Goal: Task Accomplishment & Management: Complete application form

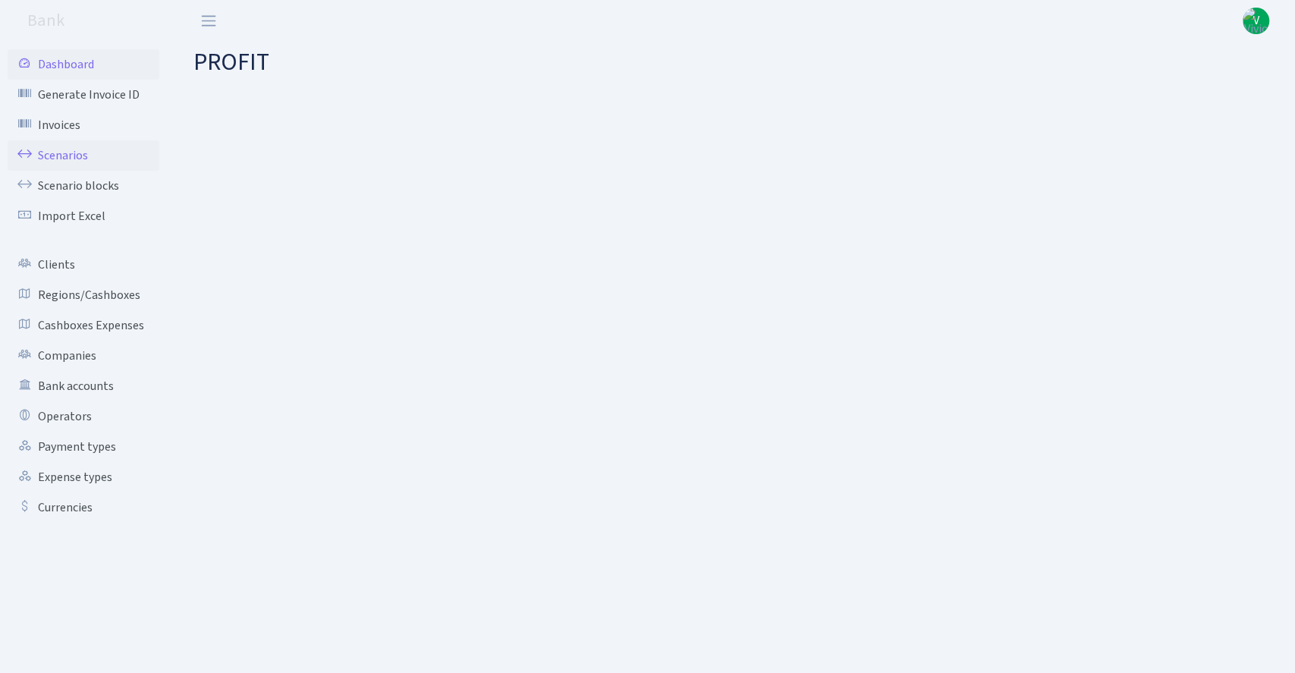
click at [75, 150] on link "Scenarios" at bounding box center [84, 155] width 152 height 30
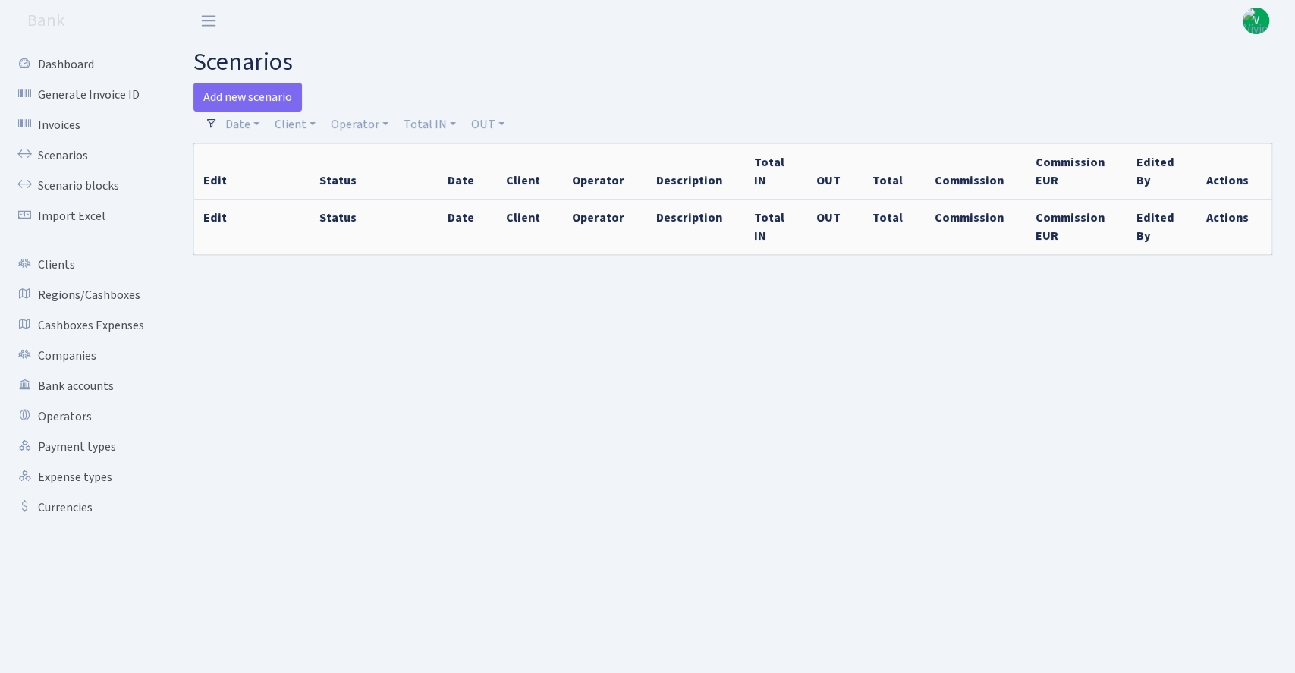
select select "100"
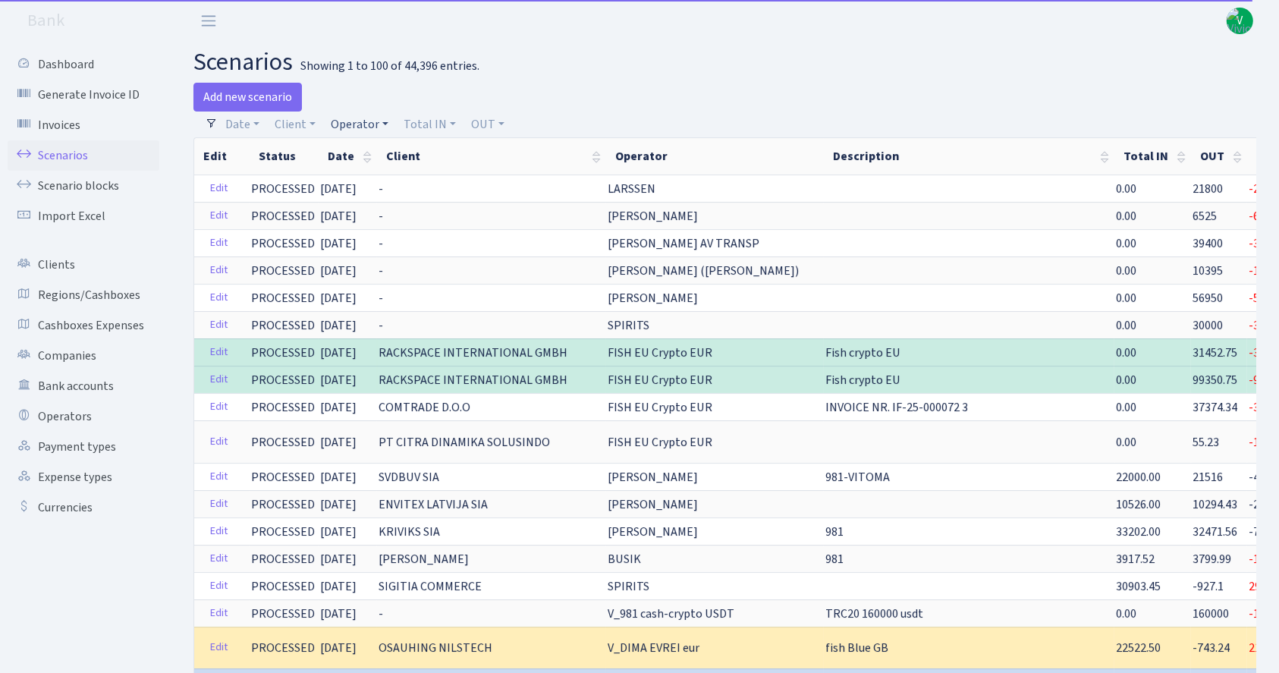
click at [361, 122] on link "Operator" at bounding box center [360, 125] width 70 height 26
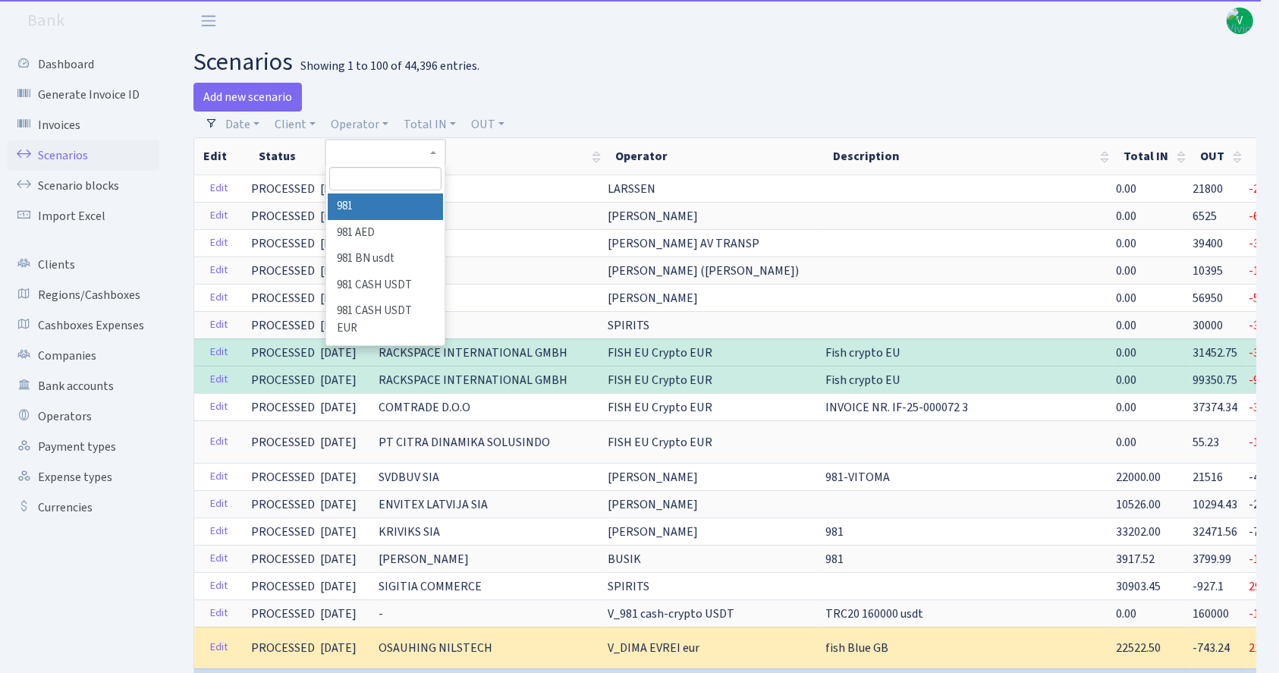
click at [364, 180] on input "search" at bounding box center [385, 179] width 112 height 24
type input "v"
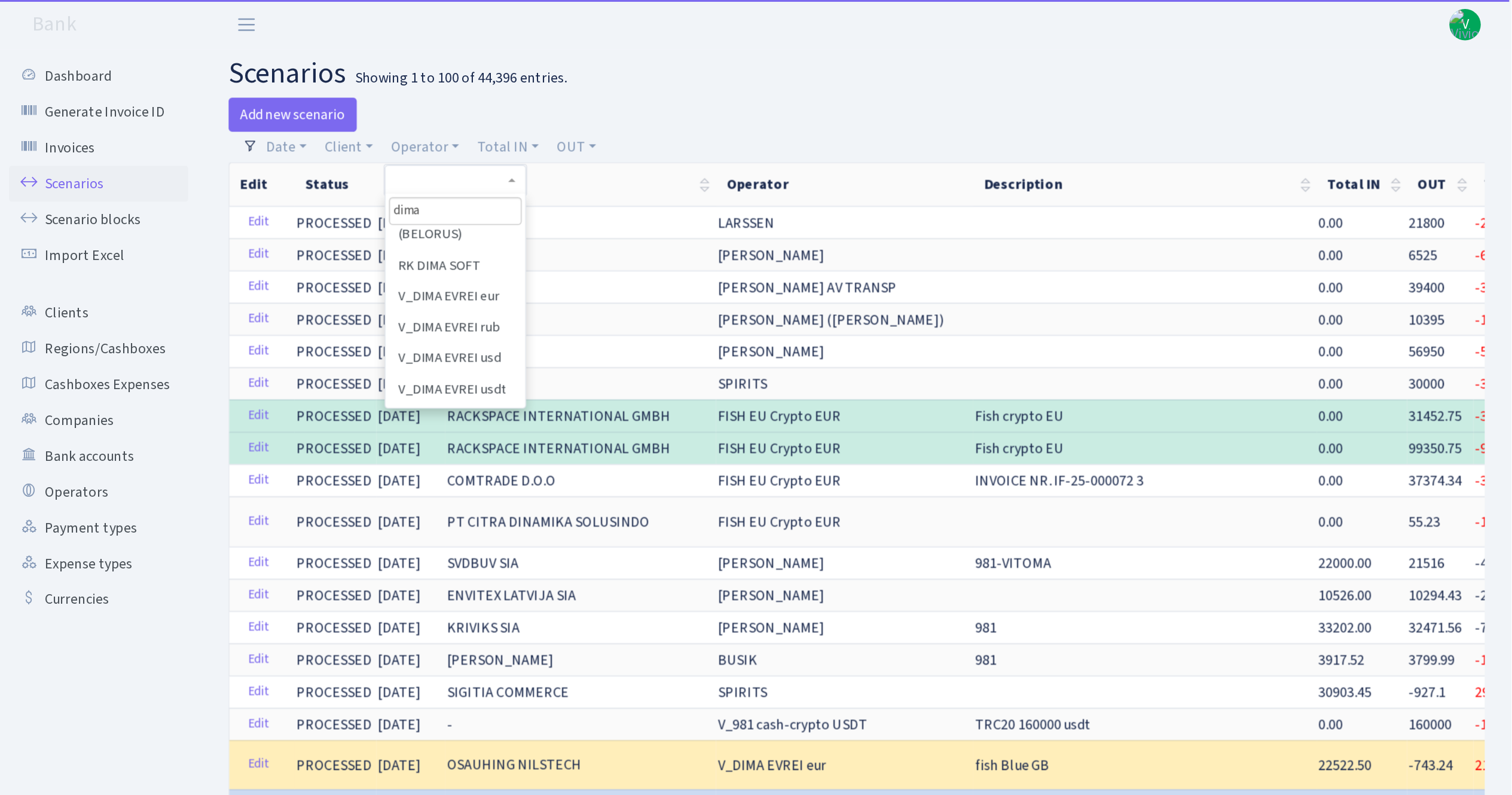
scroll to position [128, 0]
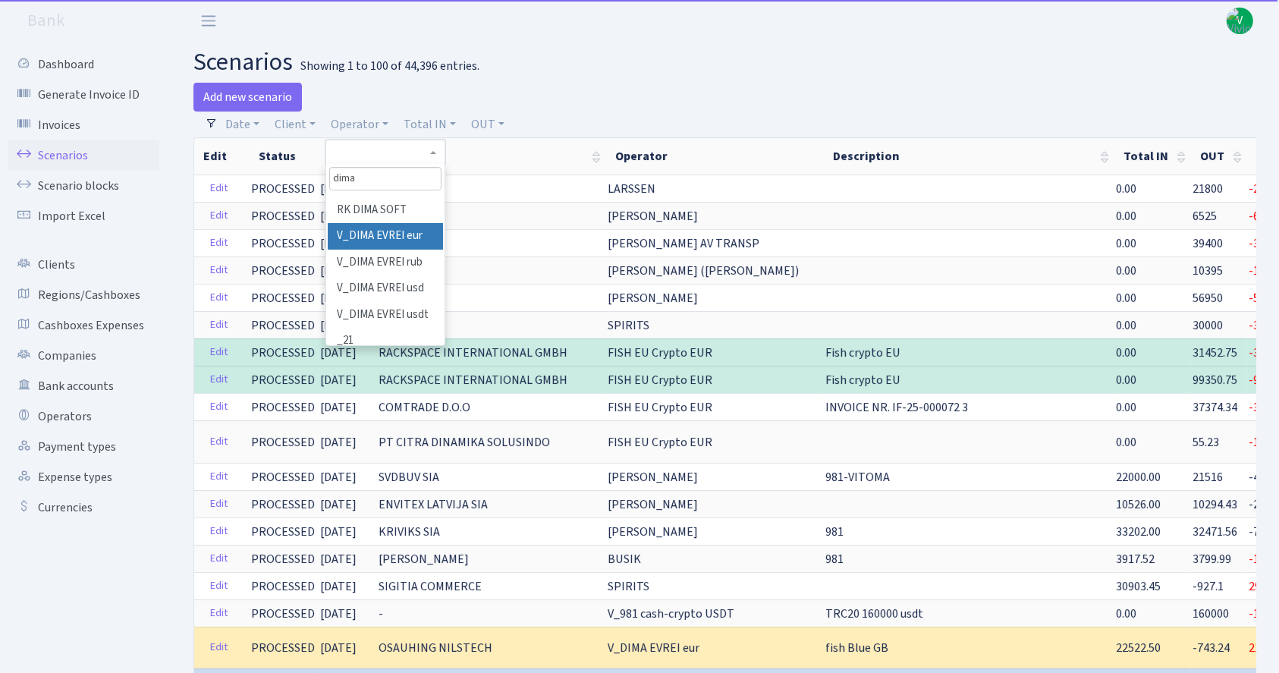
type input "dima"
click at [401, 250] on li "V_DIMA EVREI eur" at bounding box center [385, 236] width 115 height 27
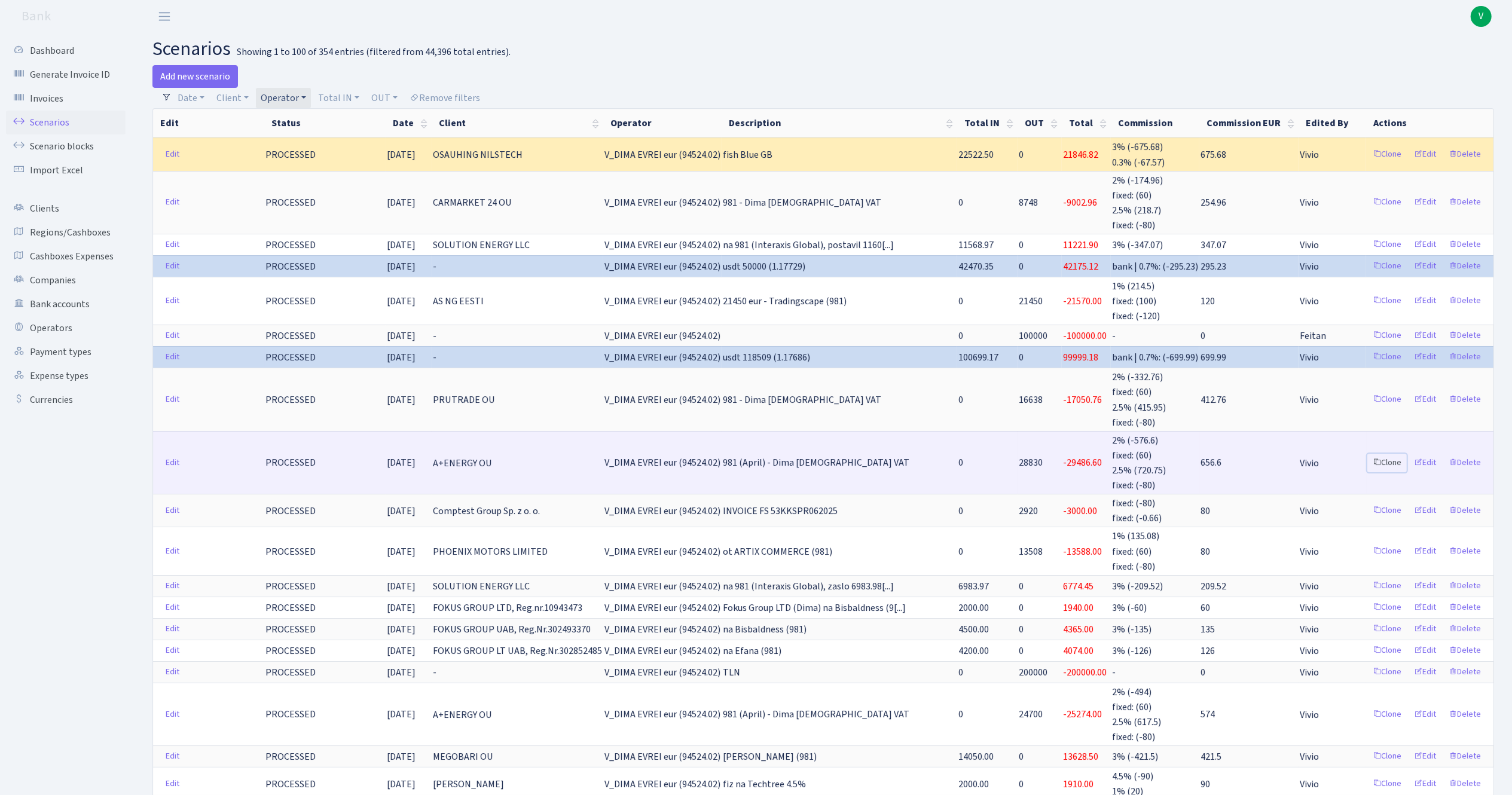
click at [1020, 457] on link "Clone" at bounding box center [1387, 463] width 39 height 19
click at [1020, 454] on link "Clone" at bounding box center [1387, 463] width 39 height 19
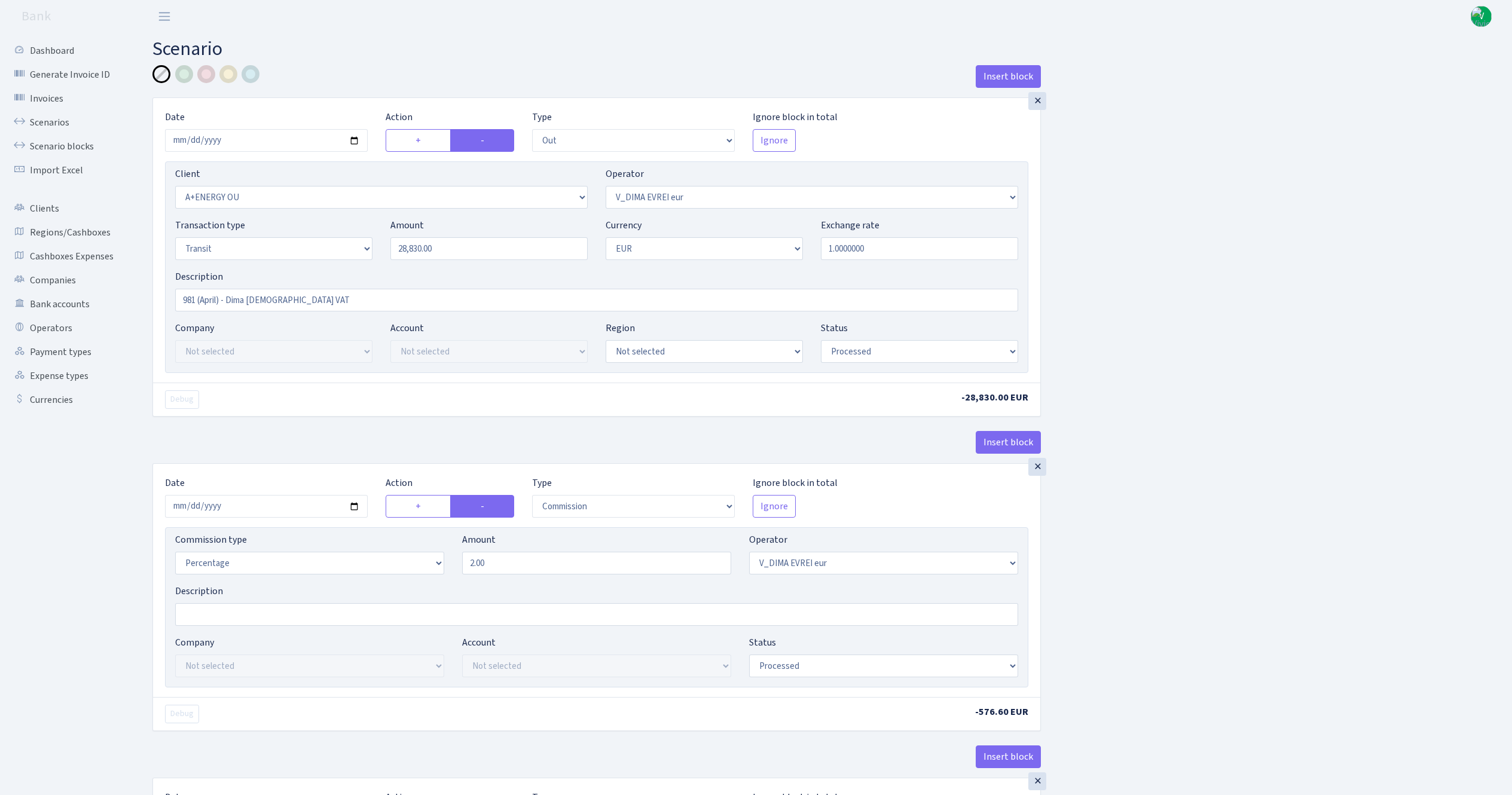
select select "out"
select select "2513"
select select "431"
select select "5"
select select "1"
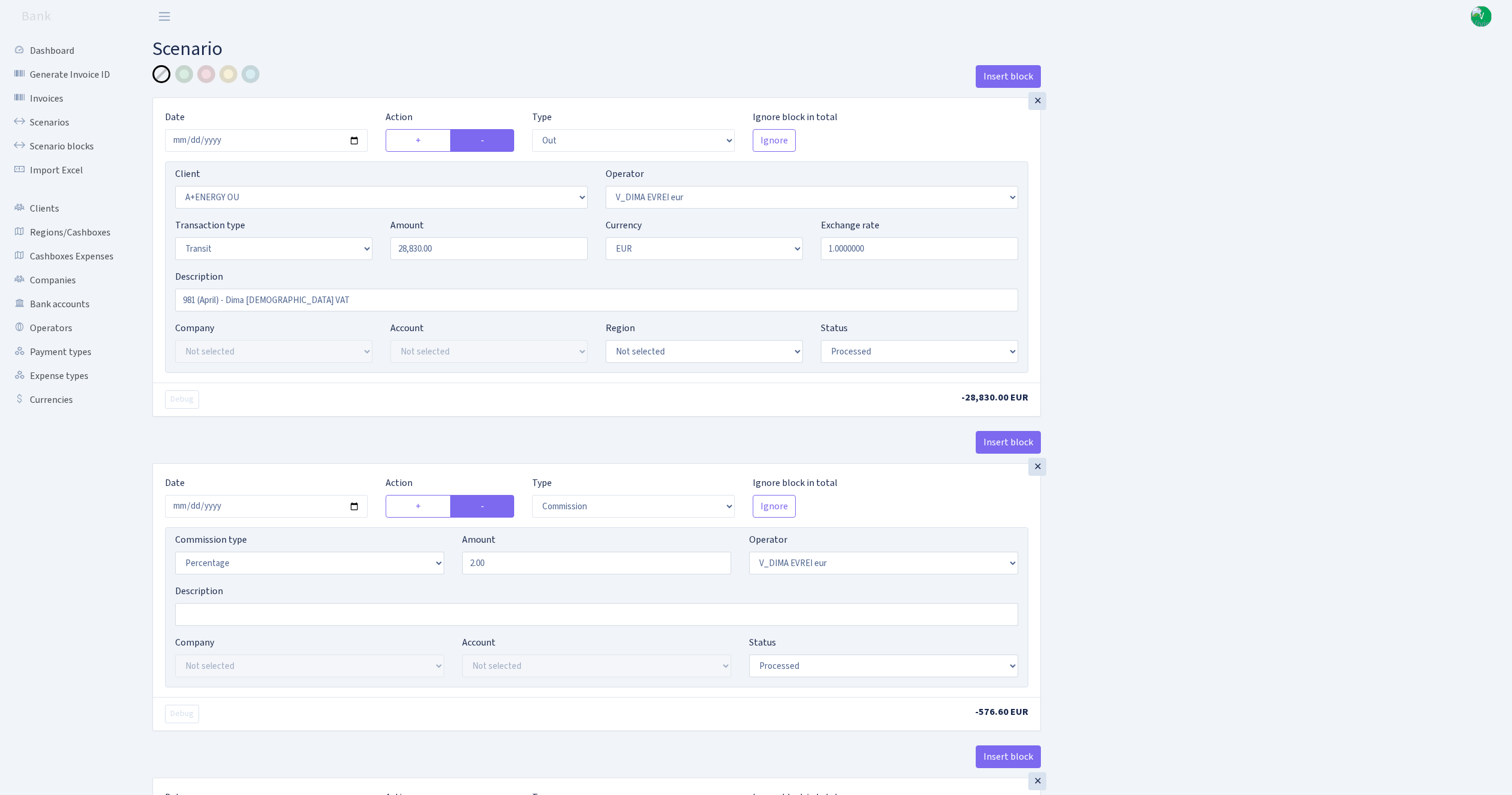
select select "processed"
select select "commission"
select select "431"
select select "processed"
select select "in"
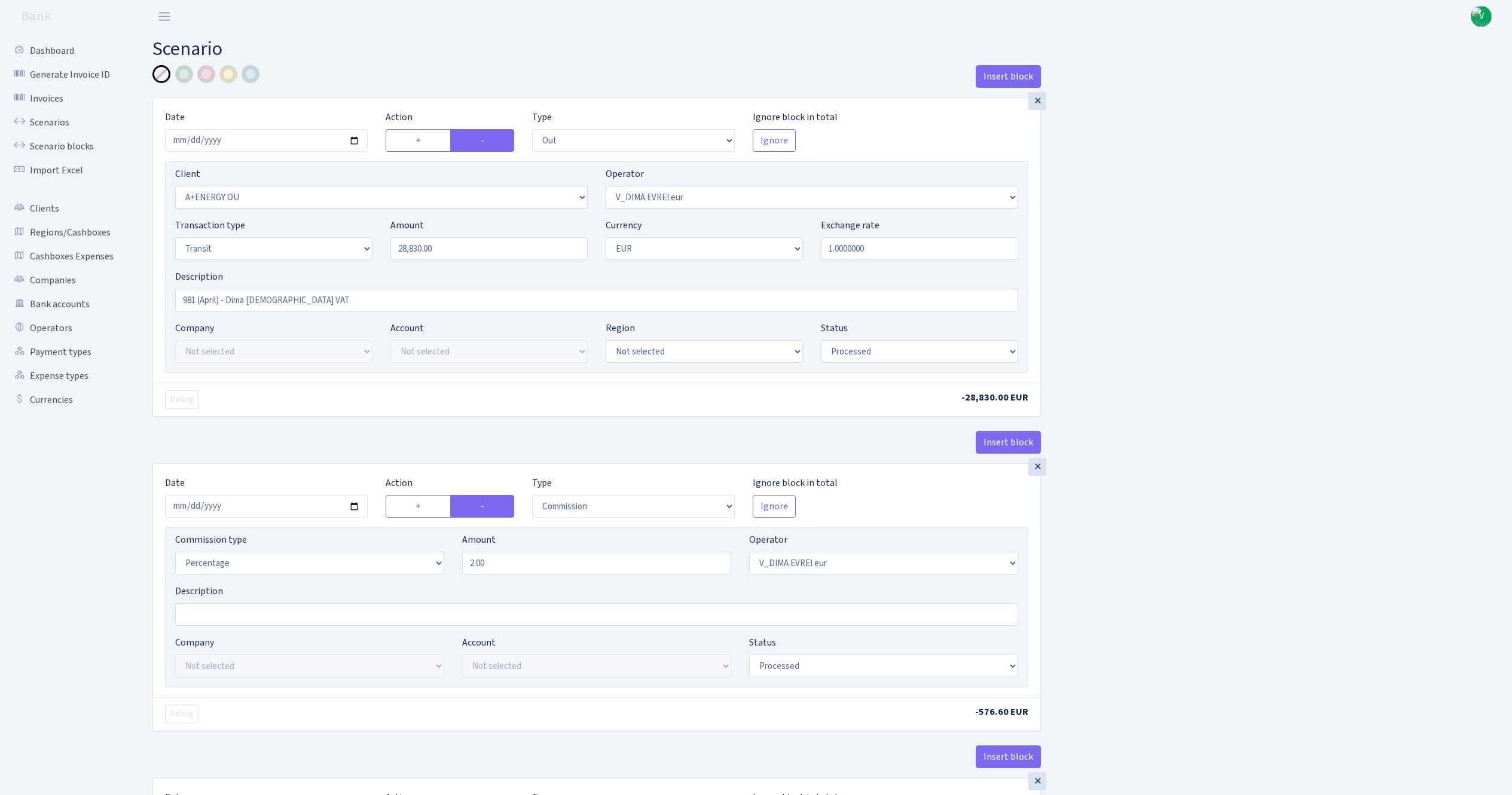
select select "2448"
select select "61"
select select "5"
select select "1"
select select "processed"
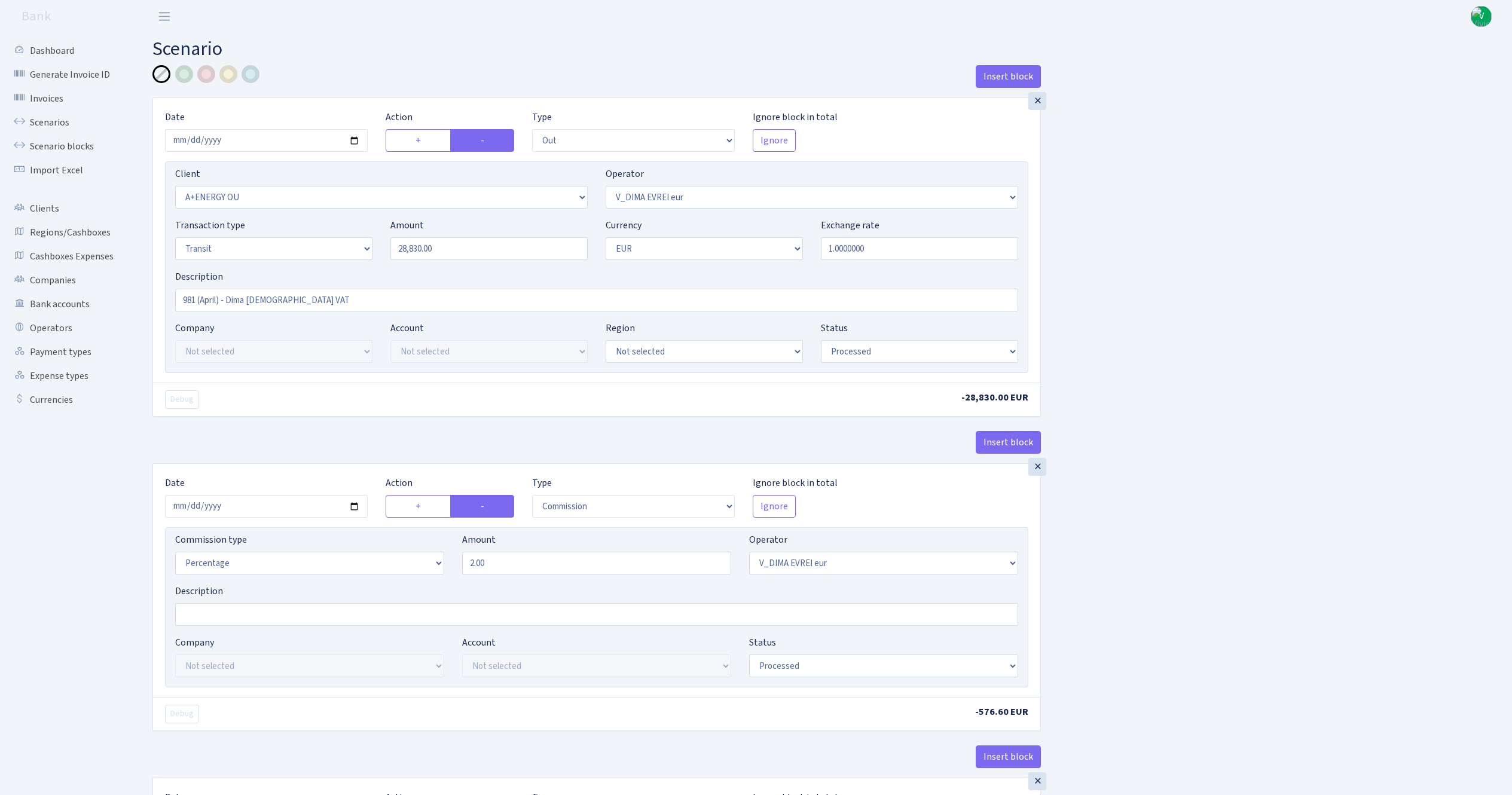
select select "commission"
select select "fixed"
select select "61"
select select "processed"
select select "commission"
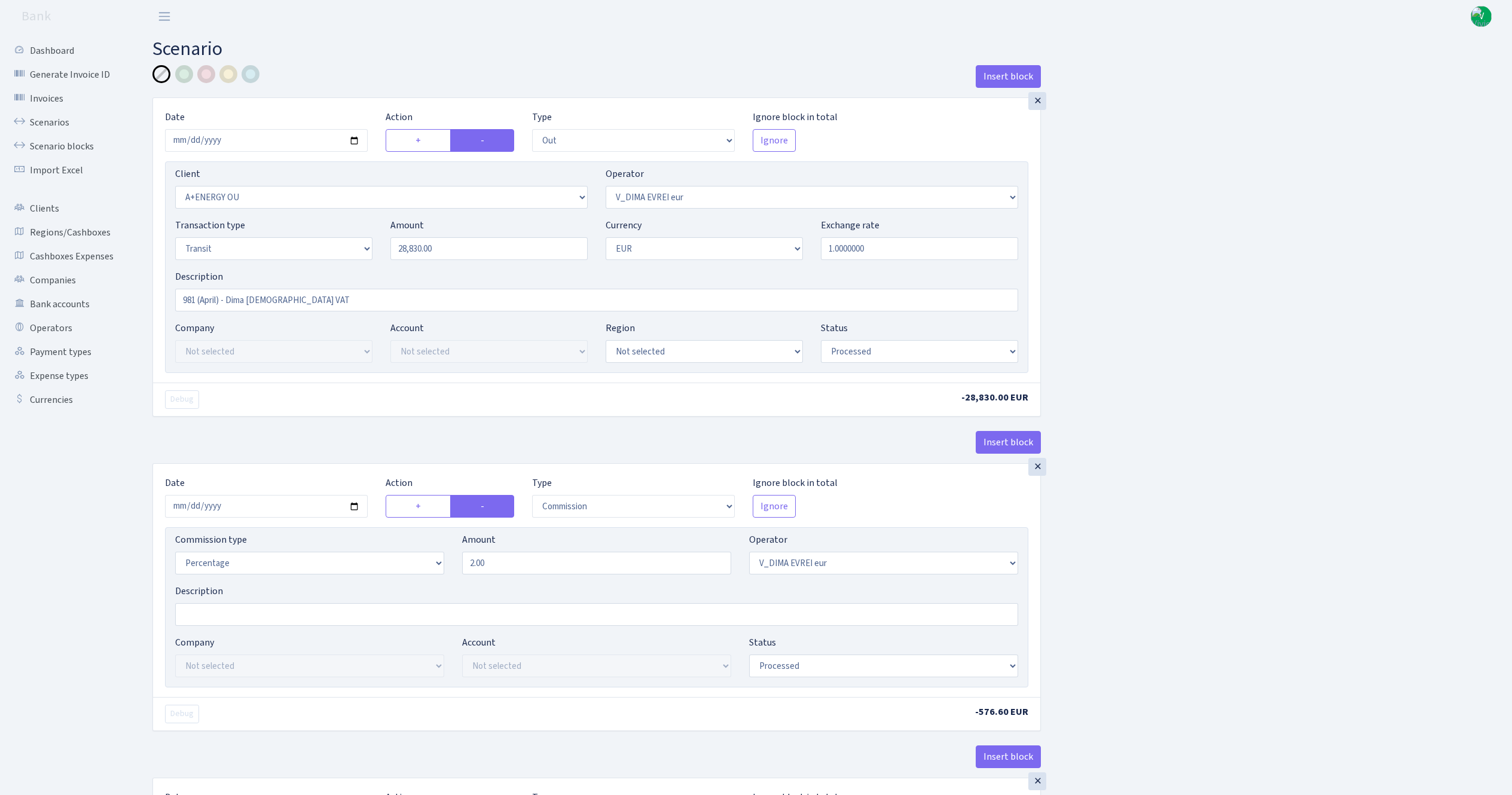
select select "61"
select select "processed"
select select "commission"
select select "fixed"
select select "431"
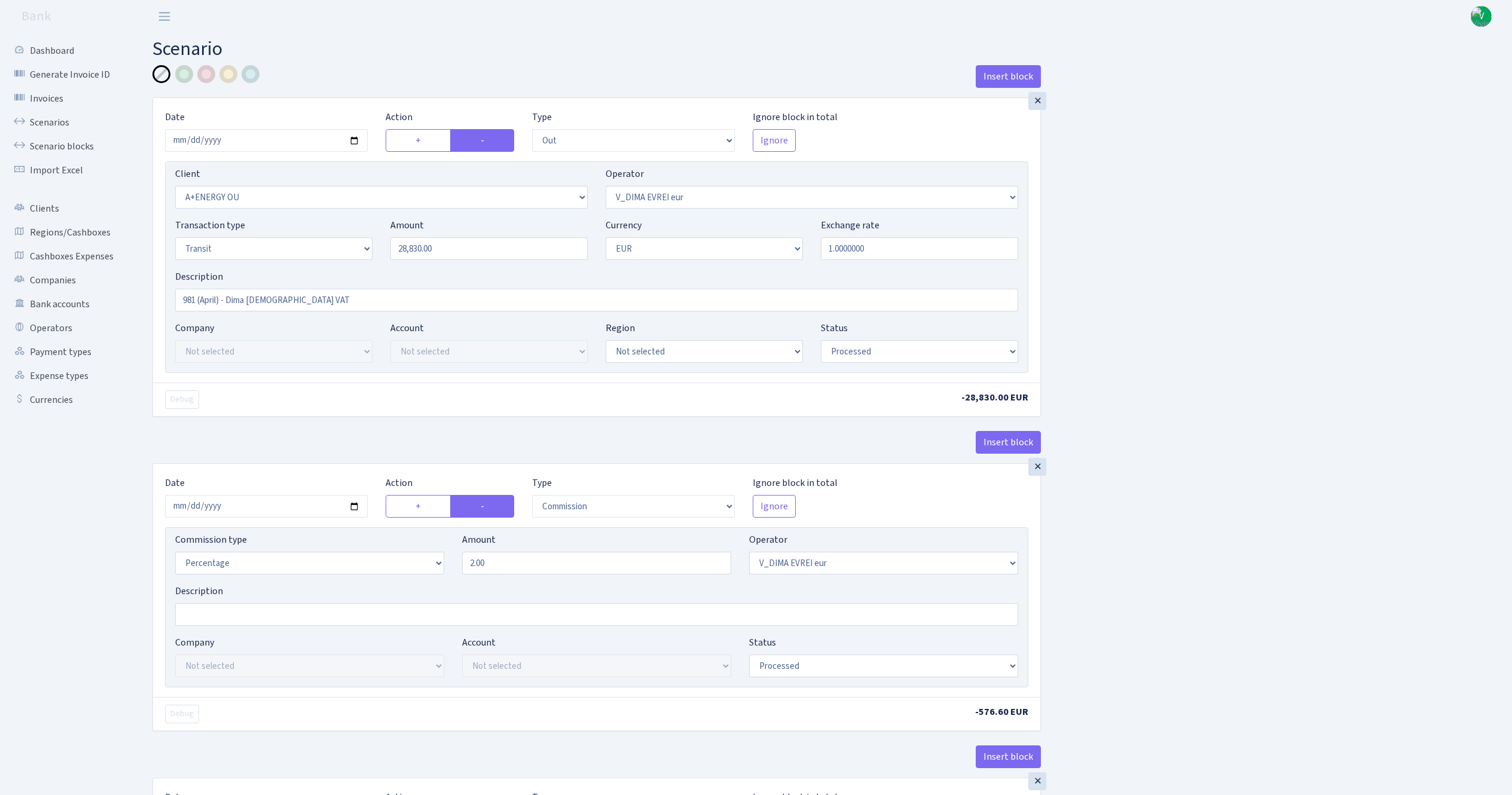
select select "processed"
click at [356, 138] on input "2025-09-12" at bounding box center [266, 140] width 203 height 23
type input "[DATE]"
drag, startPoint x: 460, startPoint y: 251, endPoint x: 266, endPoint y: 212, distance: 197.9
click at [266, 212] on div "Client Not selected 1 KOC GEMICILIK VE TASIMACILIK 1/BALDERE-SILDEDZE SIGNE 1/S…" at bounding box center [596, 267] width 863 height 212
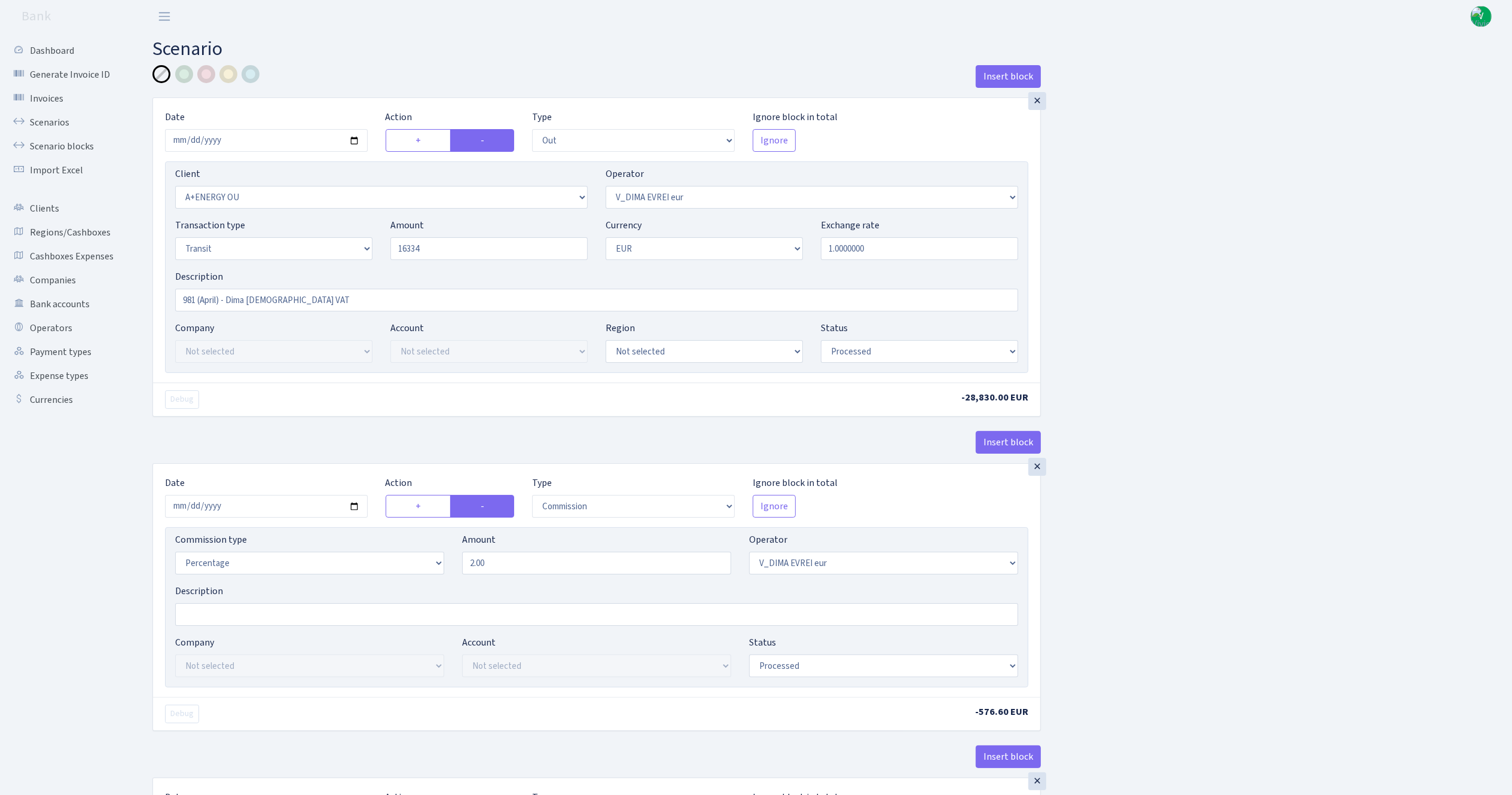
type input "16,334.00"
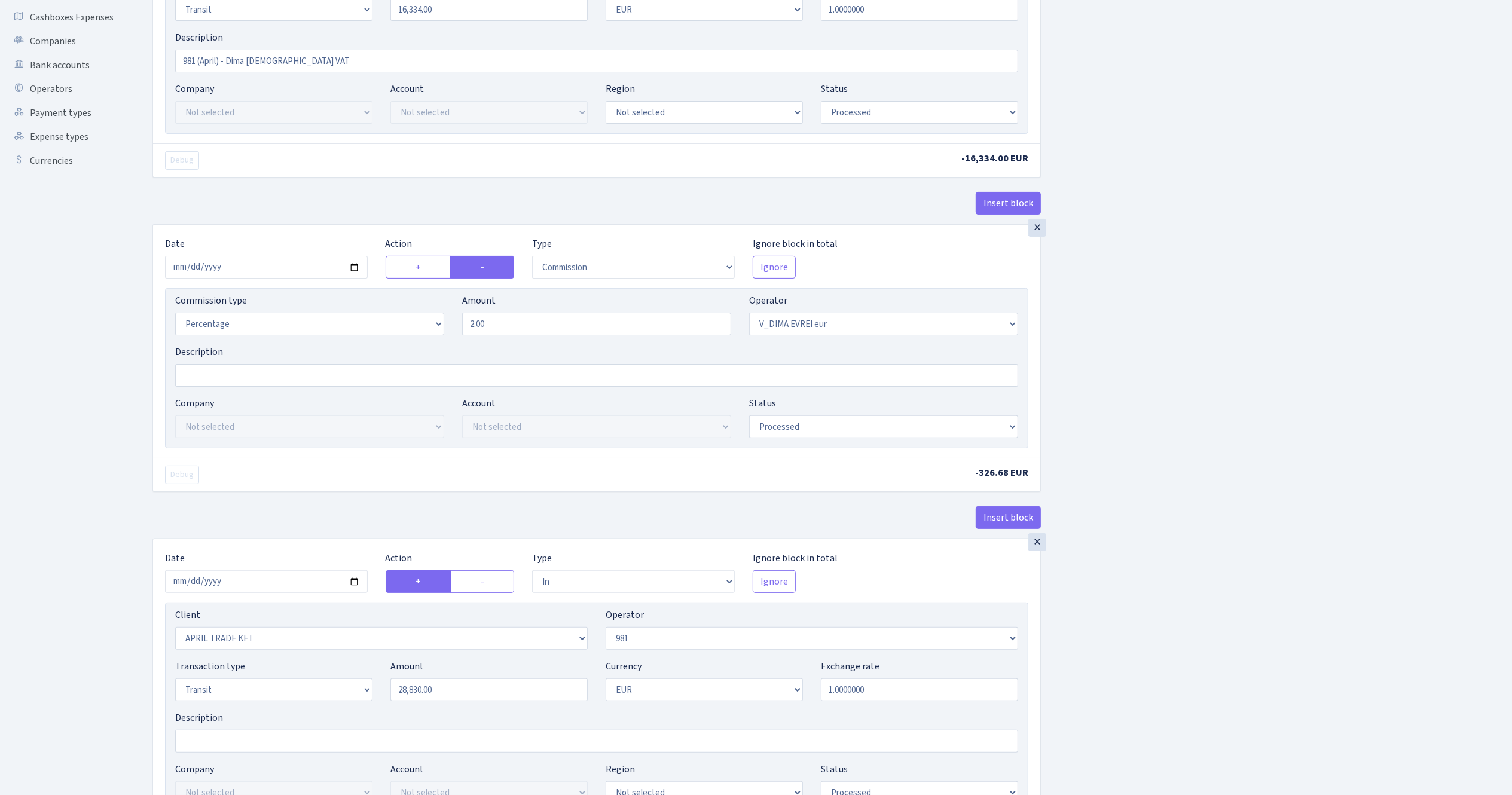
scroll to position [120, 0]
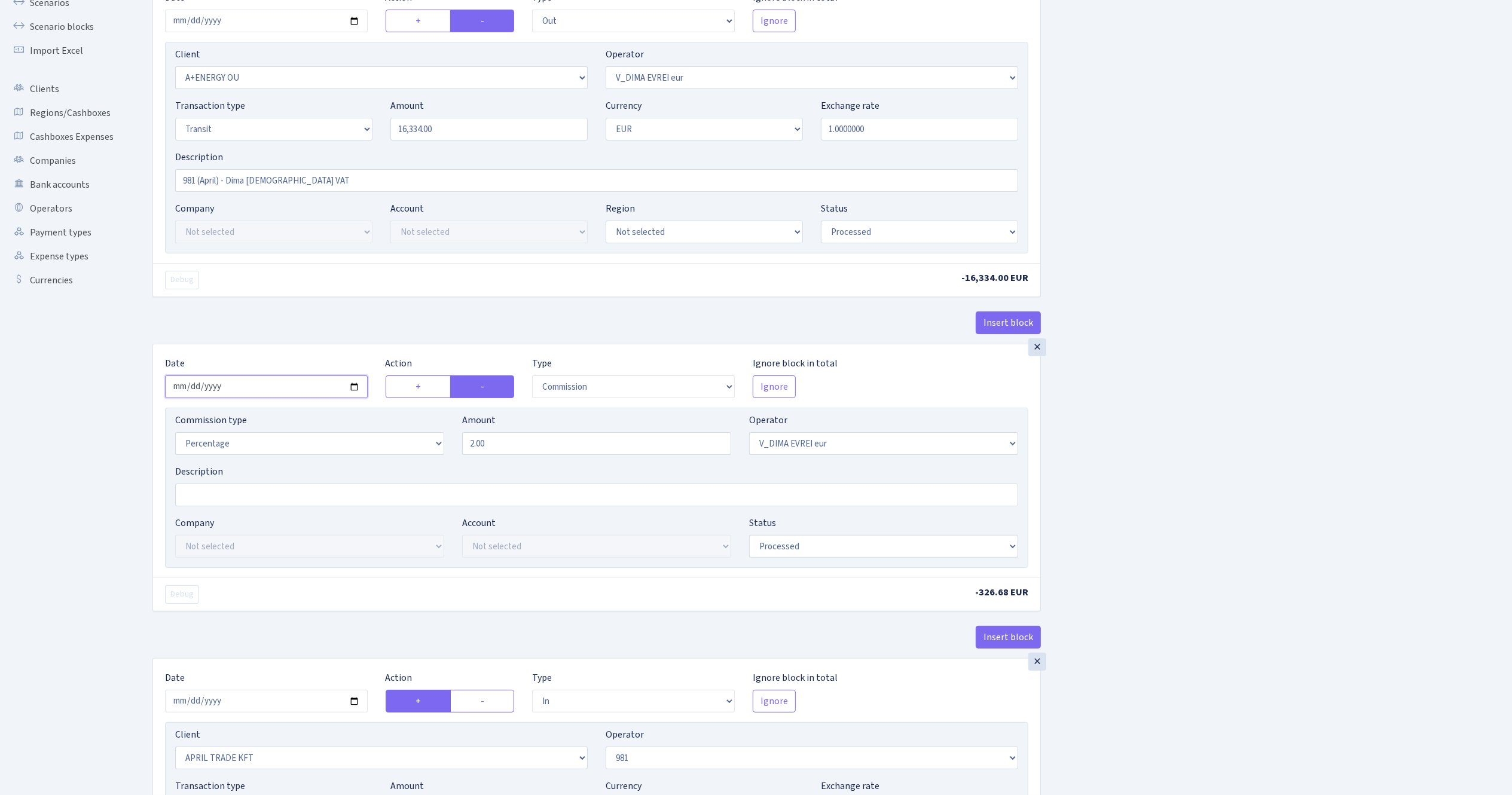
click at [354, 392] on input "2025-09-12" at bounding box center [266, 386] width 203 height 23
type input "[DATE]"
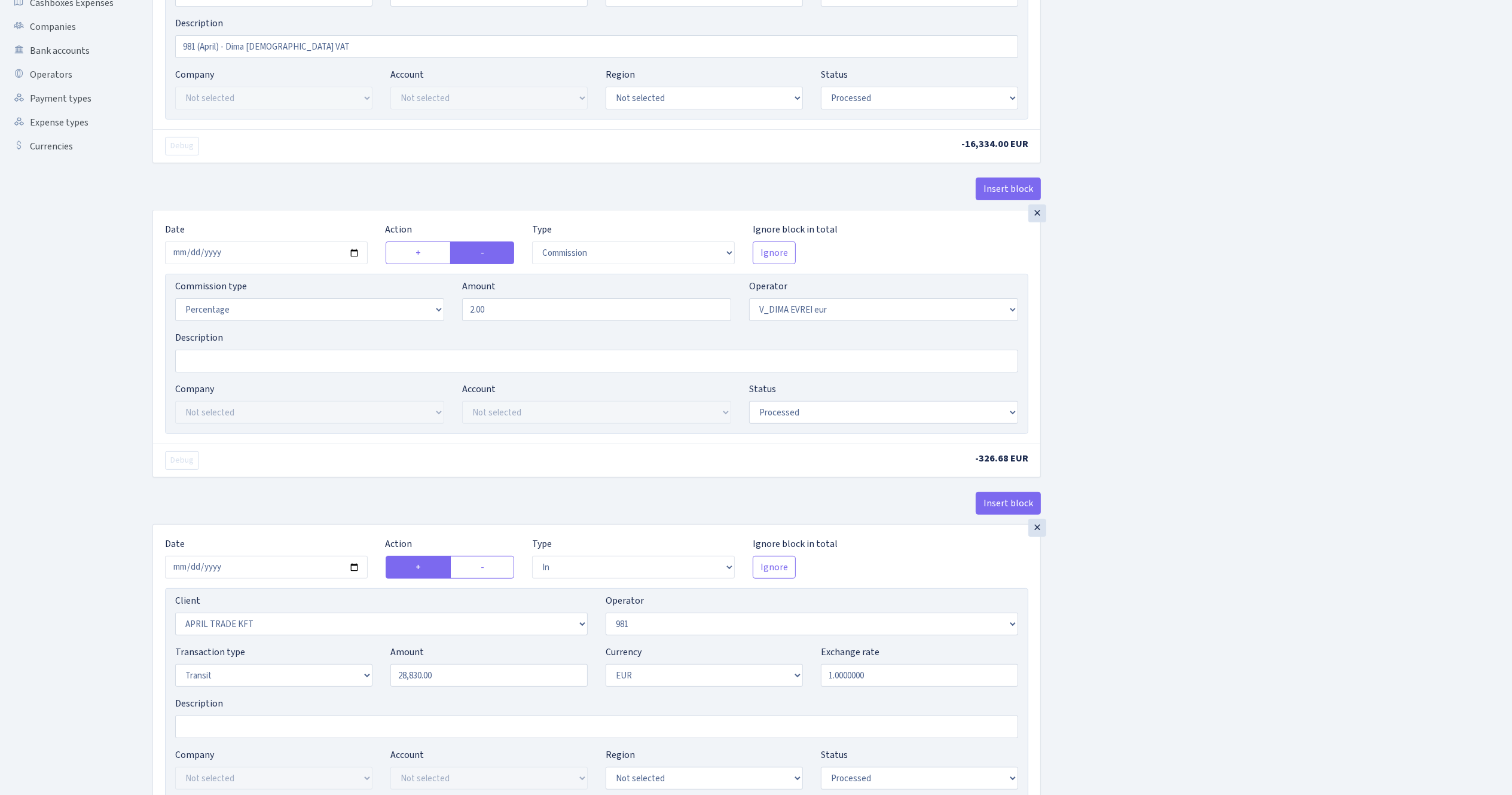
scroll to position [478, 0]
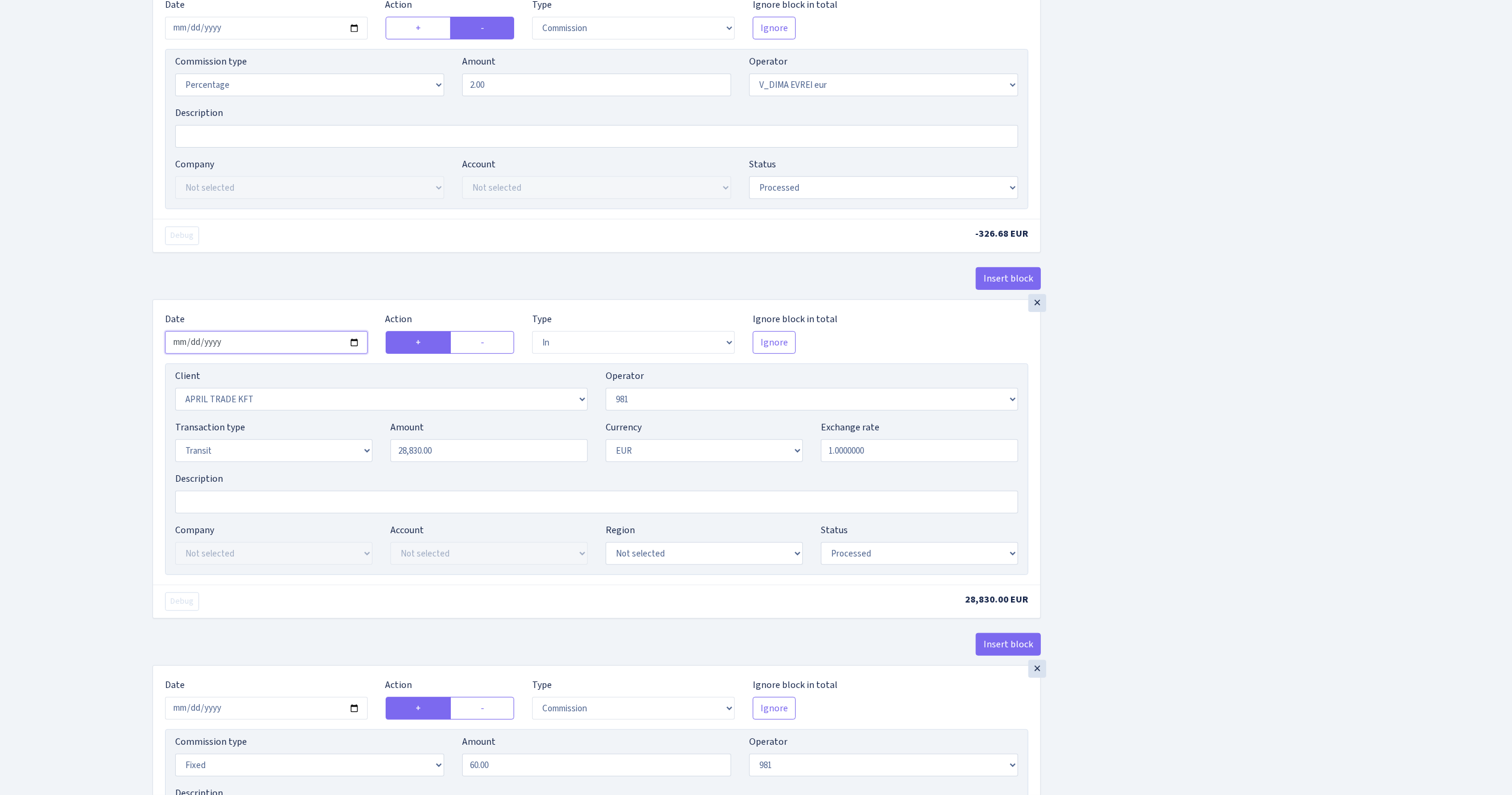
click at [355, 344] on input "2025-09-12" at bounding box center [266, 342] width 203 height 23
type input "[DATE]"
drag, startPoint x: 509, startPoint y: 463, endPoint x: 287, endPoint y: 437, distance: 223.5
click at [287, 437] on div "Transaction type Not selected 981 ELF FISH crypto GIRT IVO dekl MM-BALTIC eur U…" at bounding box center [597, 445] width 861 height 51
click at [1259, 351] on div "Insert block × Date [DATE] Action + - Type --- In Out Commission Field required…" at bounding box center [823, 625] width 1360 height 2075
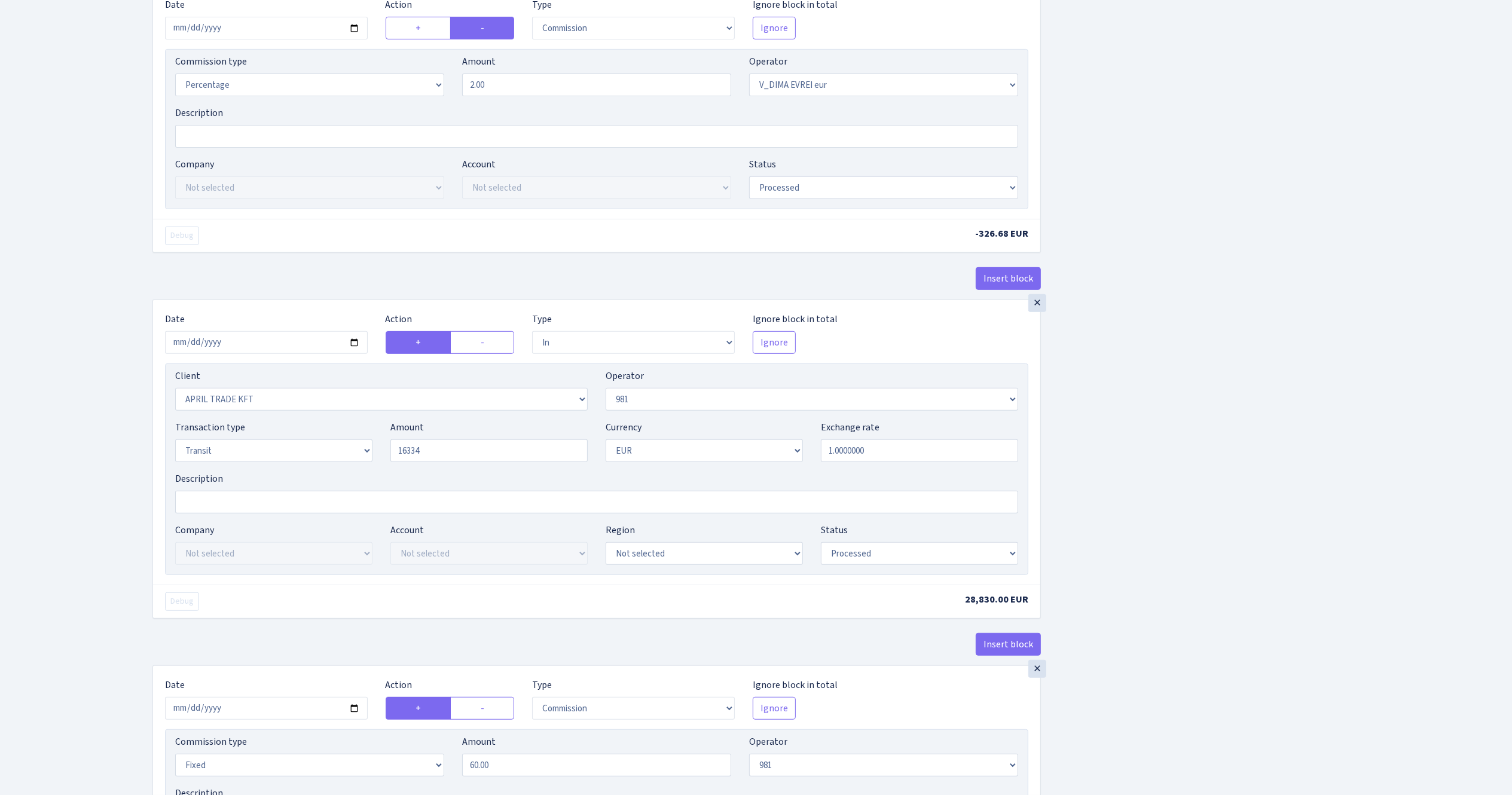
type input "16,334.00"
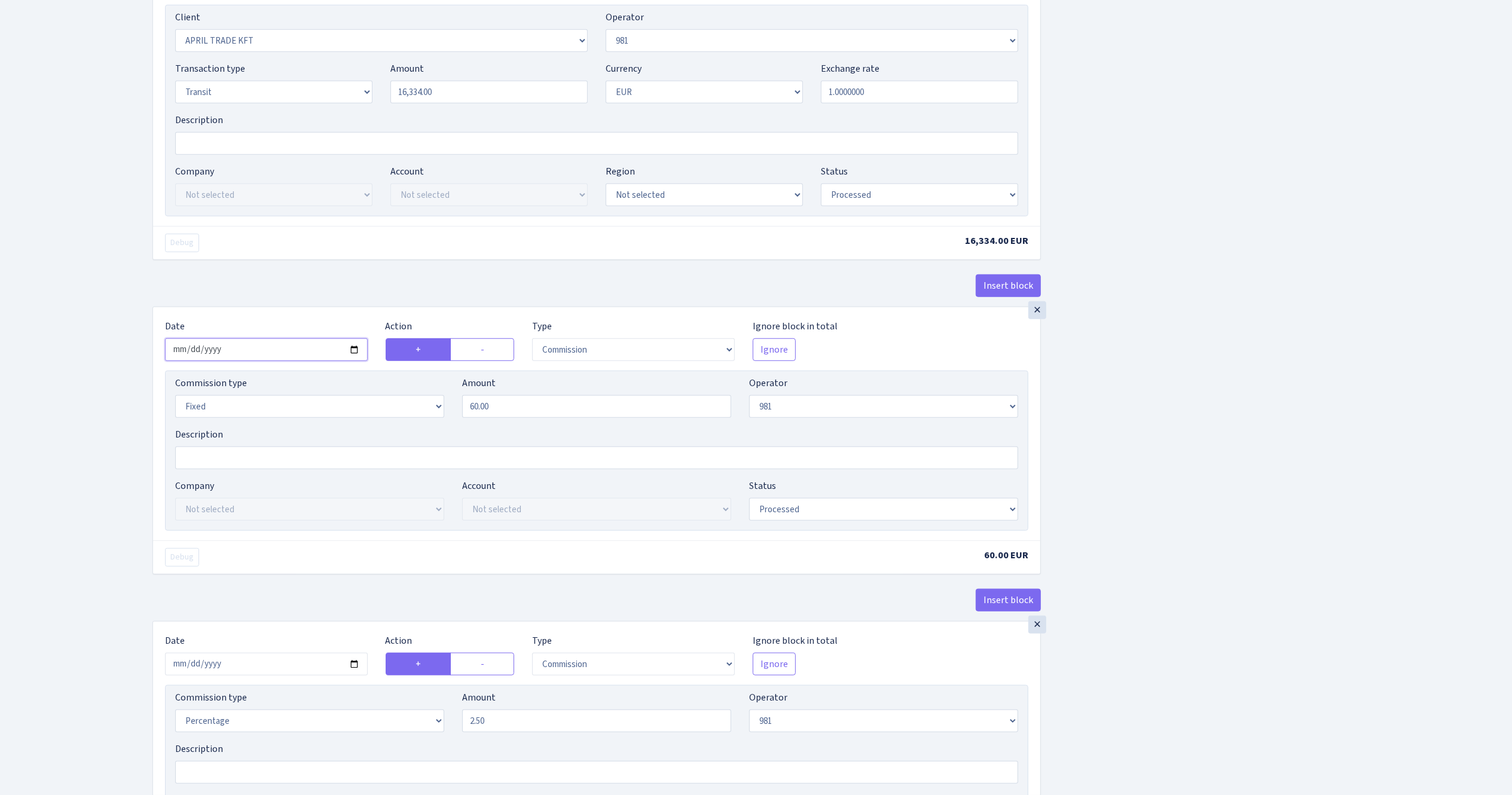
click at [359, 354] on input "2025-09-12" at bounding box center [266, 349] width 203 height 23
type input "[DATE]"
click at [1147, 470] on div "Insert block × Date [DATE] Action + - Type --- In Out Commission Field required…" at bounding box center [823, 266] width 1360 height 2075
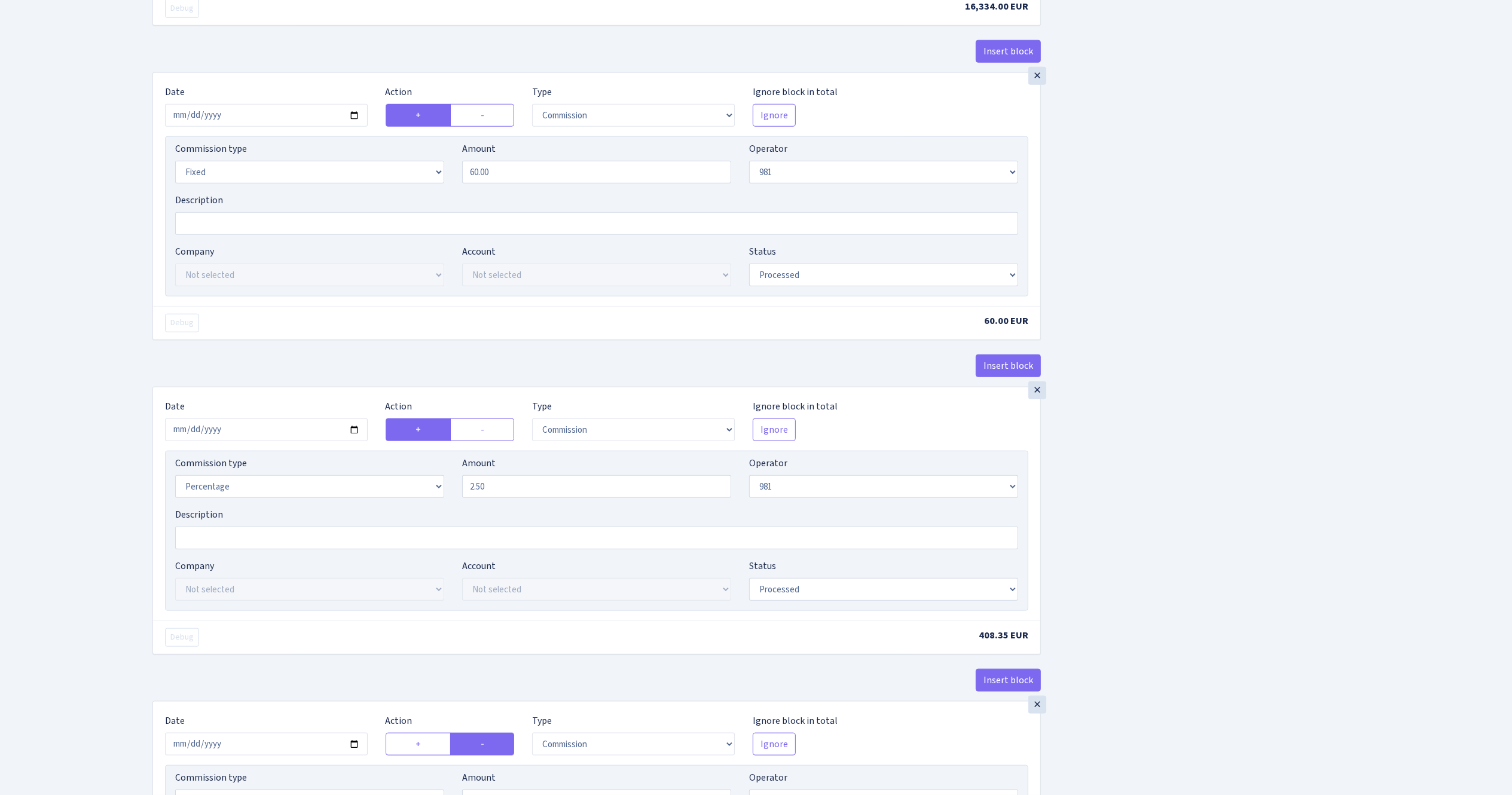
scroll to position [1075, 0]
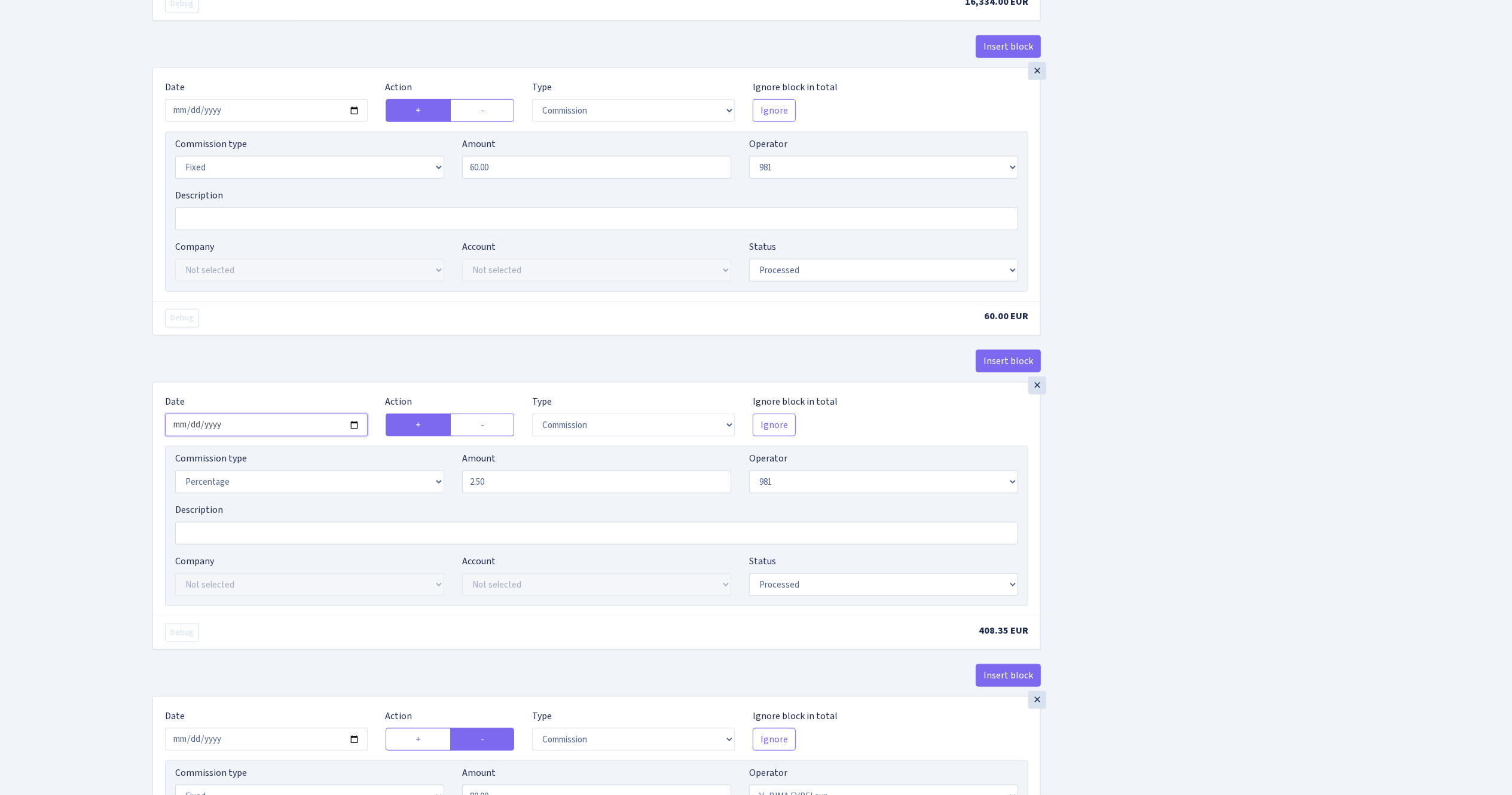
click at [354, 437] on input "2025-09-12" at bounding box center [266, 425] width 203 height 23
type input "[DATE]"
click at [1305, 428] on div "Insert block × Date 2025-09-24 Action + - Type --- In Out Commission Field requ…" at bounding box center [823, 27] width 1360 height 2075
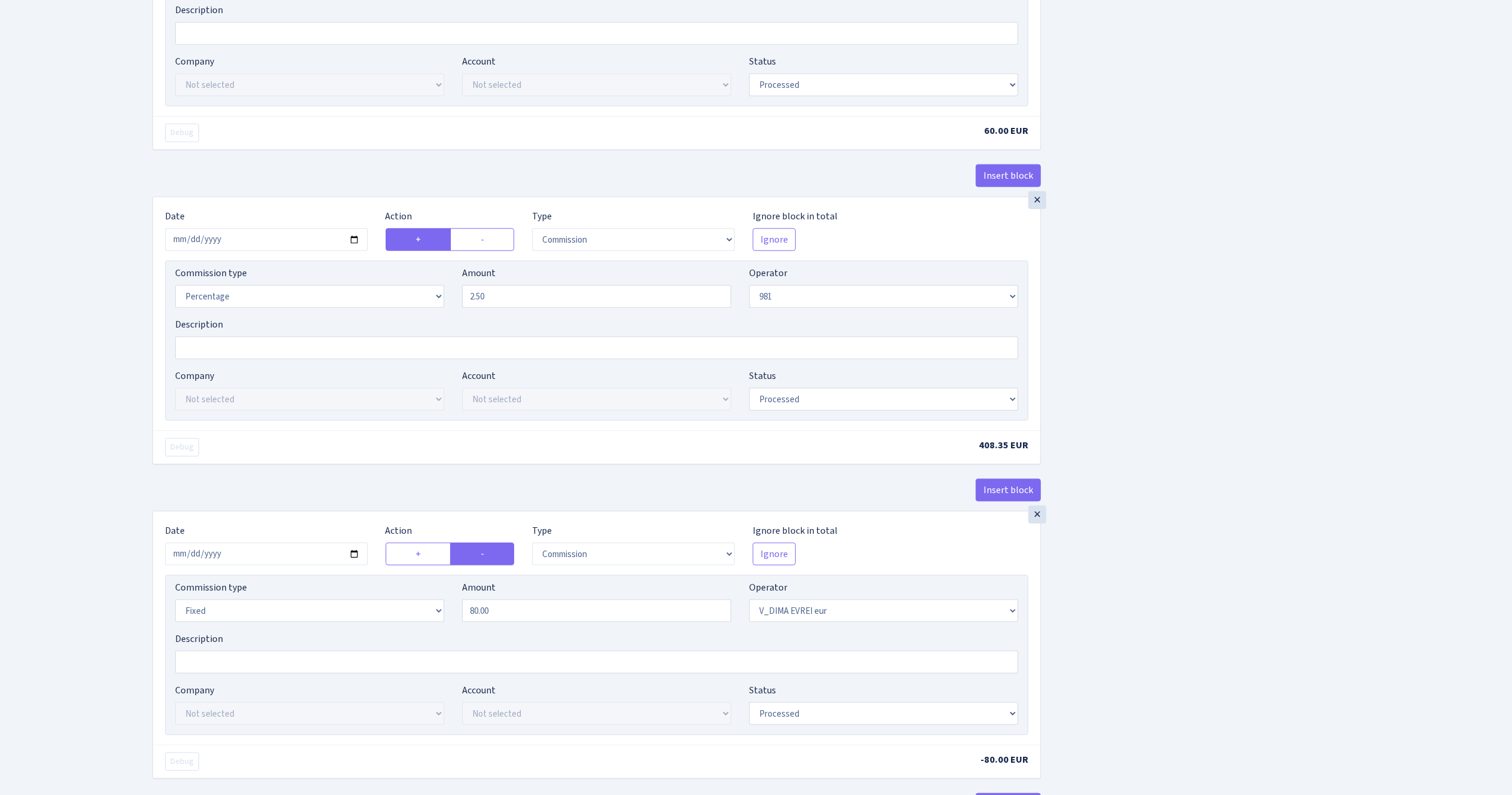
scroll to position [1315, 0]
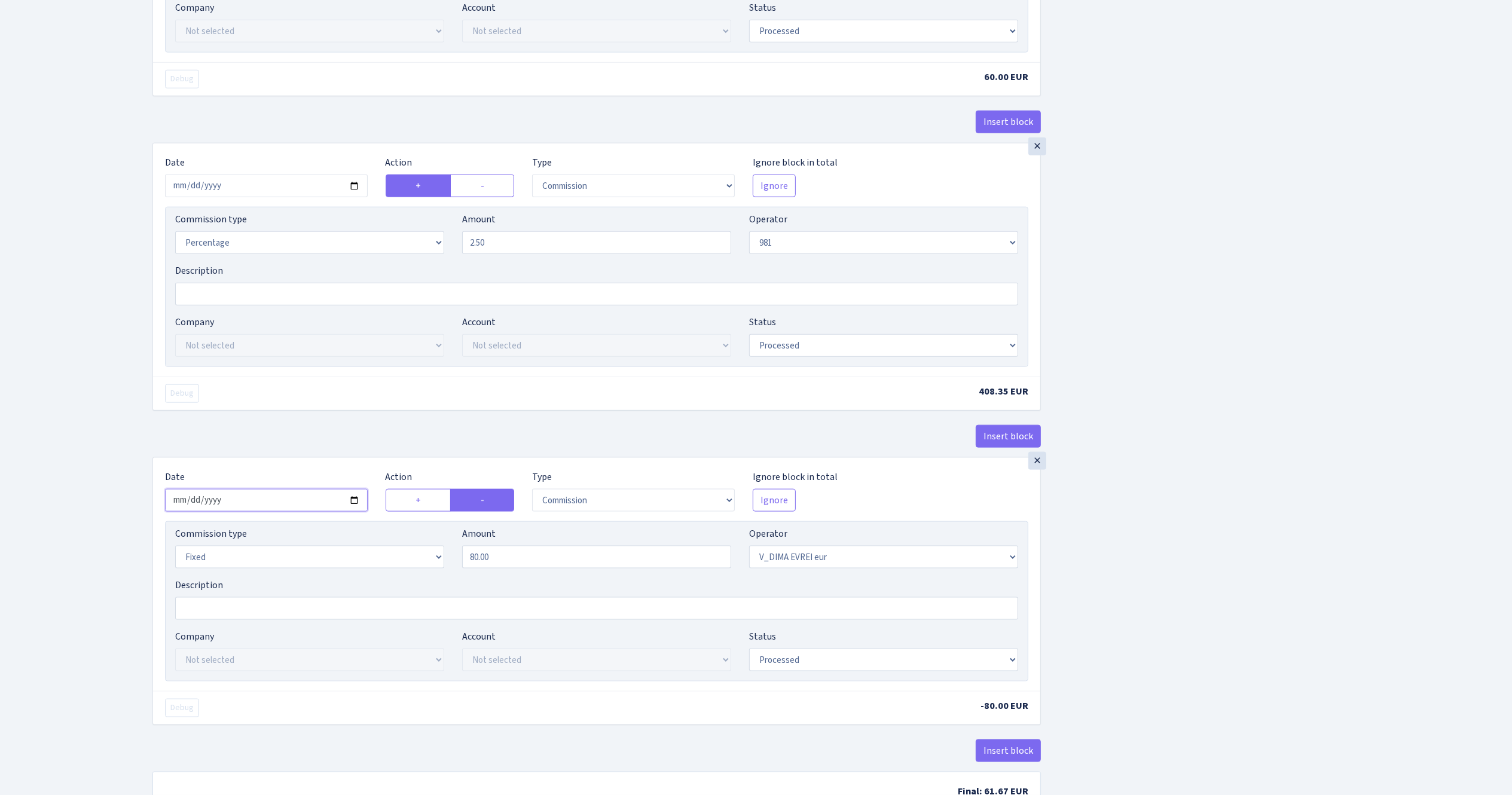
click at [352, 509] on input "2025-09-12" at bounding box center [266, 500] width 203 height 23
type input "2025-09-24"
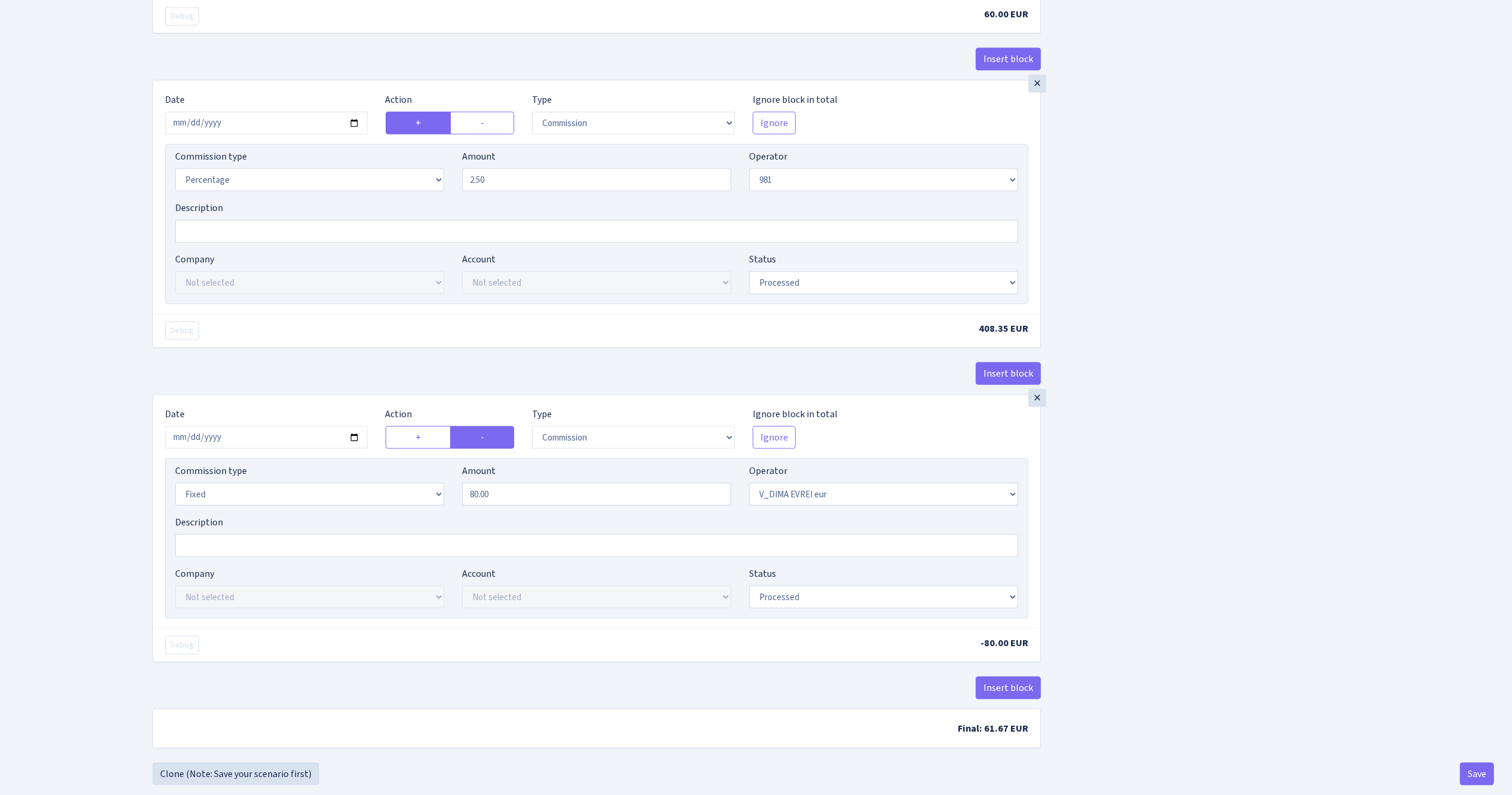
scroll to position [1412, 0]
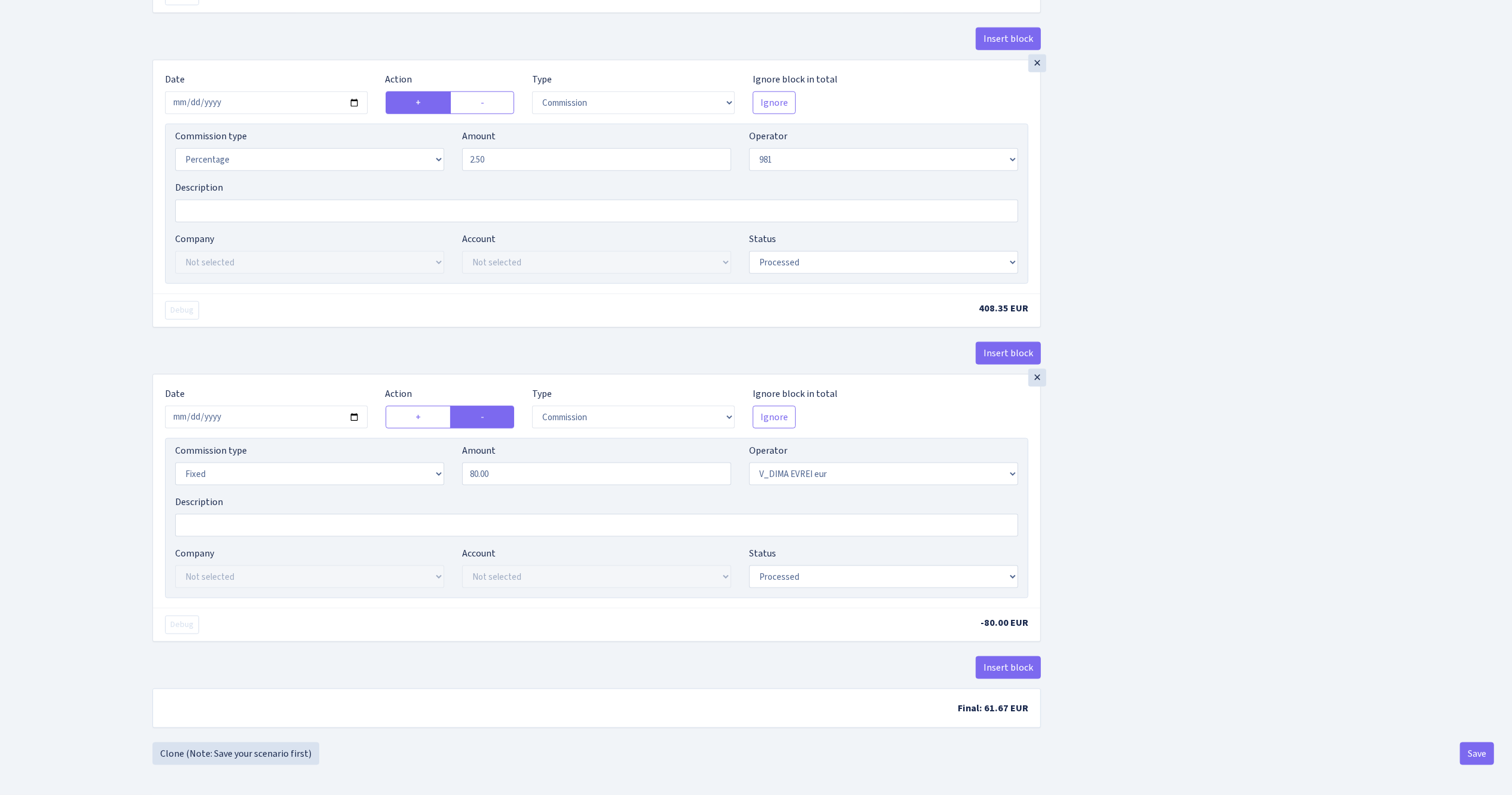
click at [1481, 752] on button "Save" at bounding box center [1477, 753] width 34 height 23
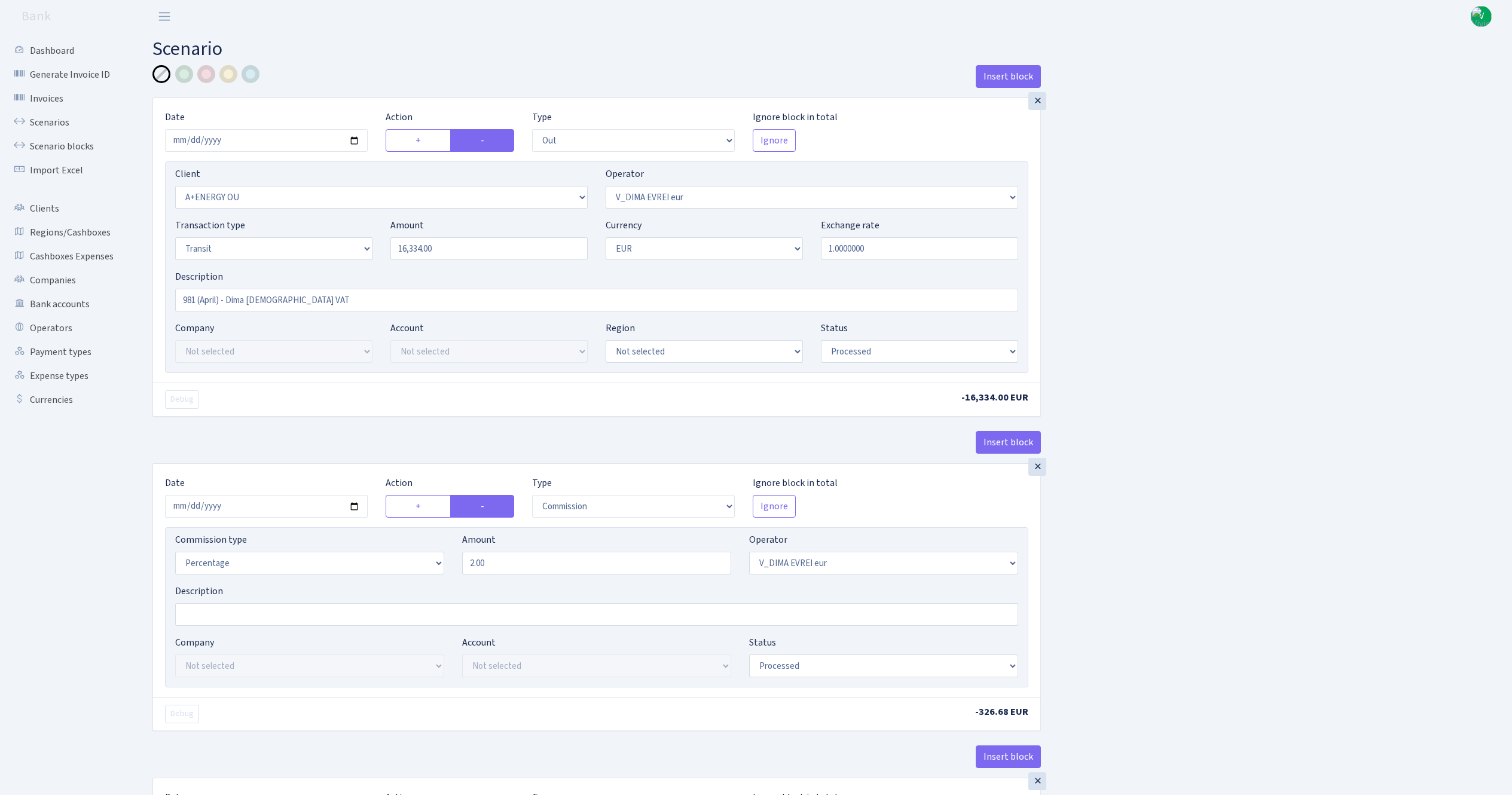
select select "out"
select select "2513"
select select "431"
select select "5"
select select "1"
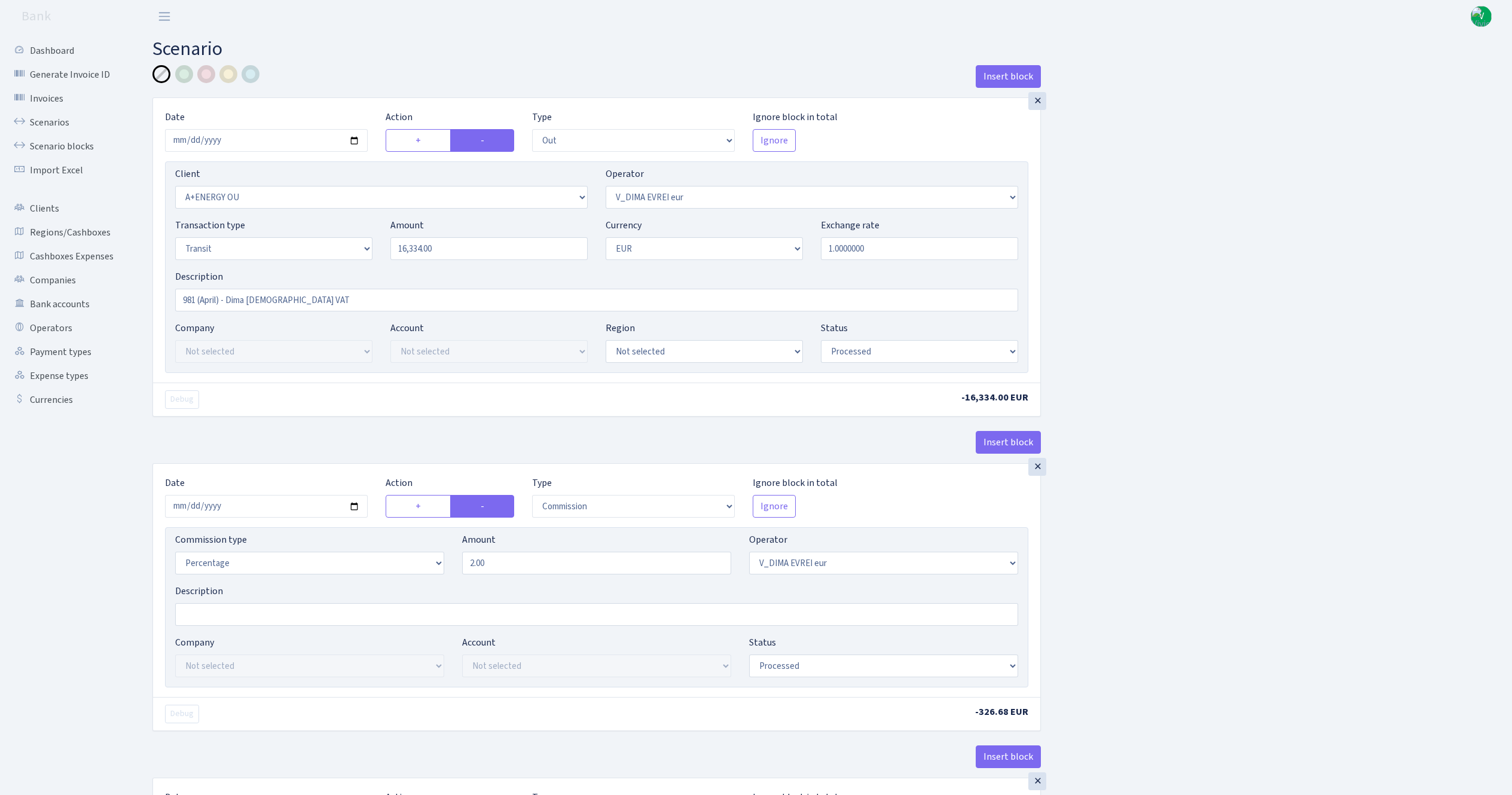
select select "processed"
select select "commission"
select select "431"
select select "processed"
select select "in"
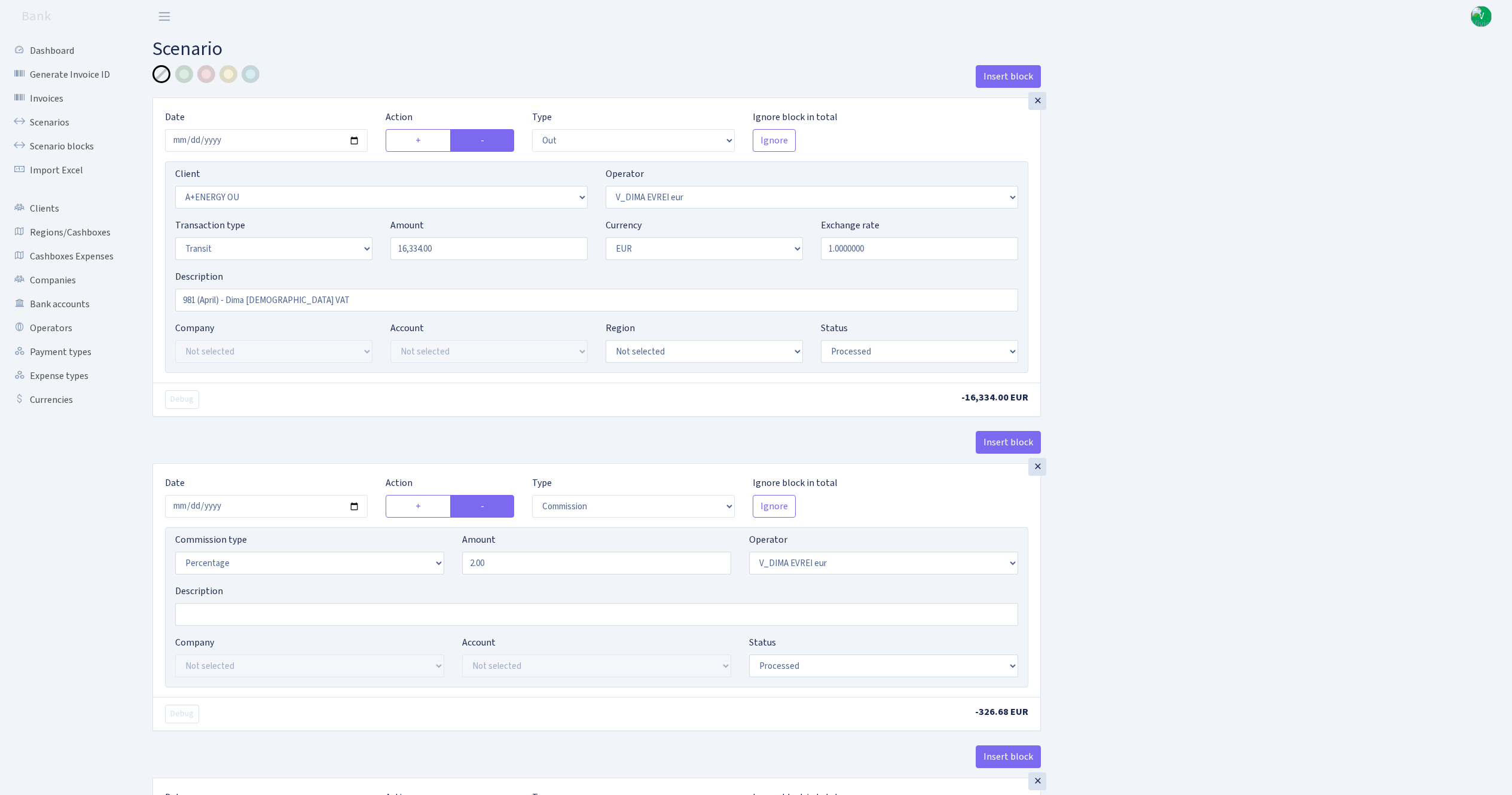
select select "2448"
select select "61"
select select "5"
select select "1"
select select "processed"
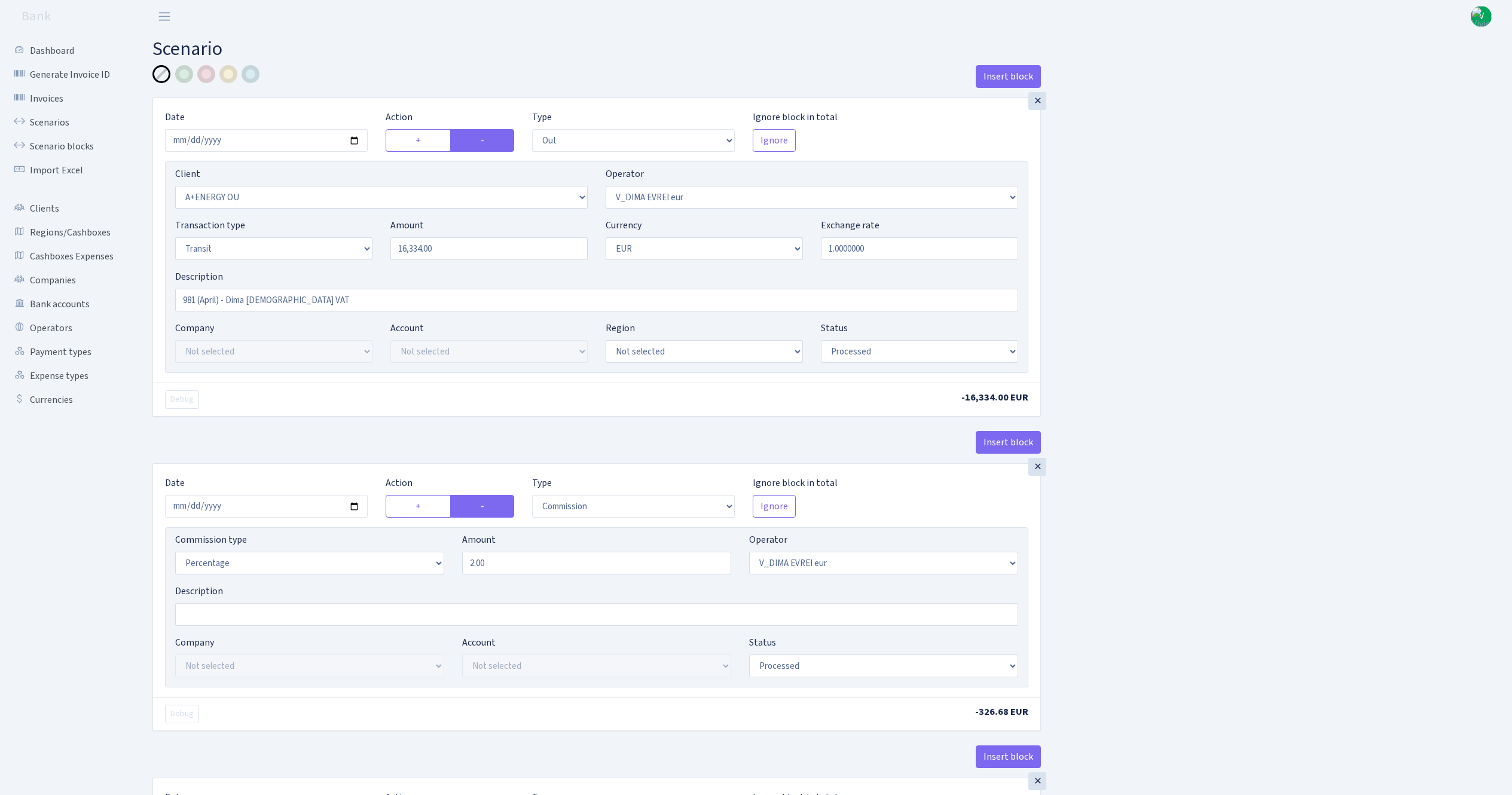
select select "commission"
select select "fixed"
select select "61"
select select "processed"
select select "commission"
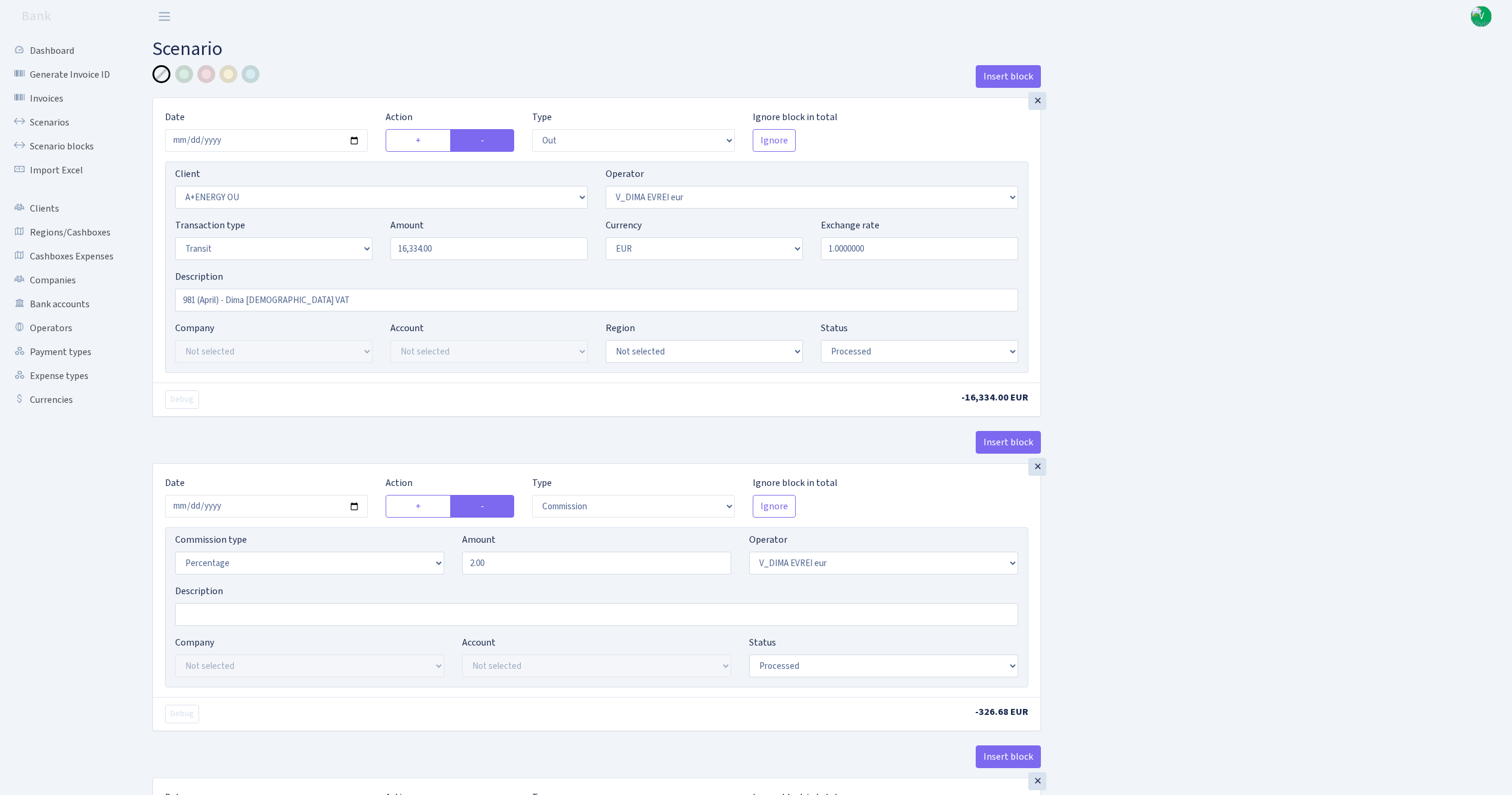
select select "61"
select select "processed"
select select "commission"
select select "fixed"
select select "431"
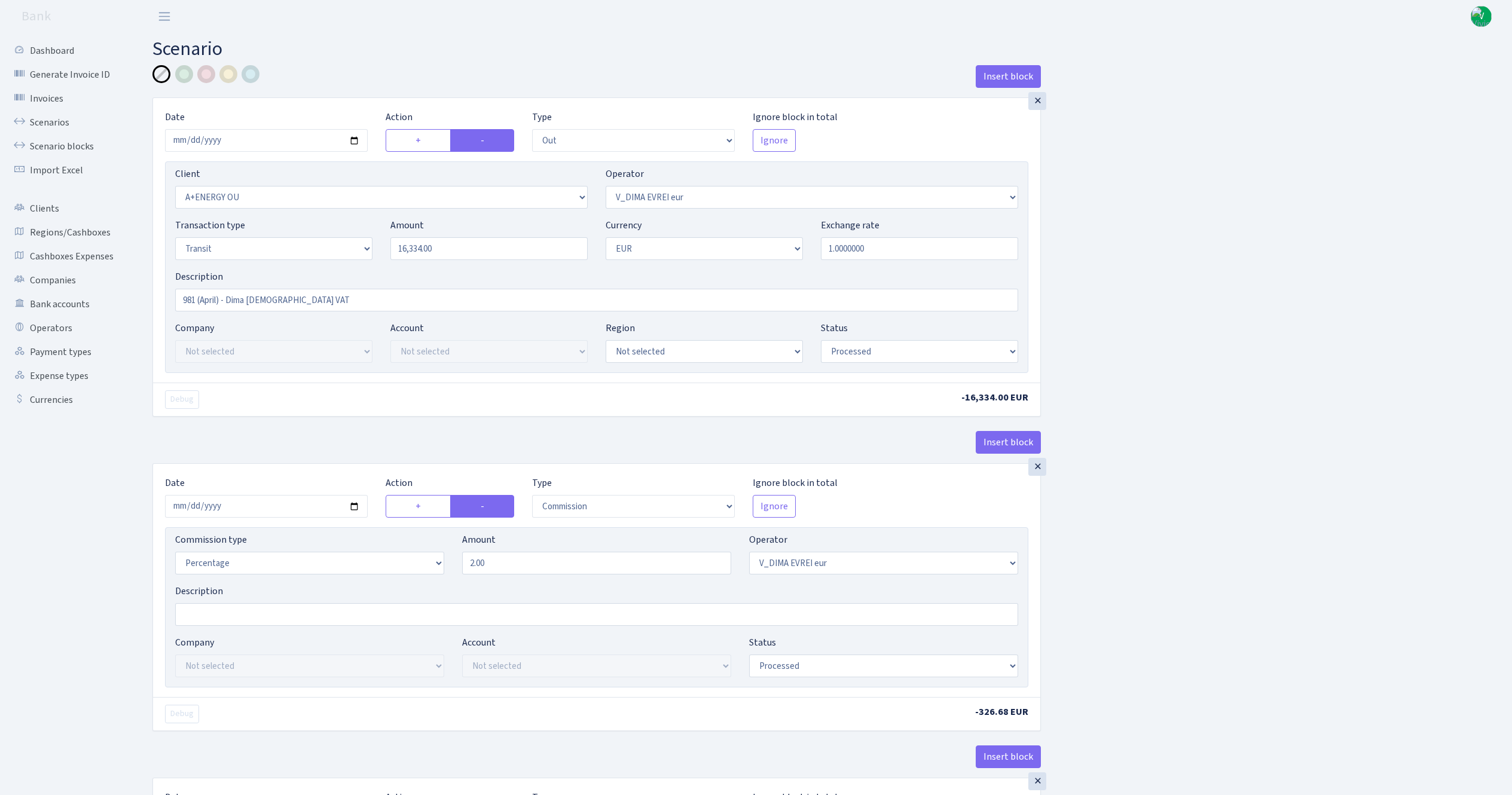
select select "processed"
click at [55, 113] on link "Scenarios" at bounding box center [66, 122] width 120 height 24
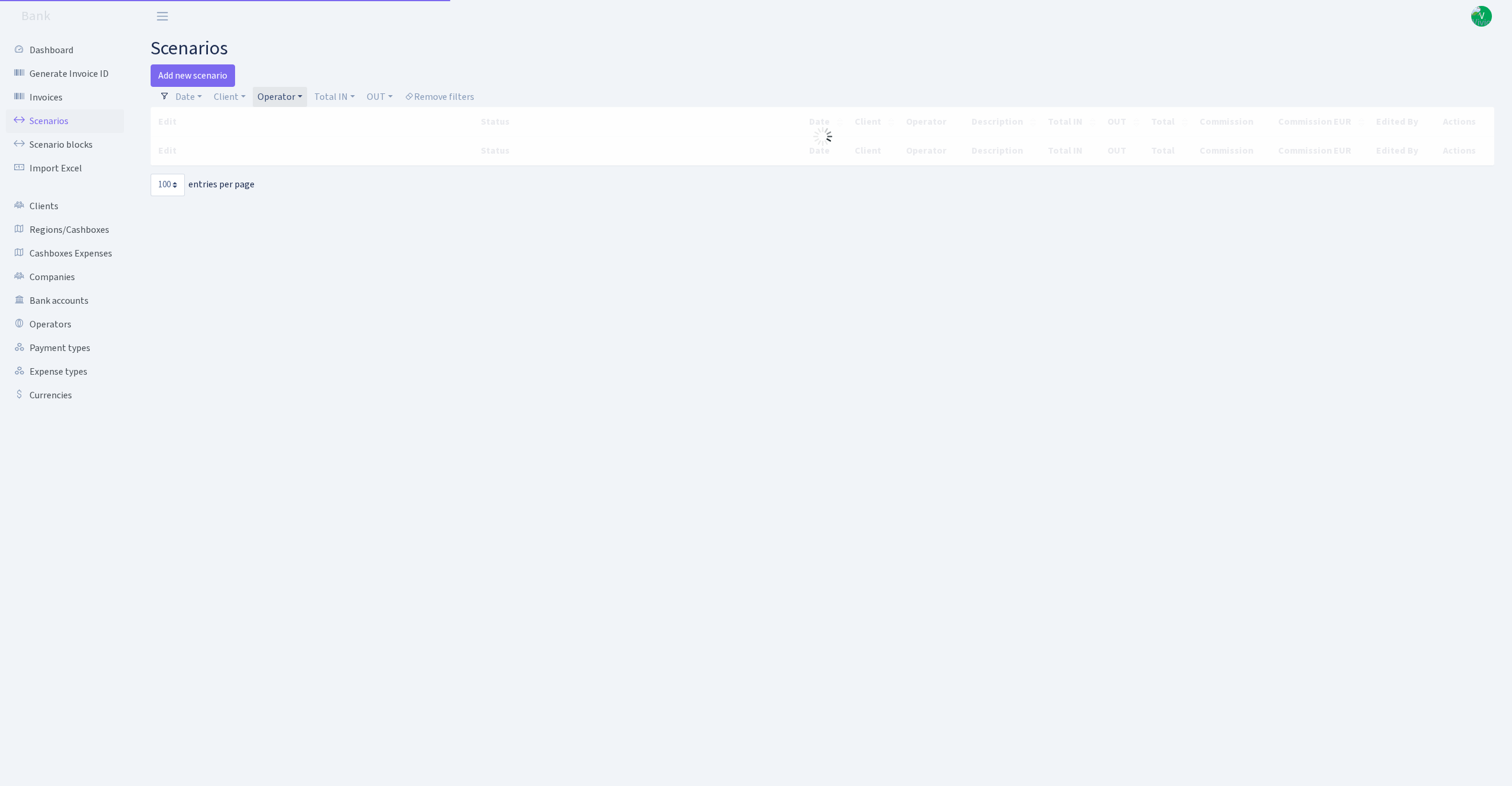
select select "100"
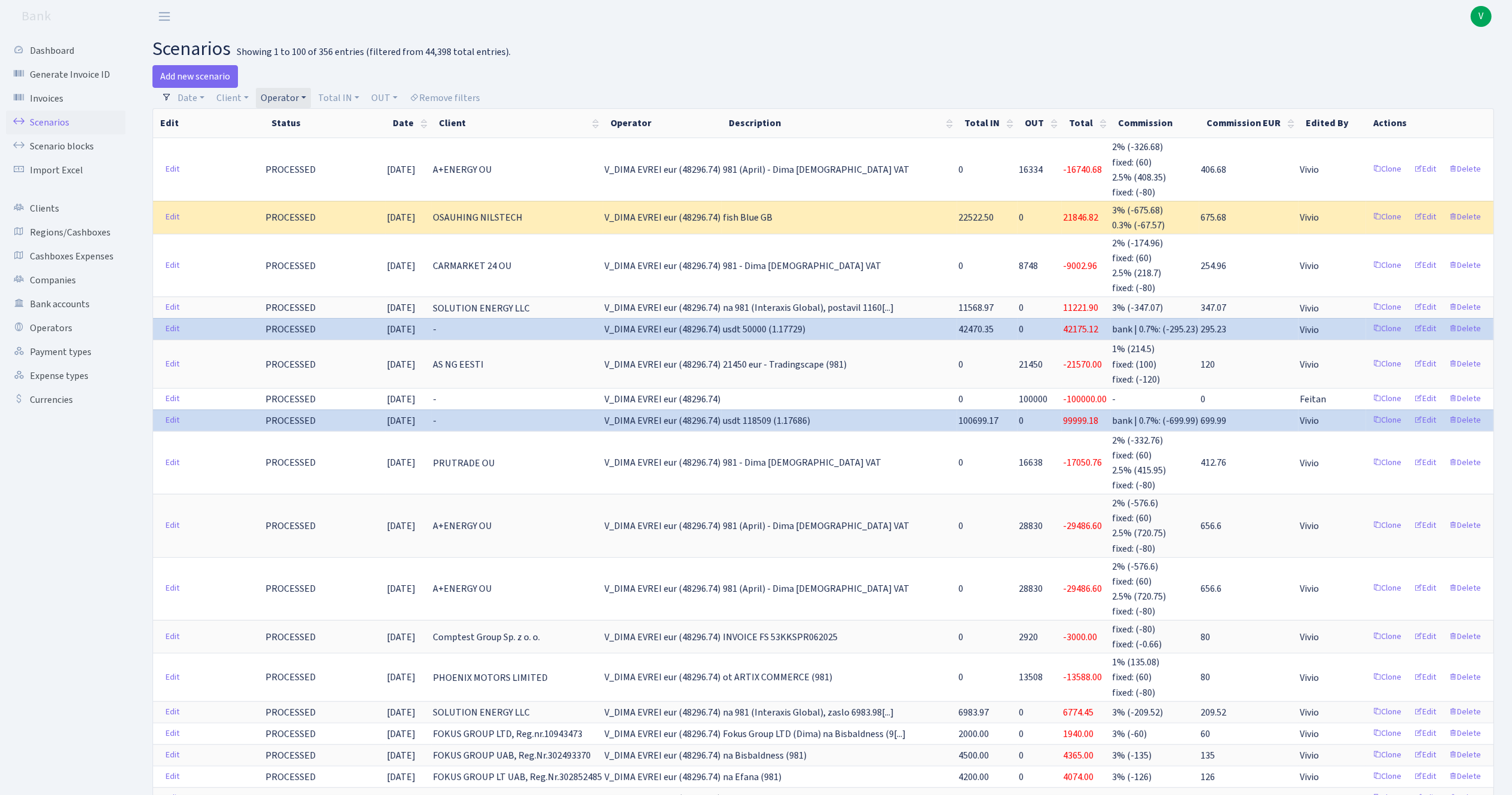
click at [284, 91] on link "Operator" at bounding box center [284, 98] width 55 height 20
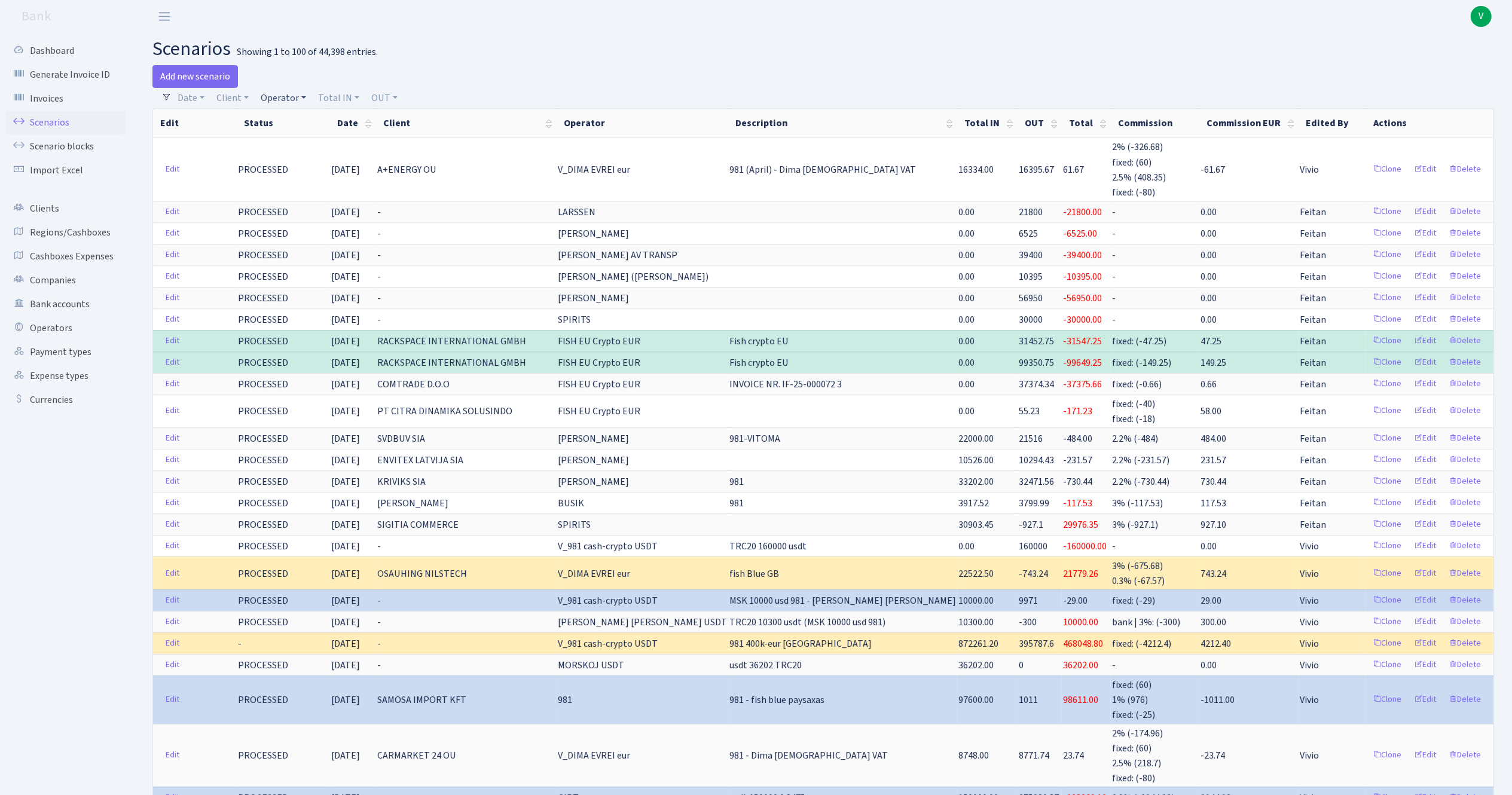
click at [285, 98] on link "Operator" at bounding box center [284, 98] width 55 height 20
click at [318, 136] on input "search" at bounding box center [304, 141] width 88 height 19
type input "dima"
click at [323, 180] on li "V_DIMA EVREI eur" at bounding box center [304, 170] width 91 height 21
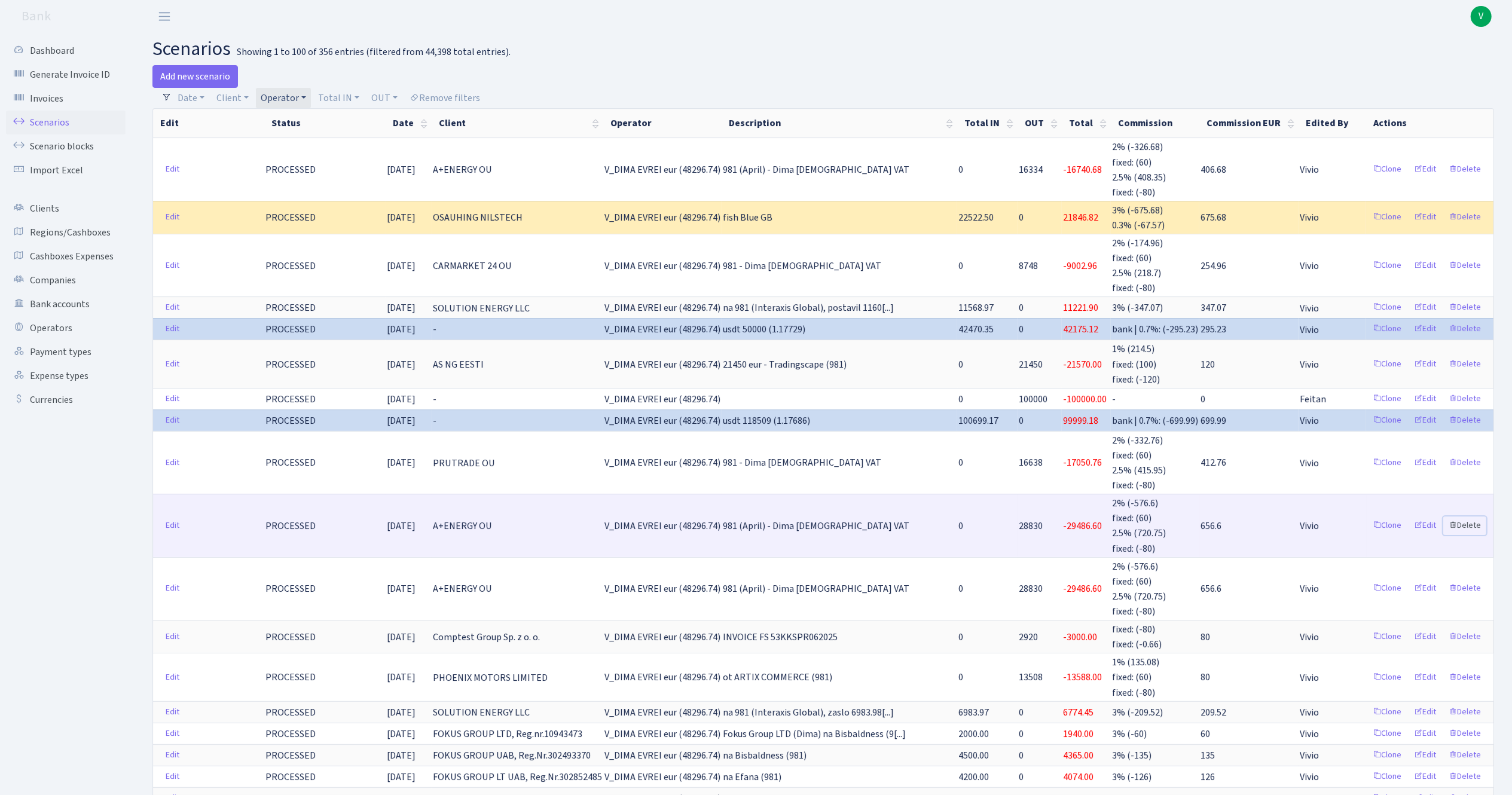
click at [1475, 518] on link "Delete" at bounding box center [1465, 526] width 43 height 19
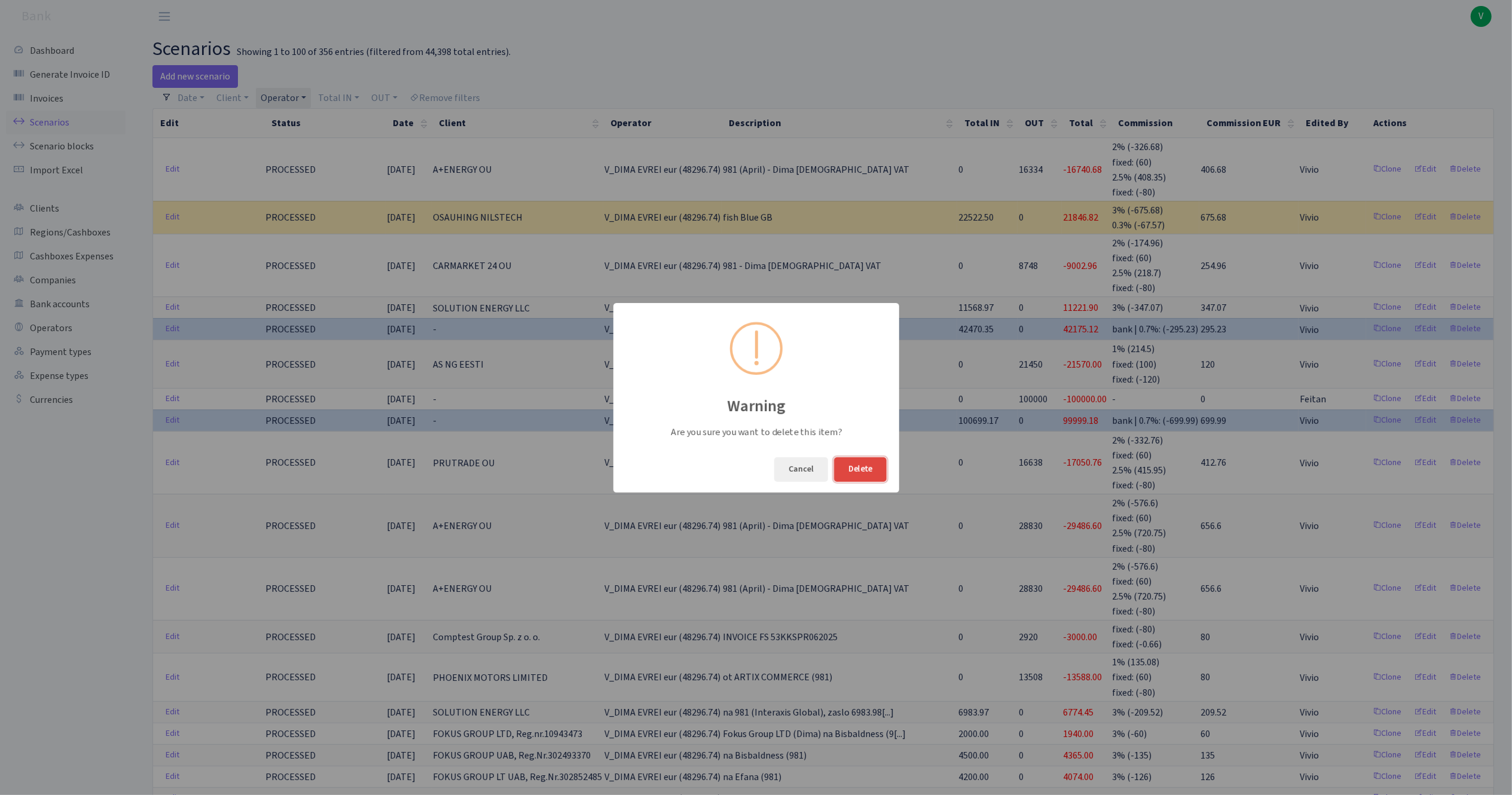
click at [859, 469] on button "Delete" at bounding box center [860, 469] width 53 height 24
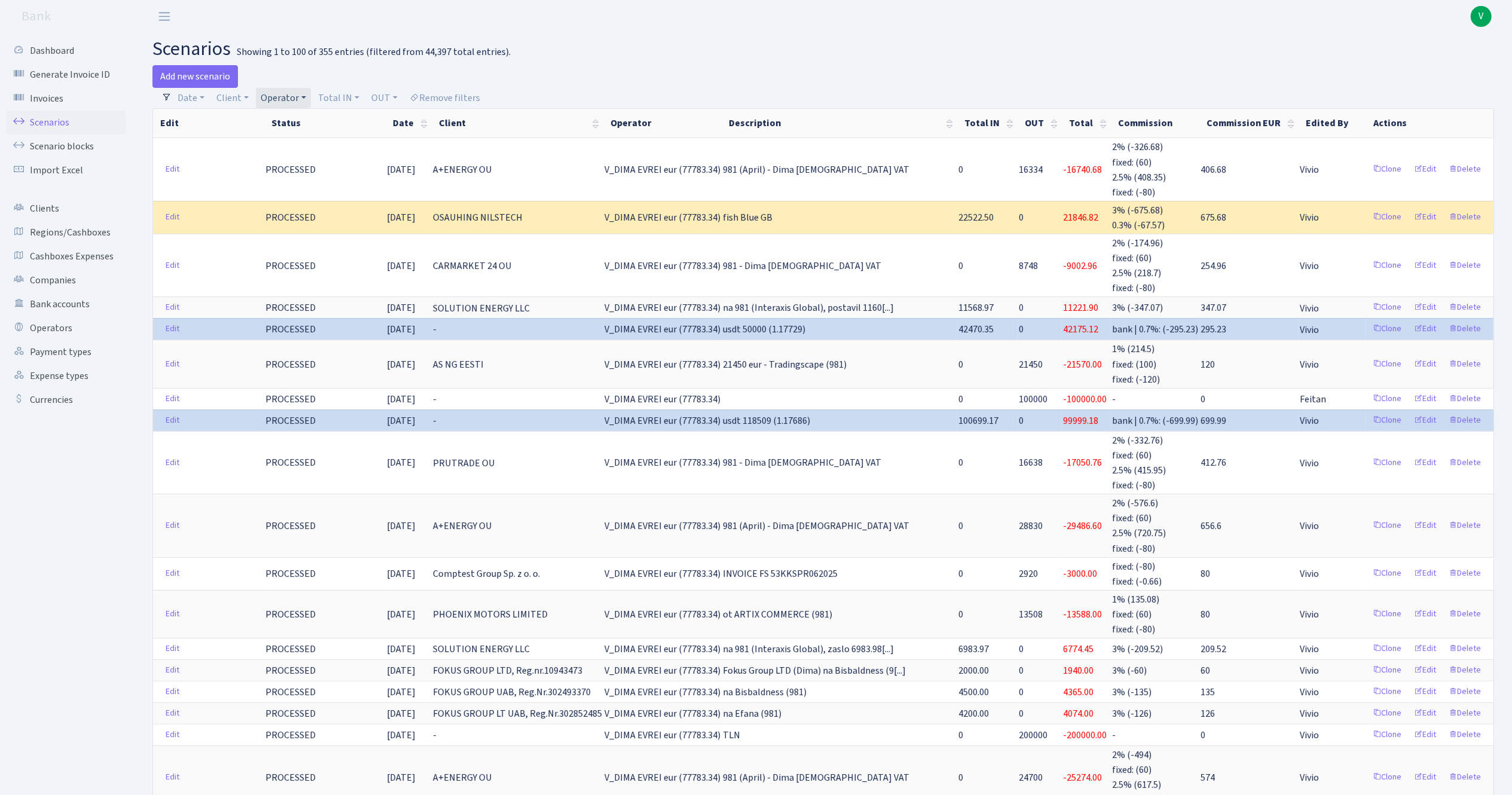
click at [285, 95] on link "Operator" at bounding box center [284, 98] width 55 height 20
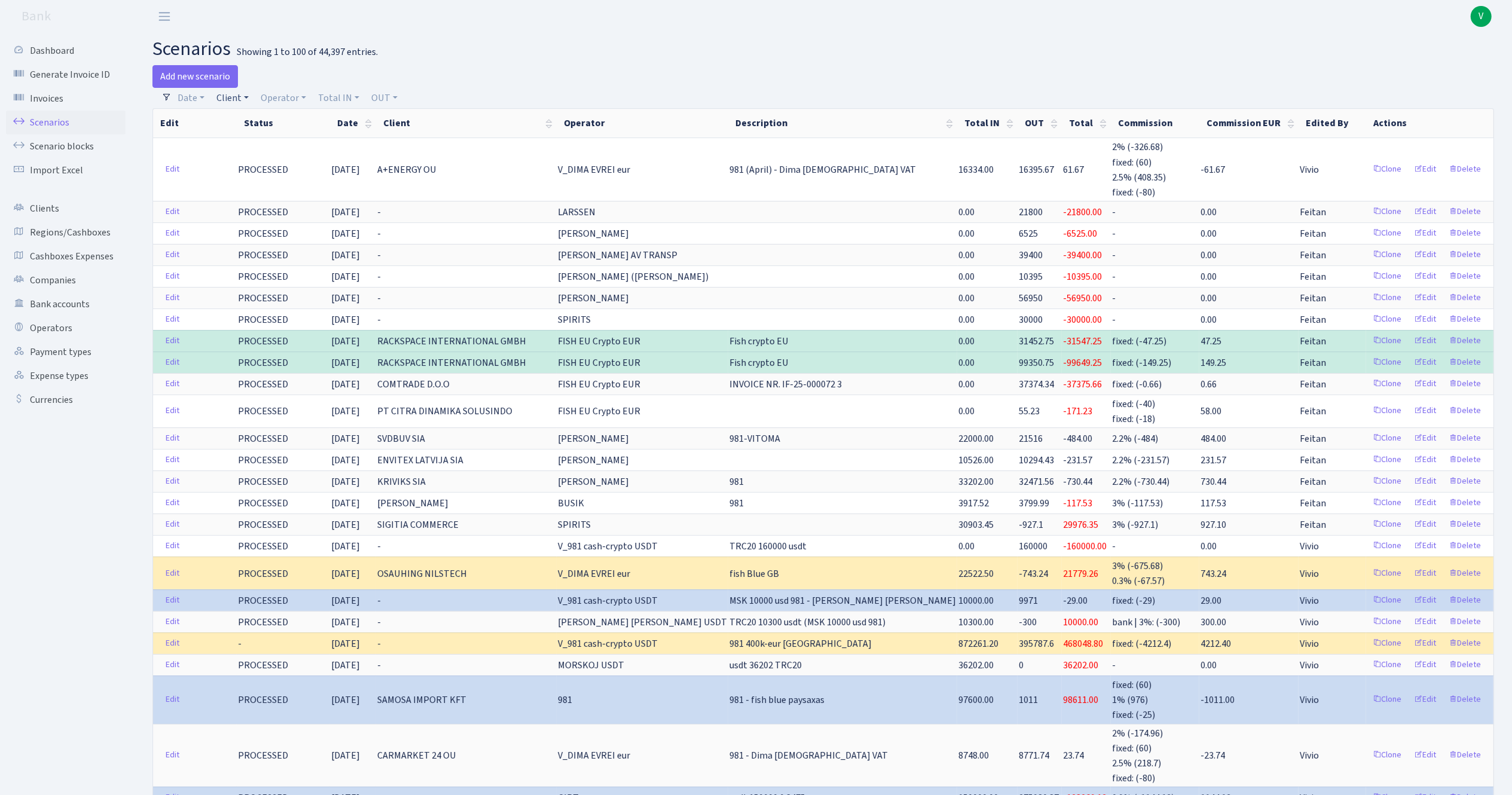
click at [235, 98] on link "Client" at bounding box center [233, 98] width 42 height 20
click at [244, 134] on input "search" at bounding box center [259, 141] width 88 height 19
type input "samosa"
click at [271, 198] on li "SAMOSA IMPORT KFT" at bounding box center [259, 203] width 91 height 34
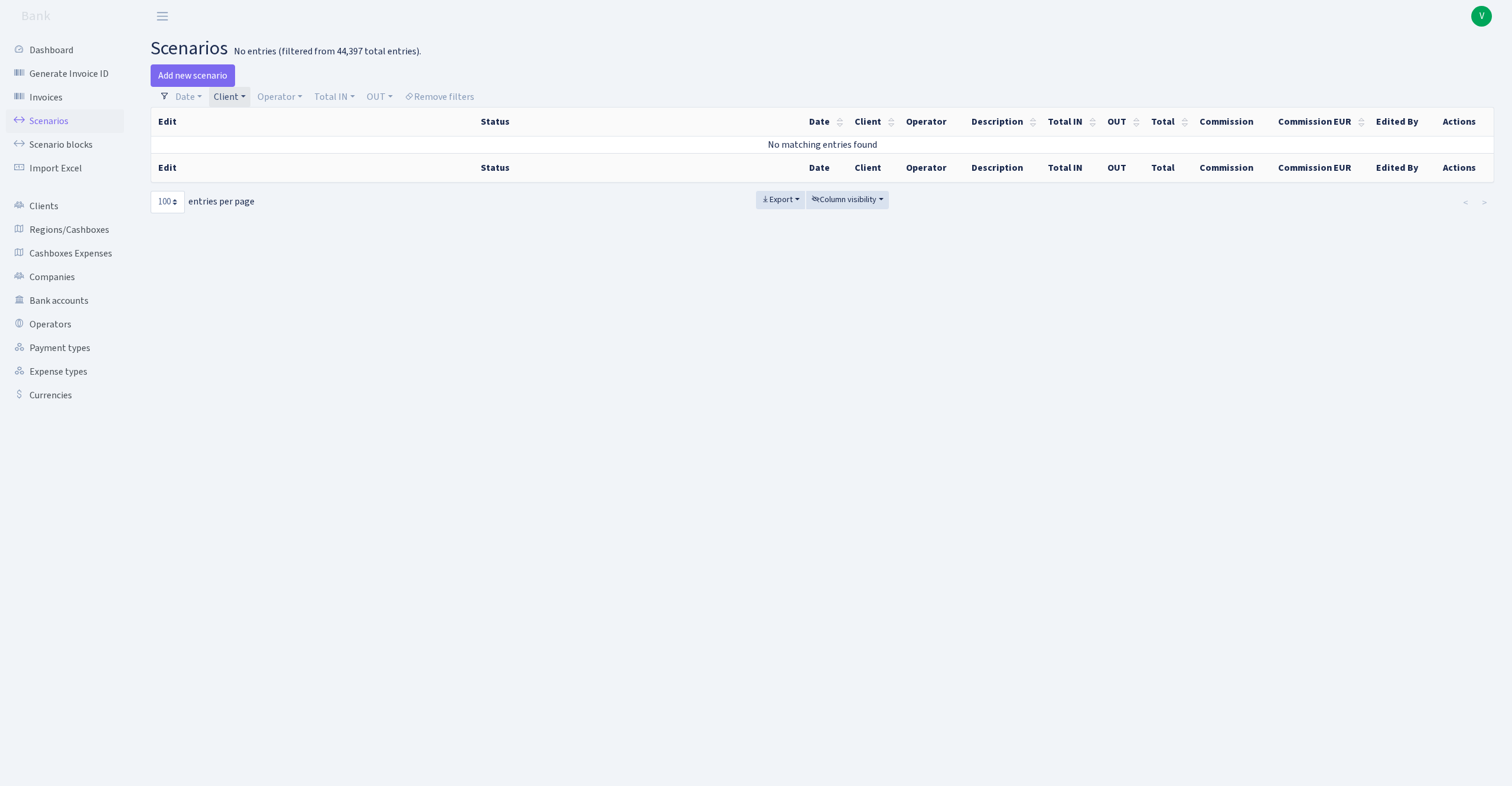
click at [241, 105] on link "Client" at bounding box center [230, 97] width 41 height 20
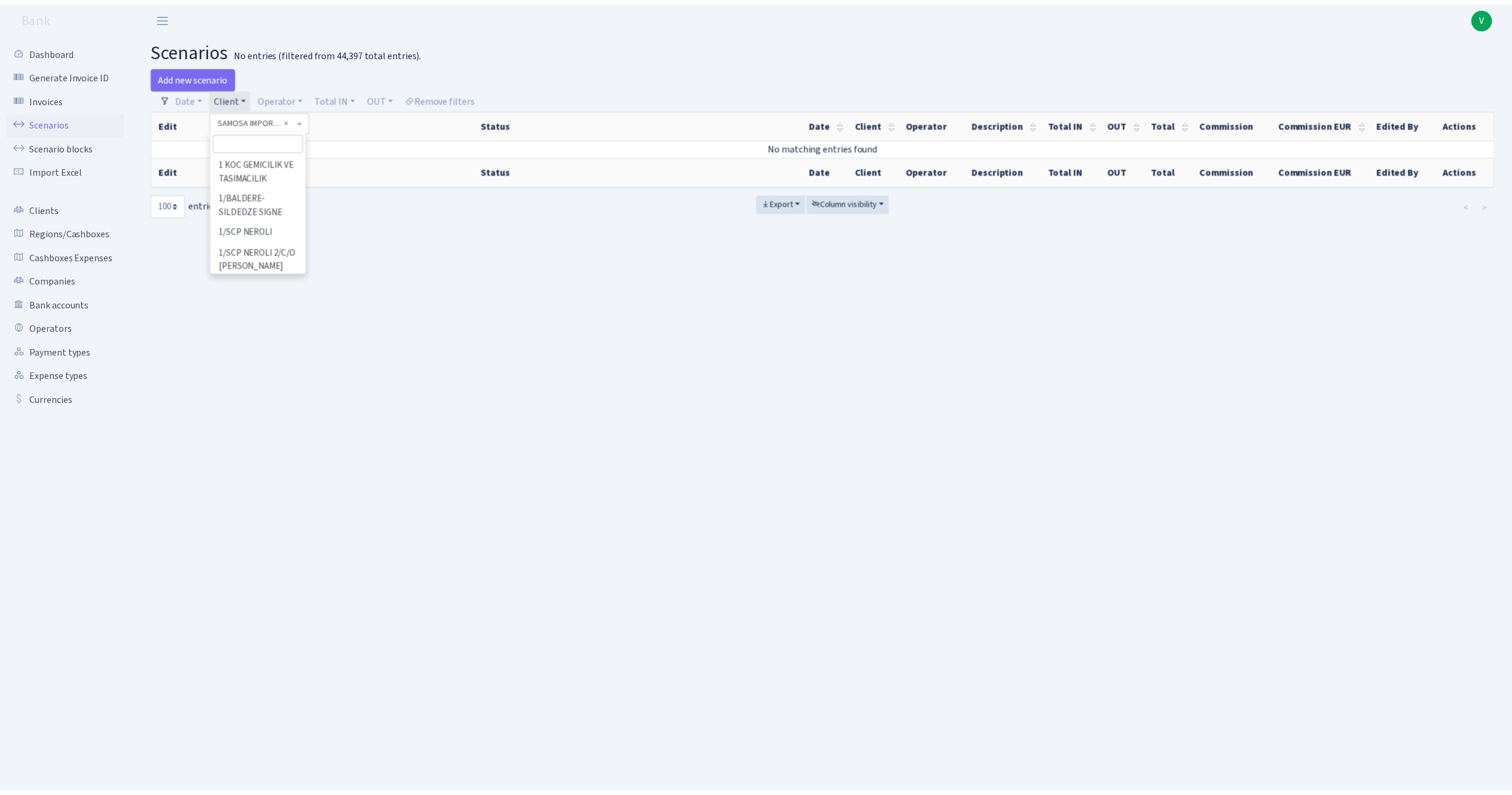
scroll to position [82657, 0]
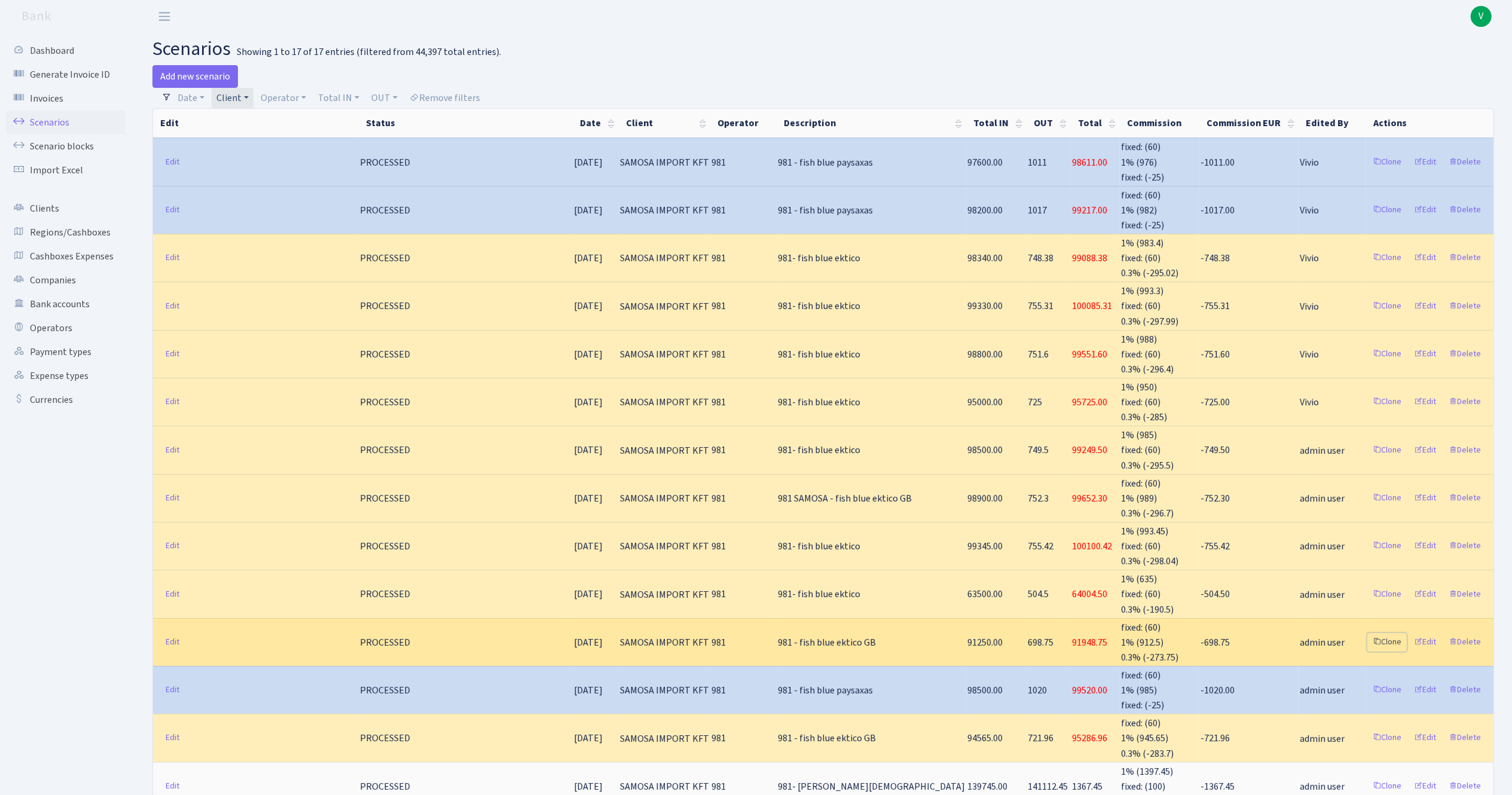
click at [1388, 633] on link "Clone" at bounding box center [1387, 642] width 39 height 19
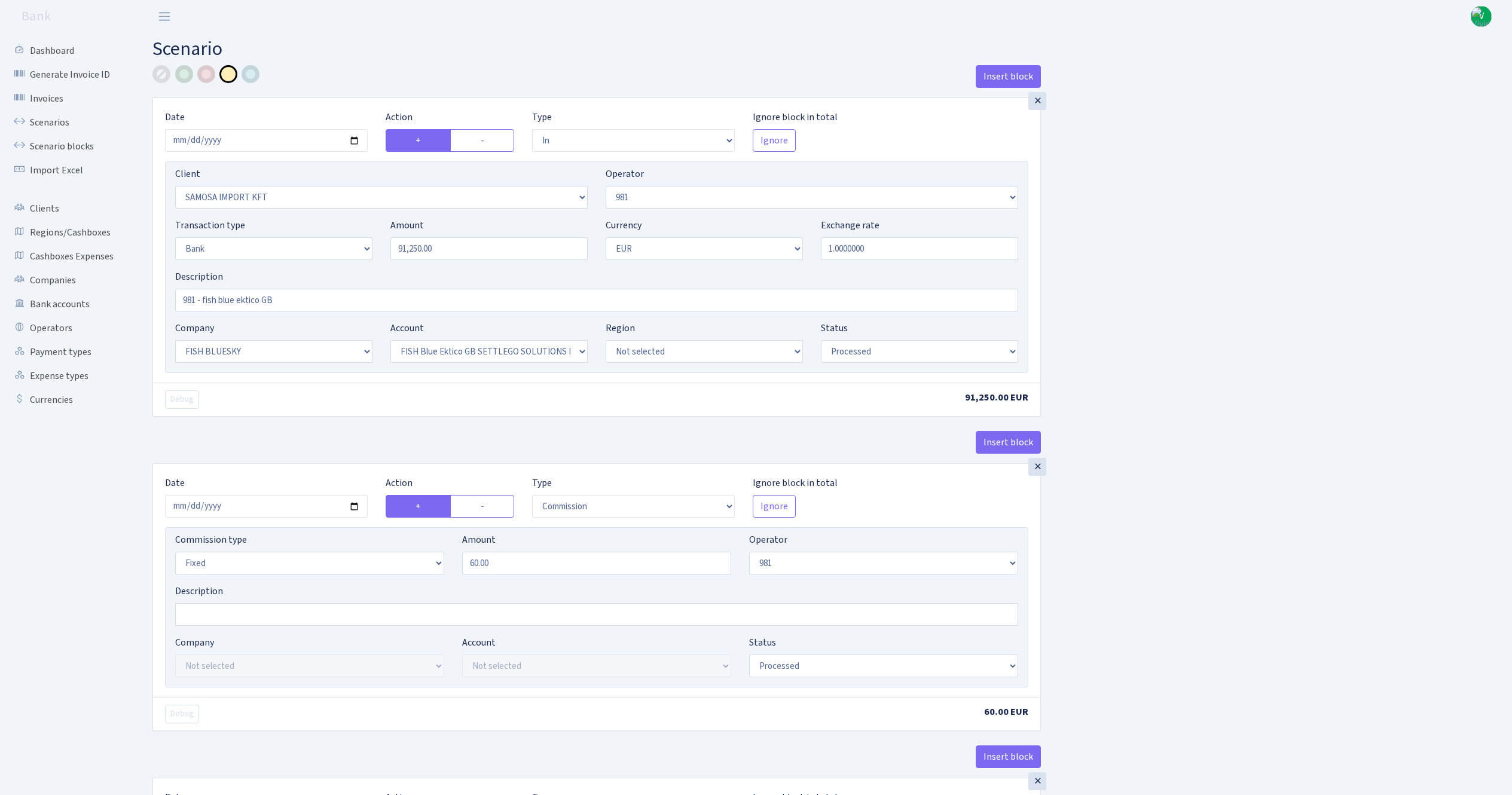
select select "in"
select select "2472"
select select "61"
select select "2"
select select "1"
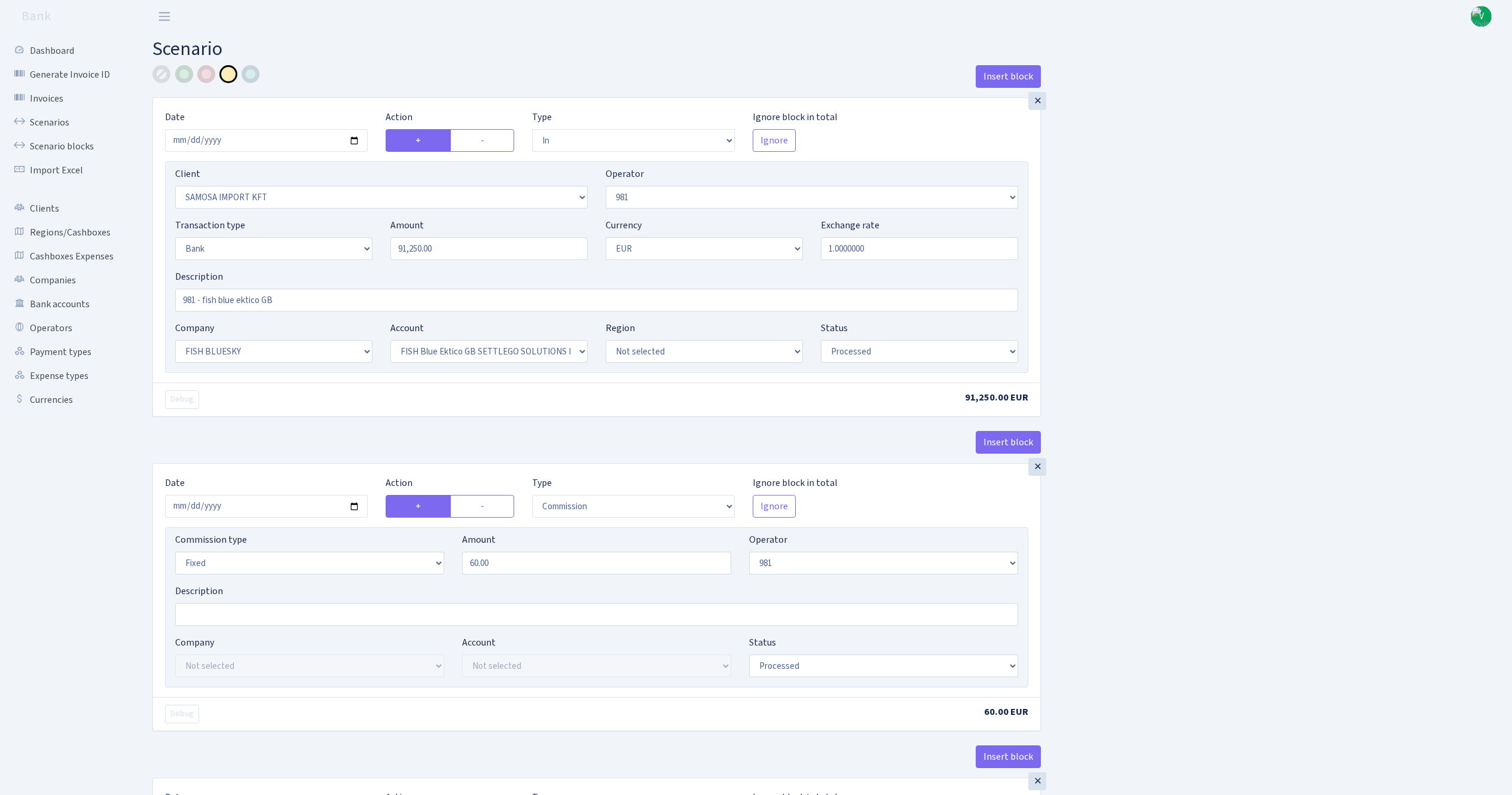
select select "23"
select select "67"
select select "processed"
select select "commission"
select select "fixed"
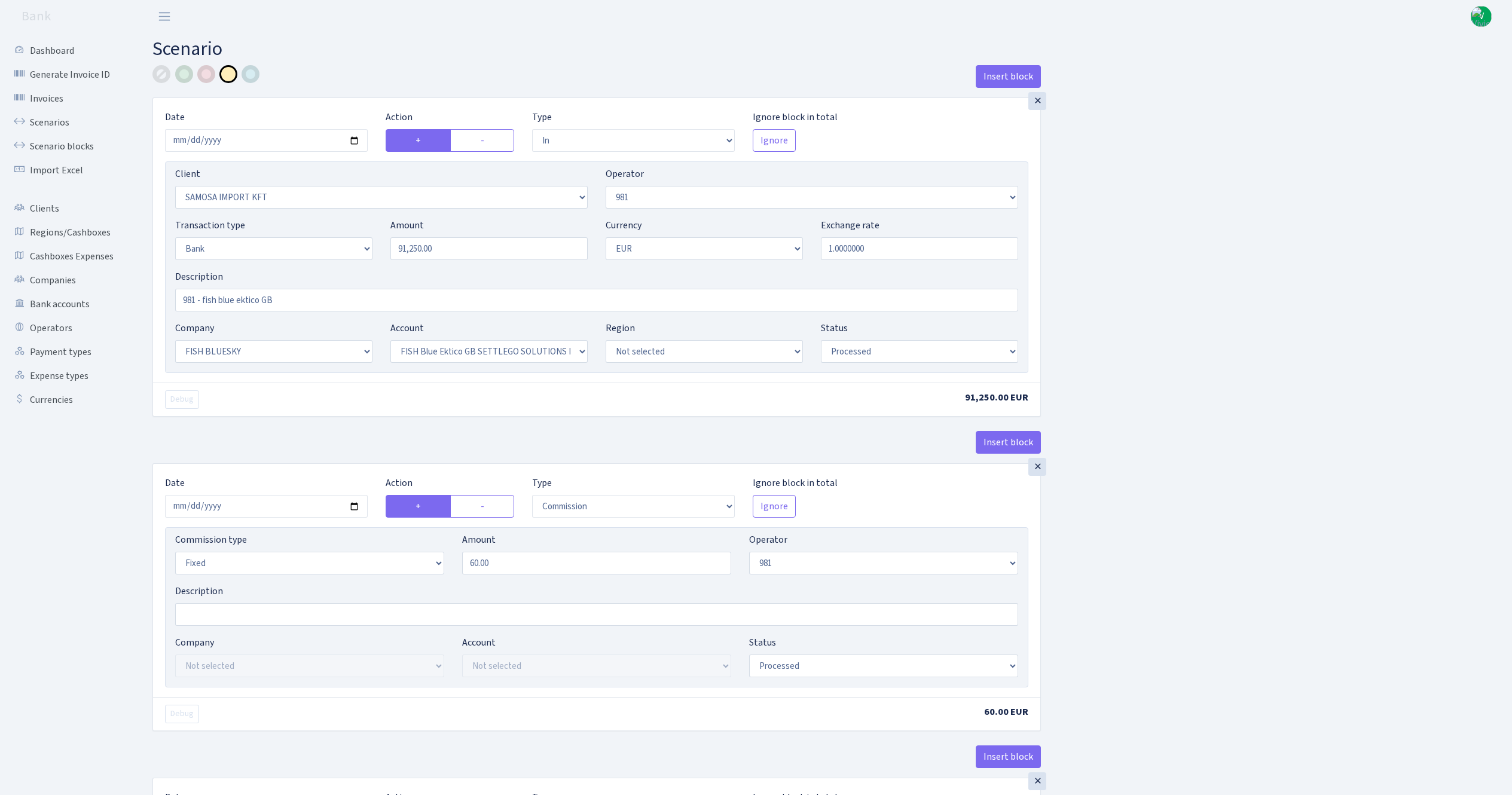
select select "61"
select select "processed"
select select "commission"
select select "61"
select select "processed"
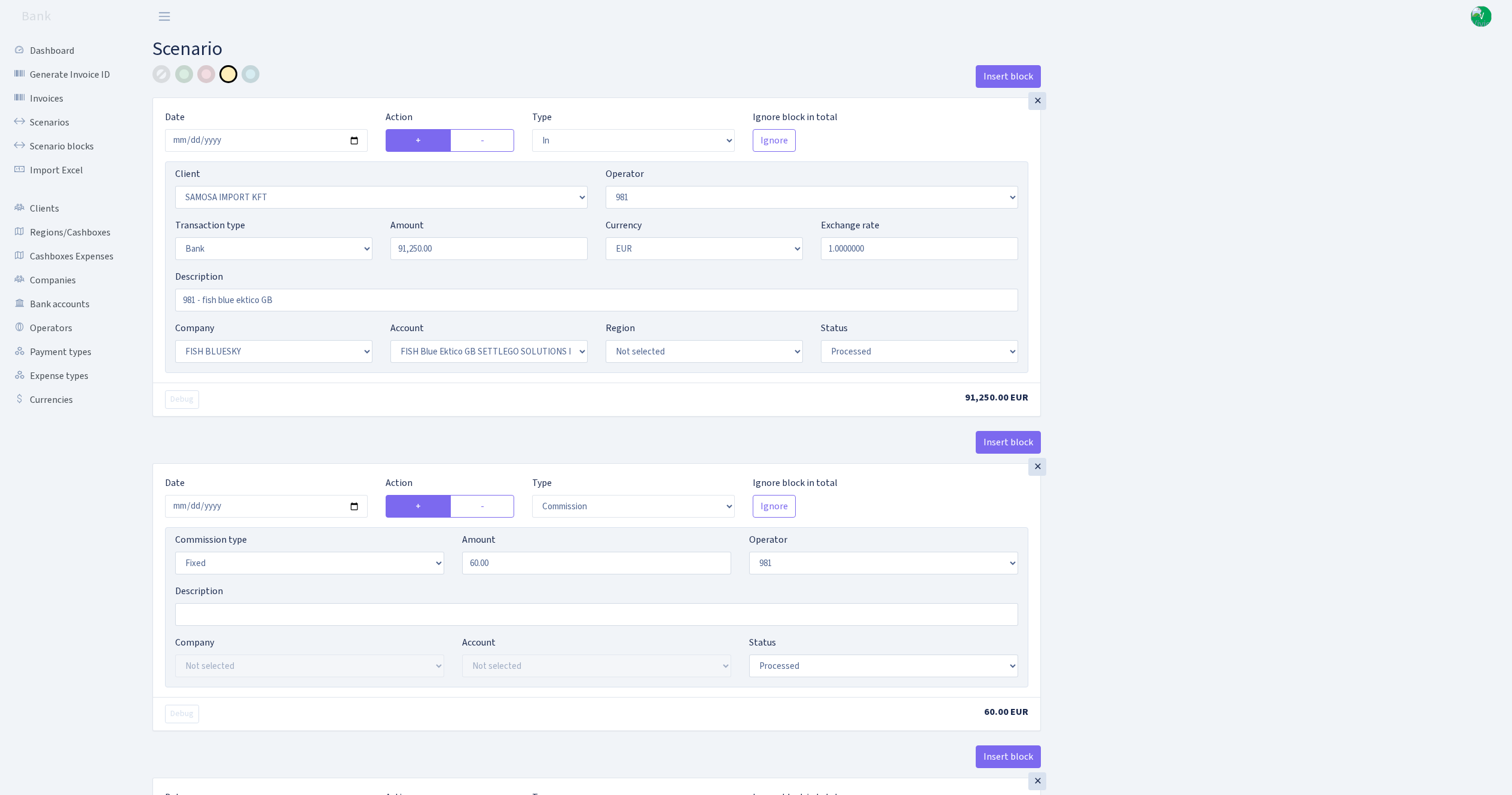
select select "commission"
select select "1"
select select "23"
select select "67"
select select "processed"
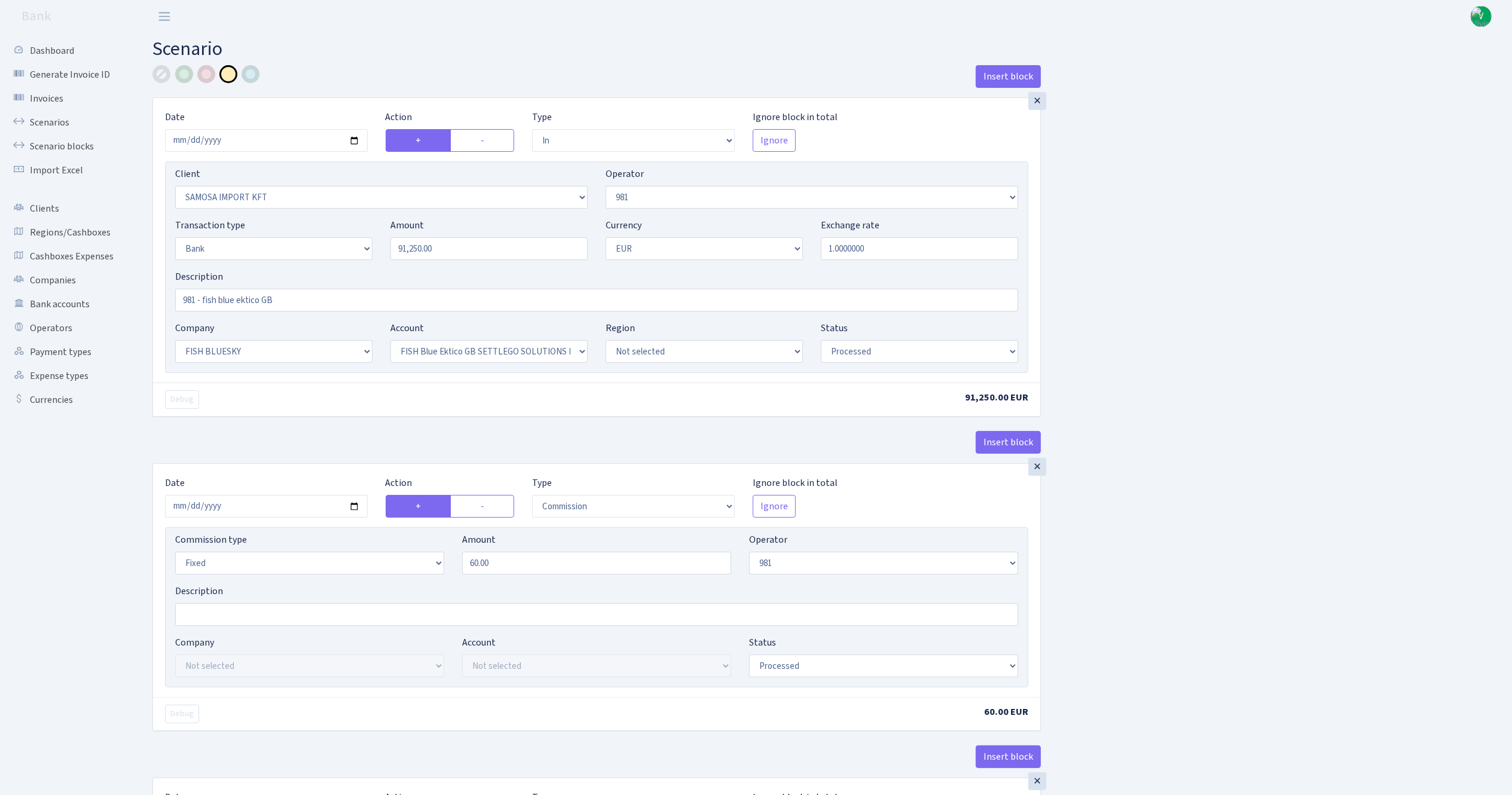
type input "[DATE]"
drag, startPoint x: 479, startPoint y: 262, endPoint x: 347, endPoint y: 232, distance: 135.4
click at [352, 234] on div "Transaction type Not selected 981 ELF FISH crypto [PERSON_NAME] MM-BALTIC eur U…" at bounding box center [597, 243] width 861 height 51
click at [1213, 318] on div "Insert block × Date [DATE] Action + - Type --- In Out Commission Field required…" at bounding box center [823, 763] width 1360 height 1395
type input "80,200.00"
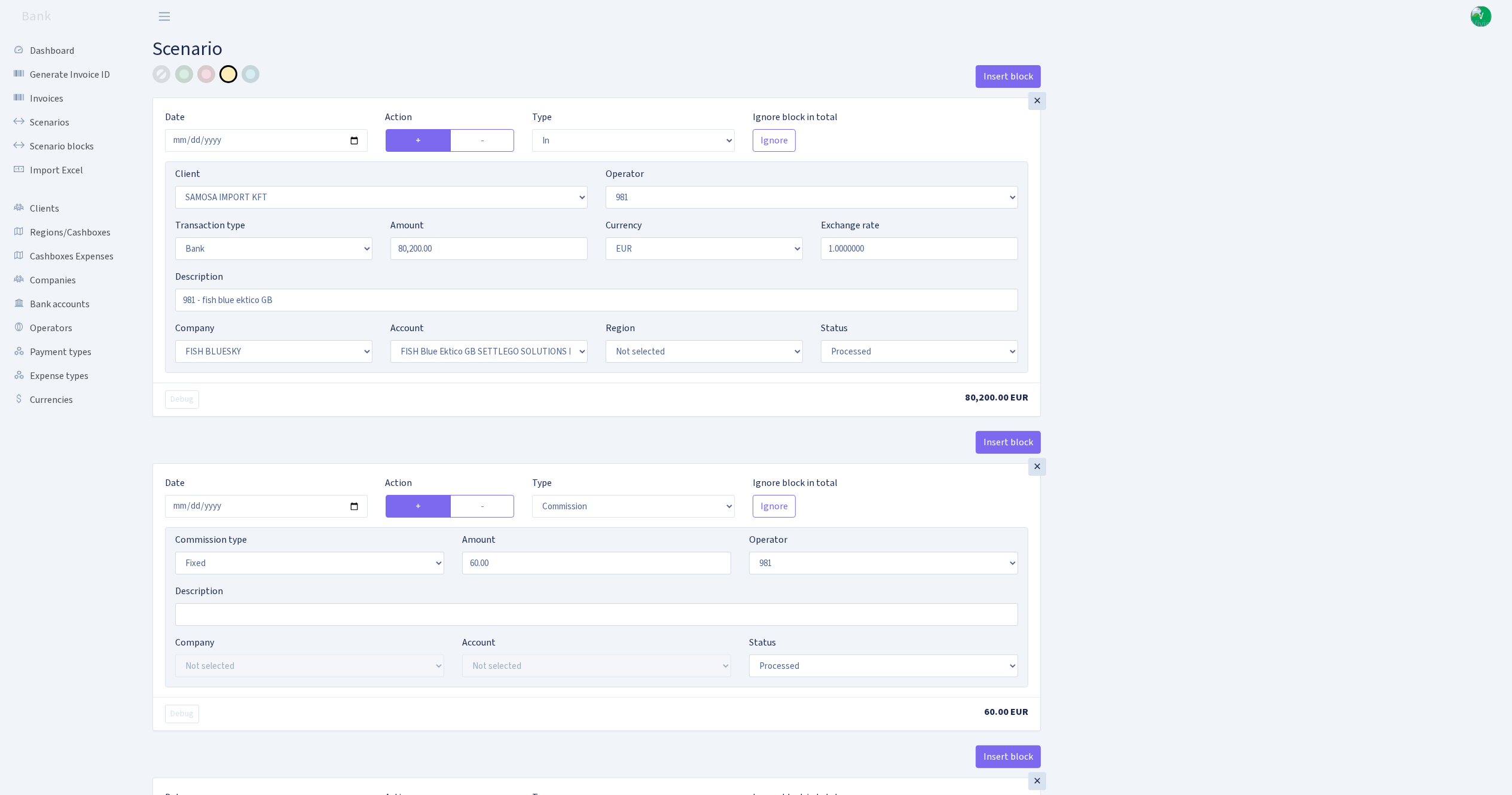
scroll to position [120, 0]
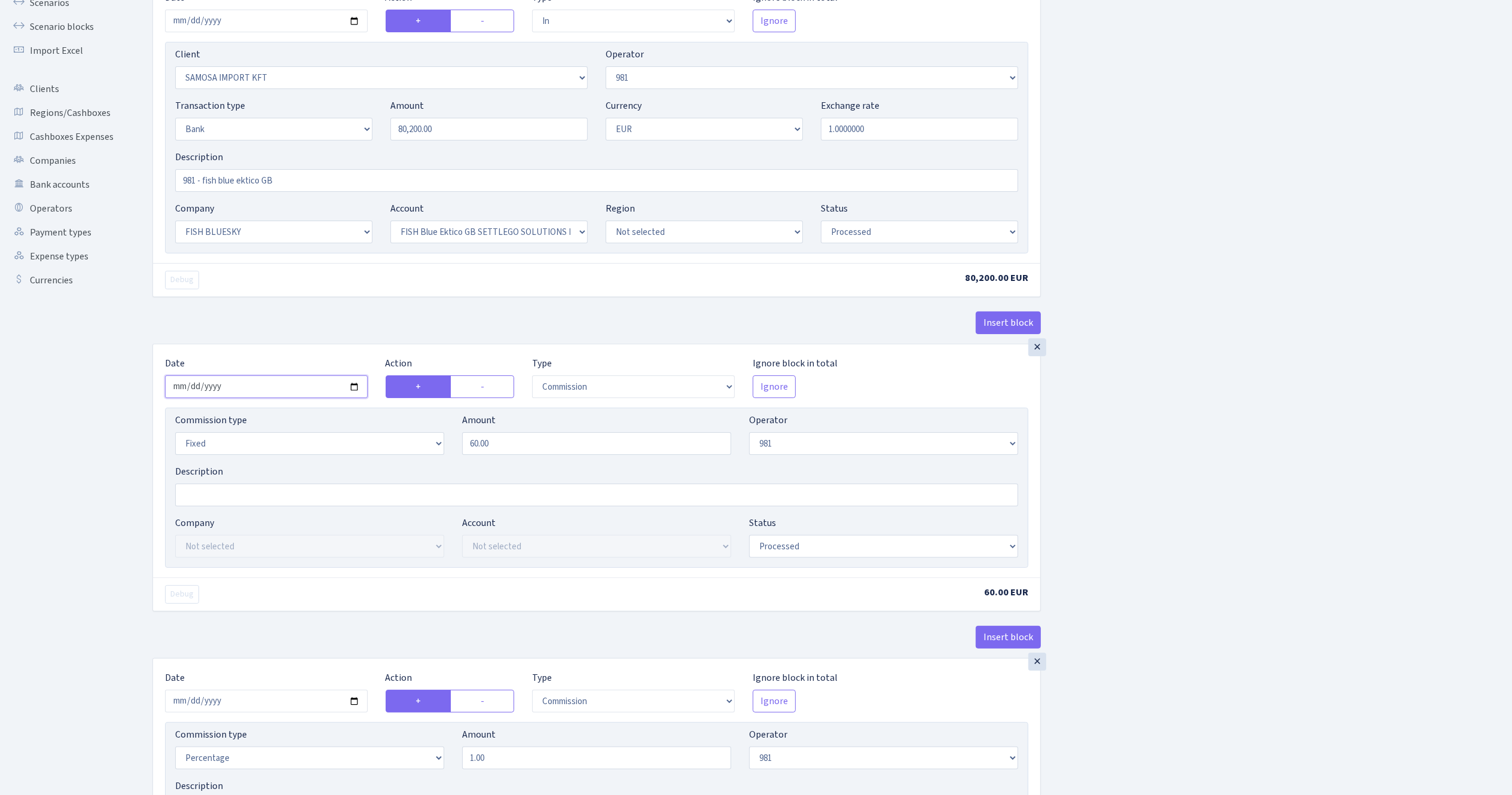
drag, startPoint x: 355, startPoint y: 386, endPoint x: 345, endPoint y: 394, distance: 12.8
click at [356, 386] on input "[DATE]" at bounding box center [266, 386] width 203 height 23
type input "[DATE]"
click at [1151, 449] on div "Insert block × Date [DATE] Action + - Type --- In Out Commission Field required…" at bounding box center [823, 643] width 1360 height 1395
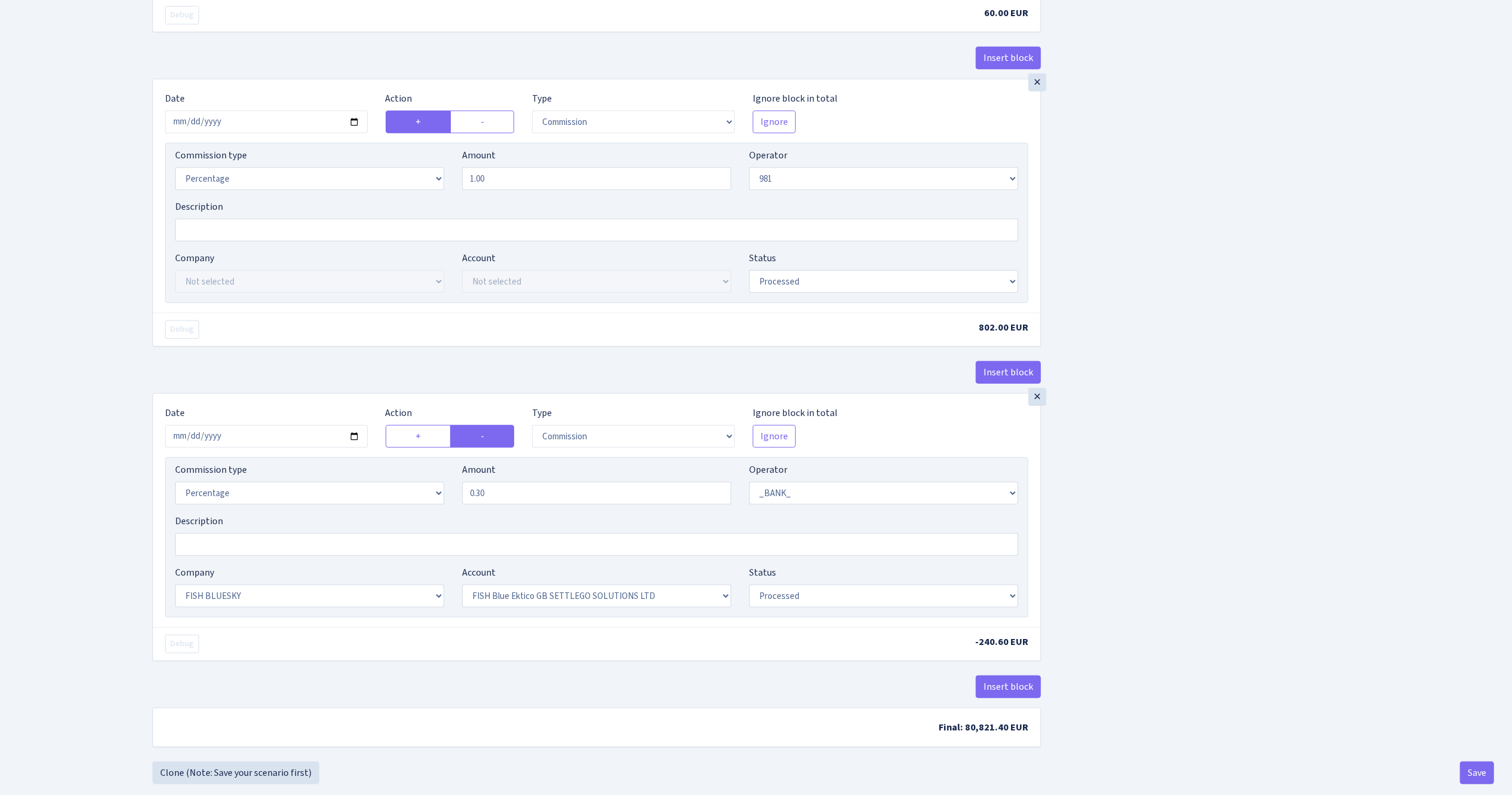
scroll to position [717, 0]
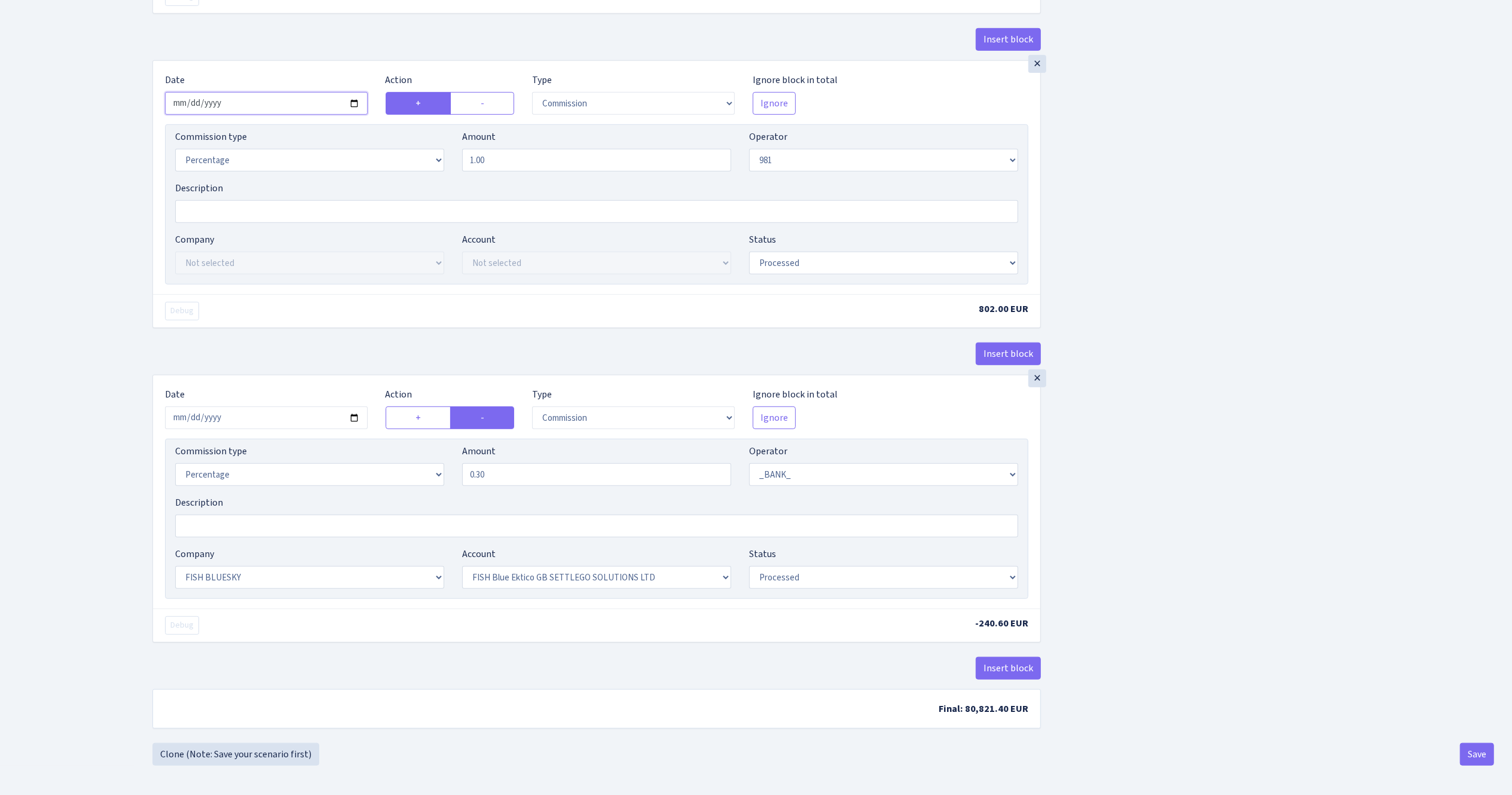
click at [350, 109] on input "[DATE]" at bounding box center [266, 103] width 203 height 23
type input "[DATE]"
click at [1230, 328] on div "Insert block × Date [DATE] Action + - Type --- In Out Commission Field required…" at bounding box center [823, 45] width 1360 height 1395
click at [354, 411] on input "[DATE]" at bounding box center [266, 417] width 203 height 23
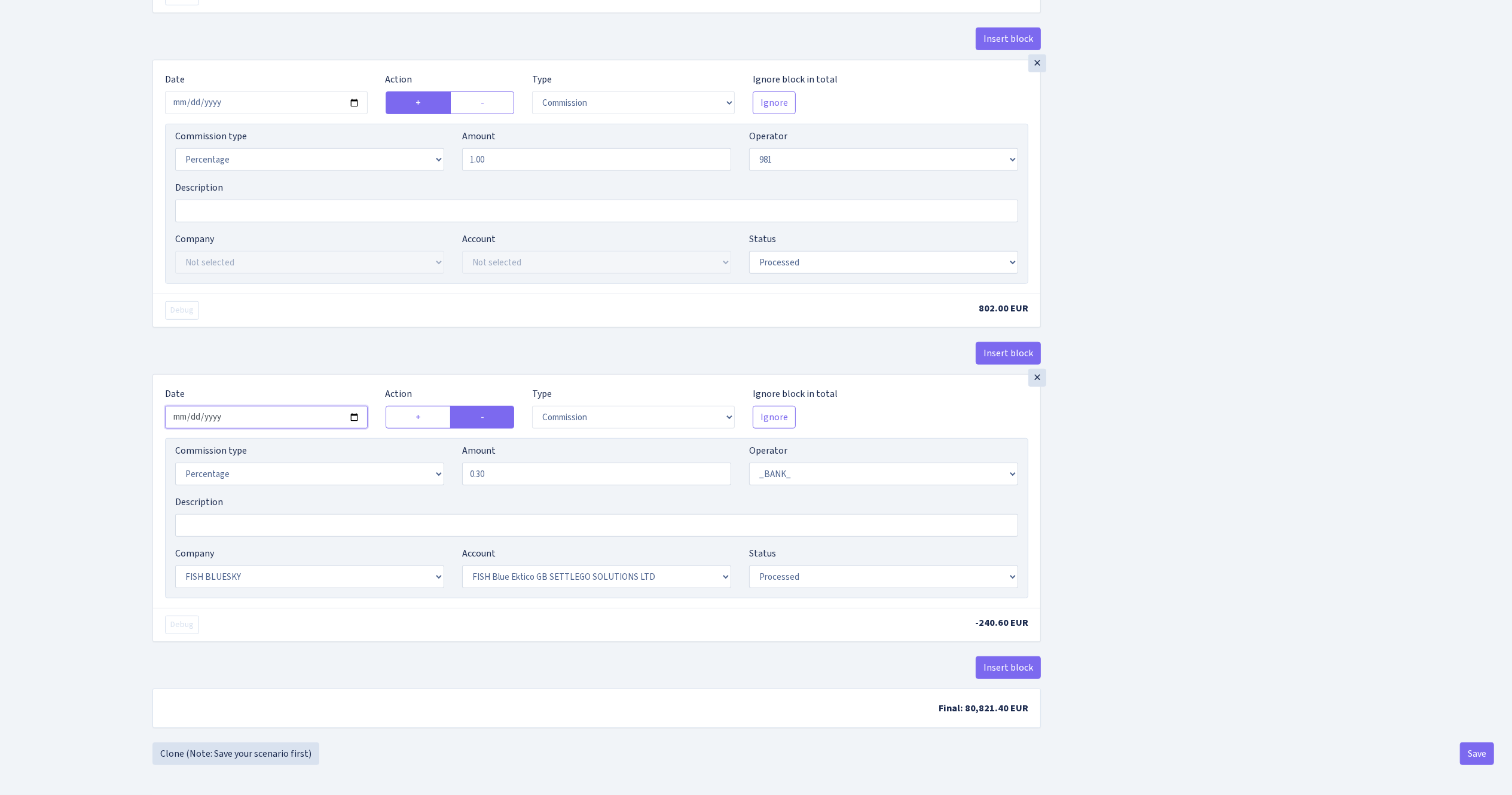
type input "[DATE]"
click at [1277, 501] on div "Insert block × Date [DATE] Action + - Type --- In Out Commission Field required…" at bounding box center [823, 45] width 1360 height 1395
click at [1476, 746] on button "Save" at bounding box center [1477, 753] width 34 height 23
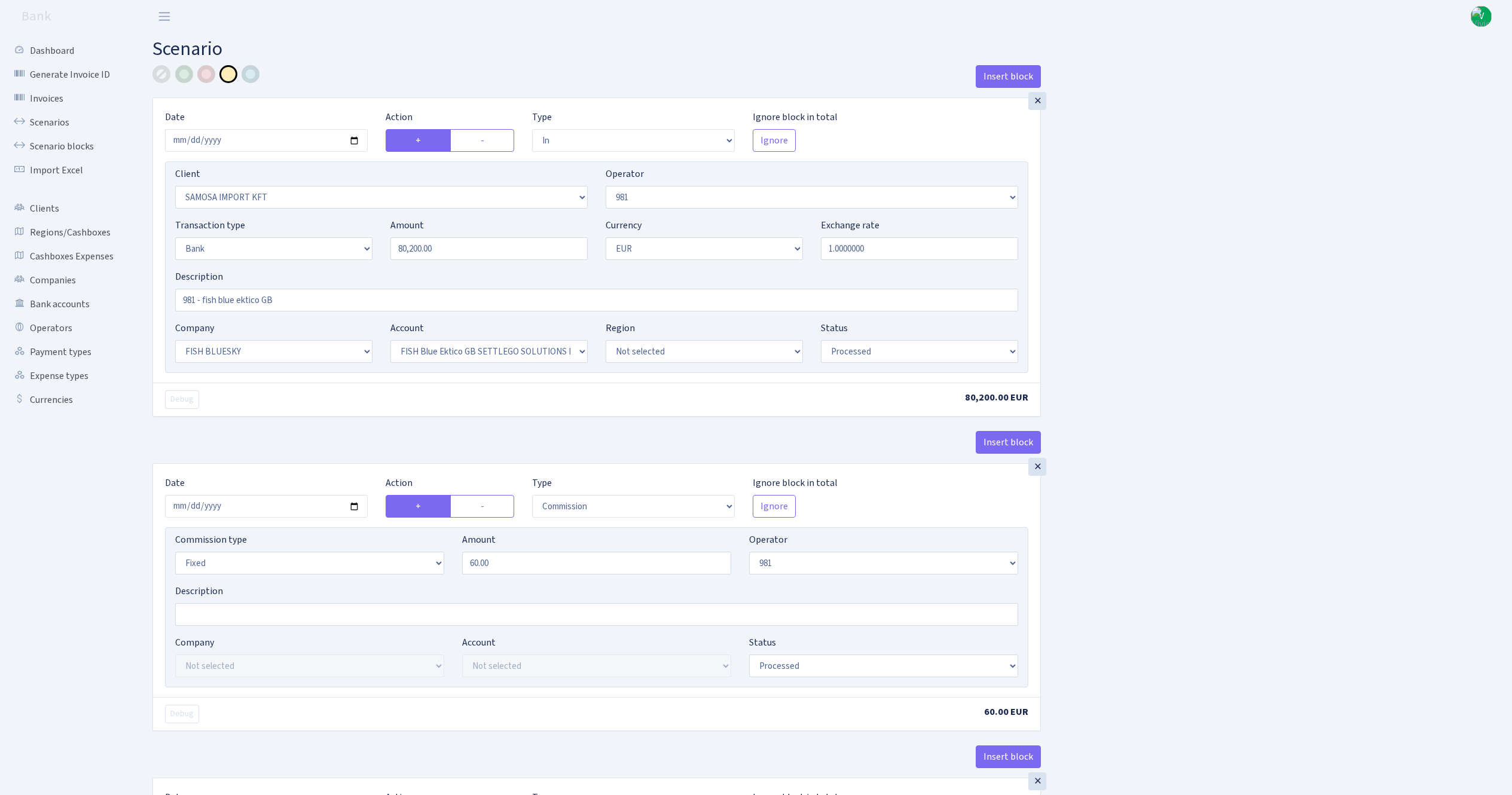
select select "in"
select select "2472"
select select "61"
select select "2"
select select "1"
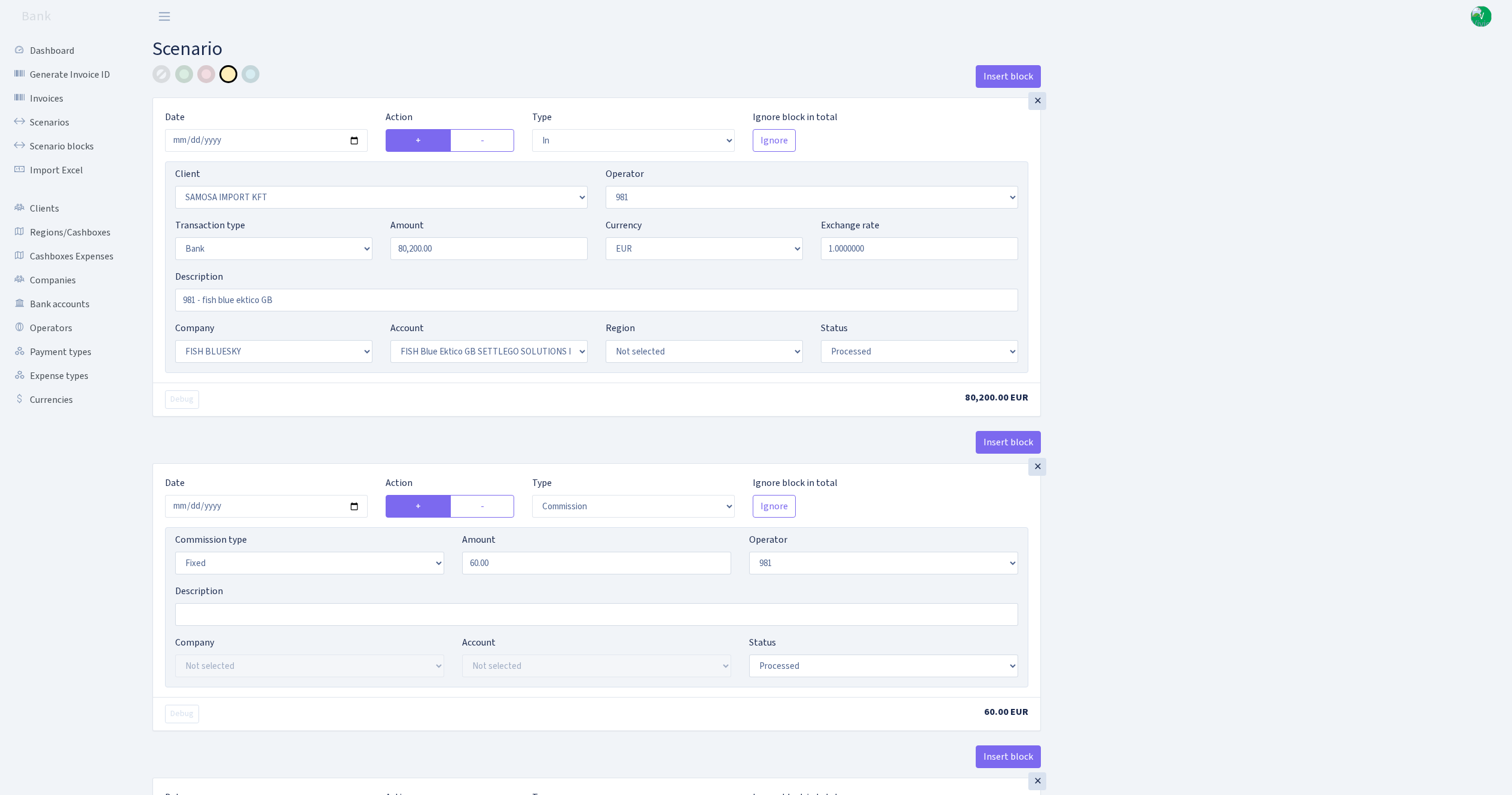
select select "23"
select select "67"
select select "processed"
select select "commission"
select select "fixed"
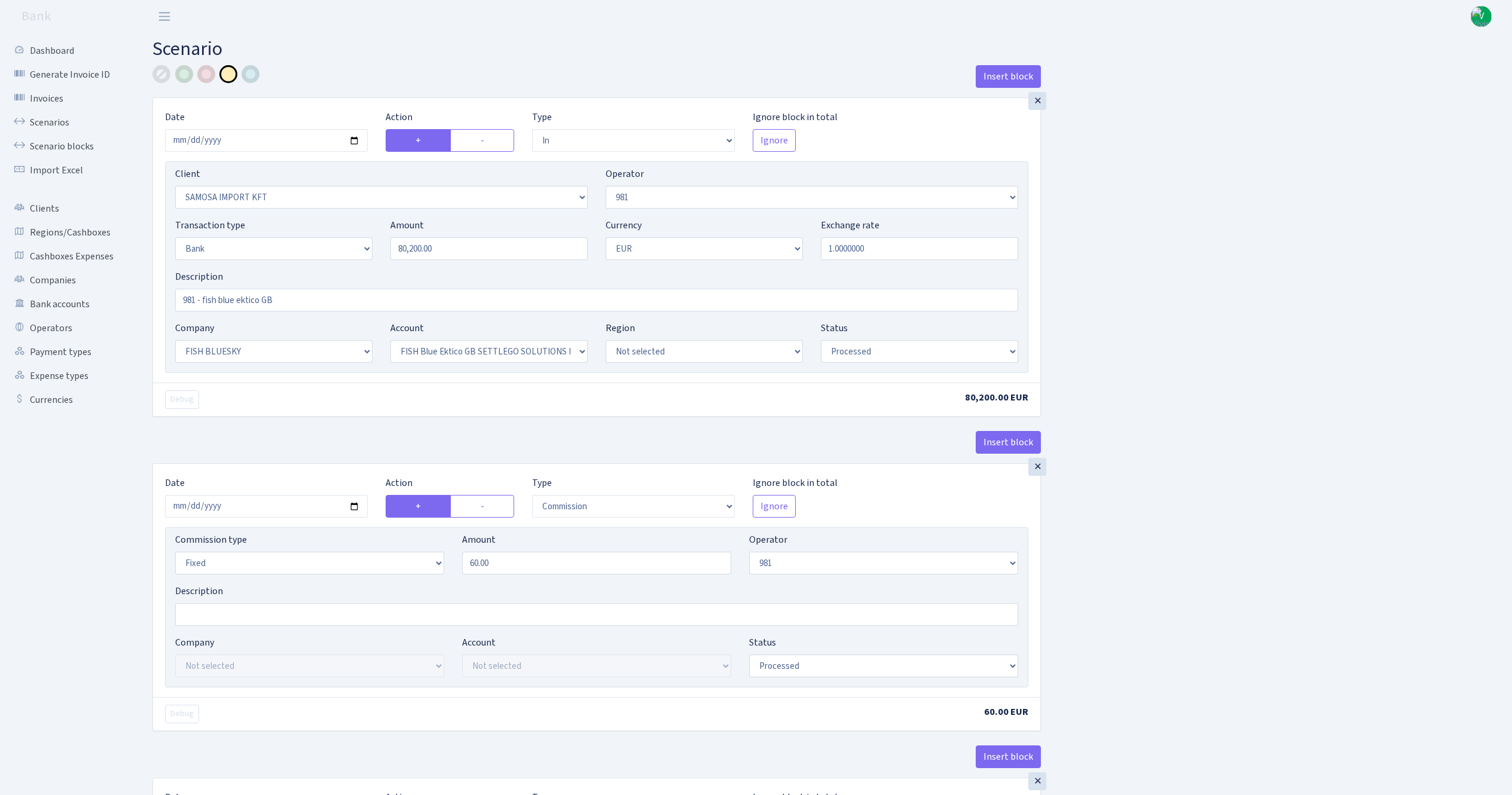
select select "61"
select select "processed"
select select "commission"
select select "61"
select select "processed"
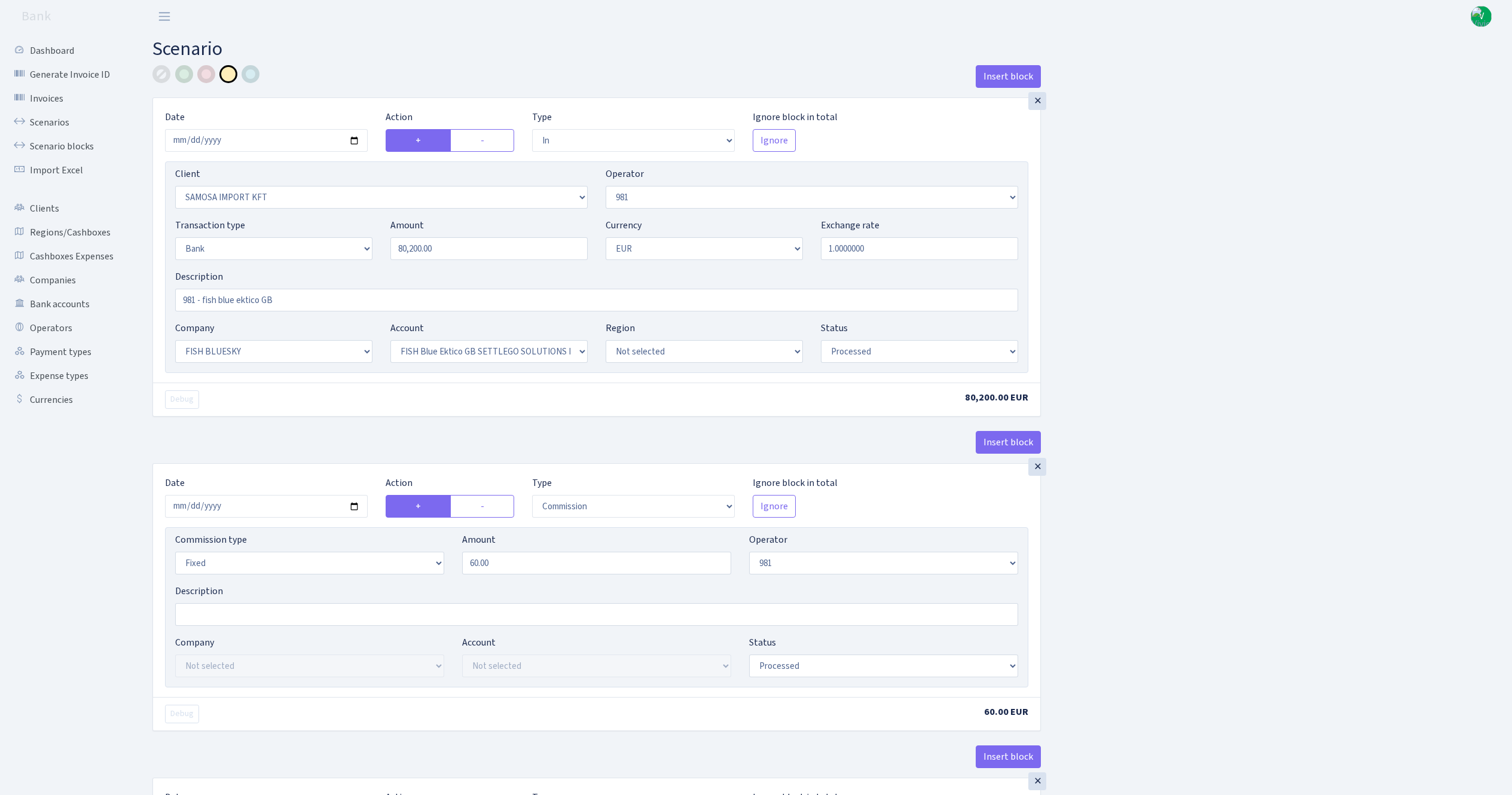
select select "commission"
select select "1"
select select "23"
select select "67"
select select "processed"
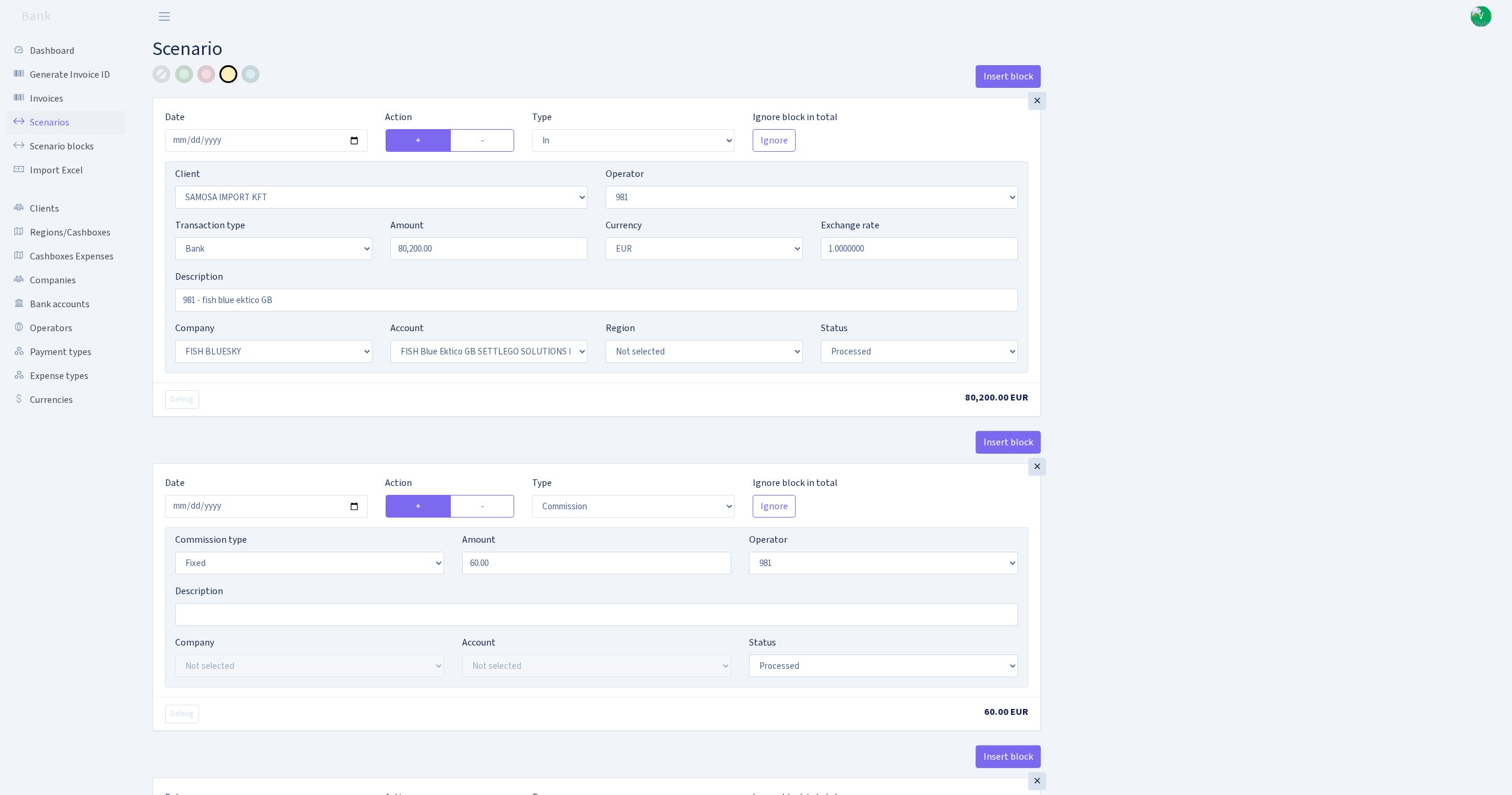
click at [51, 121] on link "Scenarios" at bounding box center [66, 122] width 120 height 24
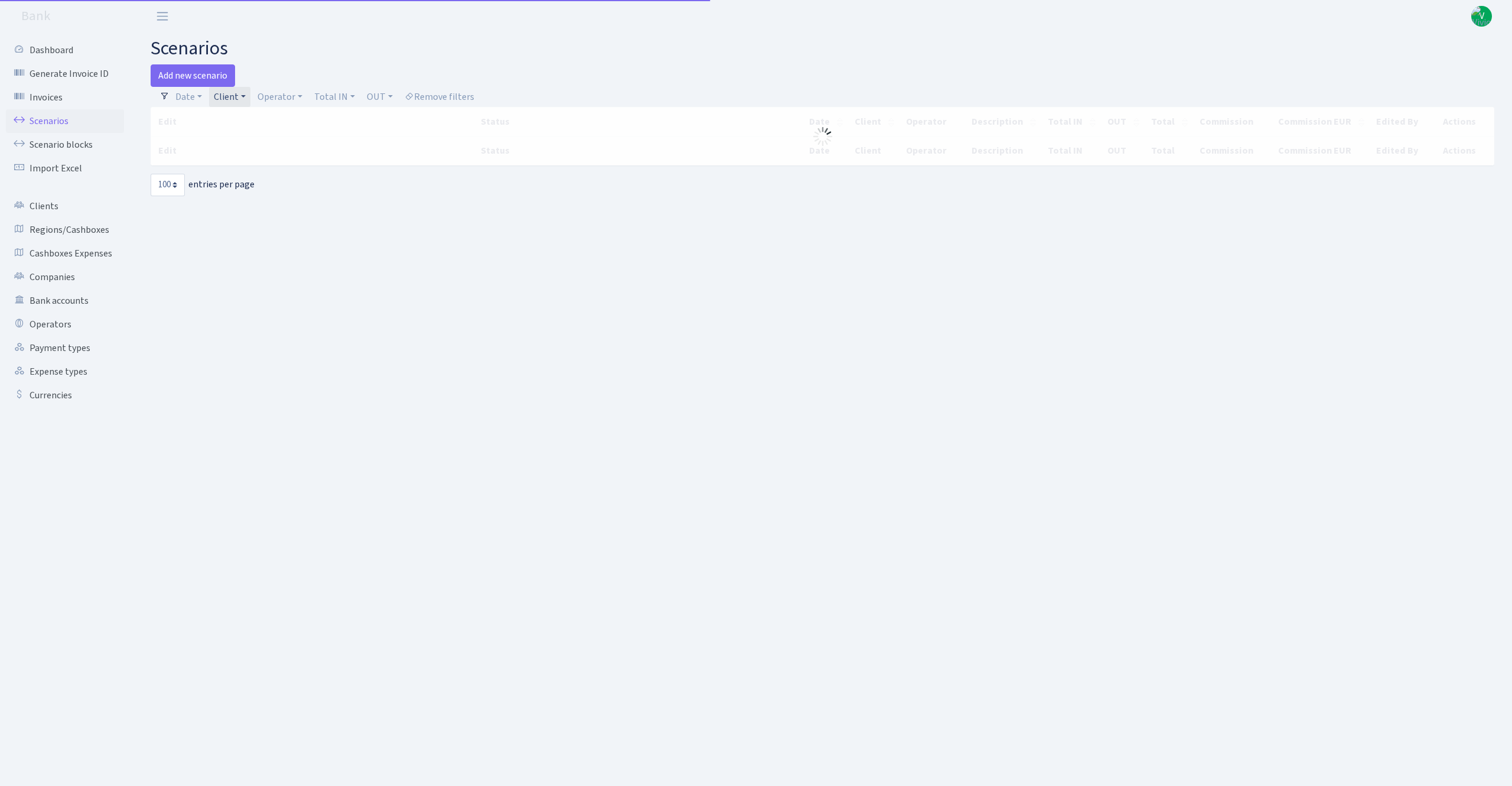
select select "100"
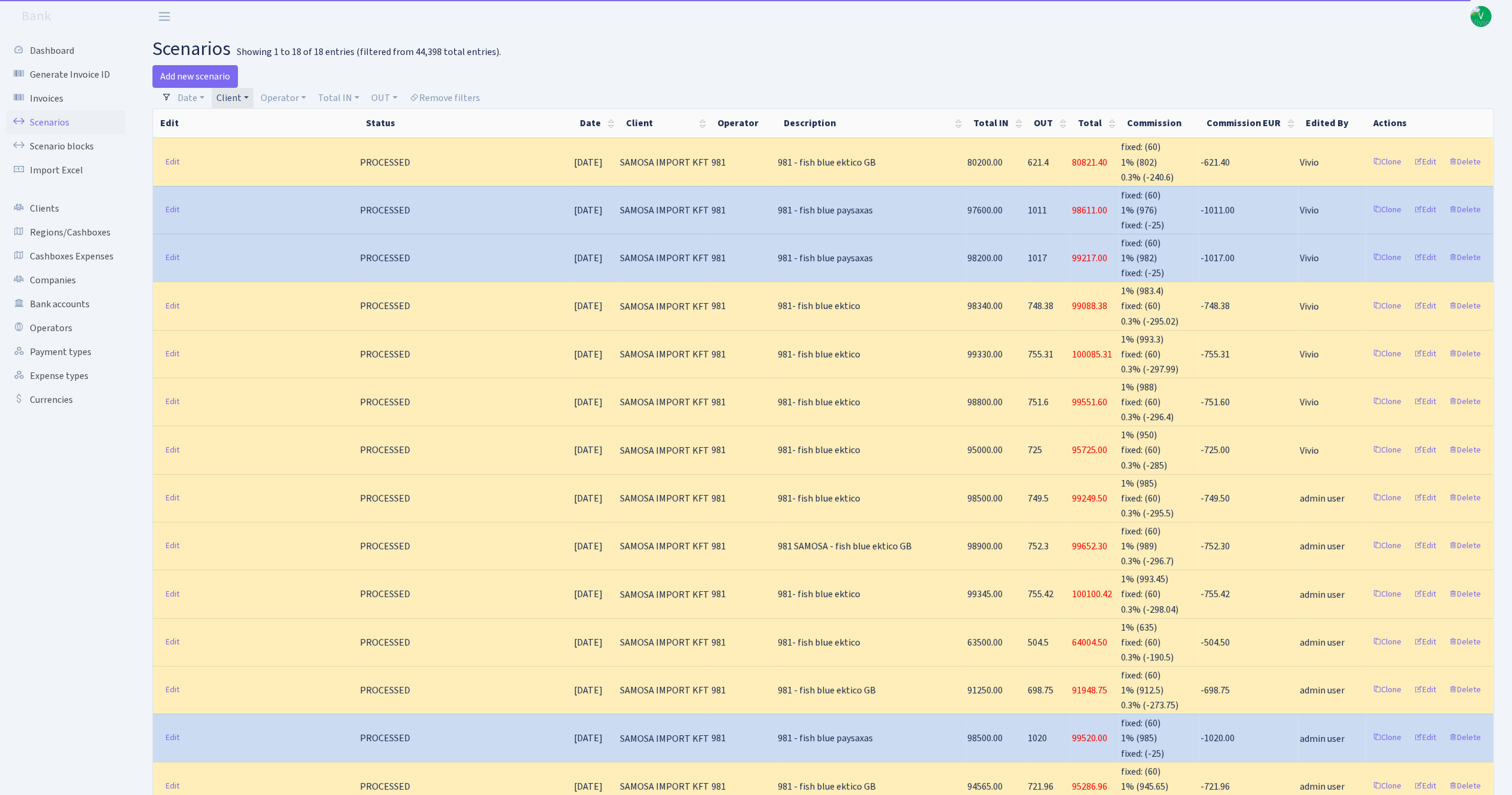
click at [229, 98] on link "Client" at bounding box center [233, 98] width 42 height 20
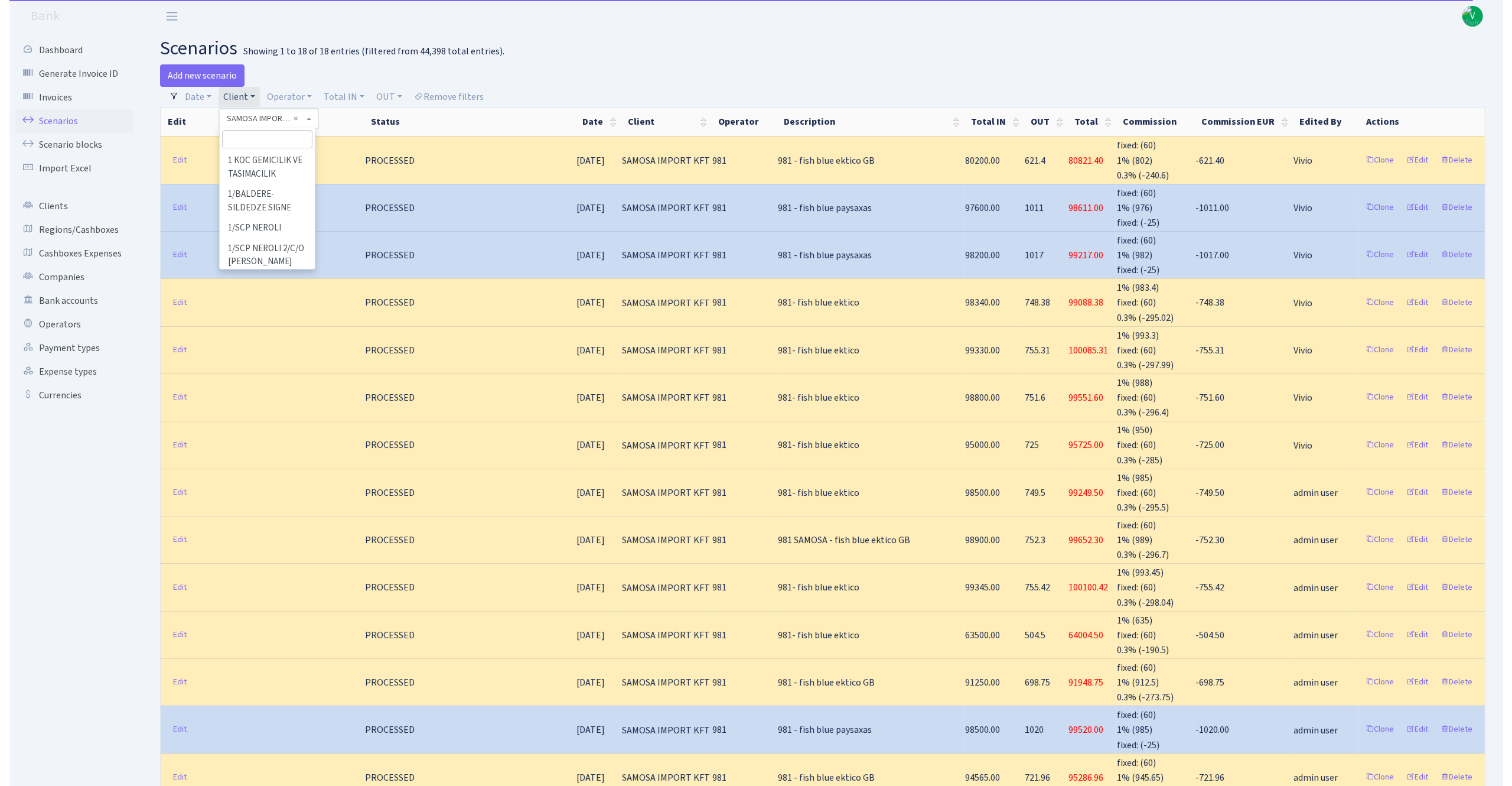
scroll to position [81688, 0]
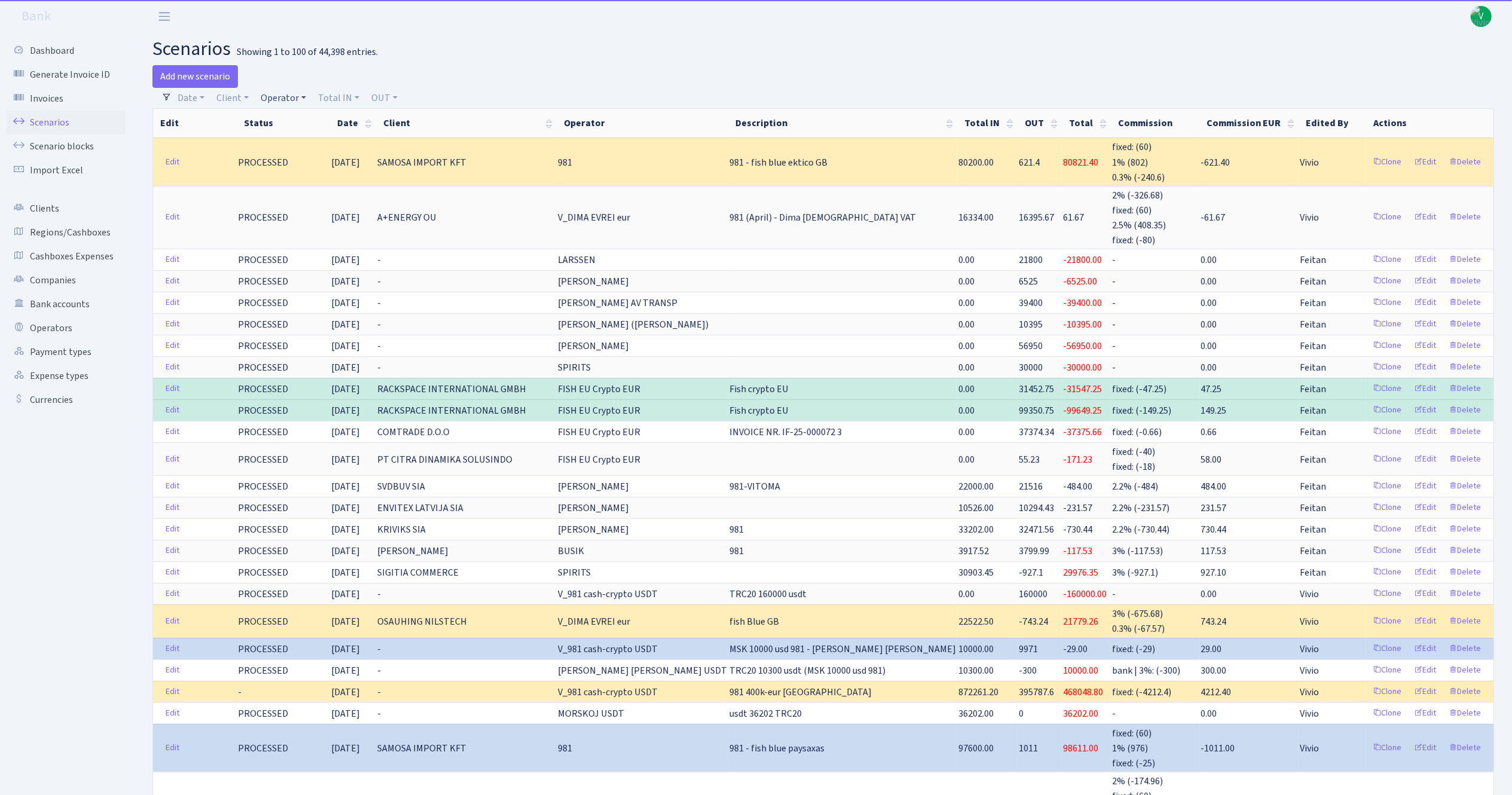
click at [285, 100] on link "Operator" at bounding box center [284, 98] width 55 height 20
click at [239, 102] on link "Client" at bounding box center [233, 98] width 42 height 20
click at [254, 139] on input "search" at bounding box center [259, 141] width 88 height 19
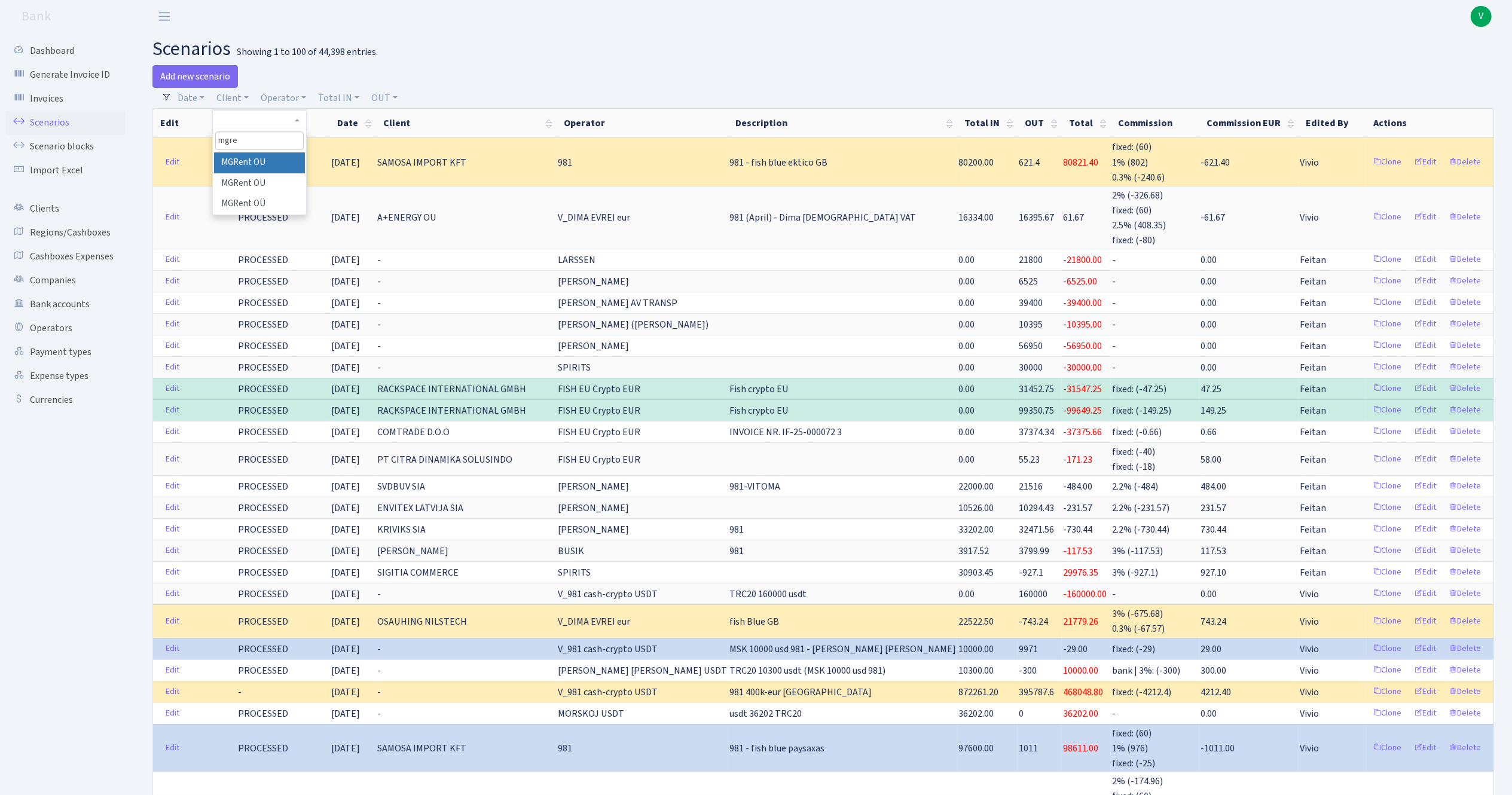
type input "mgre"
click at [285, 160] on li "MGRent OU" at bounding box center [259, 162] width 91 height 21
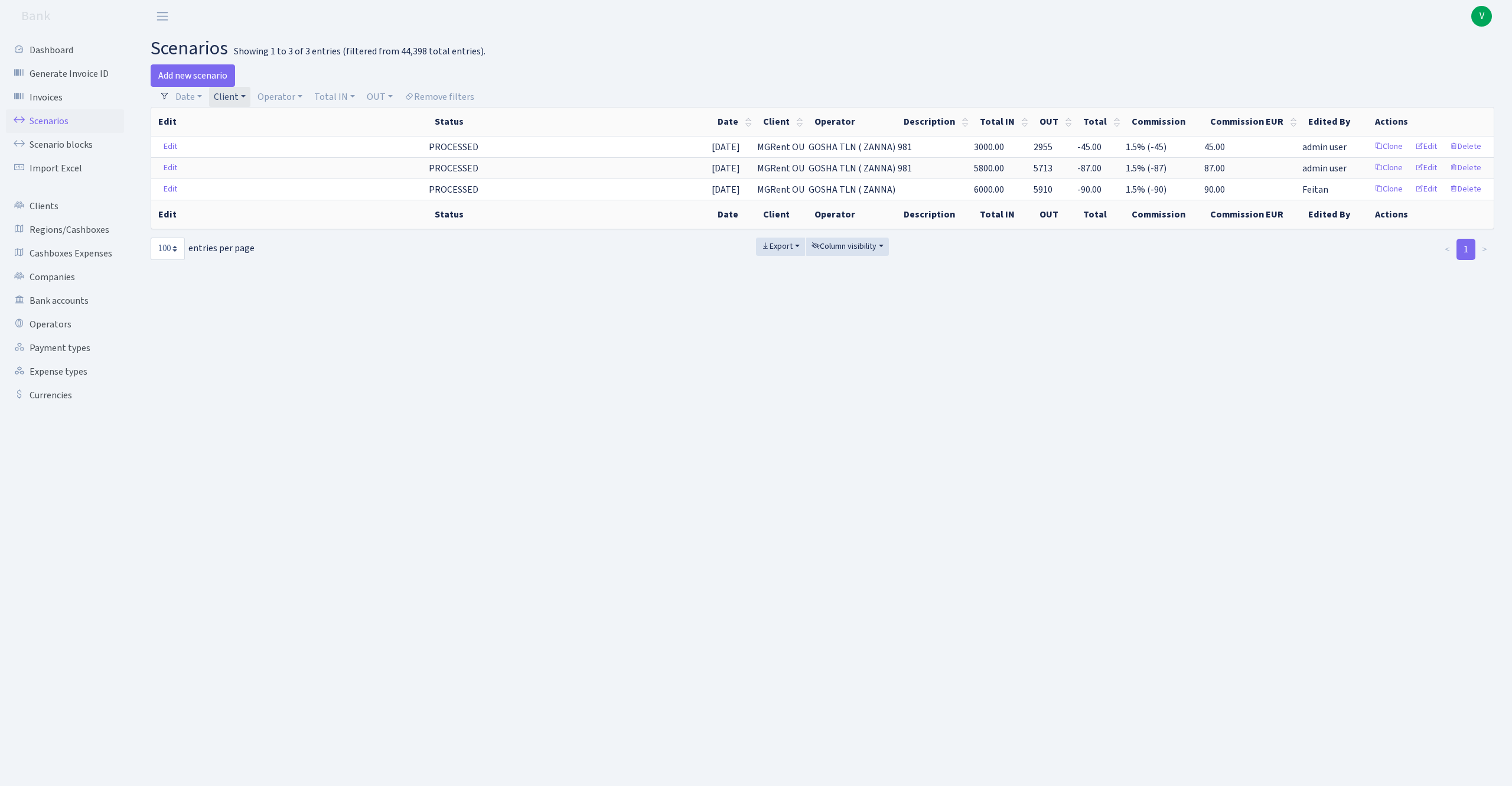
click at [220, 101] on link "Client" at bounding box center [230, 97] width 41 height 20
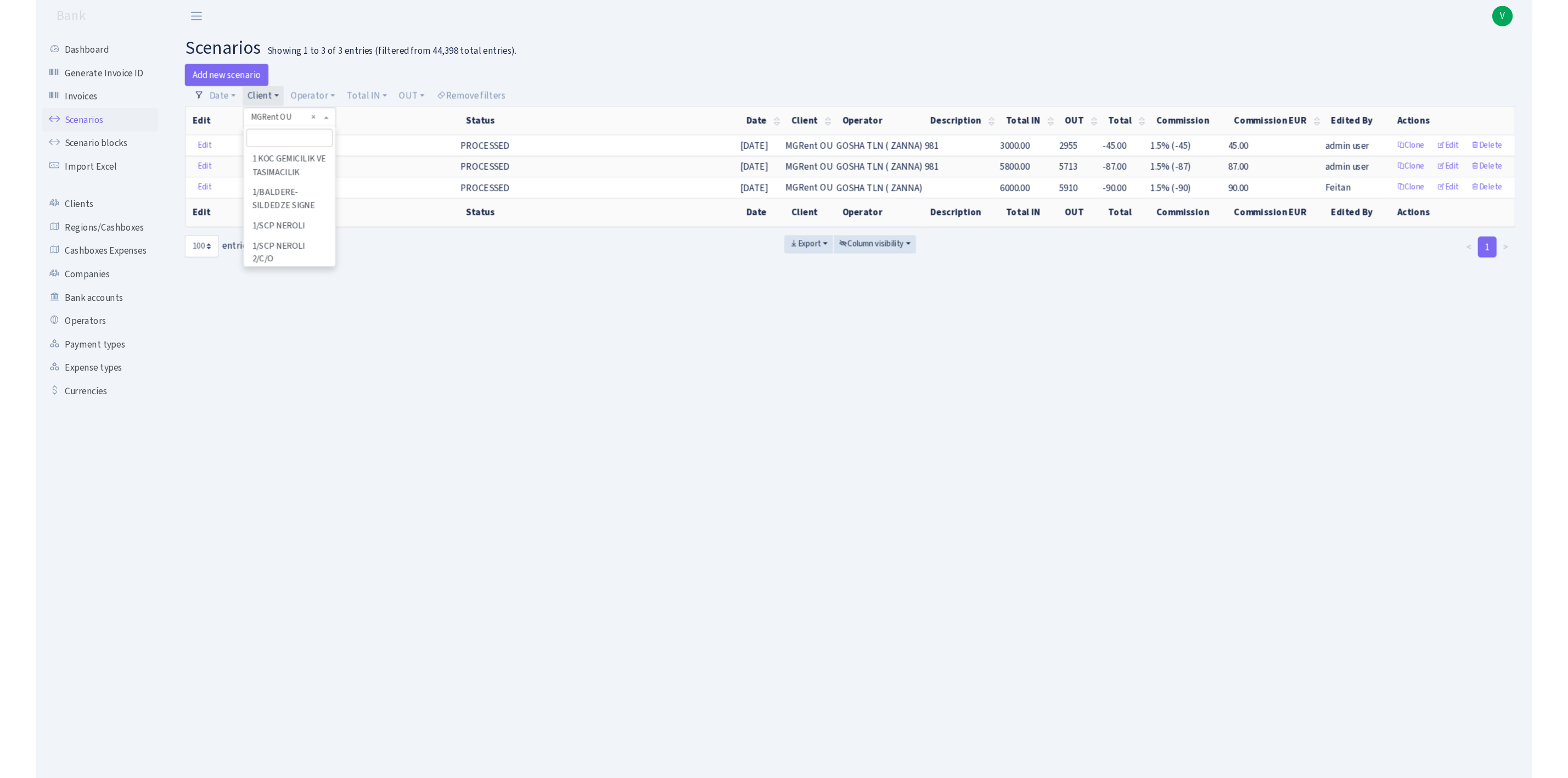
scroll to position [58655, 0]
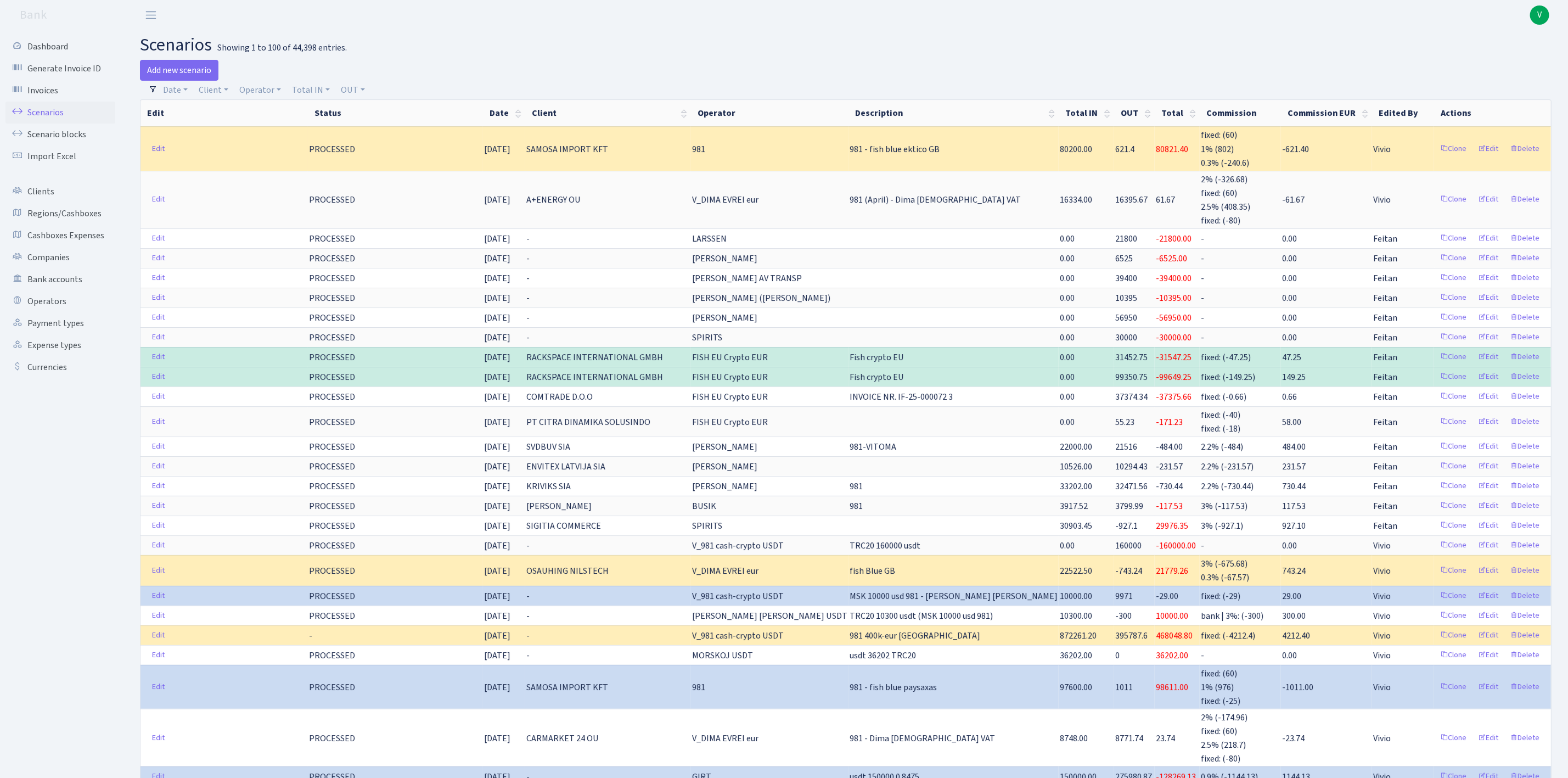
click at [41, 106] on link "Scenarios" at bounding box center [61, 112] width 110 height 22
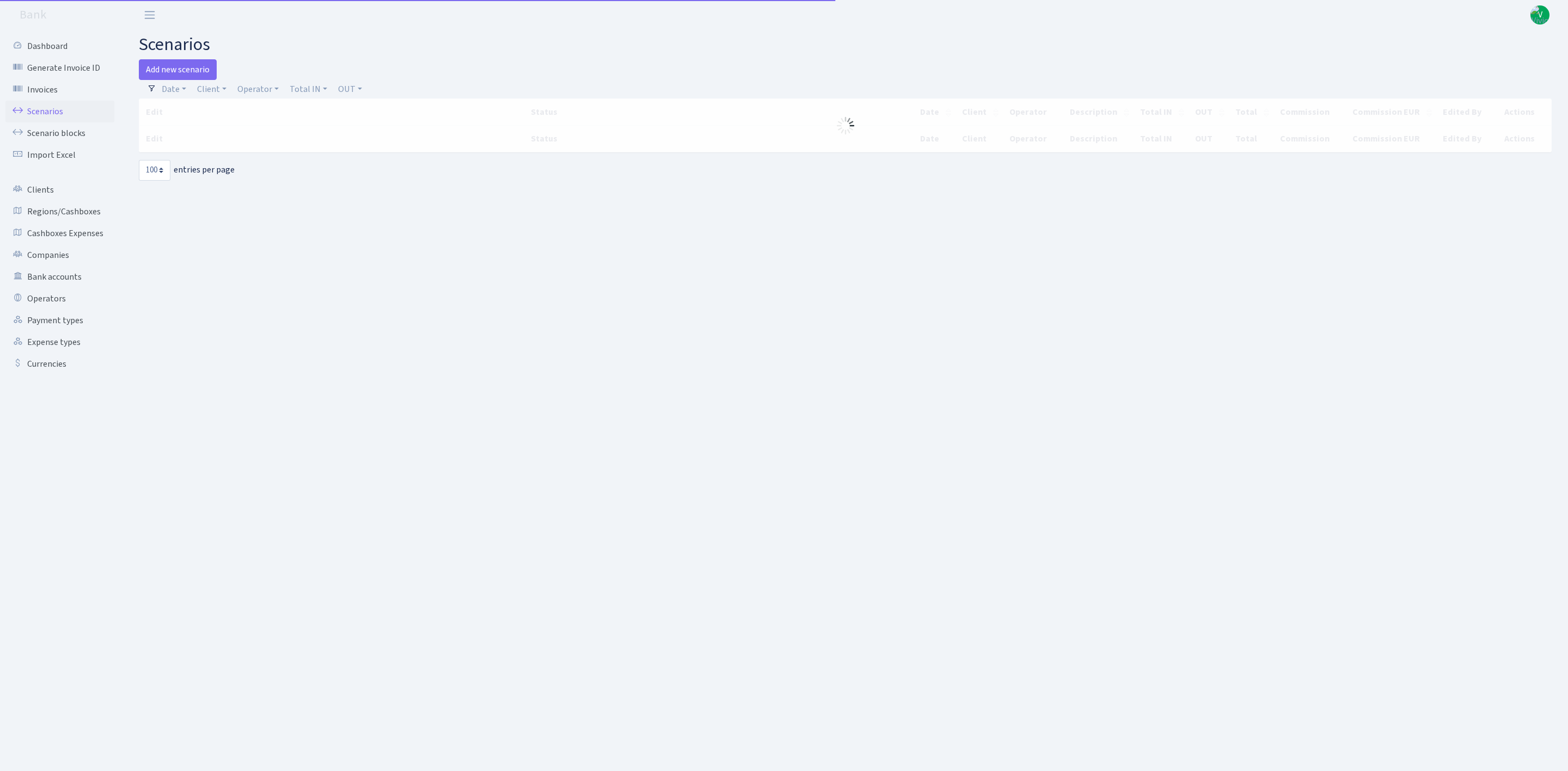
select select "100"
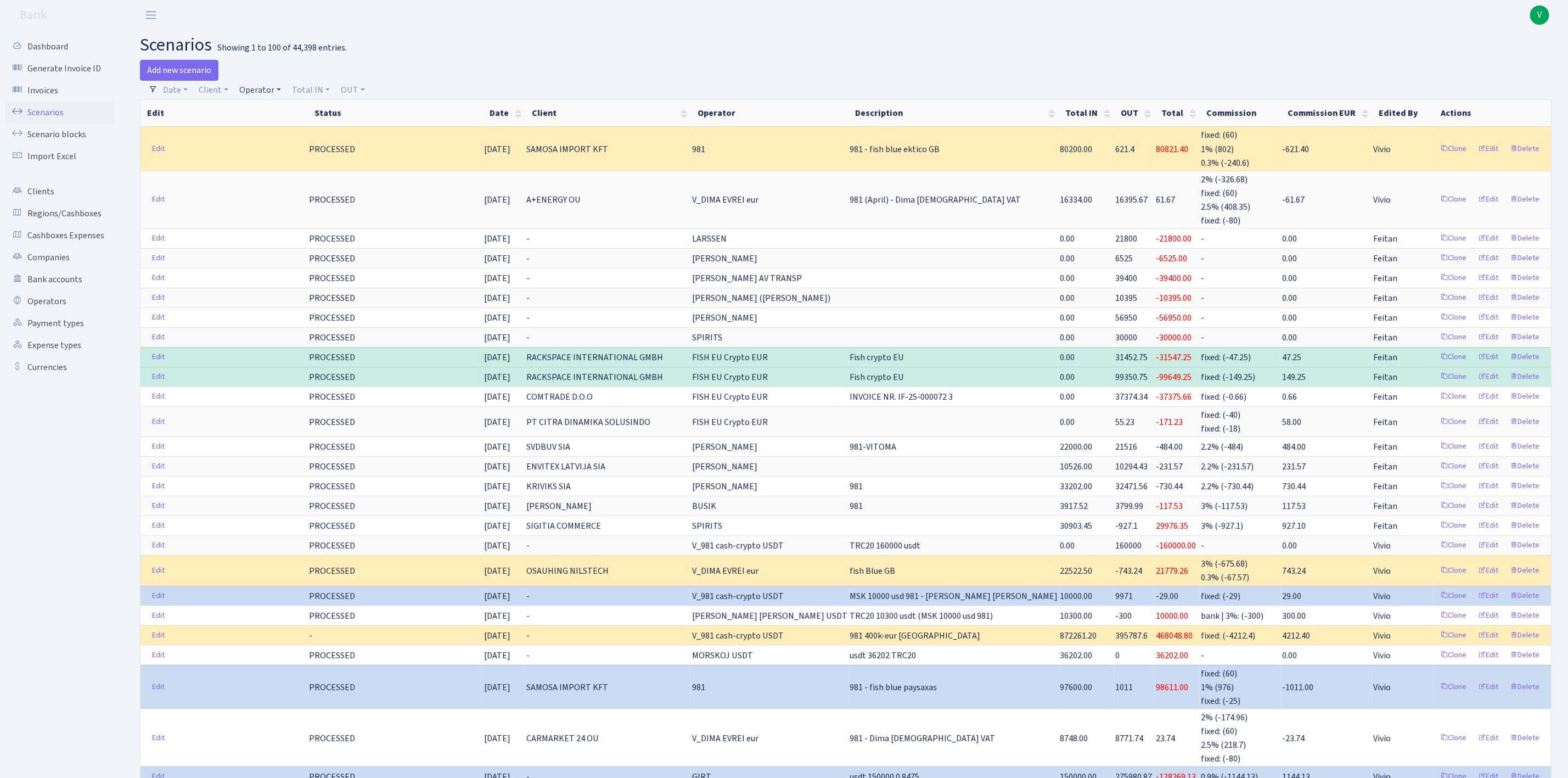
click at [258, 85] on link "Operator" at bounding box center [260, 90] width 51 height 19
click at [271, 124] on input "search" at bounding box center [279, 130] width 81 height 17
type input "morskoj"
click at [272, 206] on li "MORSKOJ EUR" at bounding box center [279, 212] width 83 height 20
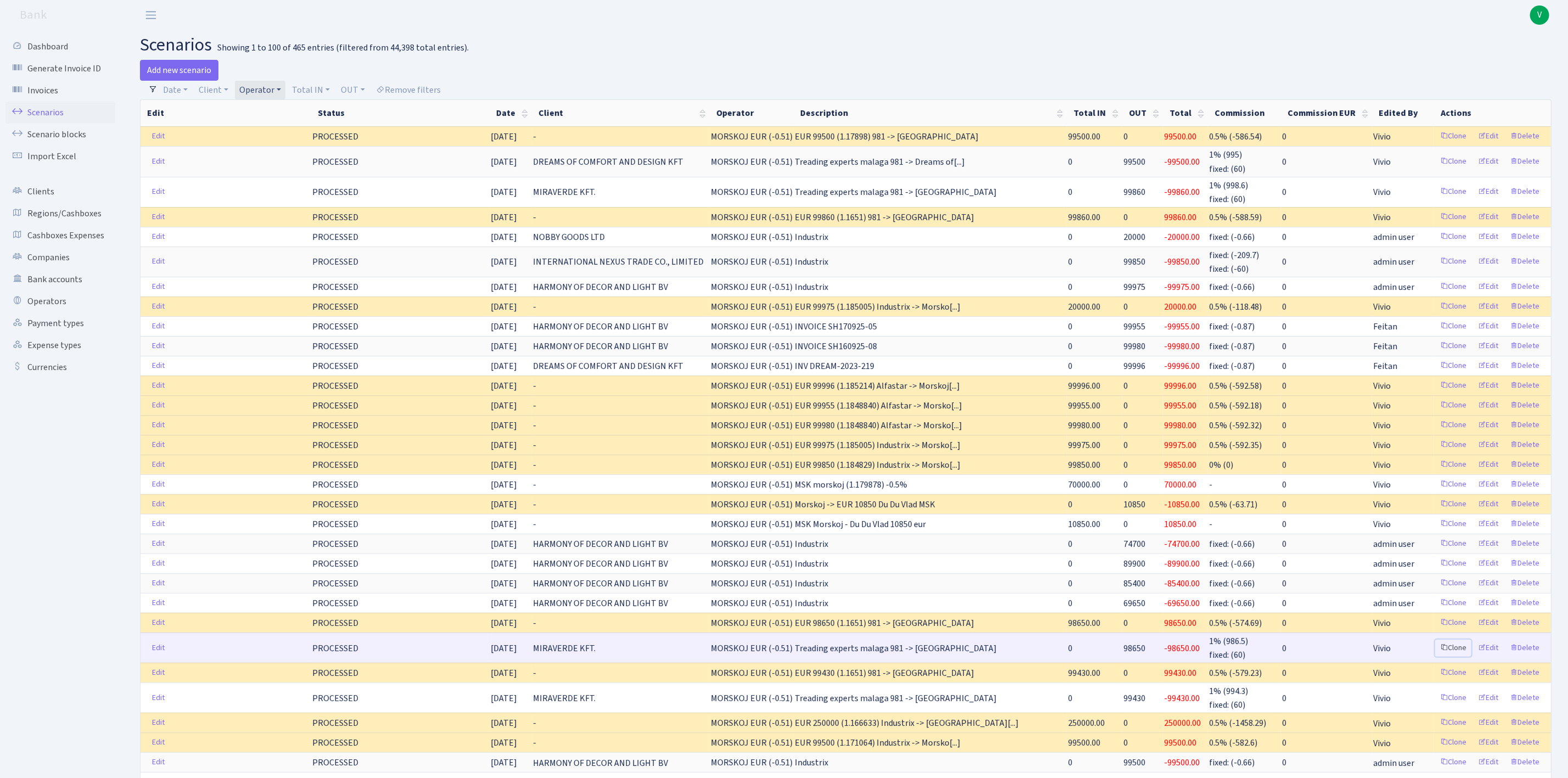
click at [1454, 656] on link "Clone" at bounding box center [1454, 648] width 36 height 17
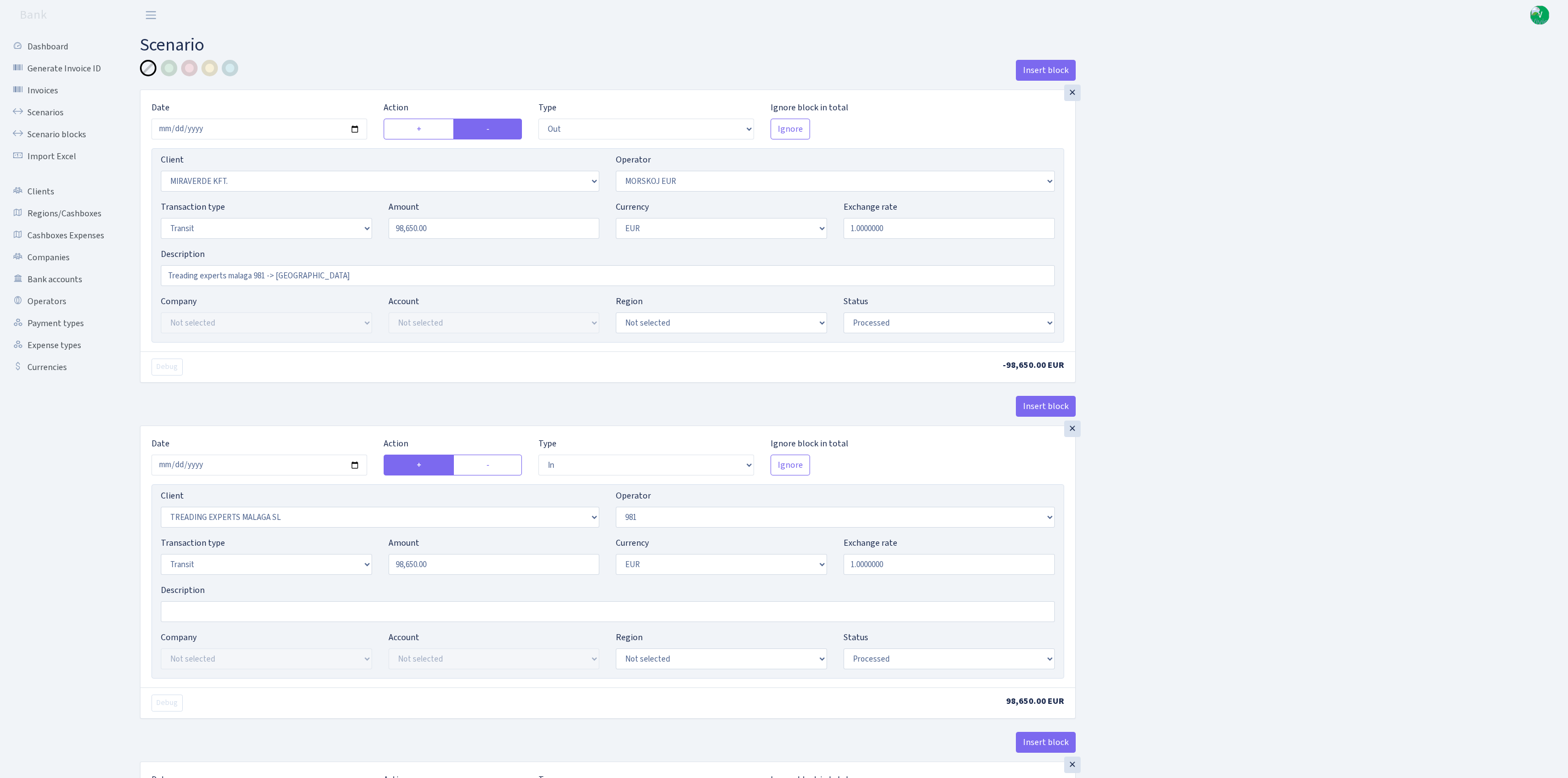
select select "out"
select select "3344"
select select "323"
select select "5"
select select "1"
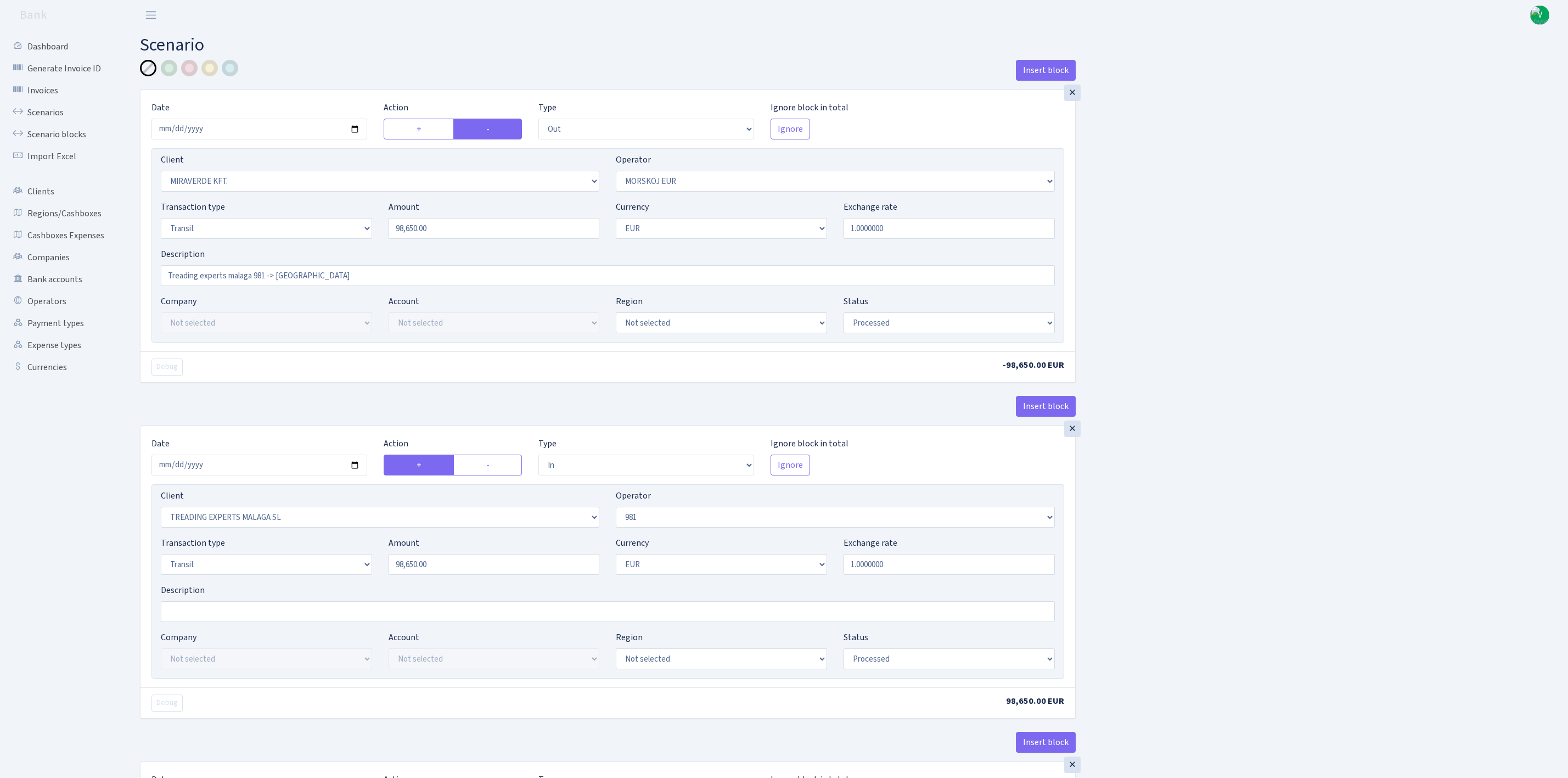
select select "processed"
select select "in"
select select "2518"
select select "61"
select select "5"
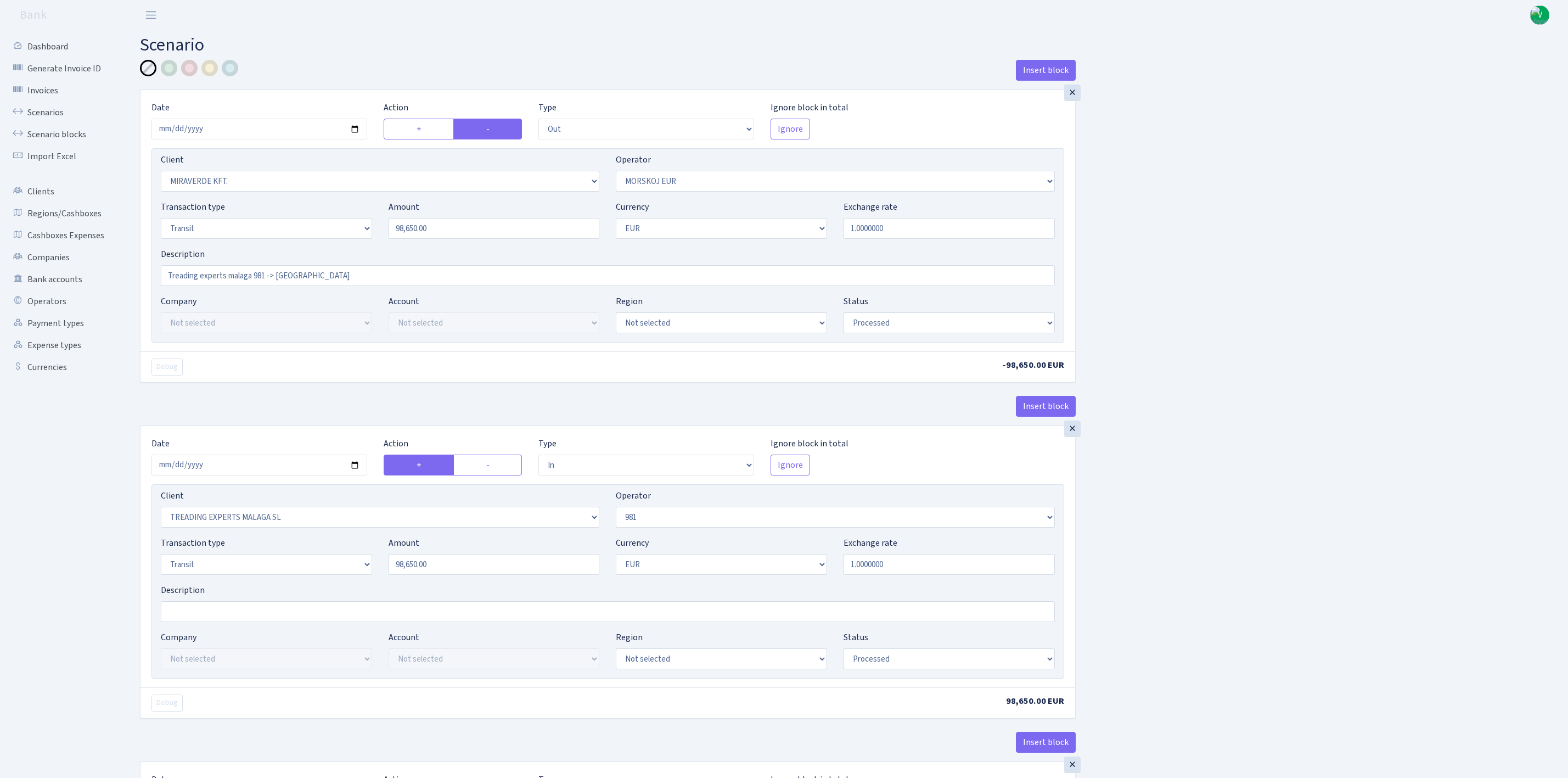
select select "1"
select select "processed"
select select "commission"
select select "61"
select select "processed"
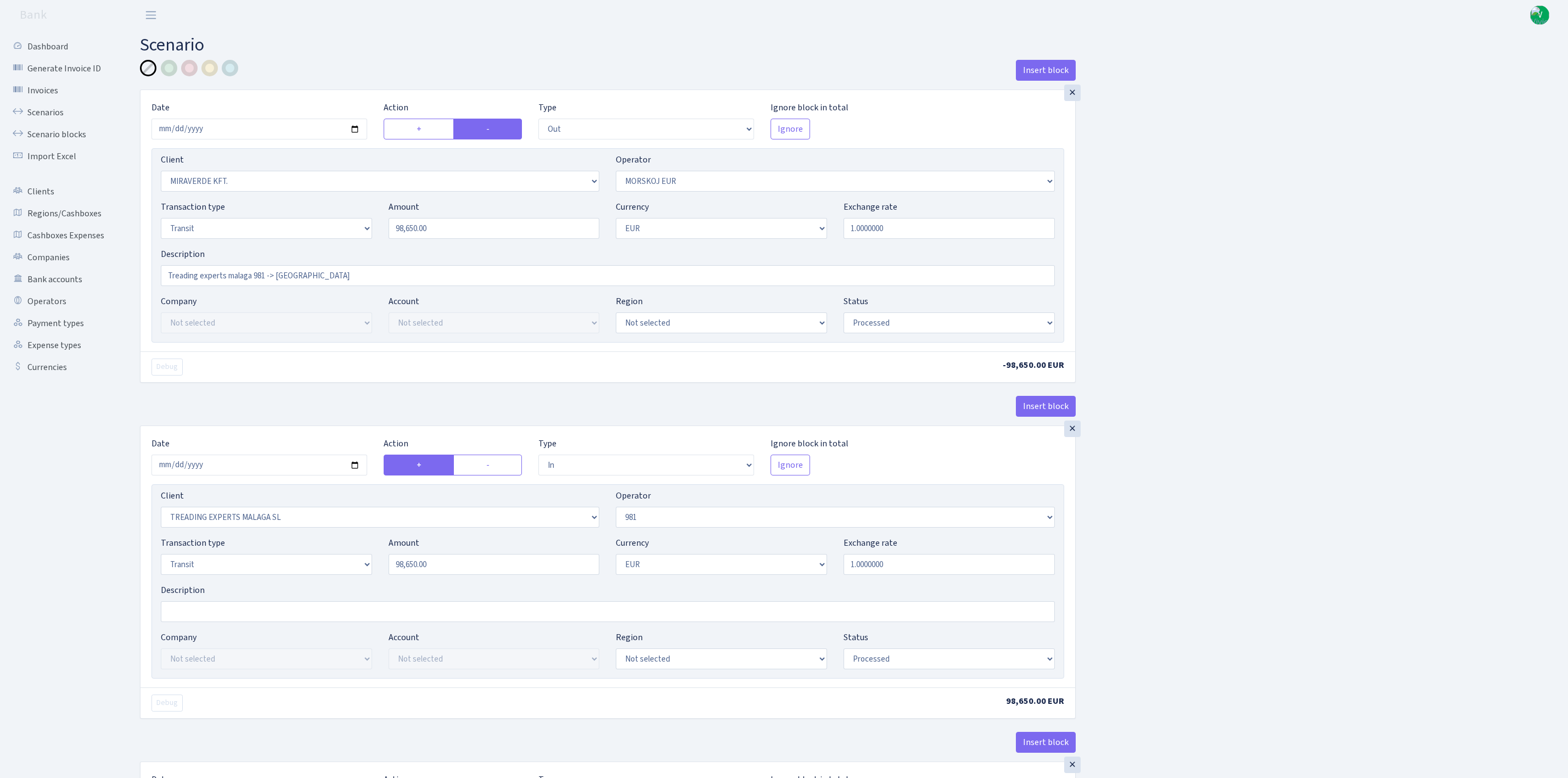
select select "commission"
select select "fixed"
select select "61"
select select "processed"
click at [356, 127] on input "2025-09-04" at bounding box center [259, 129] width 216 height 21
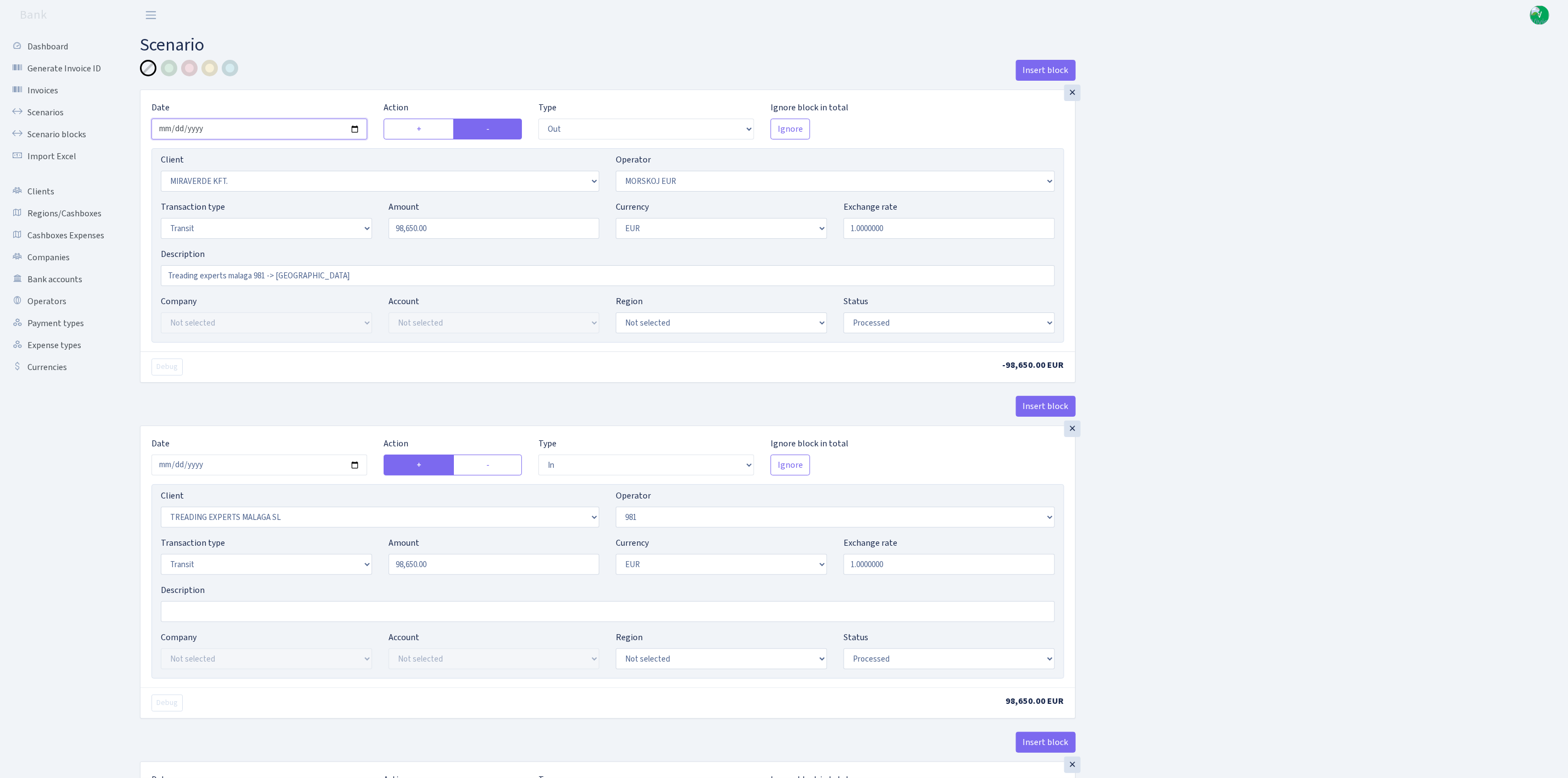
type input "[DATE]"
drag, startPoint x: 460, startPoint y: 231, endPoint x: 251, endPoint y: 193, distance: 212.4
click at [254, 195] on div "Client Not selected 1 KOC GEMICILIK VE TASIMACILIK 1/BALDERE-SILDEDZE SIGNE 1/S…" at bounding box center [607, 245] width 912 height 195
click at [1169, 221] on div "Insert block × Date 2025-09-24 Action + - Type --- In Out Commission Field requ…" at bounding box center [846, 724] width 1428 height 1329
type input "98,400.00"
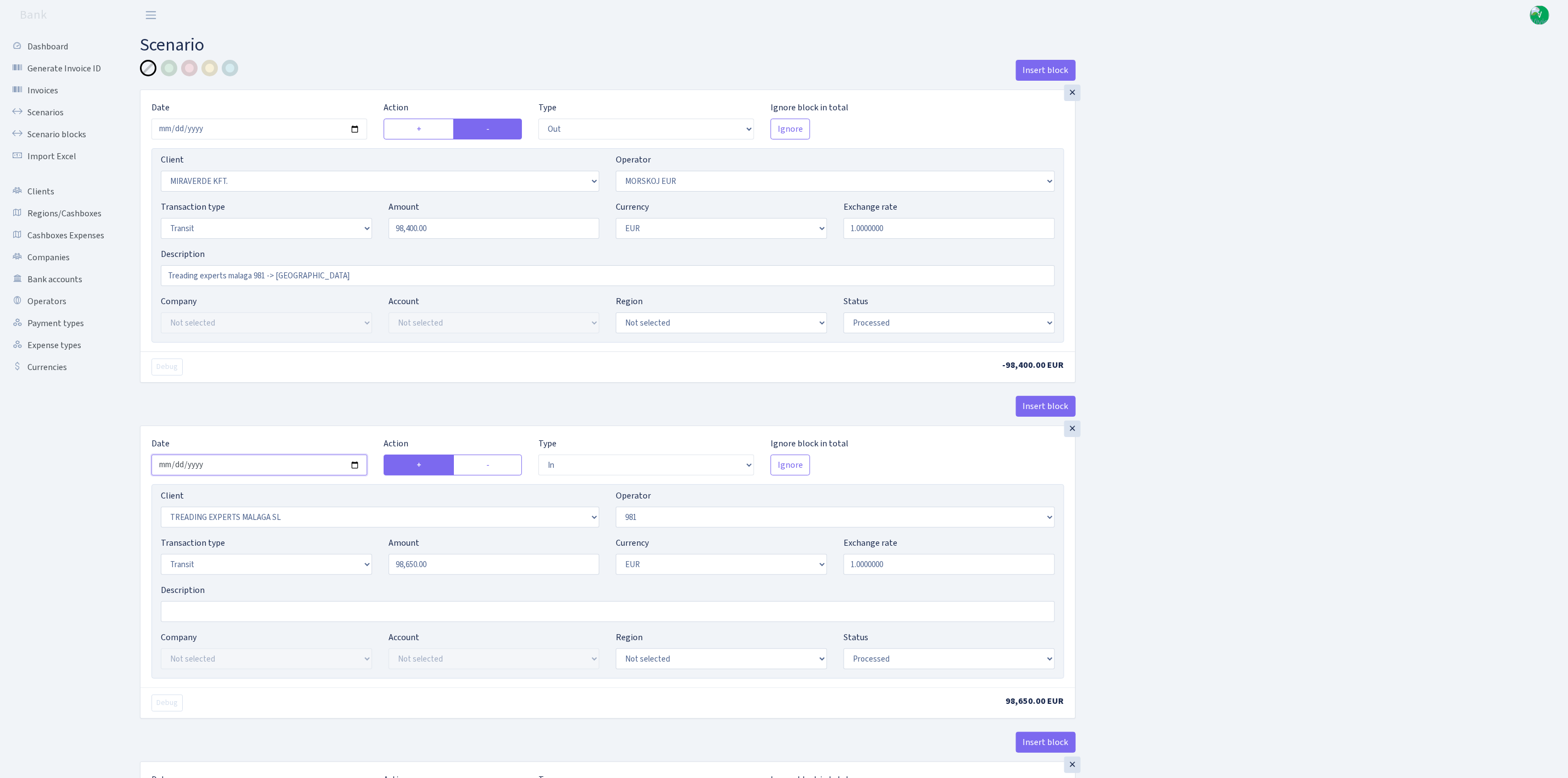
click at [354, 468] on input "2025-09-04" at bounding box center [259, 465] width 216 height 21
type input "2025-09-24"
drag, startPoint x: 389, startPoint y: 554, endPoint x: 300, endPoint y: 541, distance: 89.9
click at [310, 542] on div "Transaction type Not selected 981 ELF FISH crypto [PERSON_NAME] MM-BALTIC eur U…" at bounding box center [608, 559] width 910 height 47
click at [1470, 521] on div "Insert block × Date [DATE] Action + - Type --- In Out Commission Field required…" at bounding box center [846, 724] width 1428 height 1329
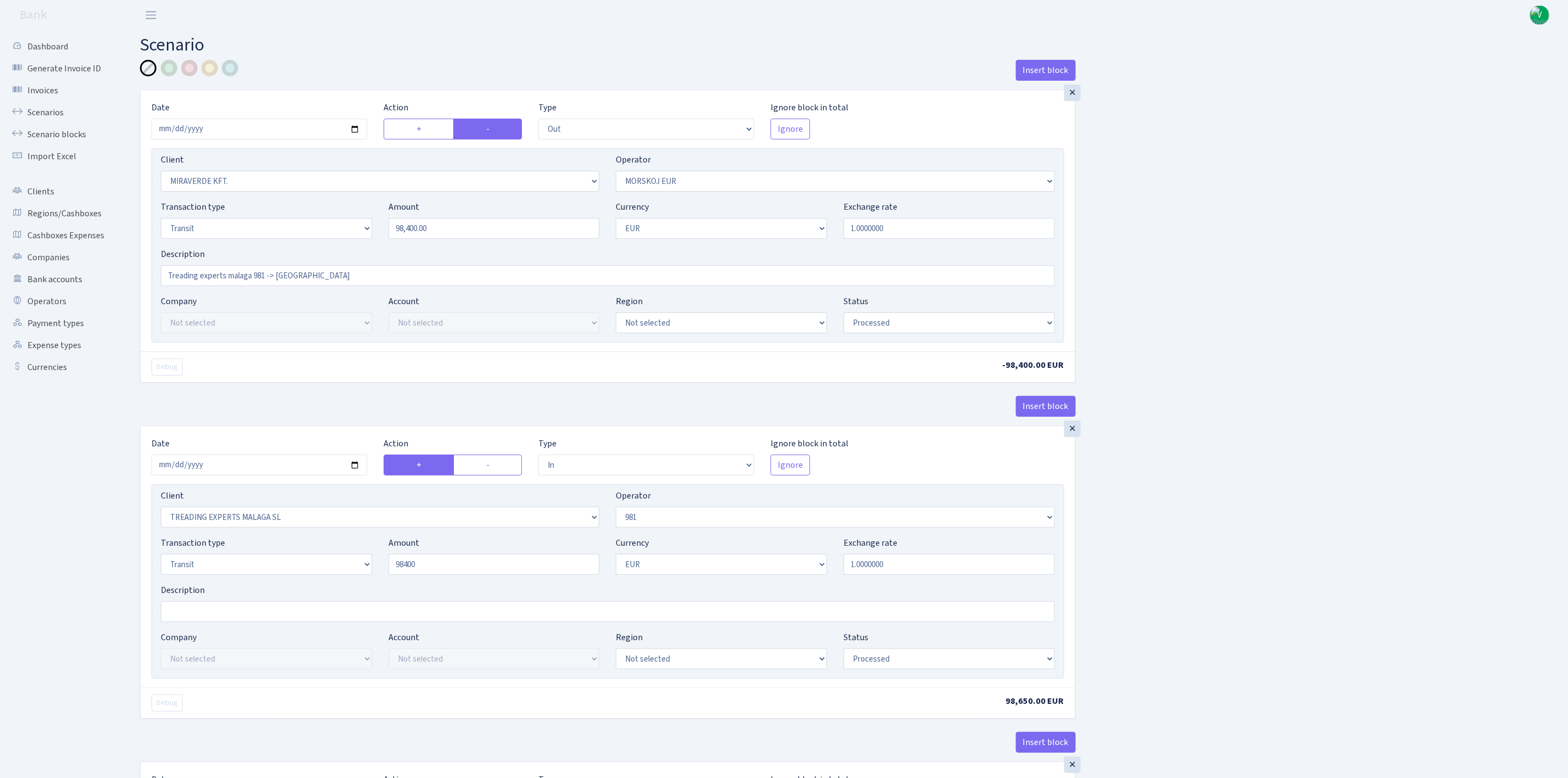
type input "98,400.00"
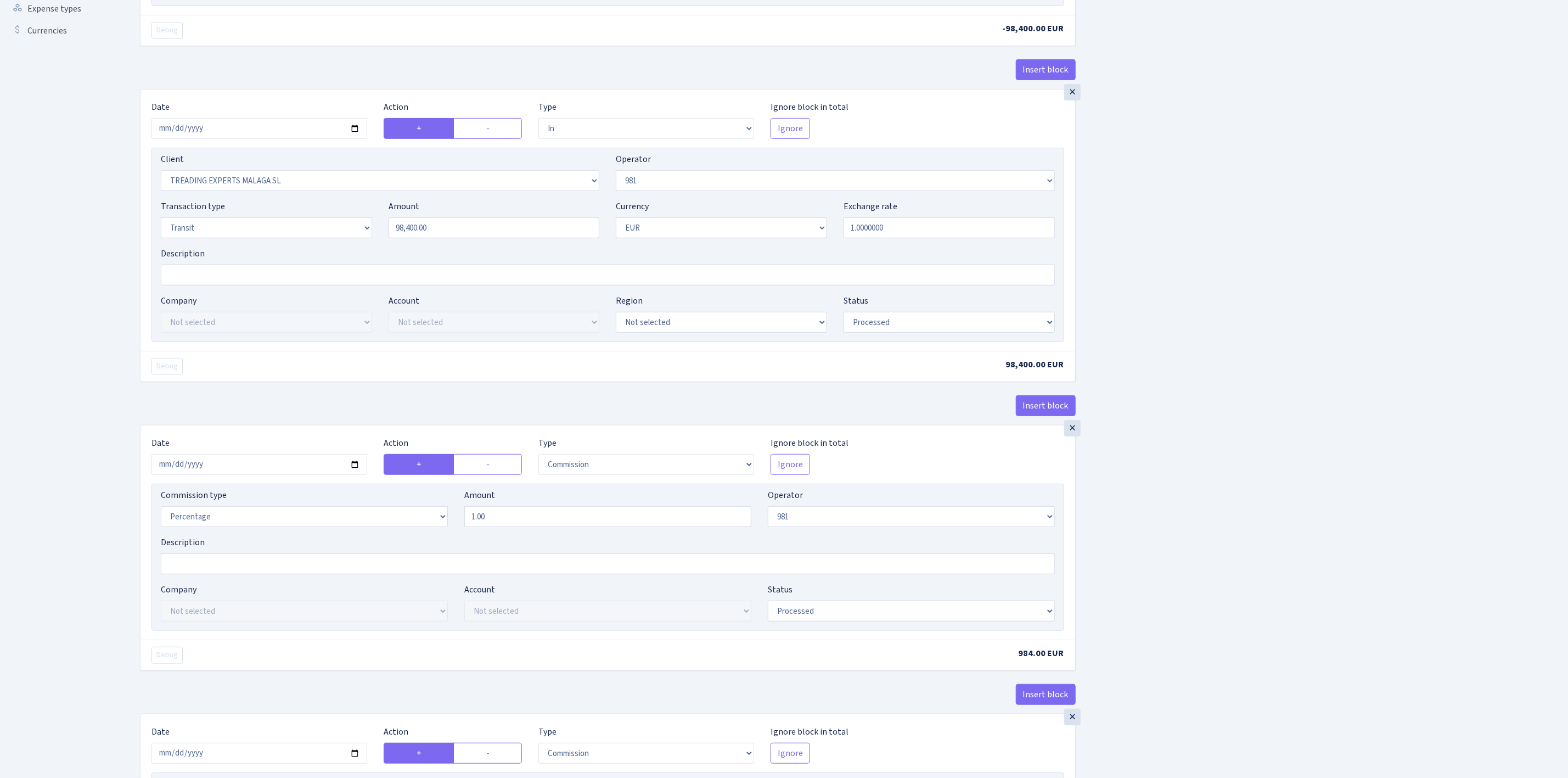
scroll to position [412, 0]
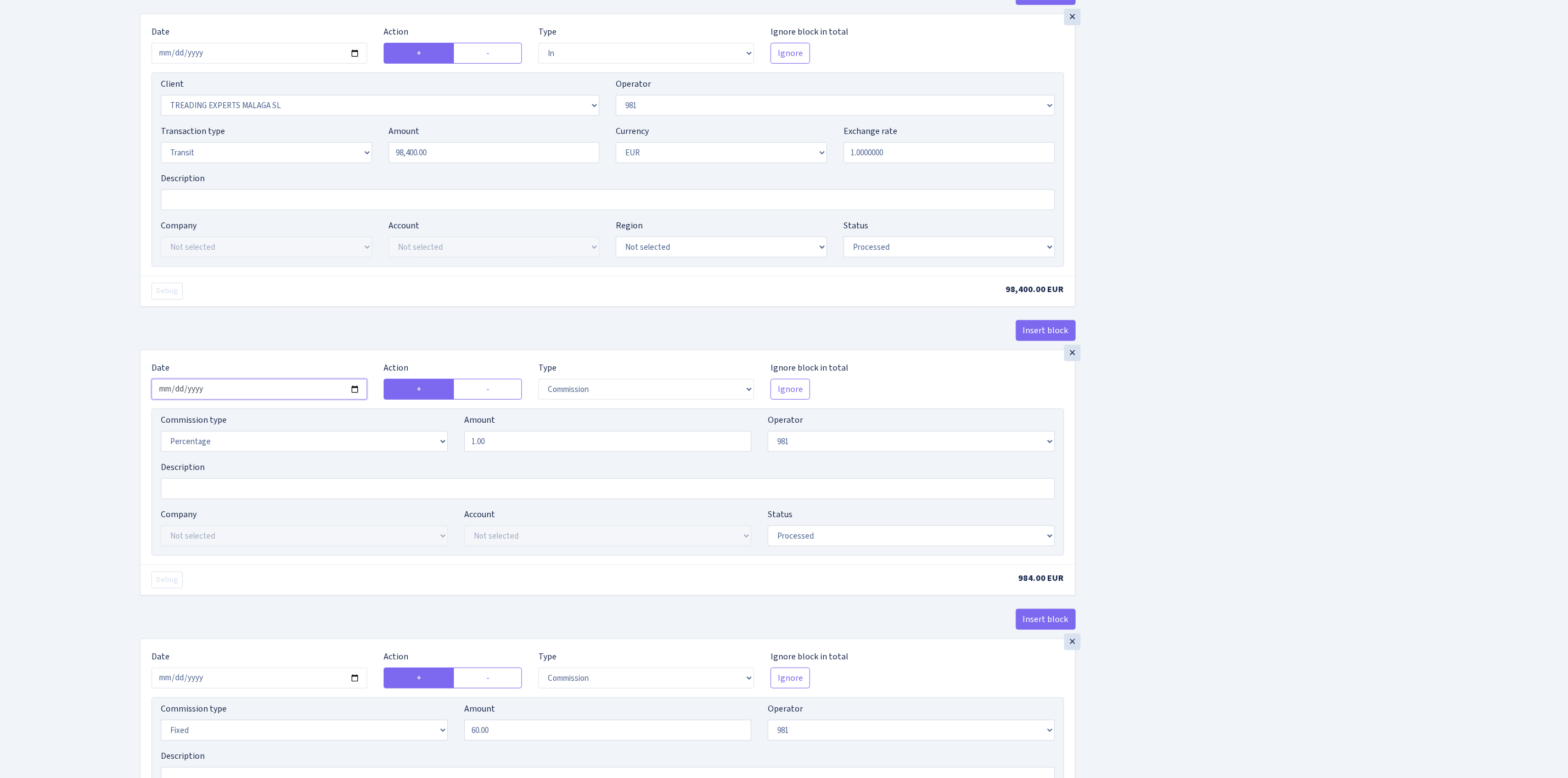
click at [355, 395] on input "2025-09-04" at bounding box center [259, 389] width 216 height 21
type input "[DATE]"
click at [1221, 496] on div "Insert block × Date 2025-09-24 Action + - Type --- In Out Commission Field requ…" at bounding box center [846, 313] width 1428 height 1329
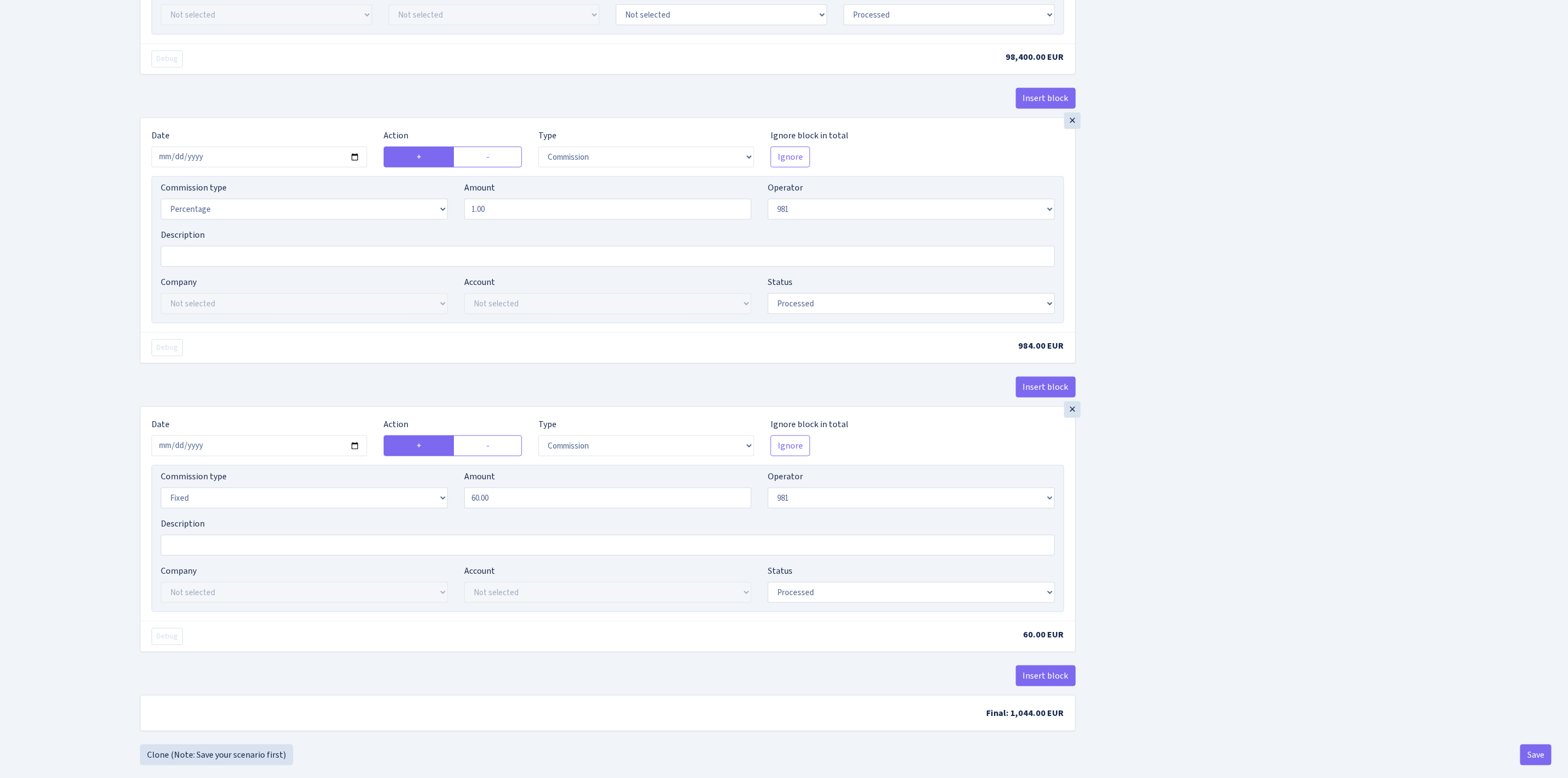
scroll to position [659, 0]
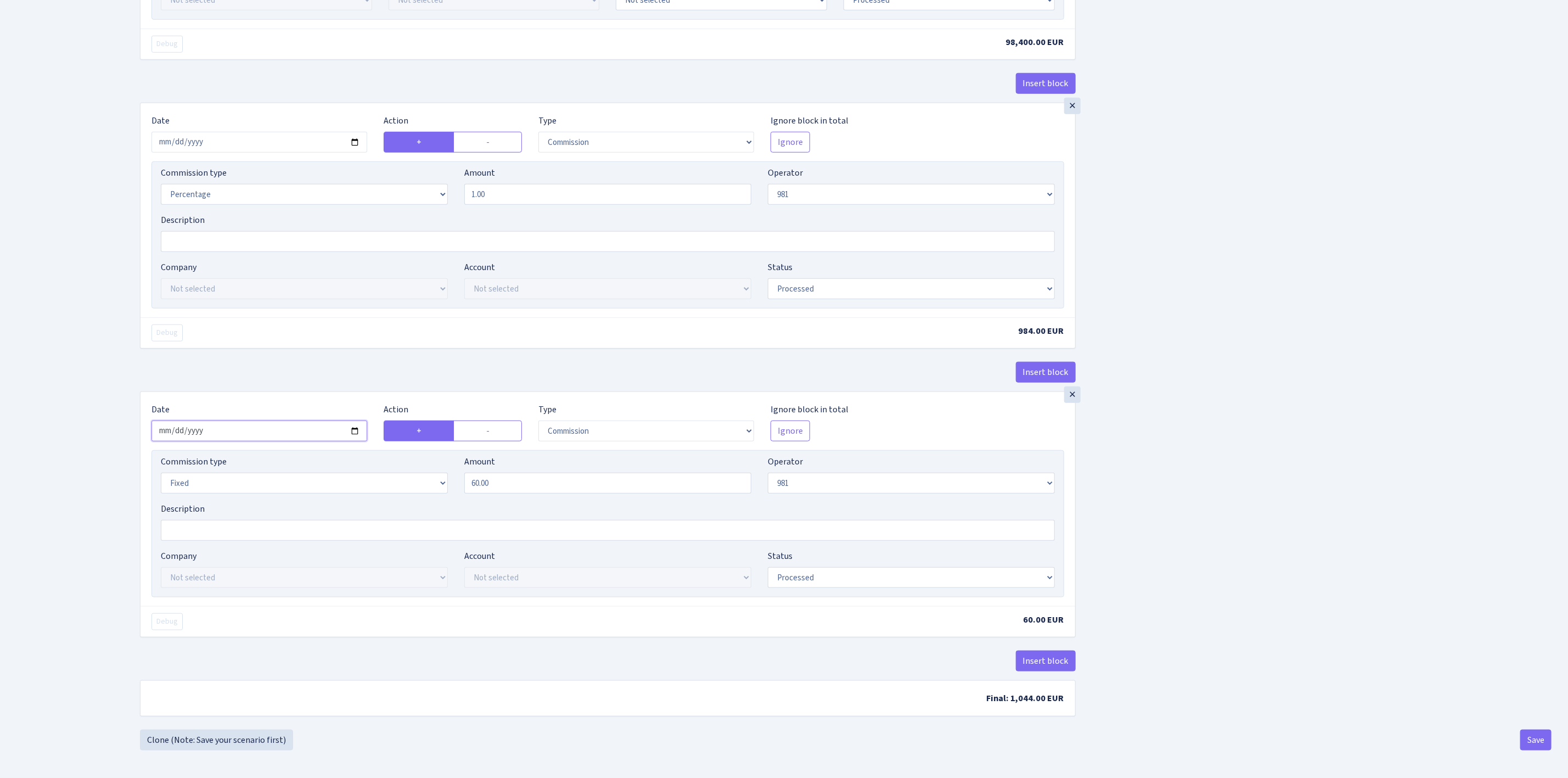
click at [354, 437] on input "2025-09-04" at bounding box center [259, 431] width 216 height 21
type input "[DATE]"
click at [1274, 542] on div "Insert block × Date 2025-09-24 Action + - Type --- In Out Commission Field requ…" at bounding box center [846, 65] width 1428 height 1329
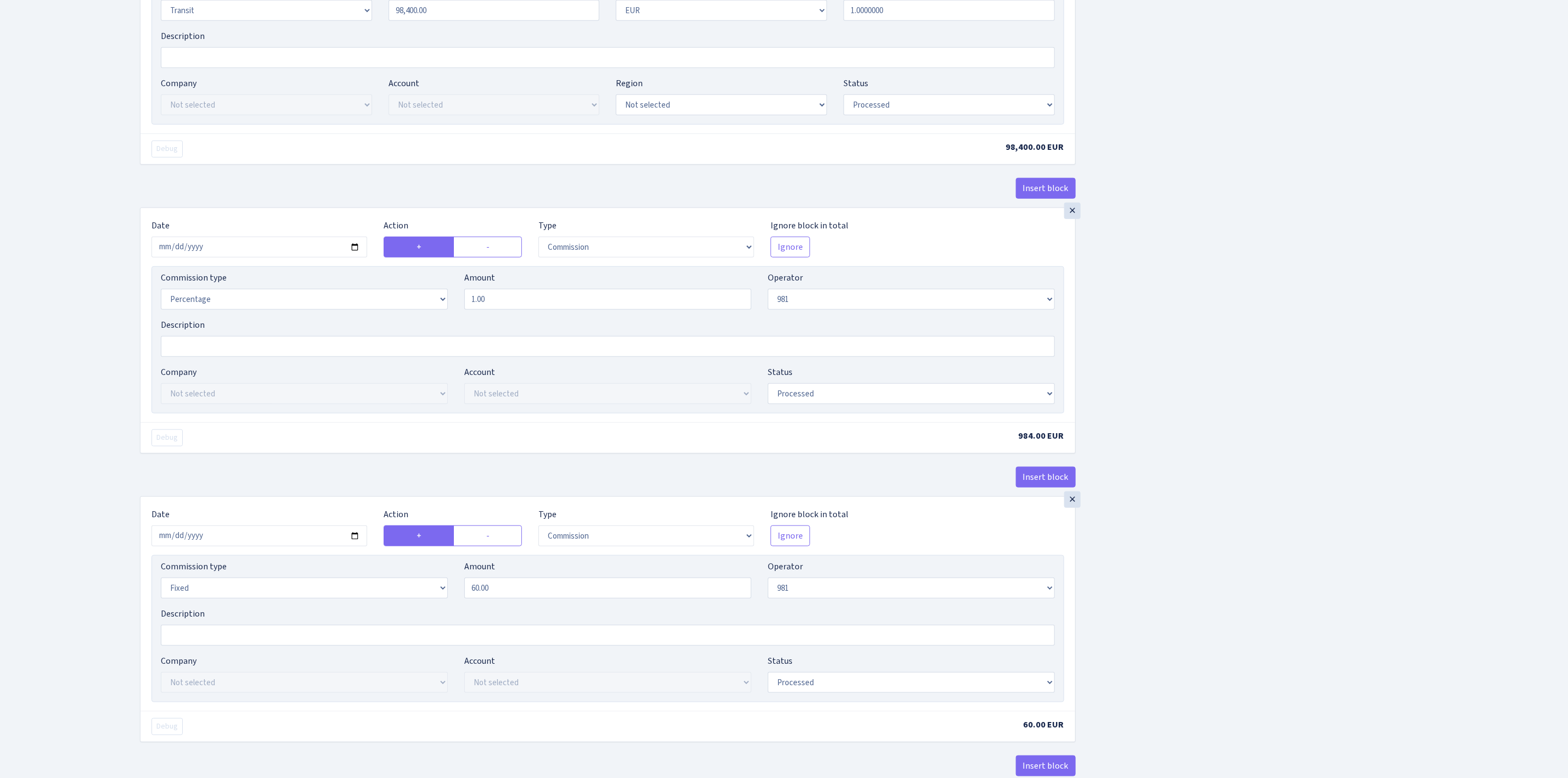
scroll to position [672, 0]
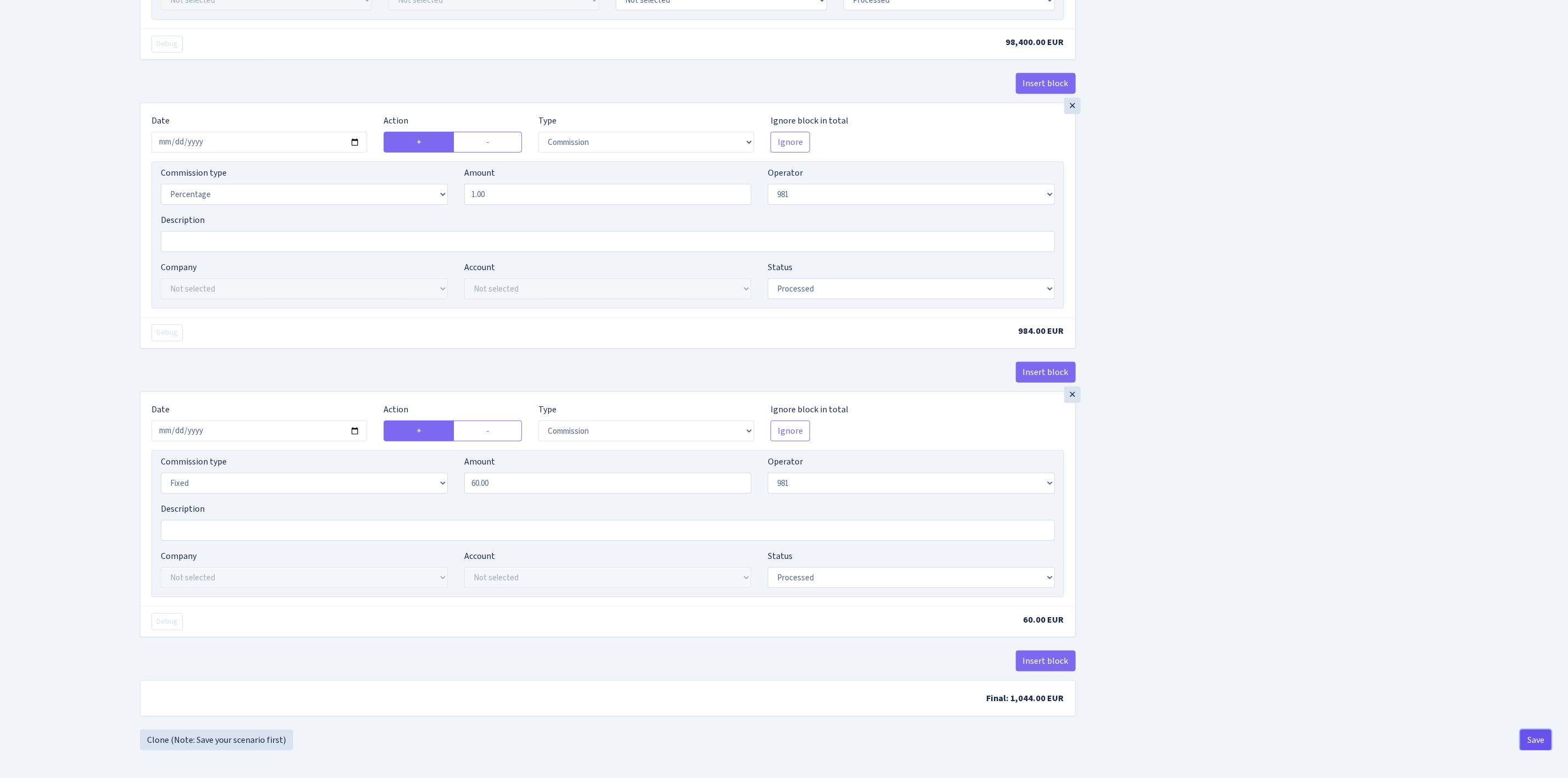
click at [1540, 736] on button "Save" at bounding box center [1535, 740] width 31 height 21
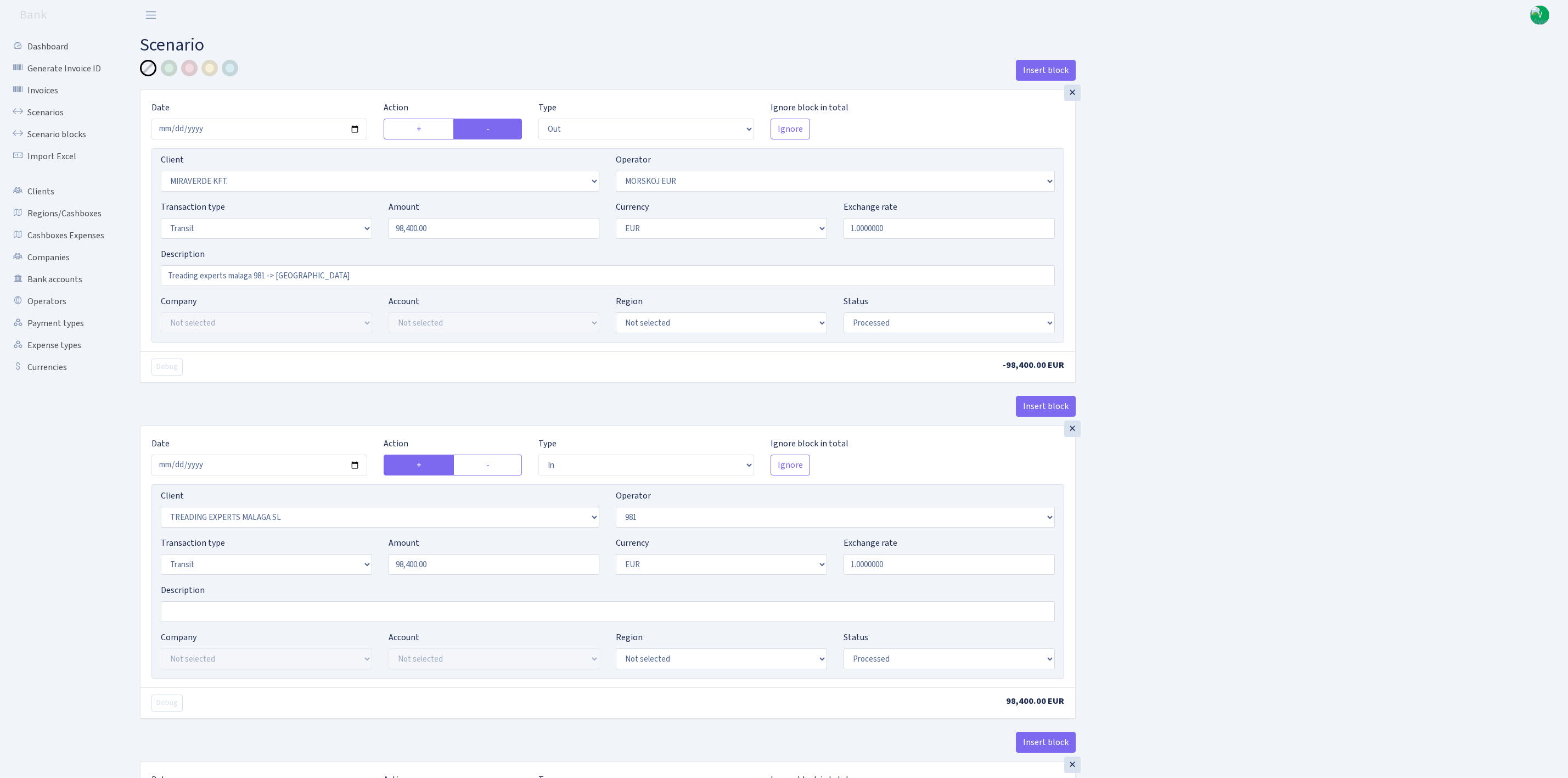
select select "out"
select select "3344"
select select "323"
select select "5"
select select "1"
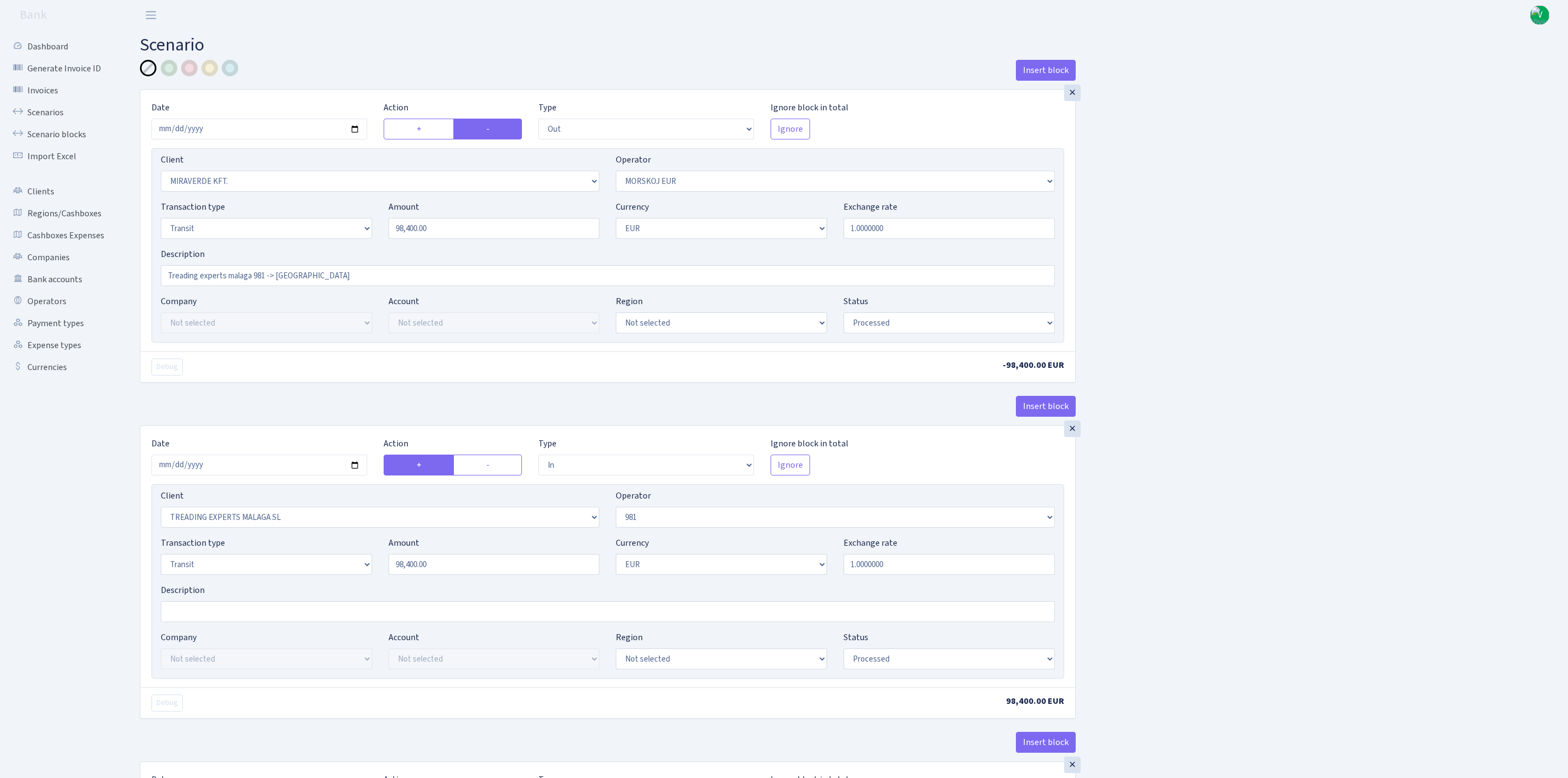
select select "processed"
select select "in"
select select "2518"
select select "61"
select select "5"
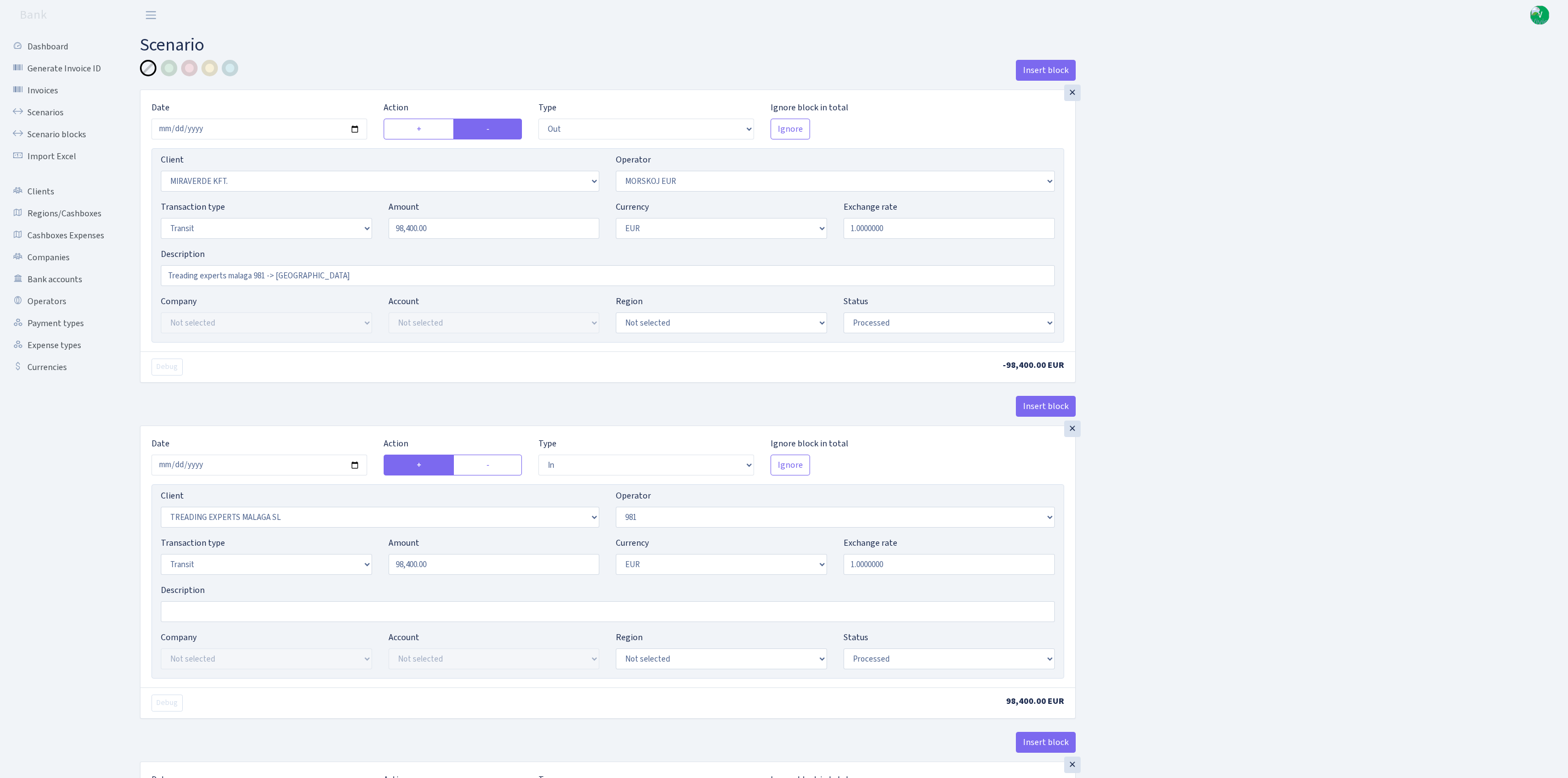
select select "1"
select select "processed"
select select "commission"
select select "61"
select select "processed"
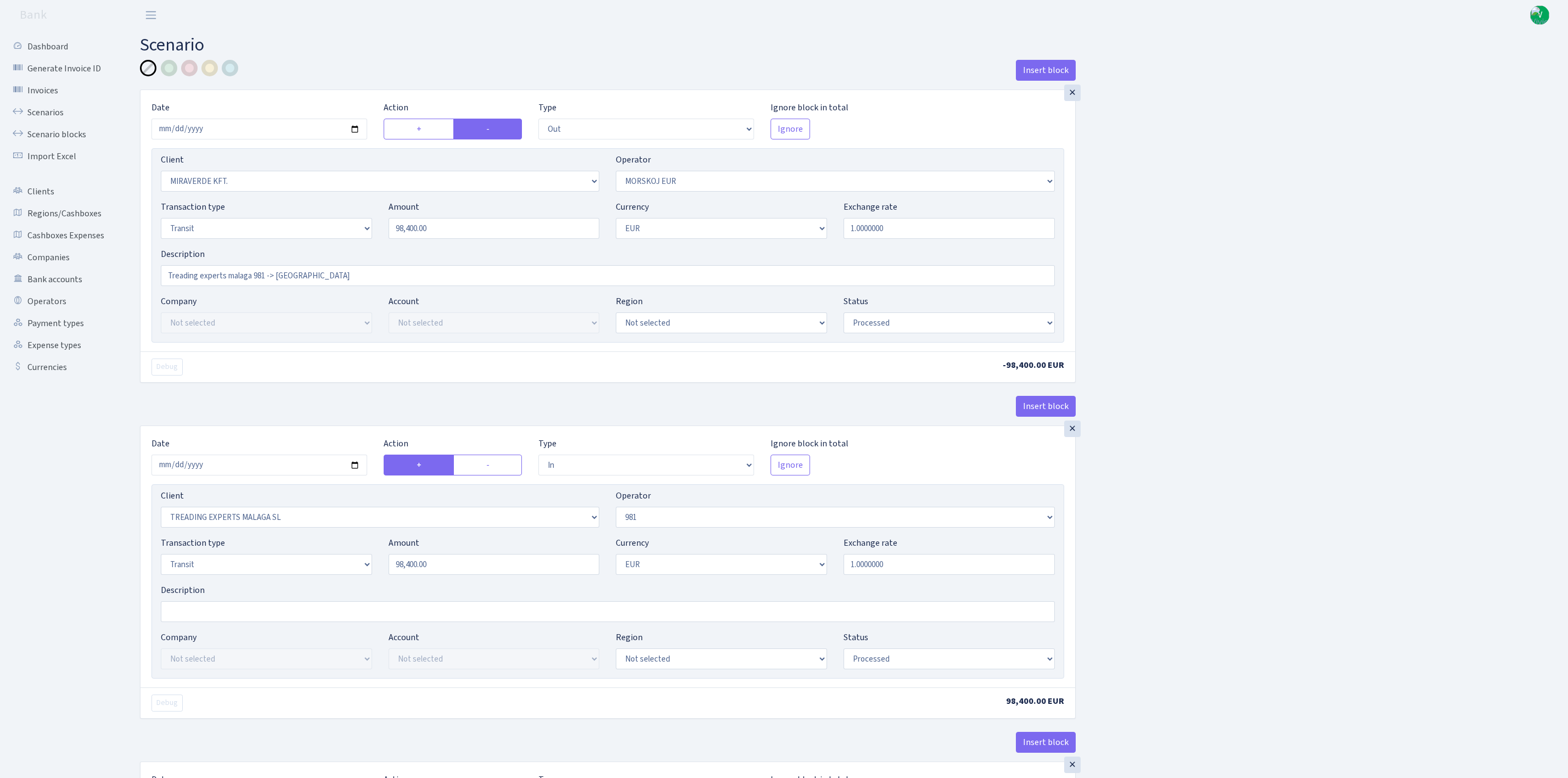
select select "commission"
select select "fixed"
select select "61"
select select "processed"
click at [45, 110] on link "Scenarios" at bounding box center [61, 112] width 110 height 22
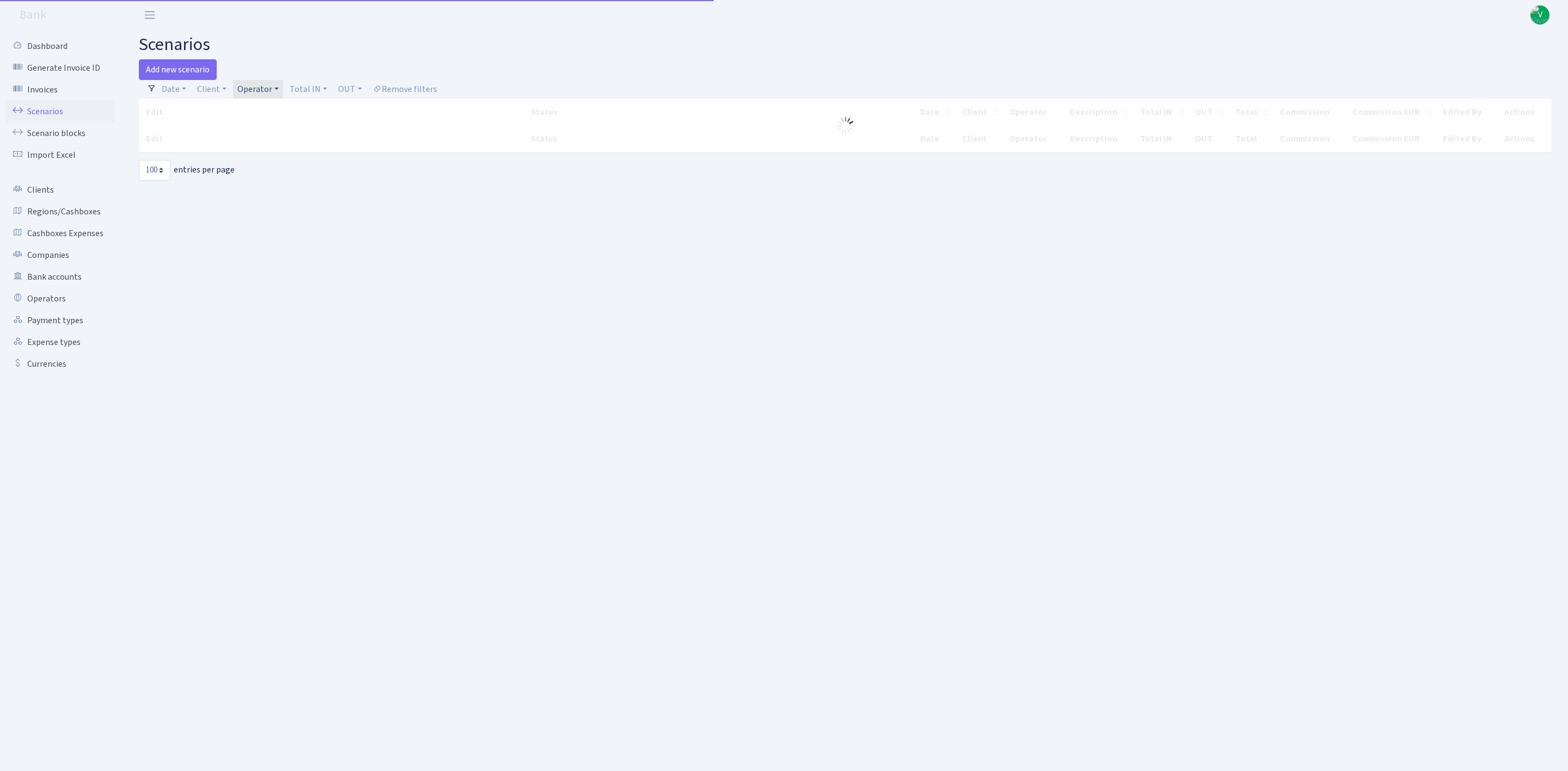
select select "100"
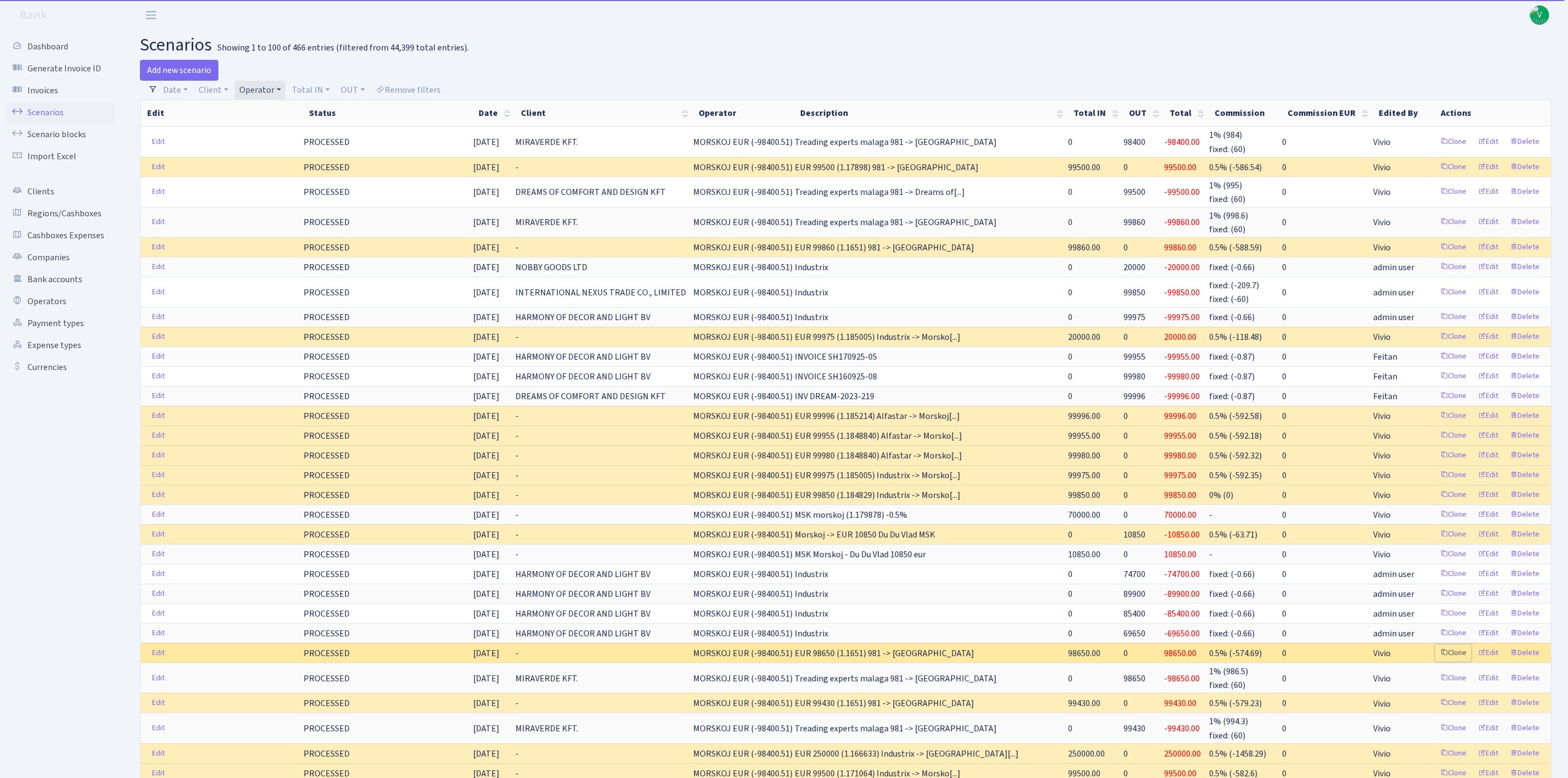
click at [1458, 661] on link "Clone" at bounding box center [1454, 654] width 36 height 17
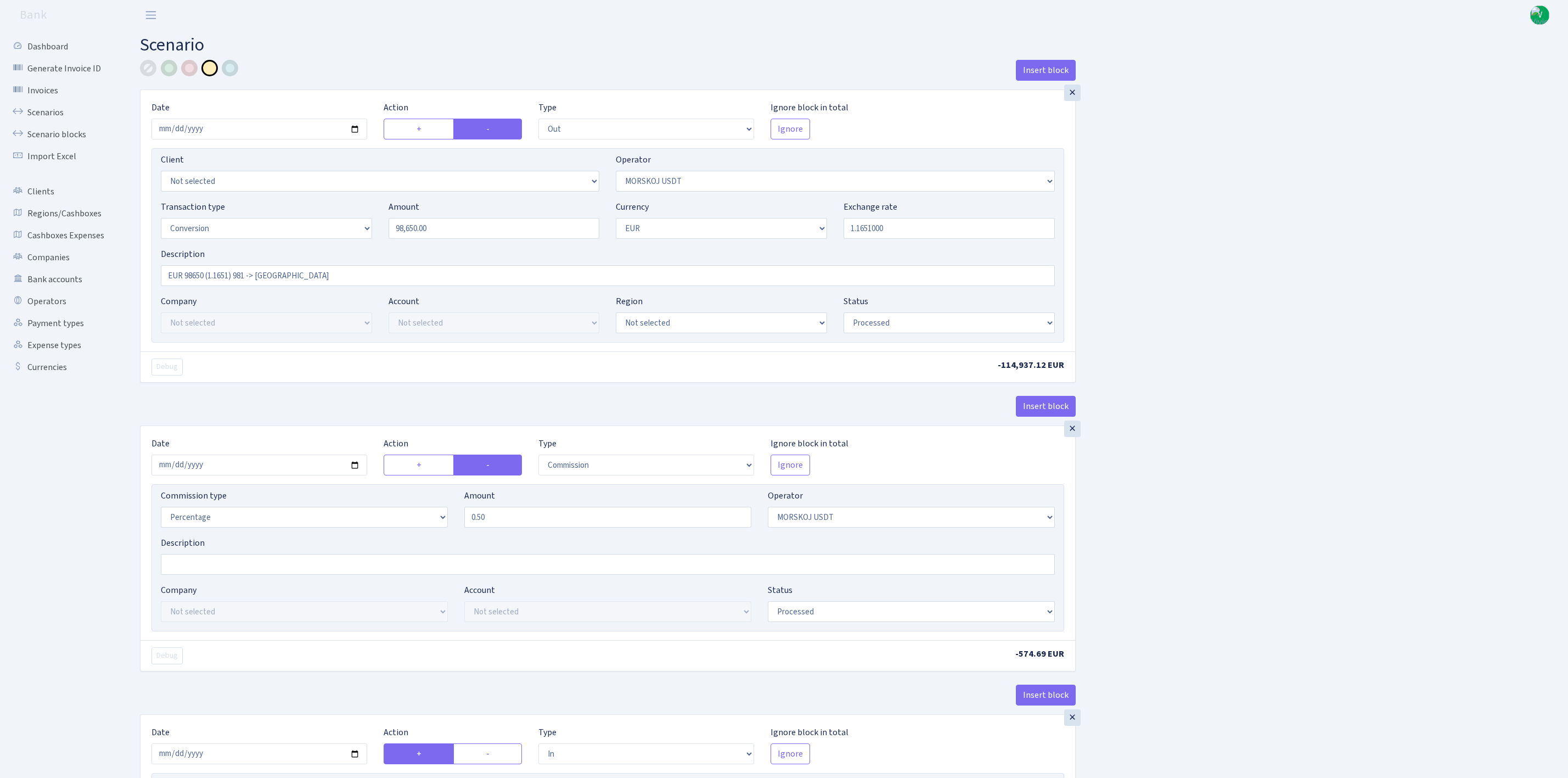
select select "out"
select select "324"
select select "15"
select select "1"
select select "processed"
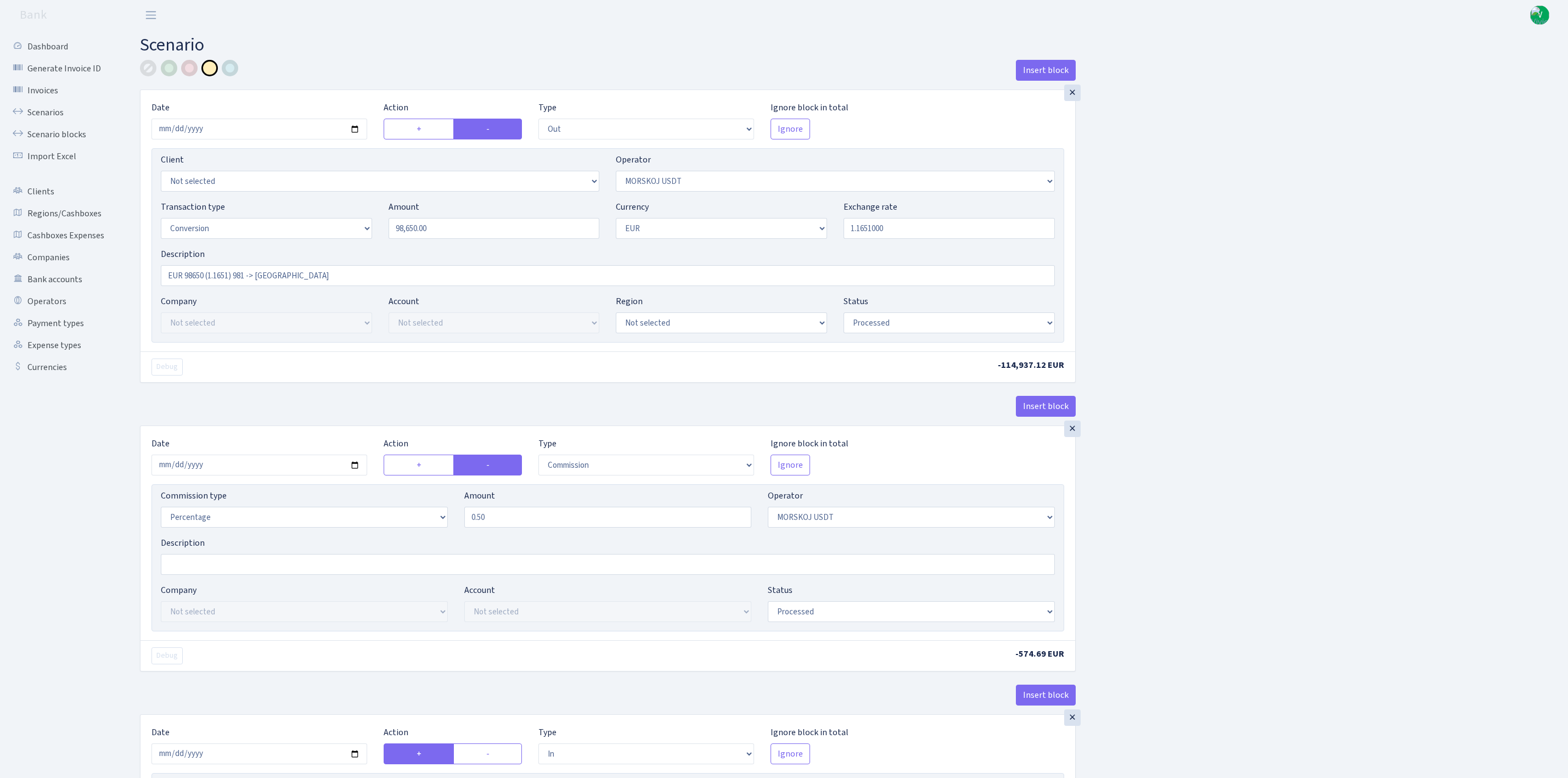
select select "commission"
select select "324"
select select "processed"
select select "in"
select select "323"
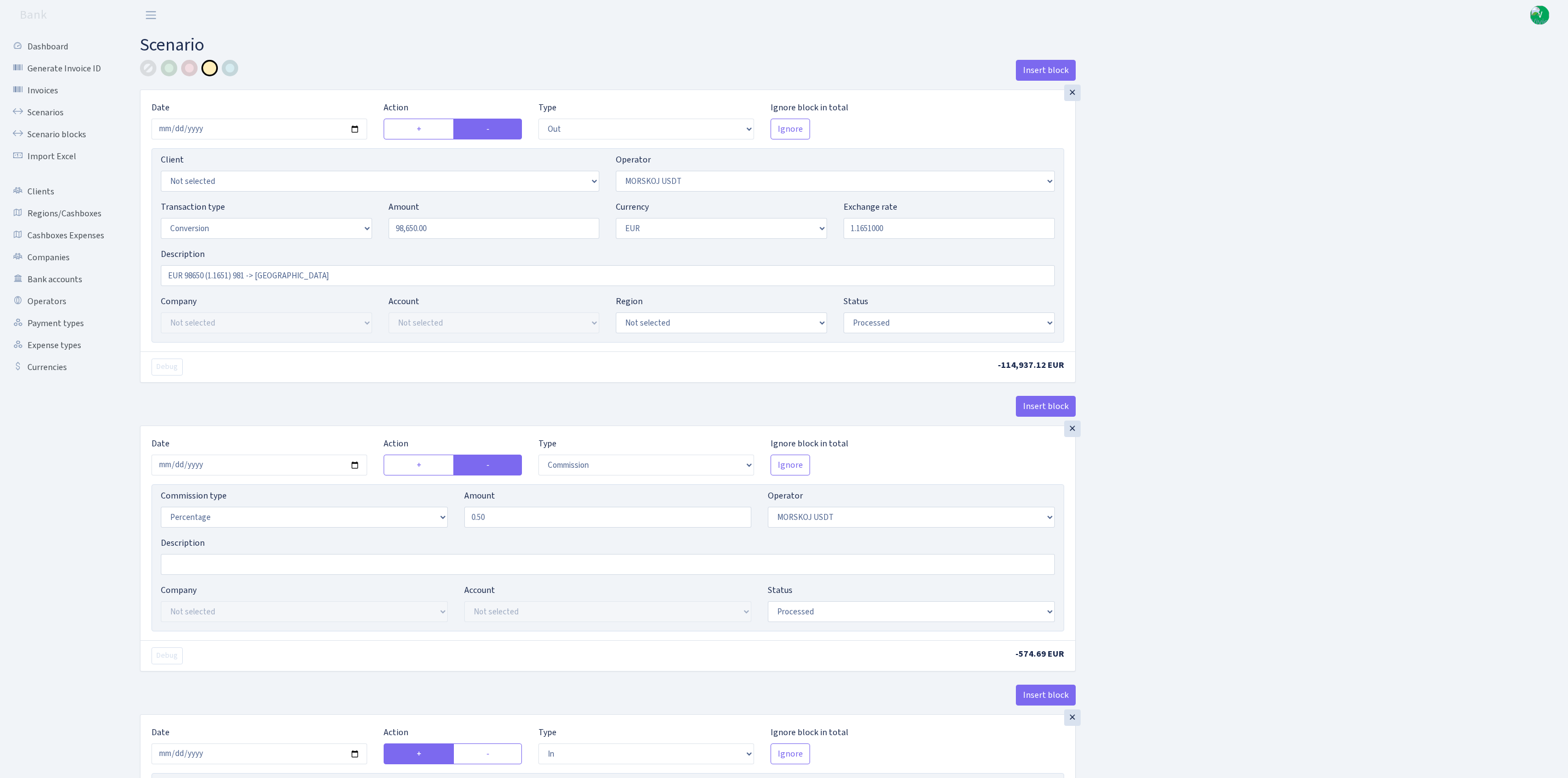
select select "1"
select select "processed"
click at [352, 132] on input "2025-09-04" at bounding box center [259, 129] width 216 height 21
type input "2025-09-24"
drag, startPoint x: 475, startPoint y: 236, endPoint x: 227, endPoint y: 170, distance: 256.6
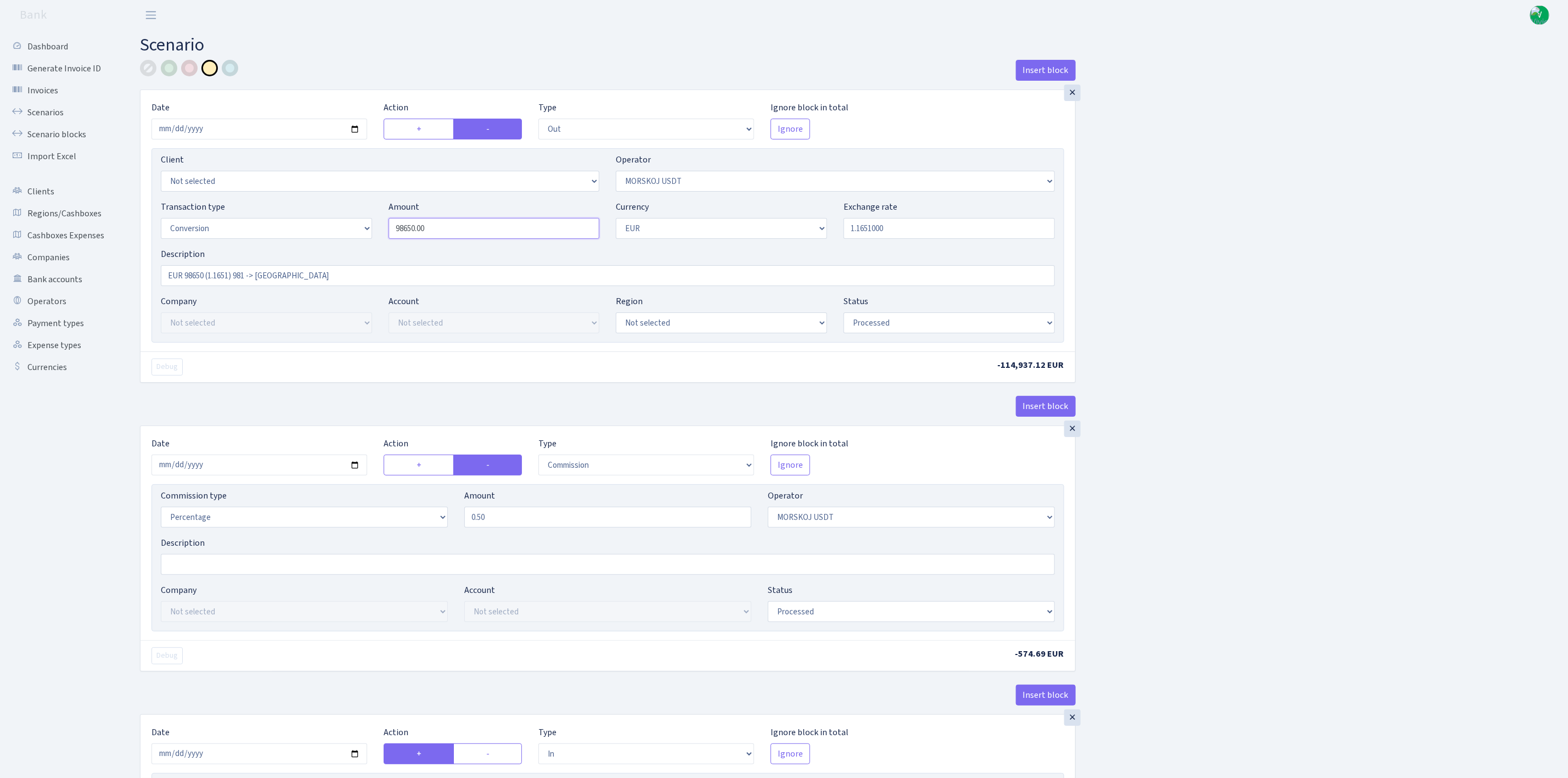
click at [249, 183] on div "Client Not selected 1 KOC GEMICILIK VE TASIMACILIK 1/BALDERE-SILDEDZE SIGNE 1/S…" at bounding box center [607, 245] width 912 height 195
click at [1253, 251] on div "Insert block × Date [DATE] Action + - Type --- In Out Commission Field required…" at bounding box center [846, 580] width 1428 height 1040
type input "98,400.00"
drag, startPoint x: 875, startPoint y: 227, endPoint x: 951, endPoint y: 235, distance: 76.4
click at [951, 235] on input "1.1651000" at bounding box center [949, 228] width 211 height 21
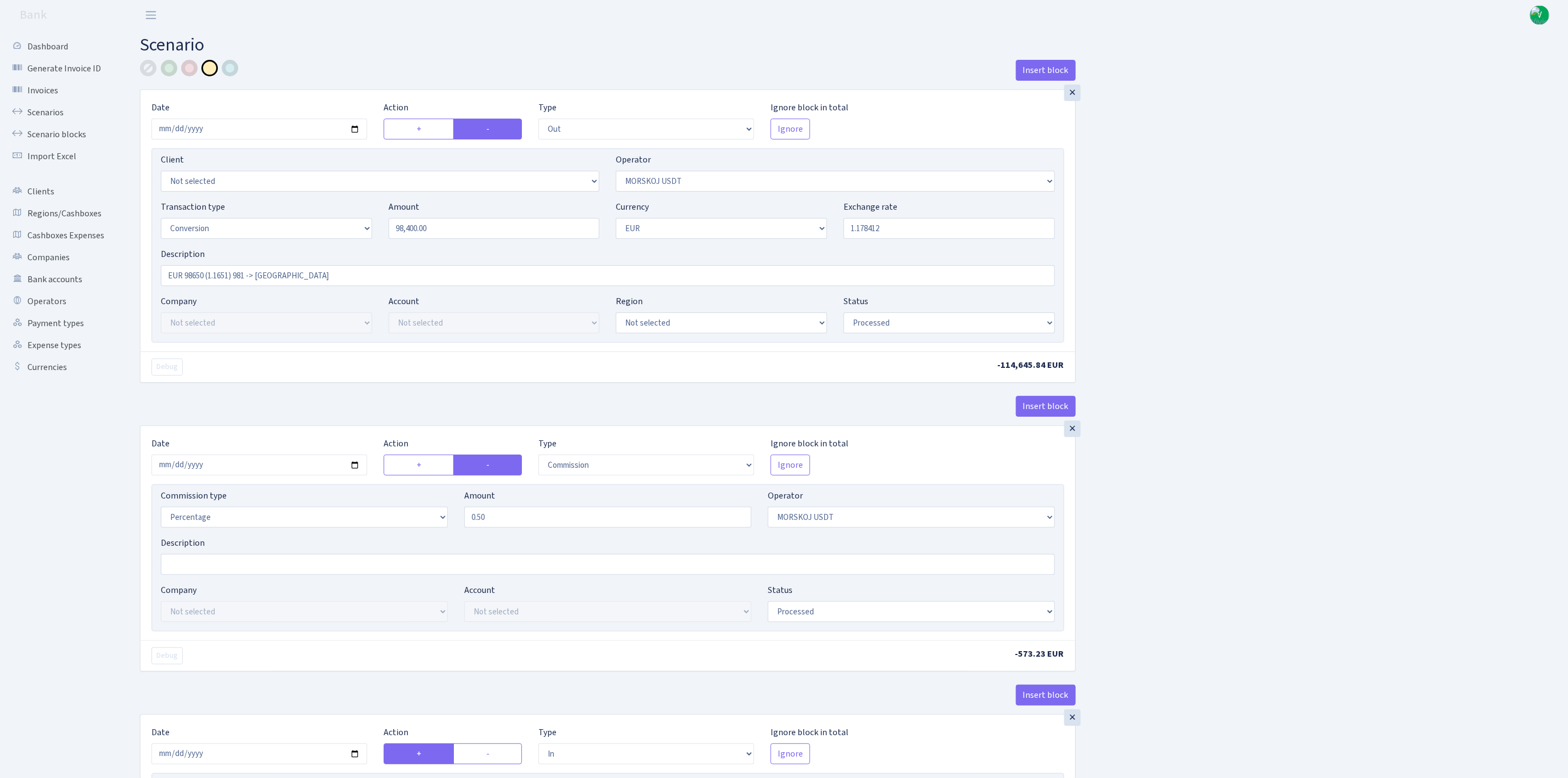
click at [1279, 280] on div "Insert block × Date 2025-09-24 Action + - Type --- In Out Commission Field requ…" at bounding box center [846, 580] width 1428 height 1040
type input "1.1784120"
click at [356, 465] on input "2025-09-04" at bounding box center [259, 465] width 216 height 21
type input "[DATE]"
click at [1232, 506] on div "Insert block × Date 2025-09-24 Action + - Type --- In Out Commission Field requ…" at bounding box center [846, 580] width 1428 height 1040
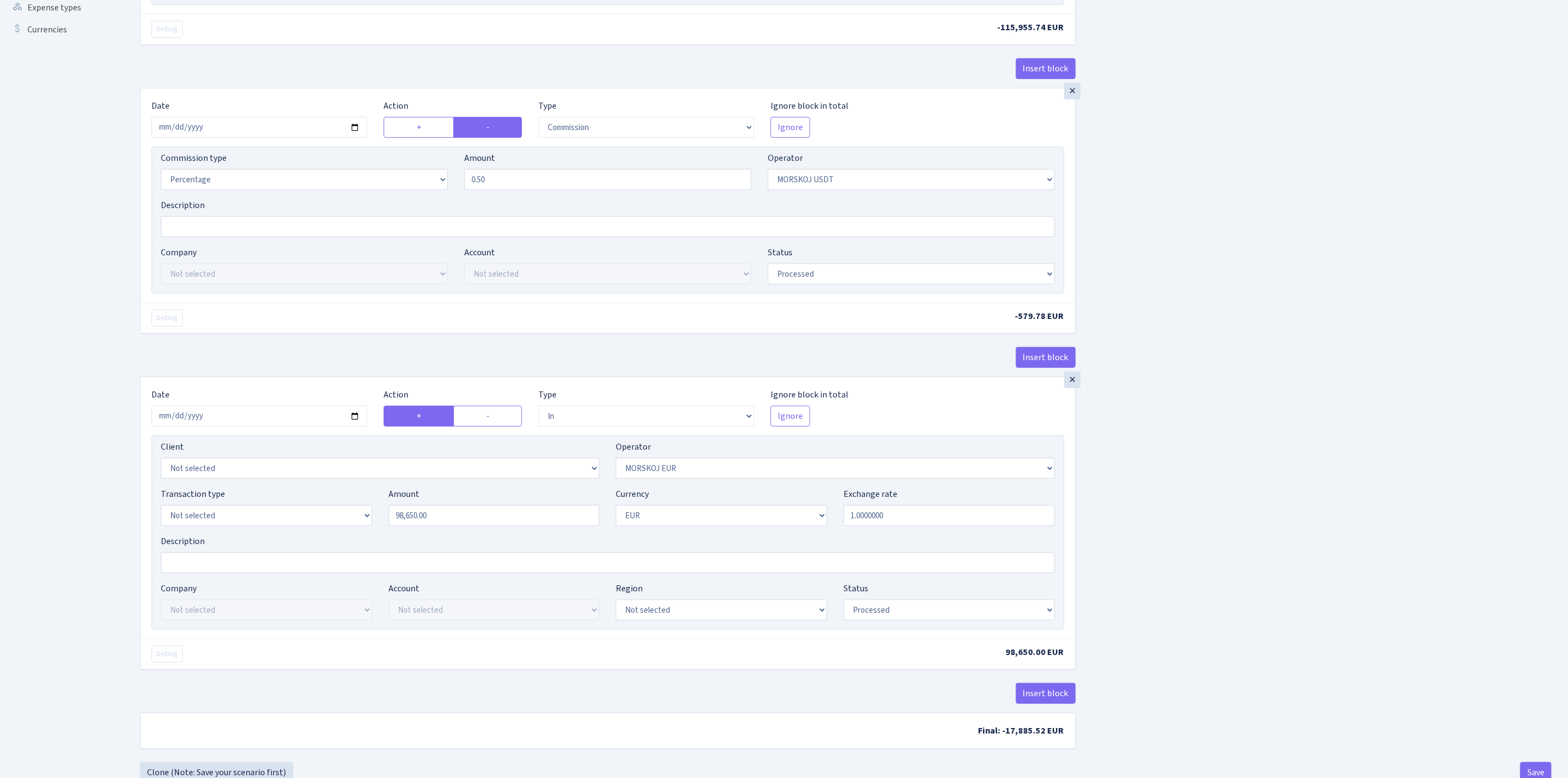
scroll to position [381, 0]
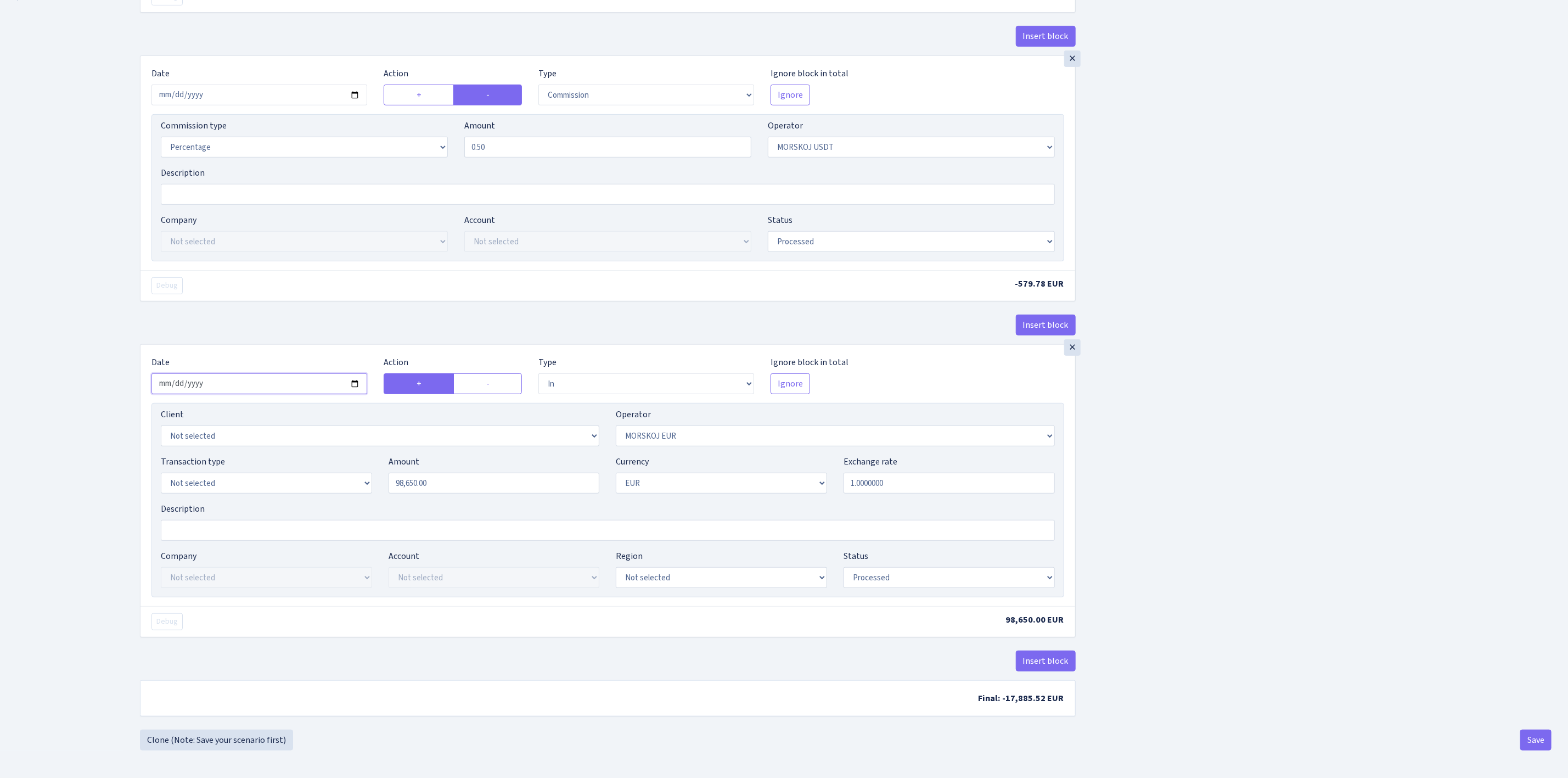
click at [357, 376] on input "2025-09-04" at bounding box center [259, 384] width 216 height 21
type input "2025-09-24"
click at [1365, 496] on div "Insert block × Date 2025-09-24 Action + - Type --- In Out Commission Field requ…" at bounding box center [846, 209] width 1428 height 1040
click at [1530, 740] on button "Save" at bounding box center [1535, 740] width 31 height 21
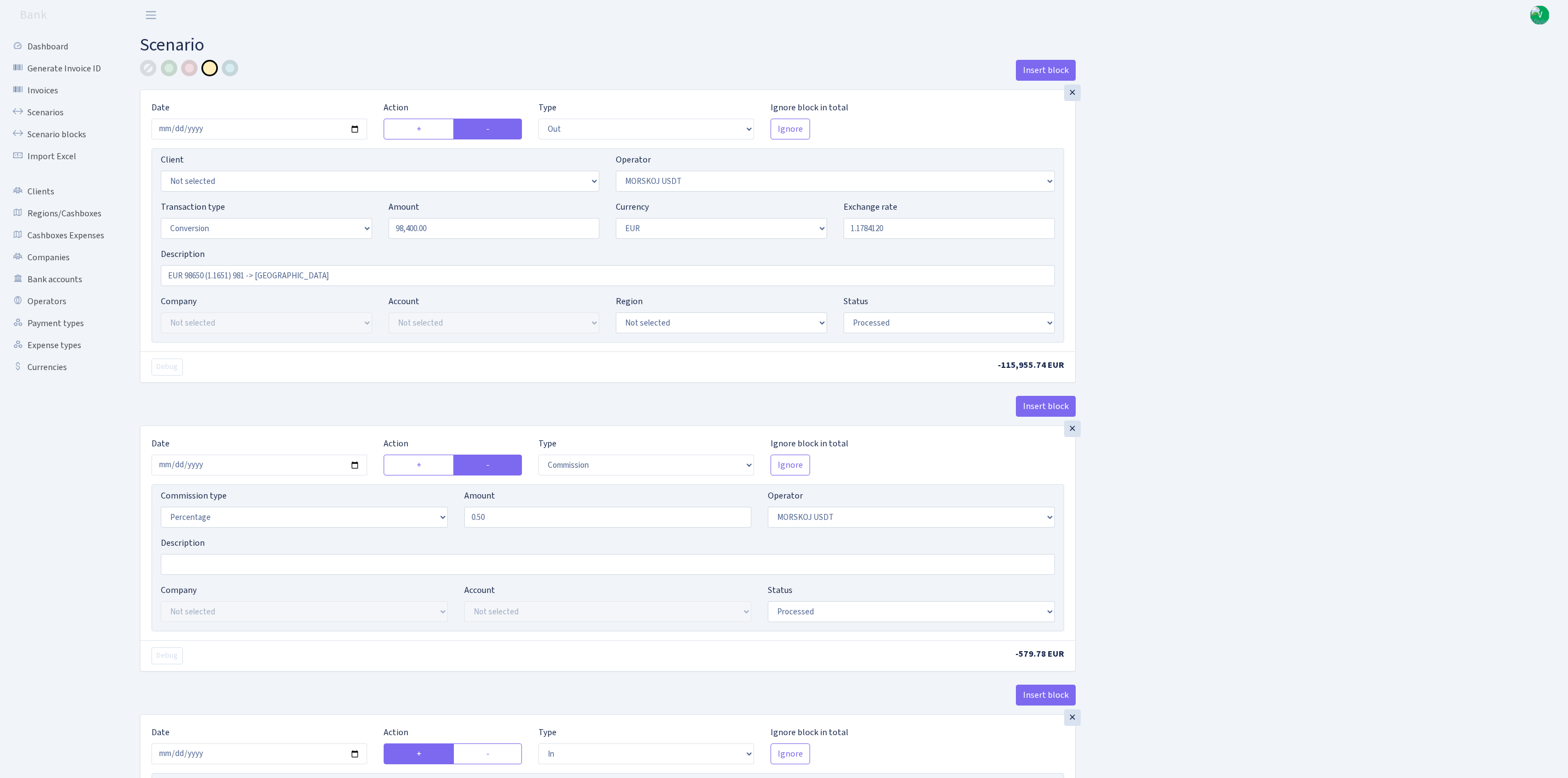
select select "out"
select select "324"
select select "15"
select select "1"
select select "processed"
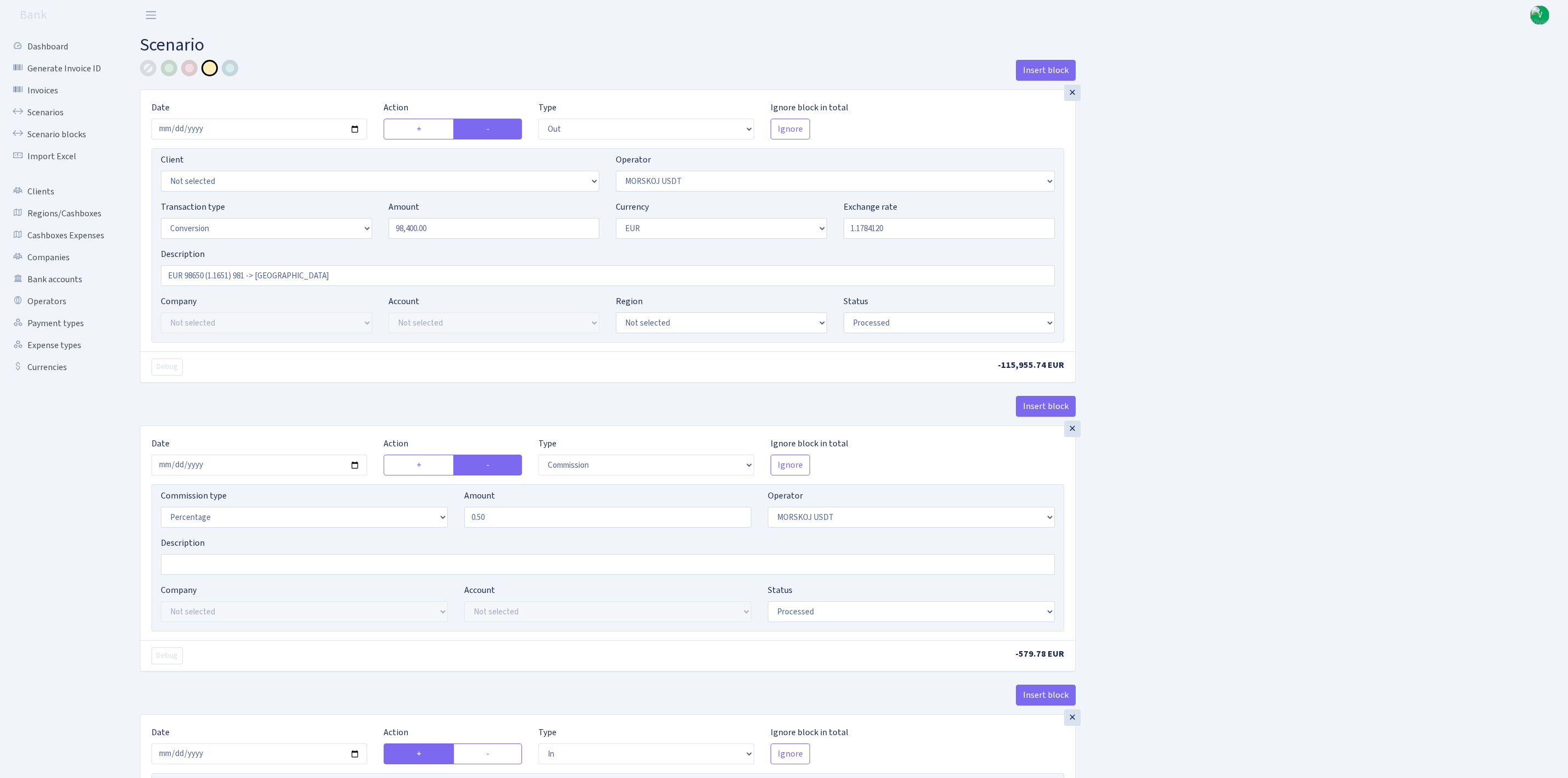
select select "commission"
select select "324"
select select "processed"
select select "in"
select select "323"
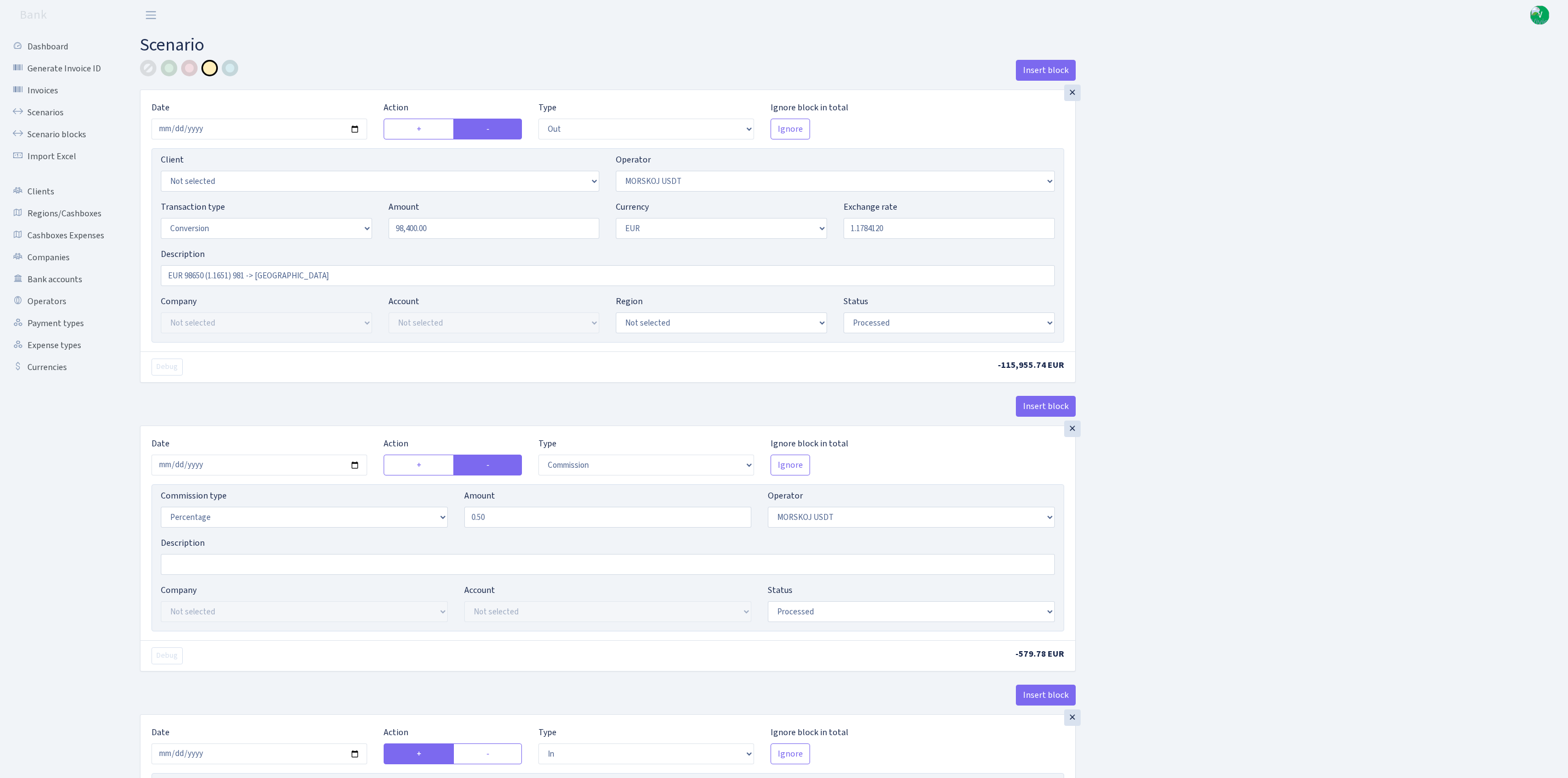
select select "1"
select select "processed"
click at [43, 108] on link "Scenarios" at bounding box center [61, 112] width 110 height 22
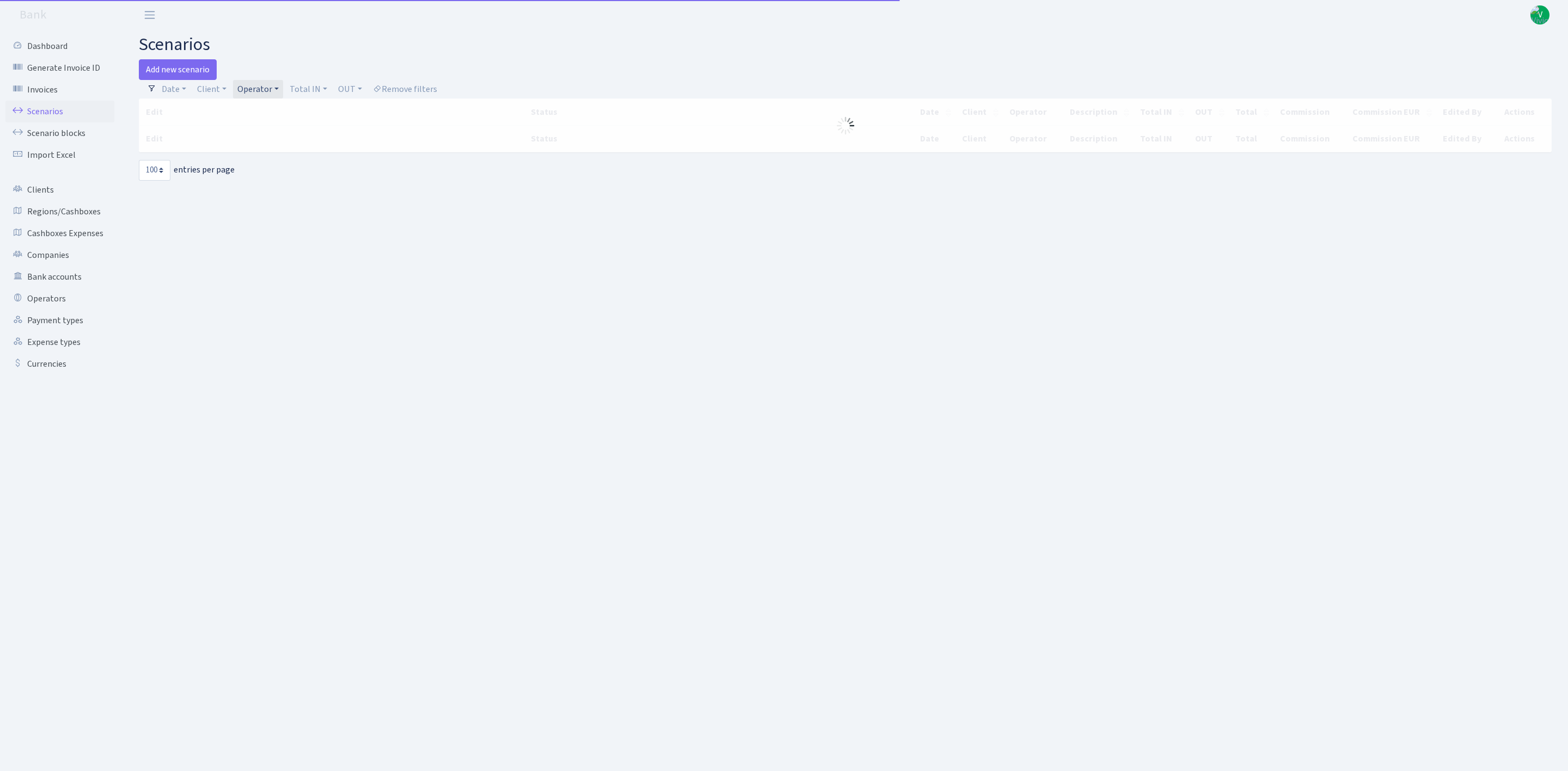
select select "100"
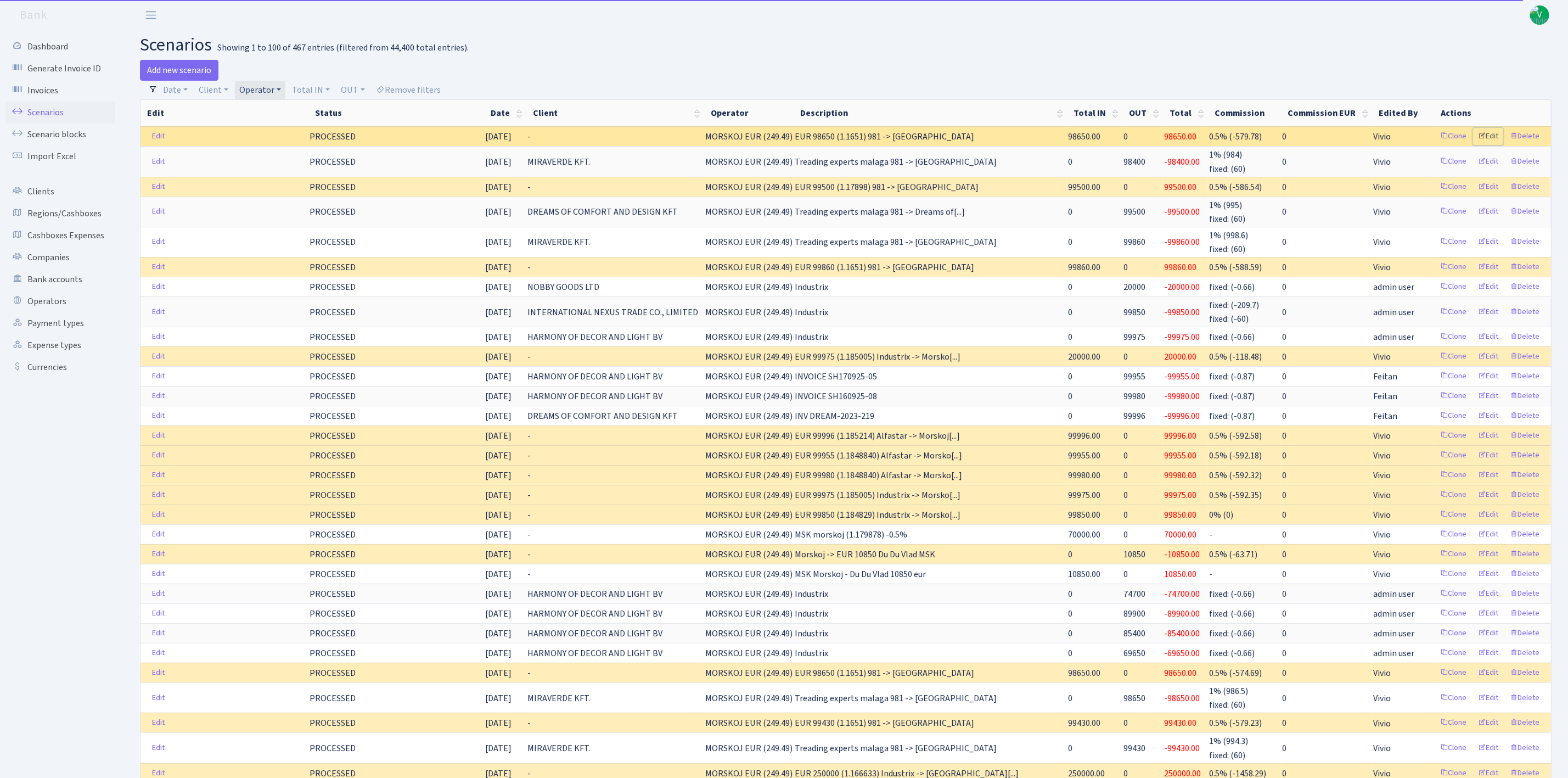
click at [1488, 135] on link "Edit" at bounding box center [1488, 137] width 30 height 17
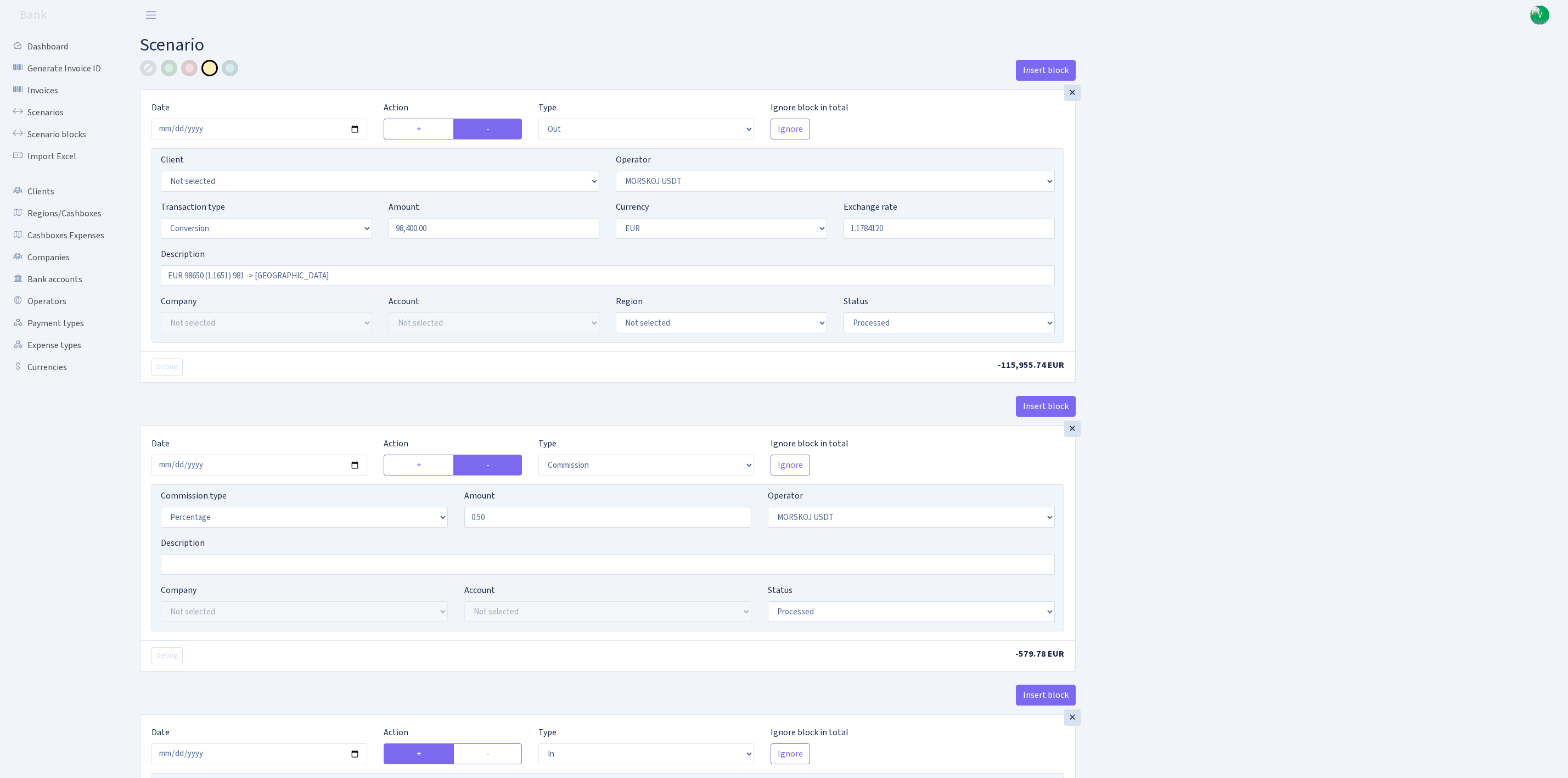
select select "out"
select select "324"
select select "15"
select select "1"
select select "processed"
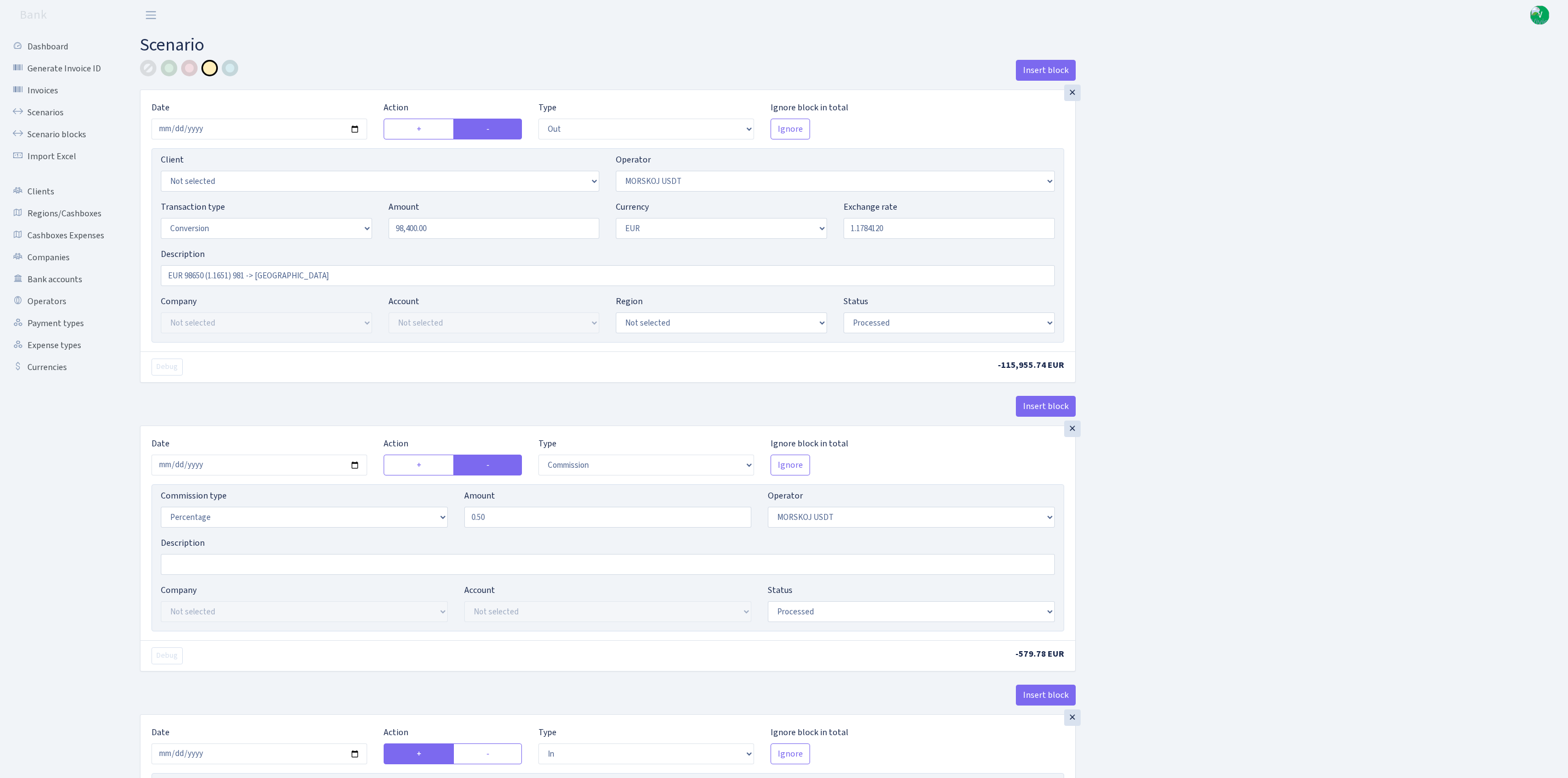
select select "commission"
select select "324"
select select "processed"
select select "in"
select select "323"
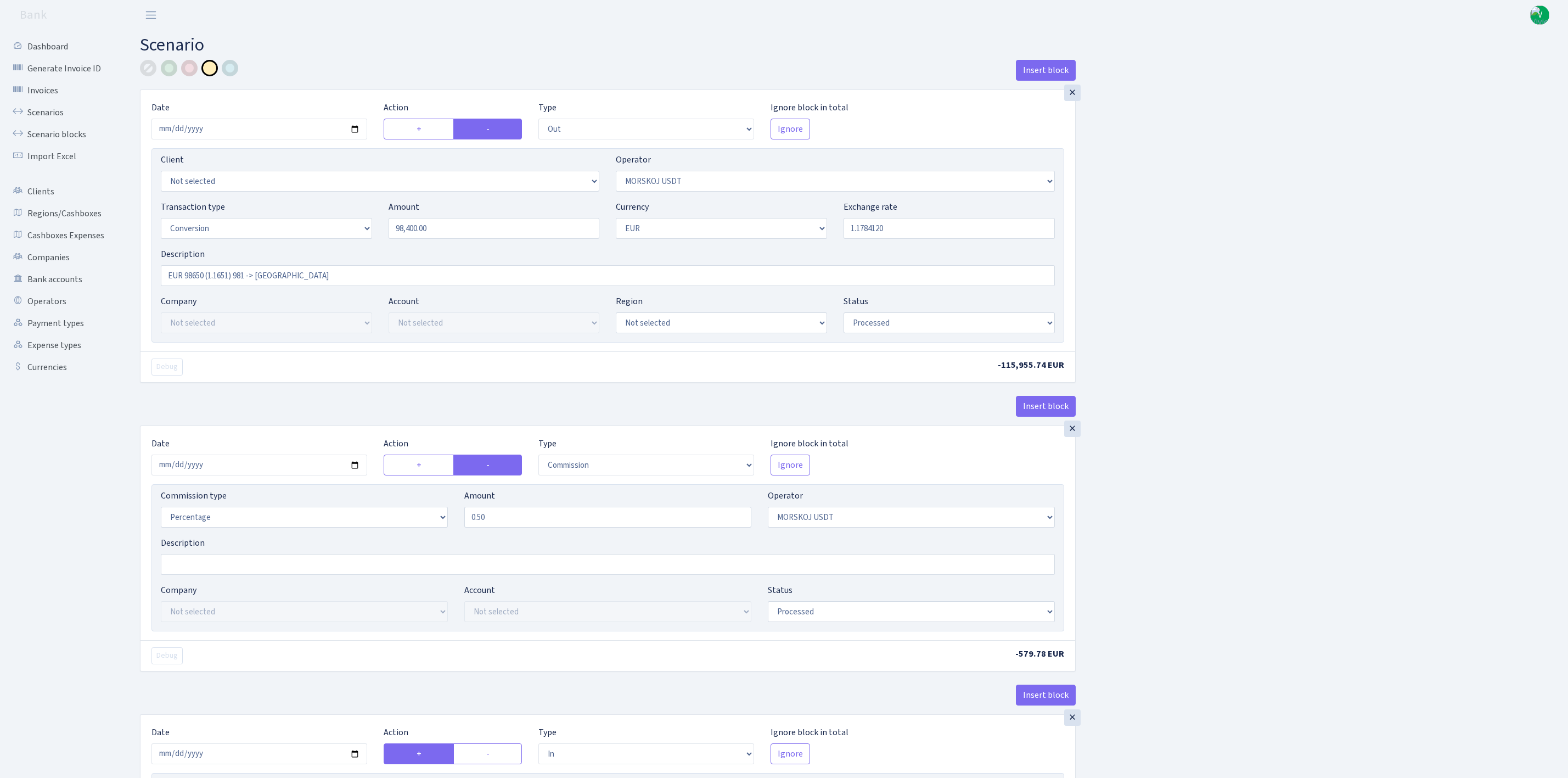
select select "1"
select select "processed"
click at [204, 280] on input "EUR 98650 (1.1651) 981 -> [GEOGRAPHIC_DATA]" at bounding box center [608, 275] width 894 height 21
click at [233, 281] on input "EUR 98400 (1.1651) 981 -> [GEOGRAPHIC_DATA]" at bounding box center [608, 275] width 894 height 21
type input "EUR 98400 (1.178412) 981 -> [GEOGRAPHIC_DATA]"
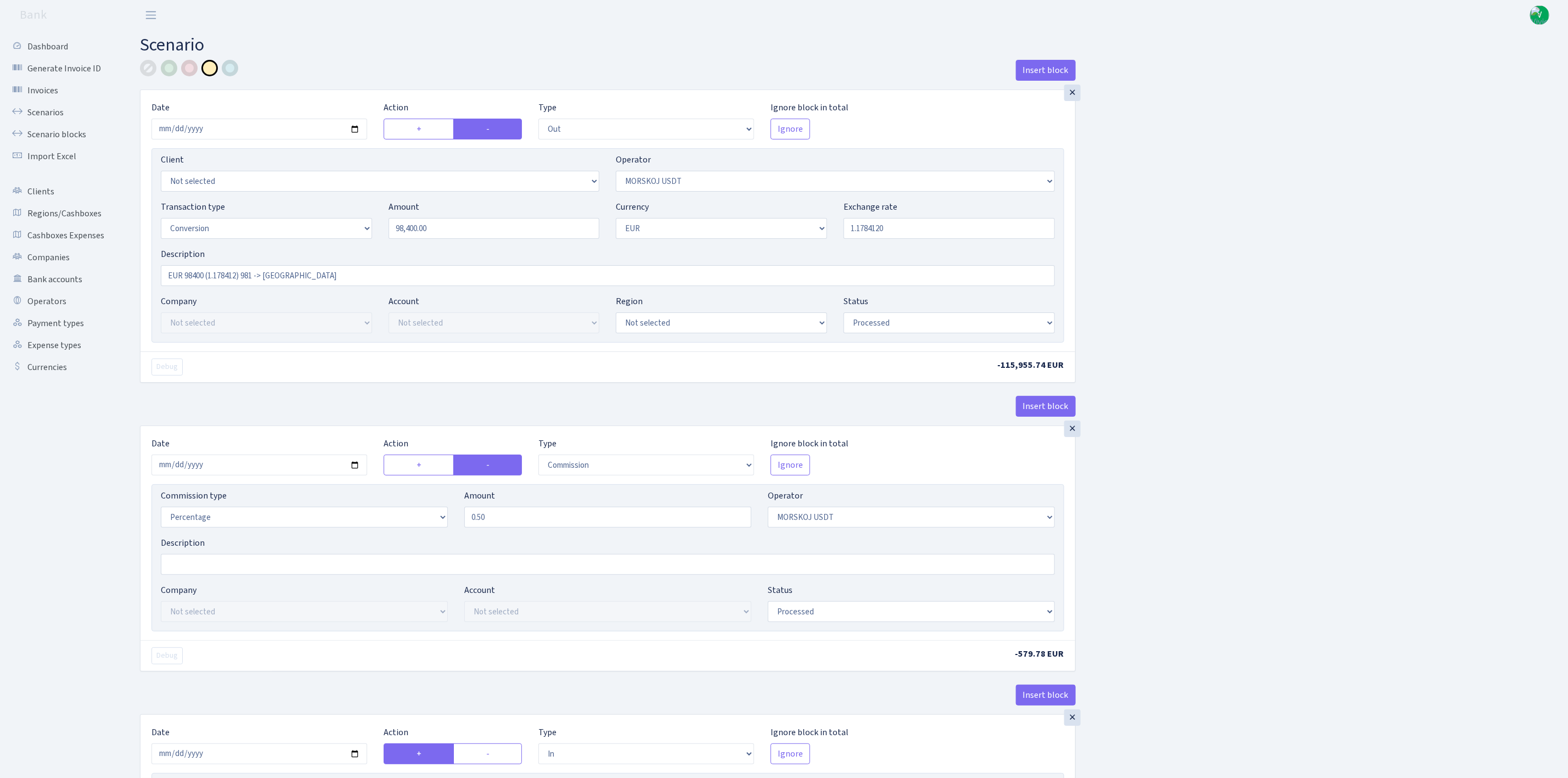
click at [1174, 374] on div "Insert block × Date [DATE] Action + - Type --- In Out Commission Field required…" at bounding box center [846, 580] width 1428 height 1040
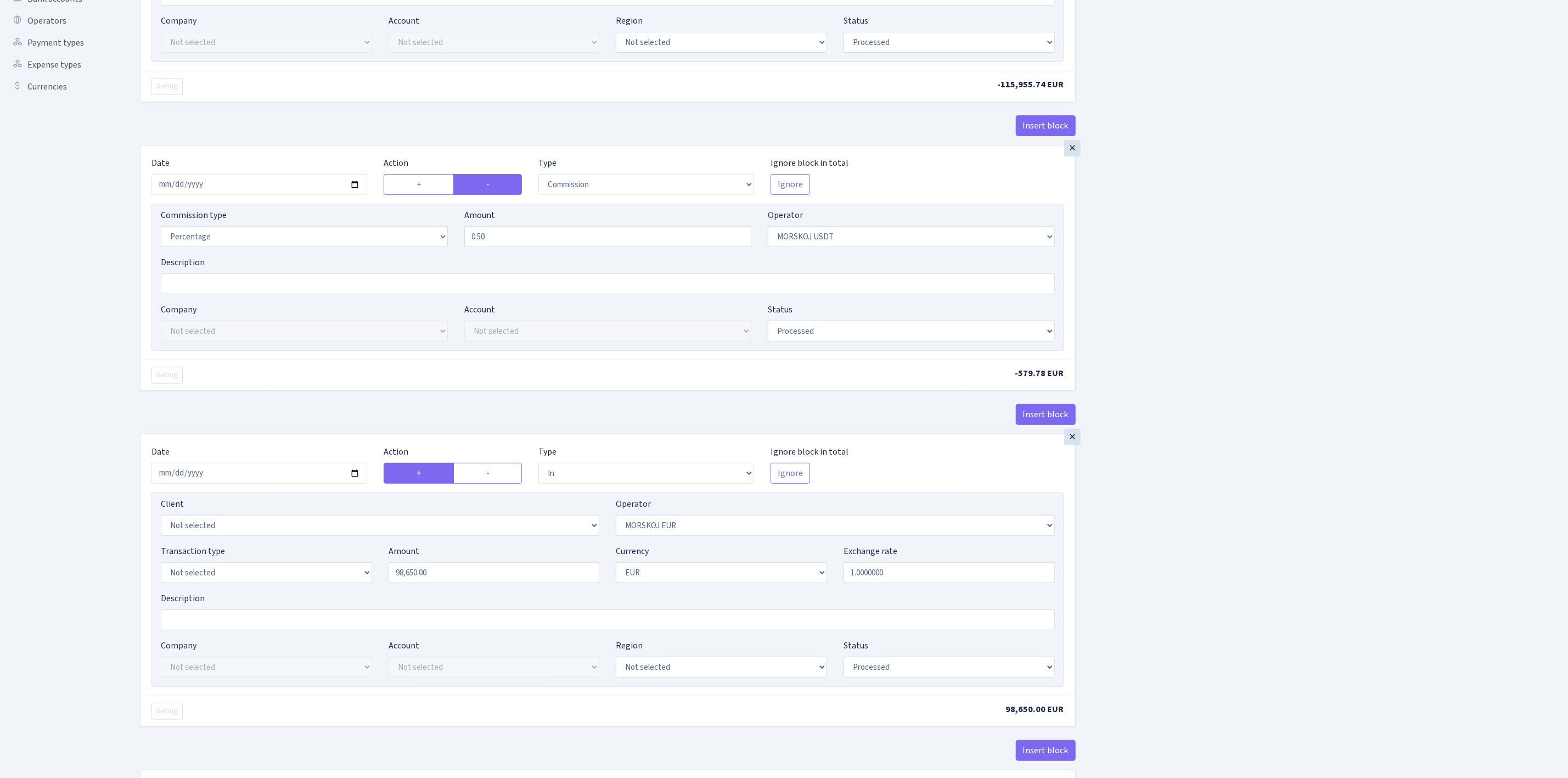
scroll to position [381, 0]
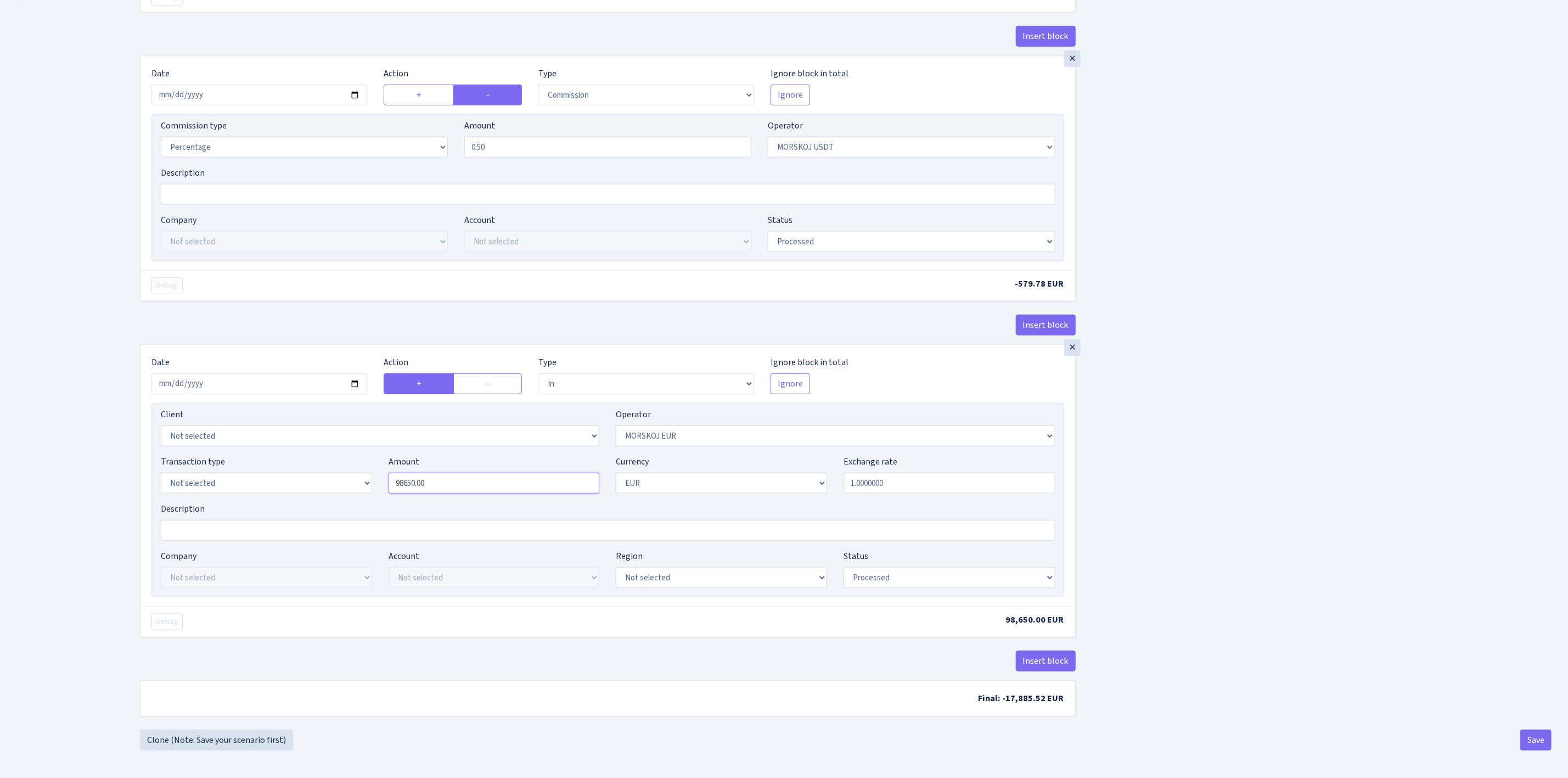
drag, startPoint x: 448, startPoint y: 483, endPoint x: 323, endPoint y: 453, distance: 128.5
click at [326, 455] on div "Transaction type Not selected 981 ELF FISH crypto [PERSON_NAME] MM-BALTIC eur U…" at bounding box center [608, 478] width 910 height 47
click at [1216, 438] on div "Insert block × Date [DATE] Action + - Type --- In Out Commission Field required…" at bounding box center [846, 209] width 1428 height 1040
type input "98,400.00"
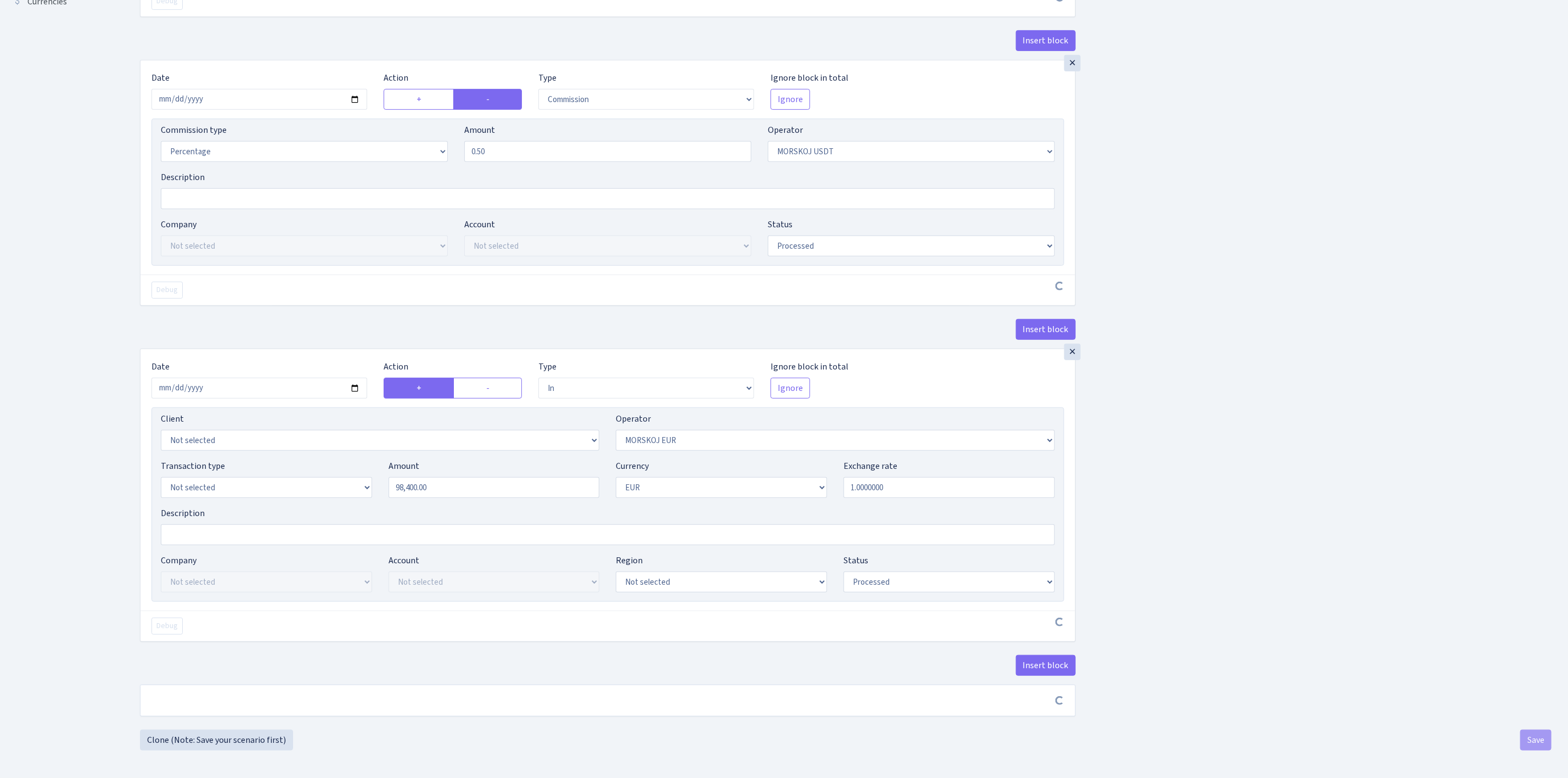
scroll to position [376, 0]
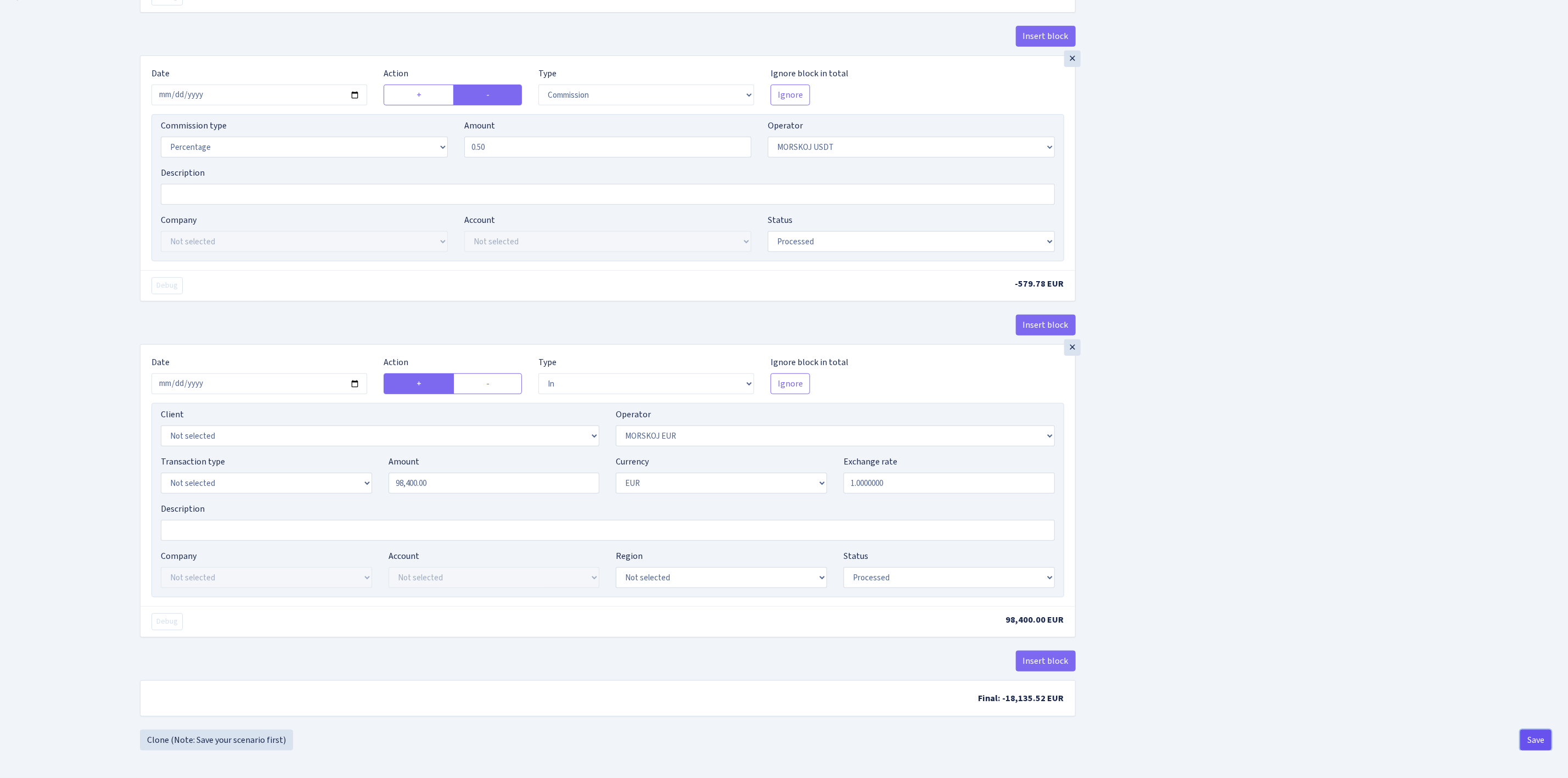
click at [1530, 746] on button "Save" at bounding box center [1535, 740] width 31 height 21
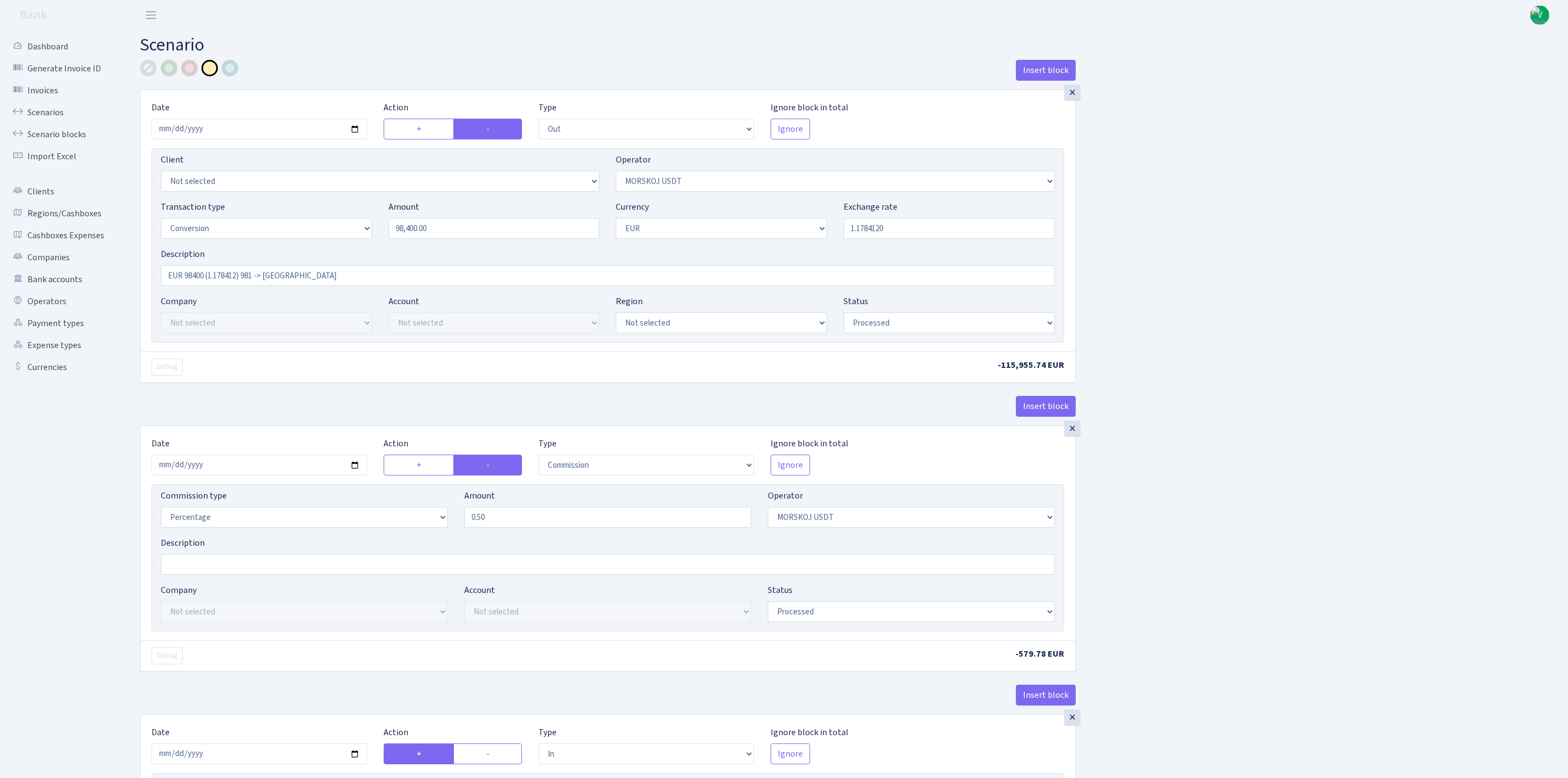
select select "out"
select select "324"
select select "15"
select select "1"
select select "processed"
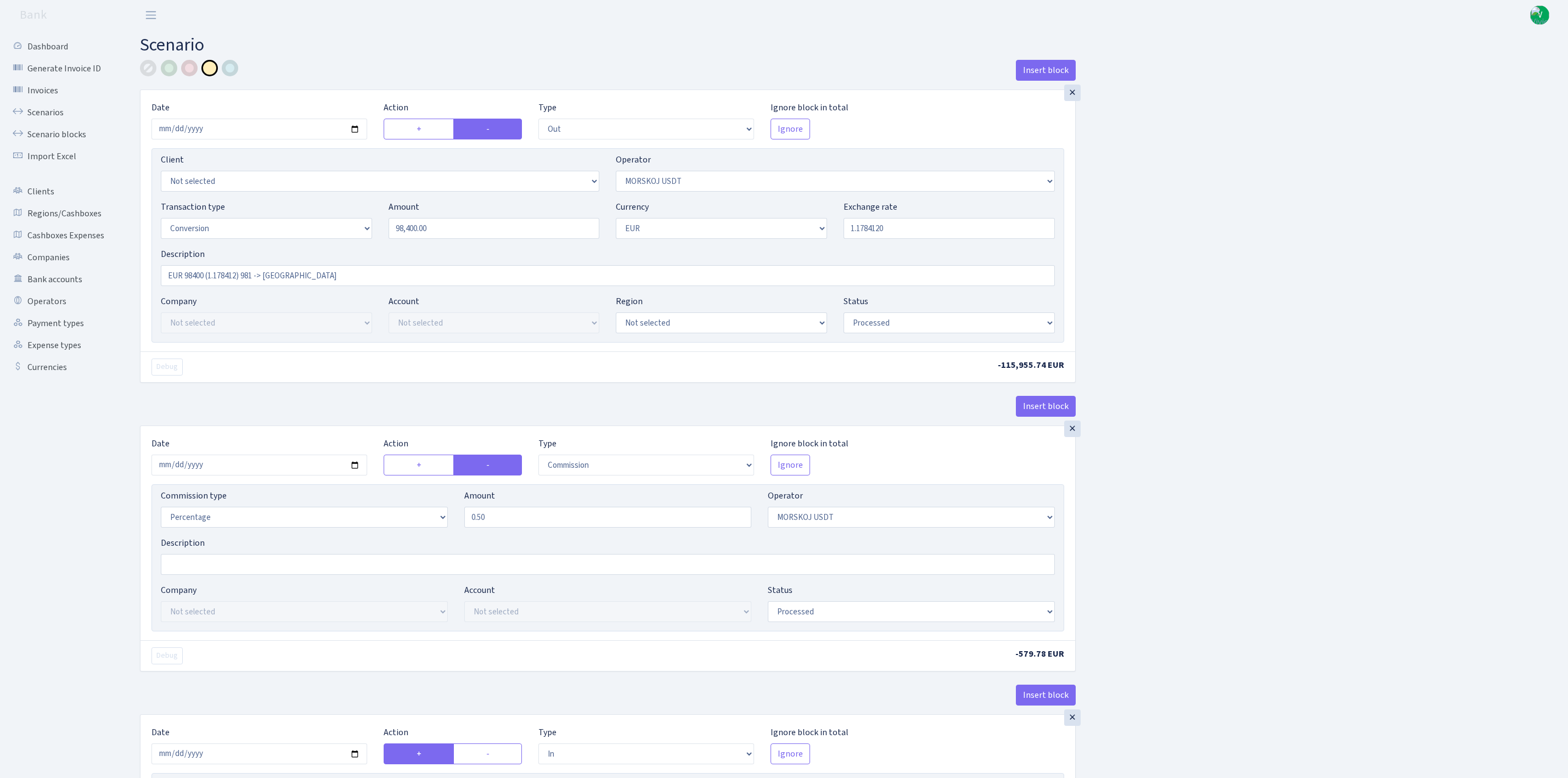
select select "commission"
select select "324"
select select "processed"
select select "in"
select select "323"
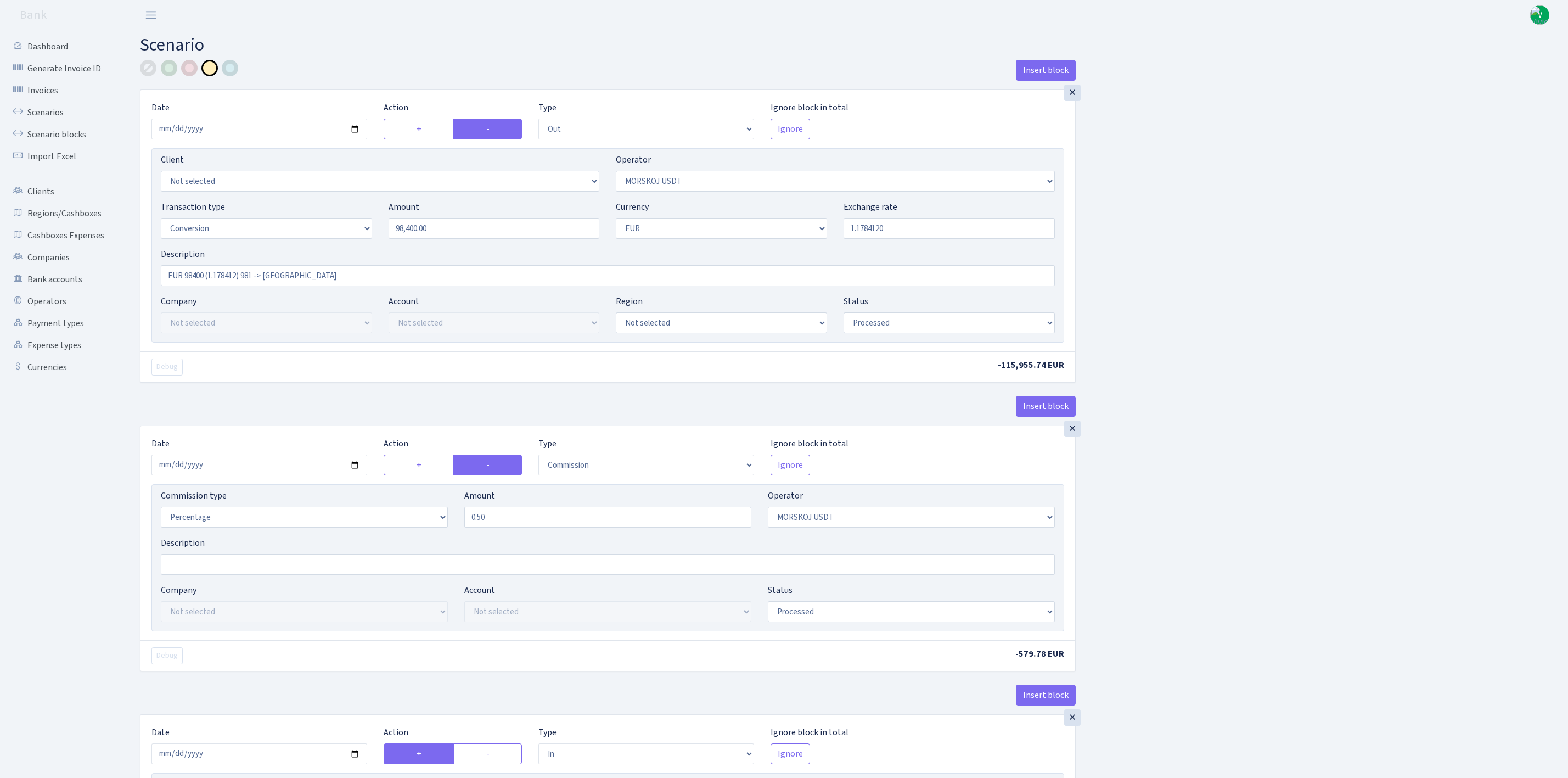
select select "1"
select select "processed"
click at [51, 107] on link "Scenarios" at bounding box center [61, 112] width 110 height 22
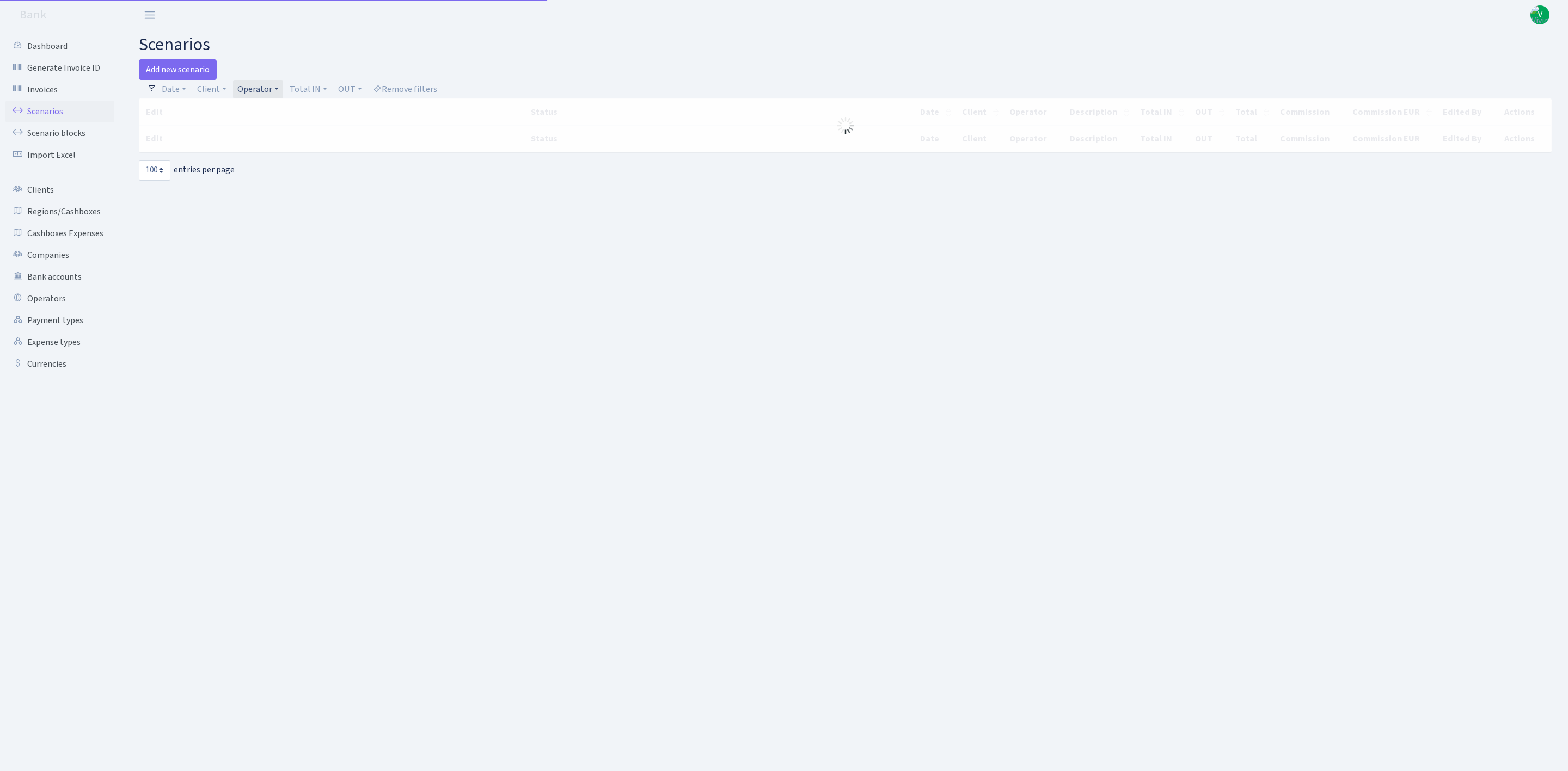
select select "100"
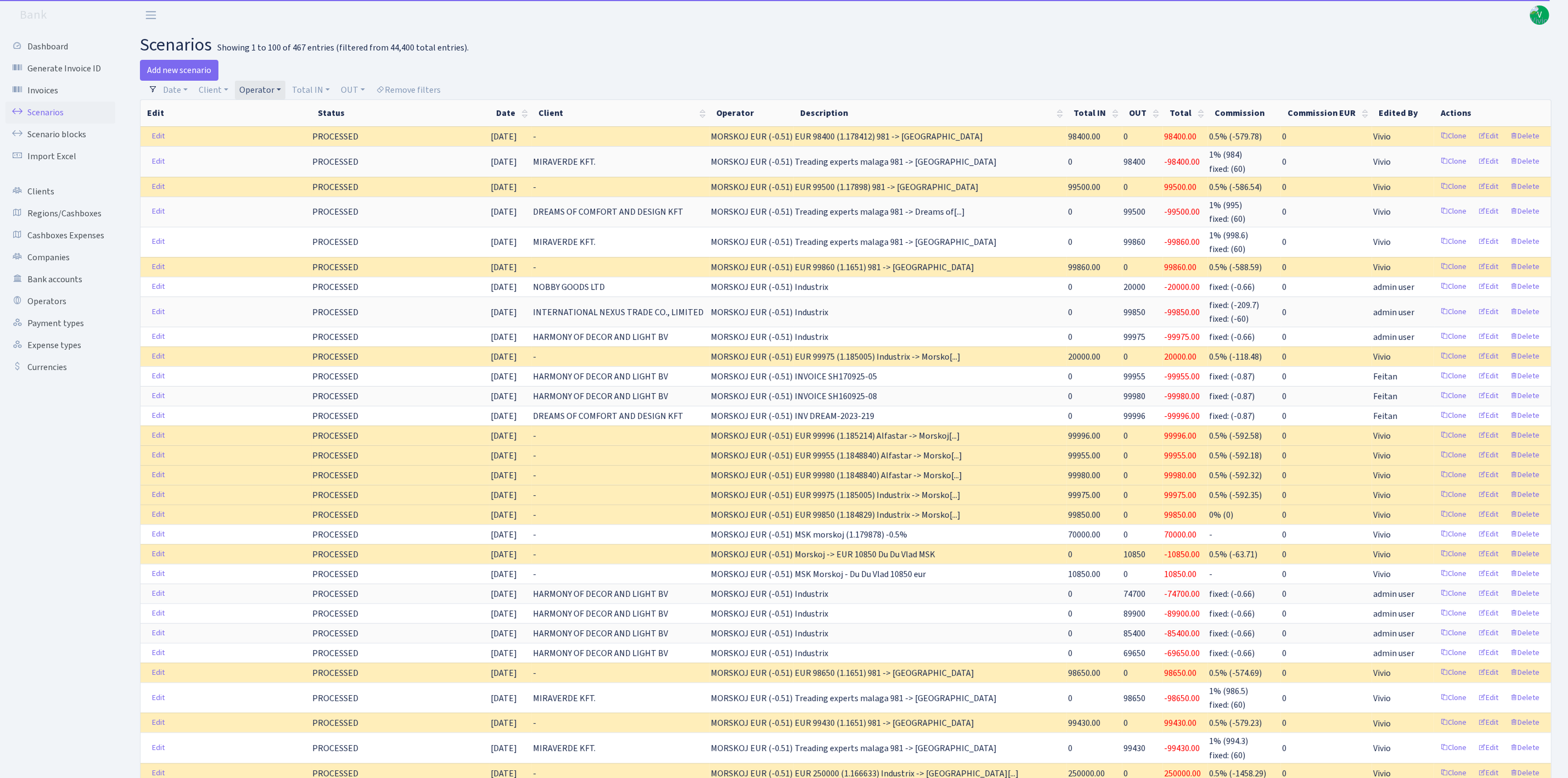
click at [245, 79] on div "Add new scenario" at bounding box center [488, 70] width 698 height 21
click at [258, 89] on link "Operator" at bounding box center [260, 90] width 51 height 19
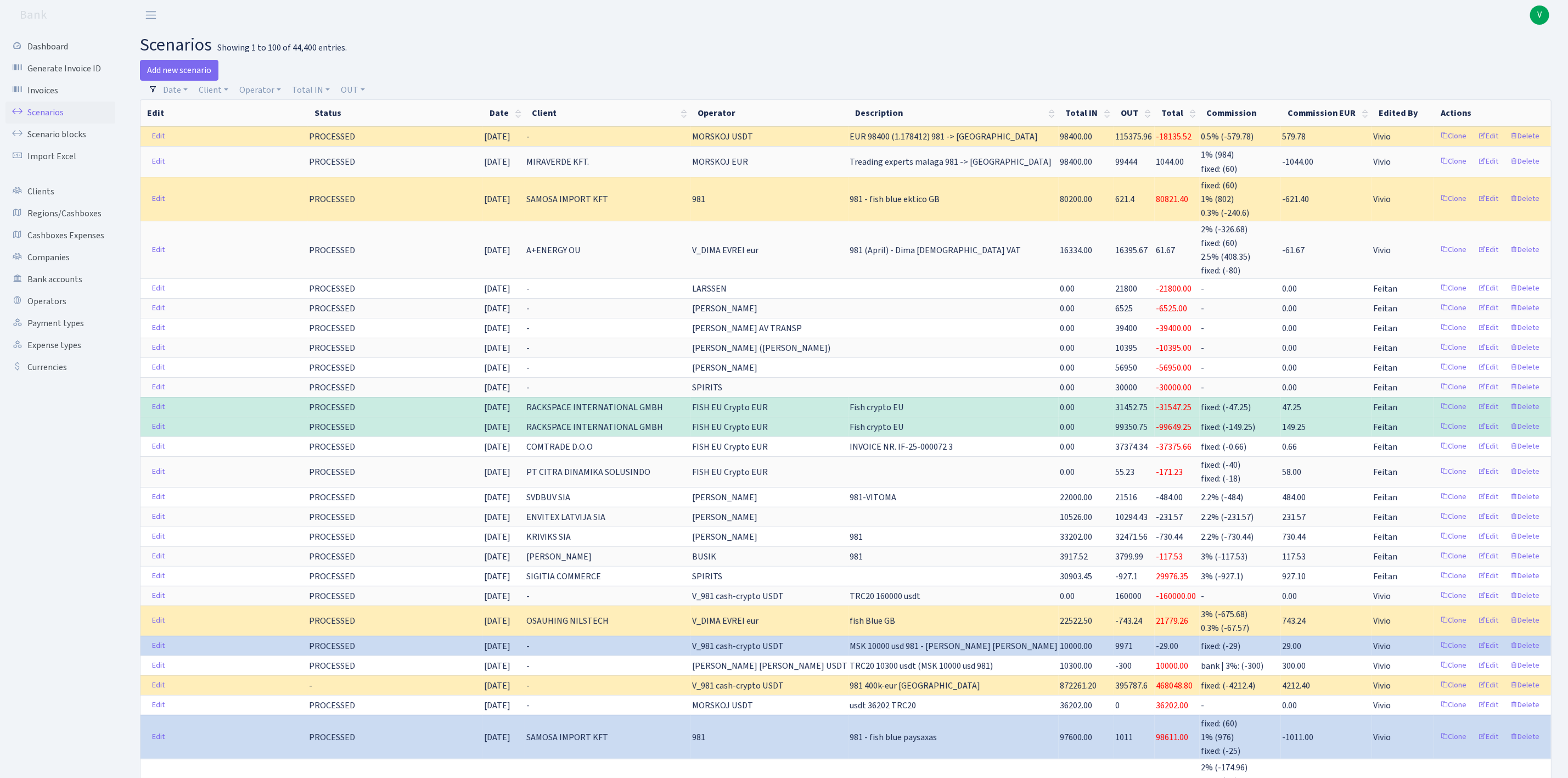
click at [46, 108] on link "Scenarios" at bounding box center [61, 112] width 110 height 22
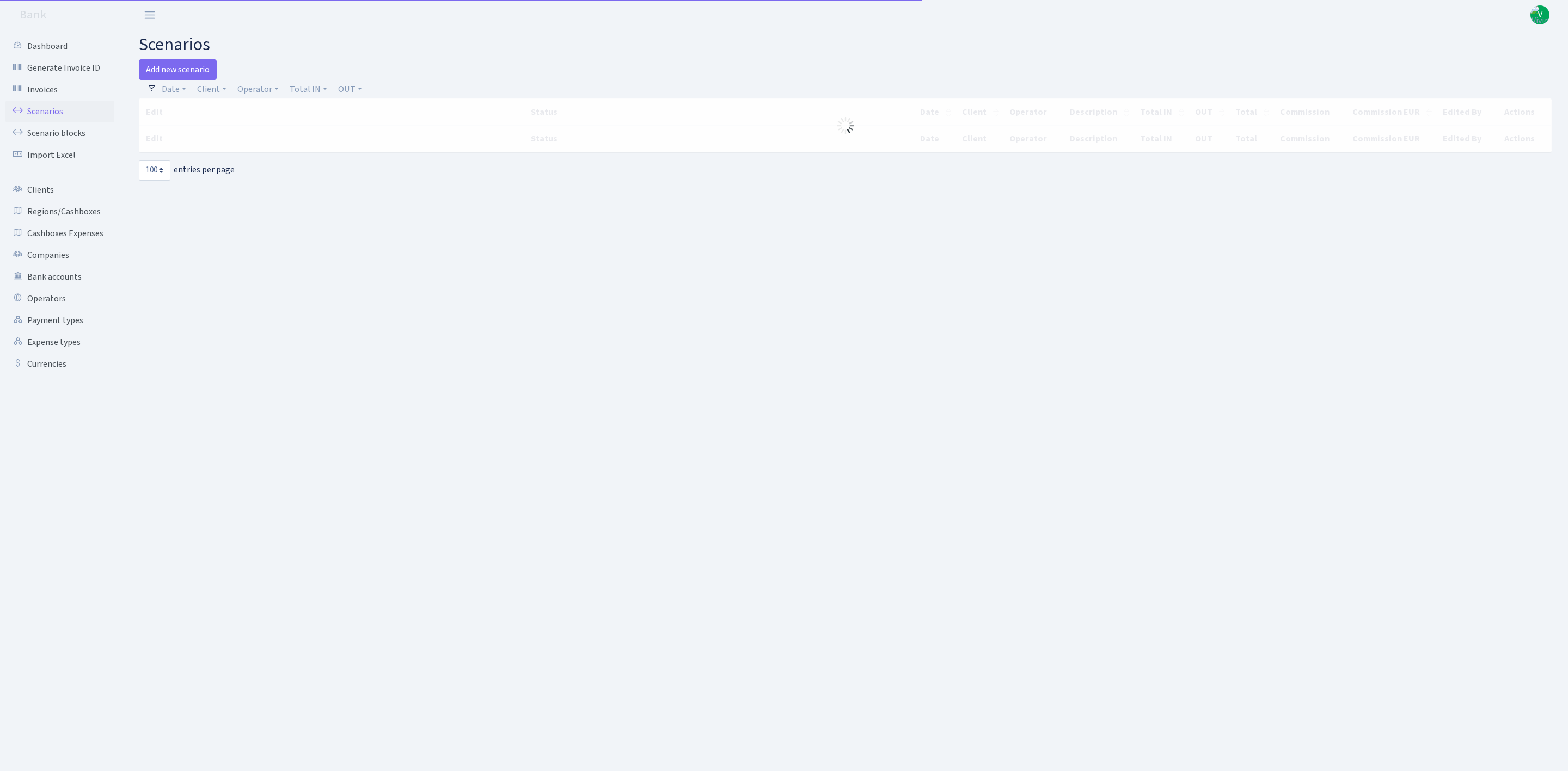
select select "100"
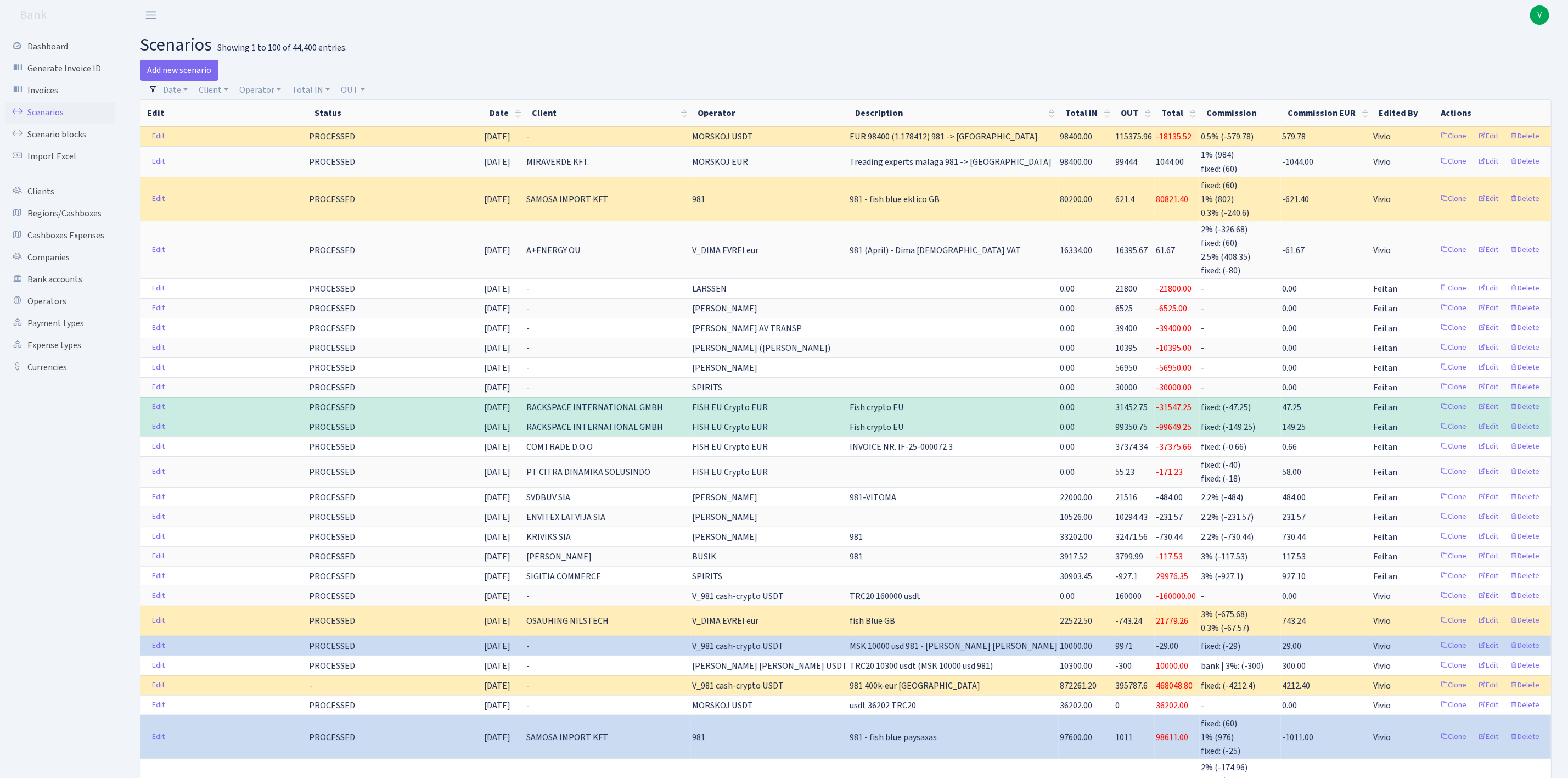
click at [54, 112] on link "Scenarios" at bounding box center [61, 112] width 110 height 22
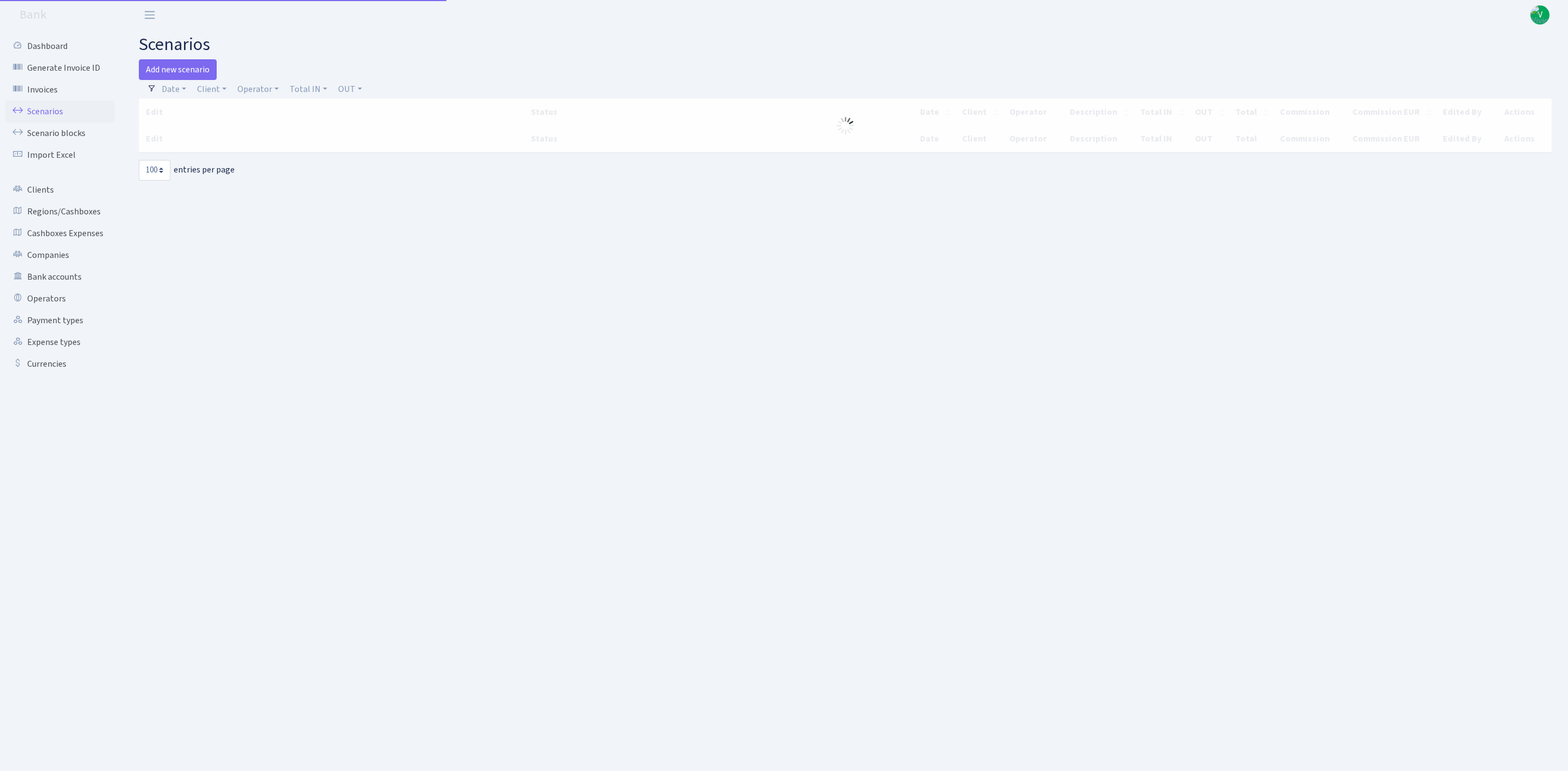
select select "100"
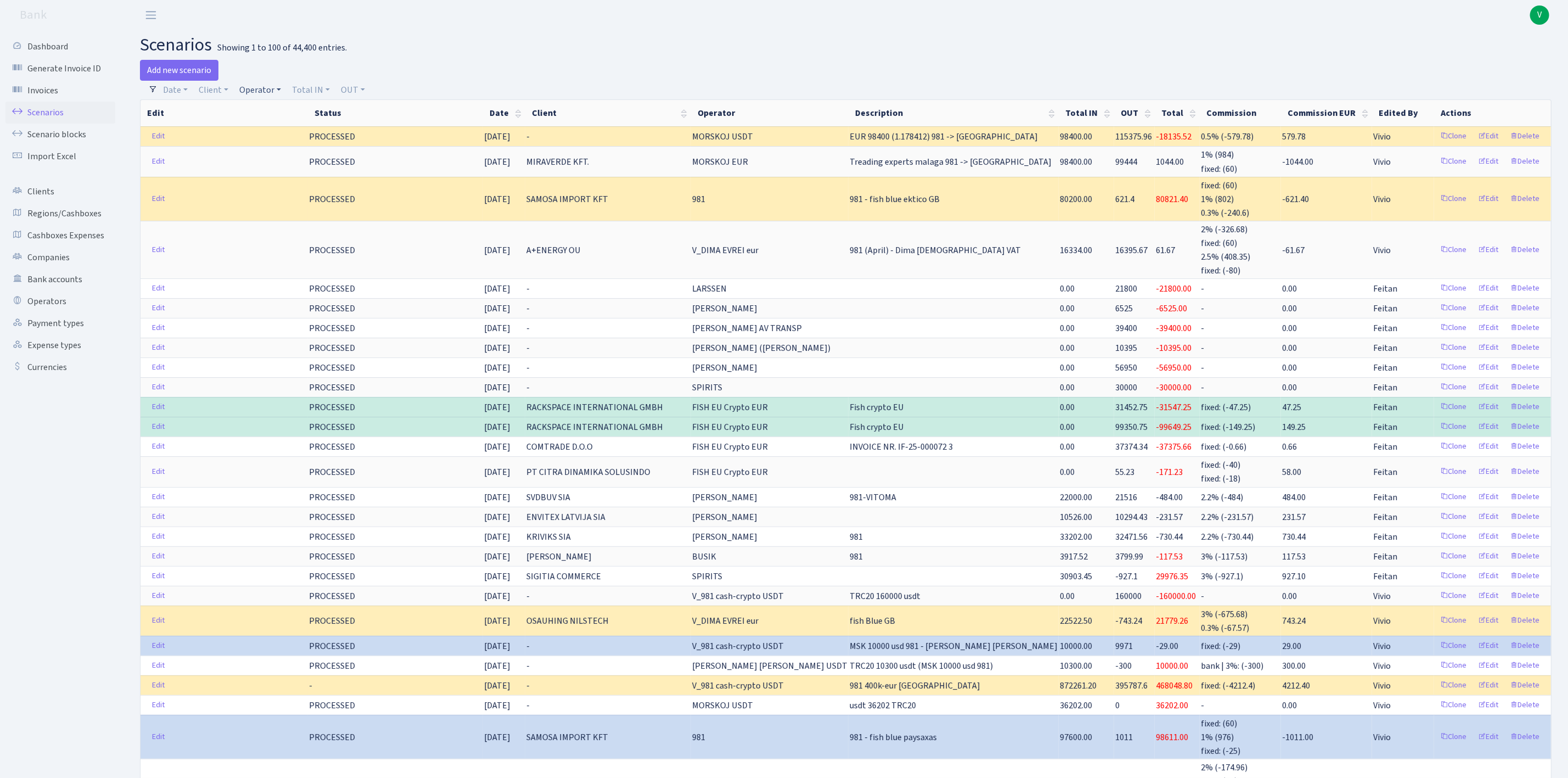
click at [253, 89] on link "Operator" at bounding box center [260, 90] width 51 height 19
click at [249, 134] on input "search" at bounding box center [279, 130] width 81 height 17
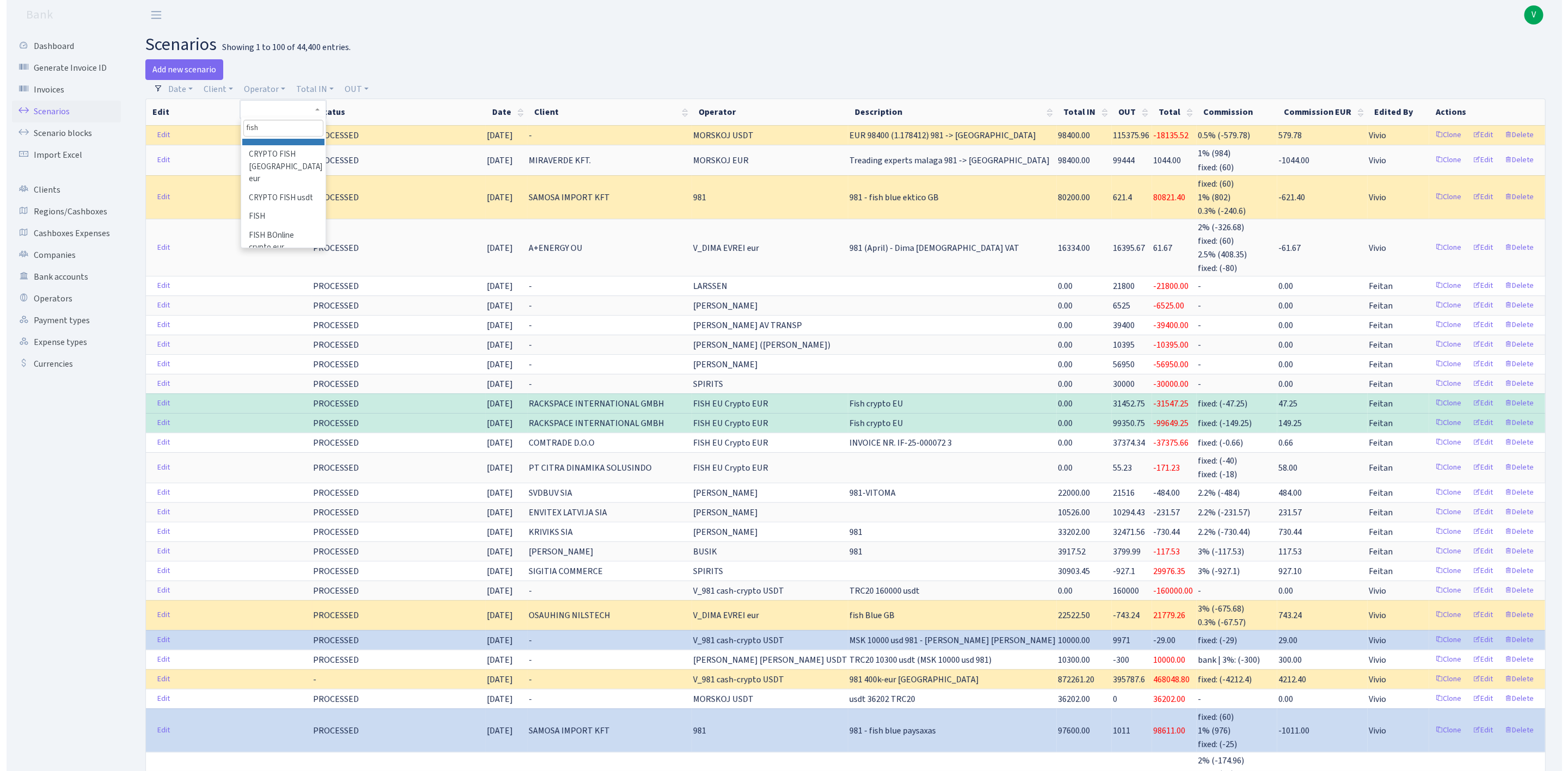
scroll to position [98, 0]
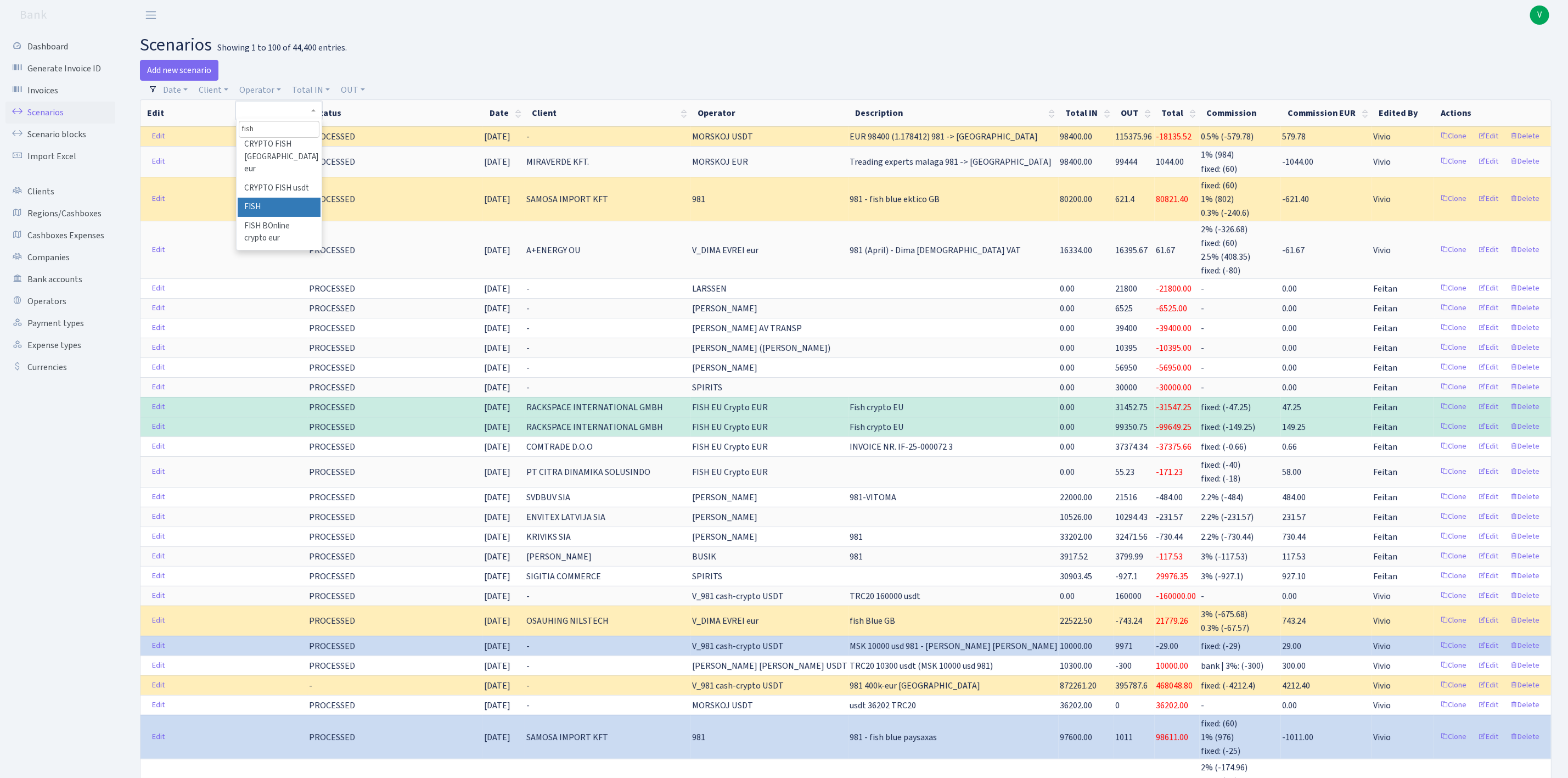
type input "fish"
click at [292, 198] on li "CRYPTO FISH usdt" at bounding box center [279, 188] width 83 height 20
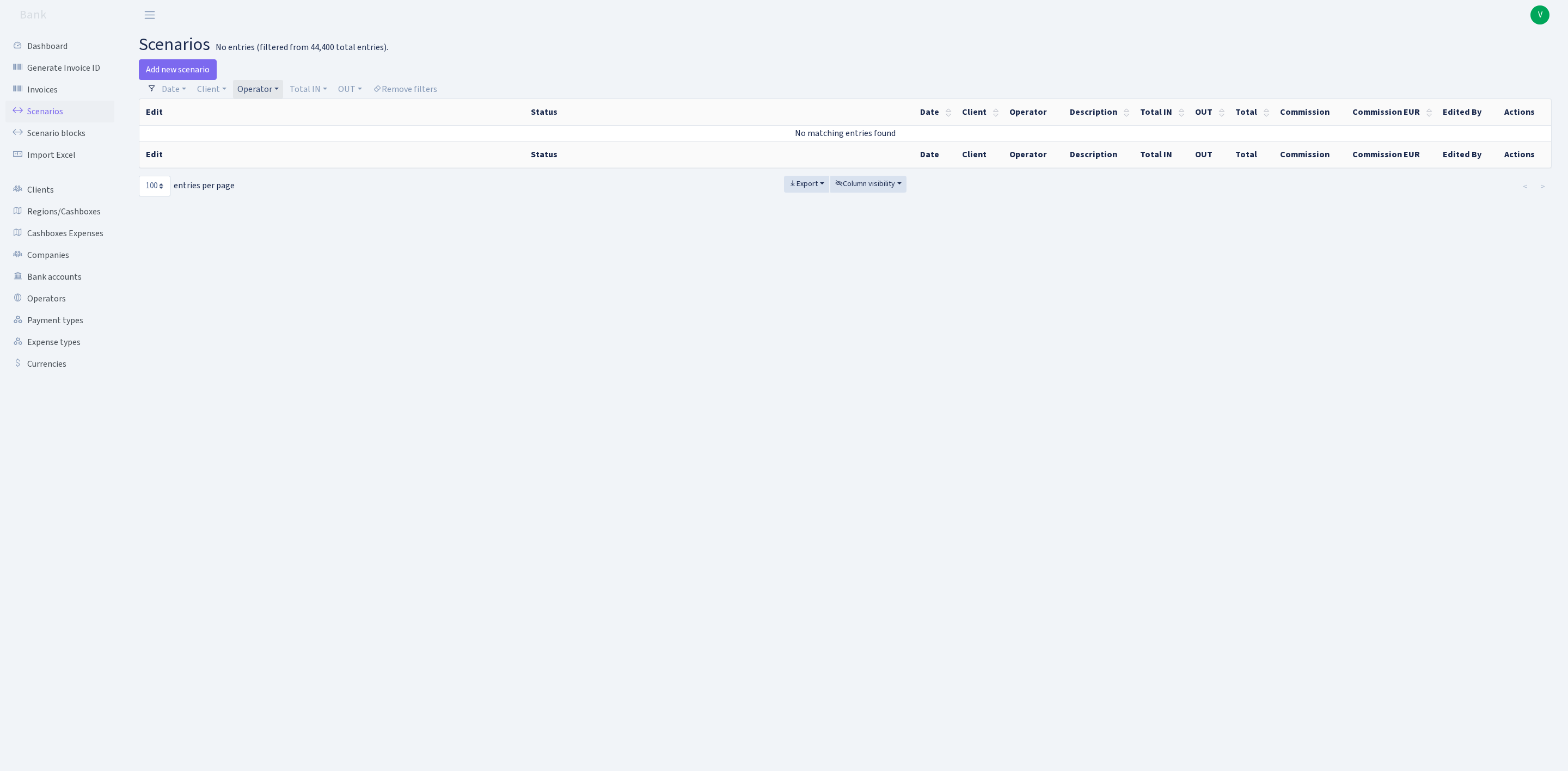
click at [253, 95] on link "Operator" at bounding box center [258, 90] width 50 height 19
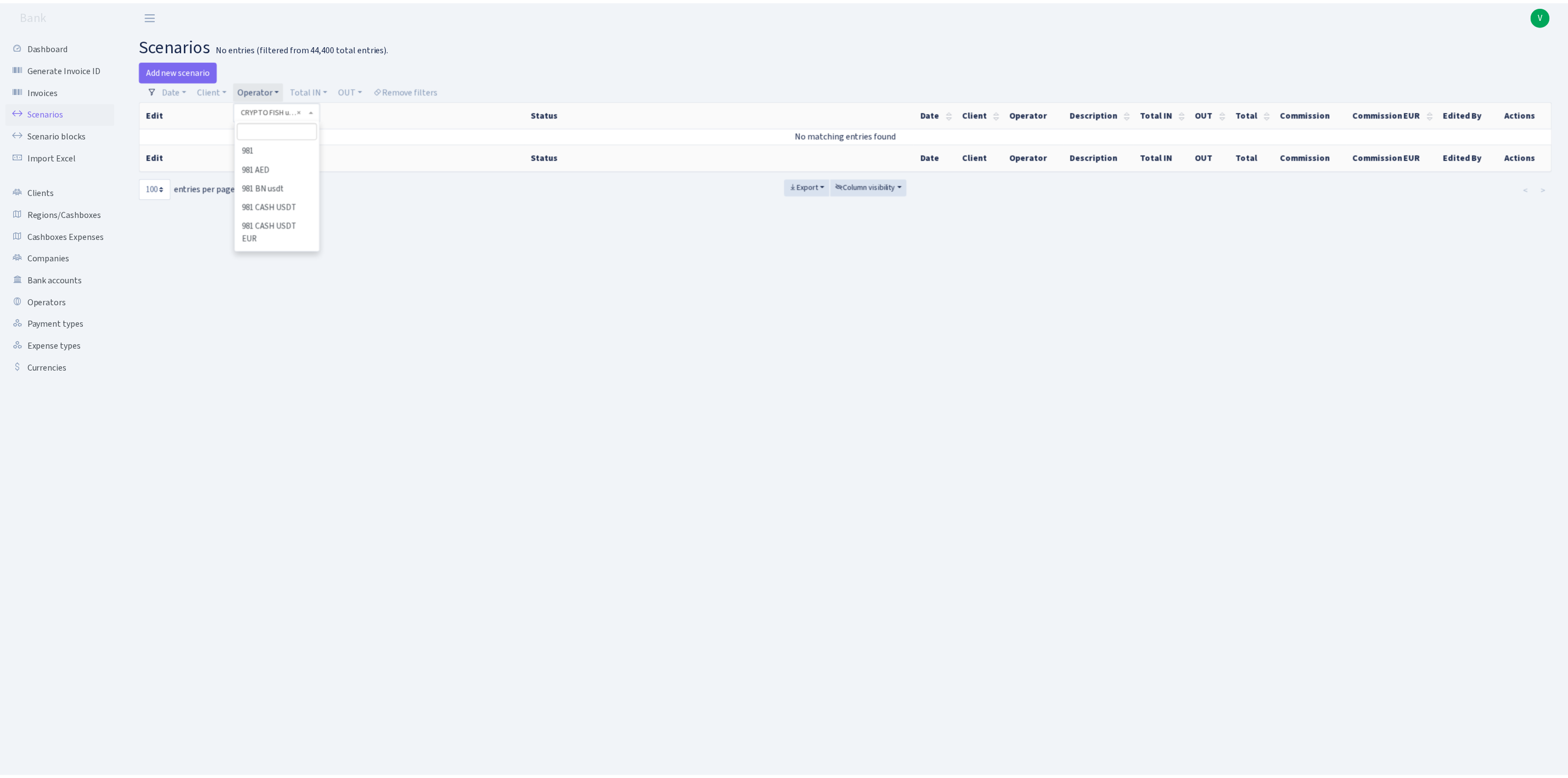
scroll to position [1302, 0]
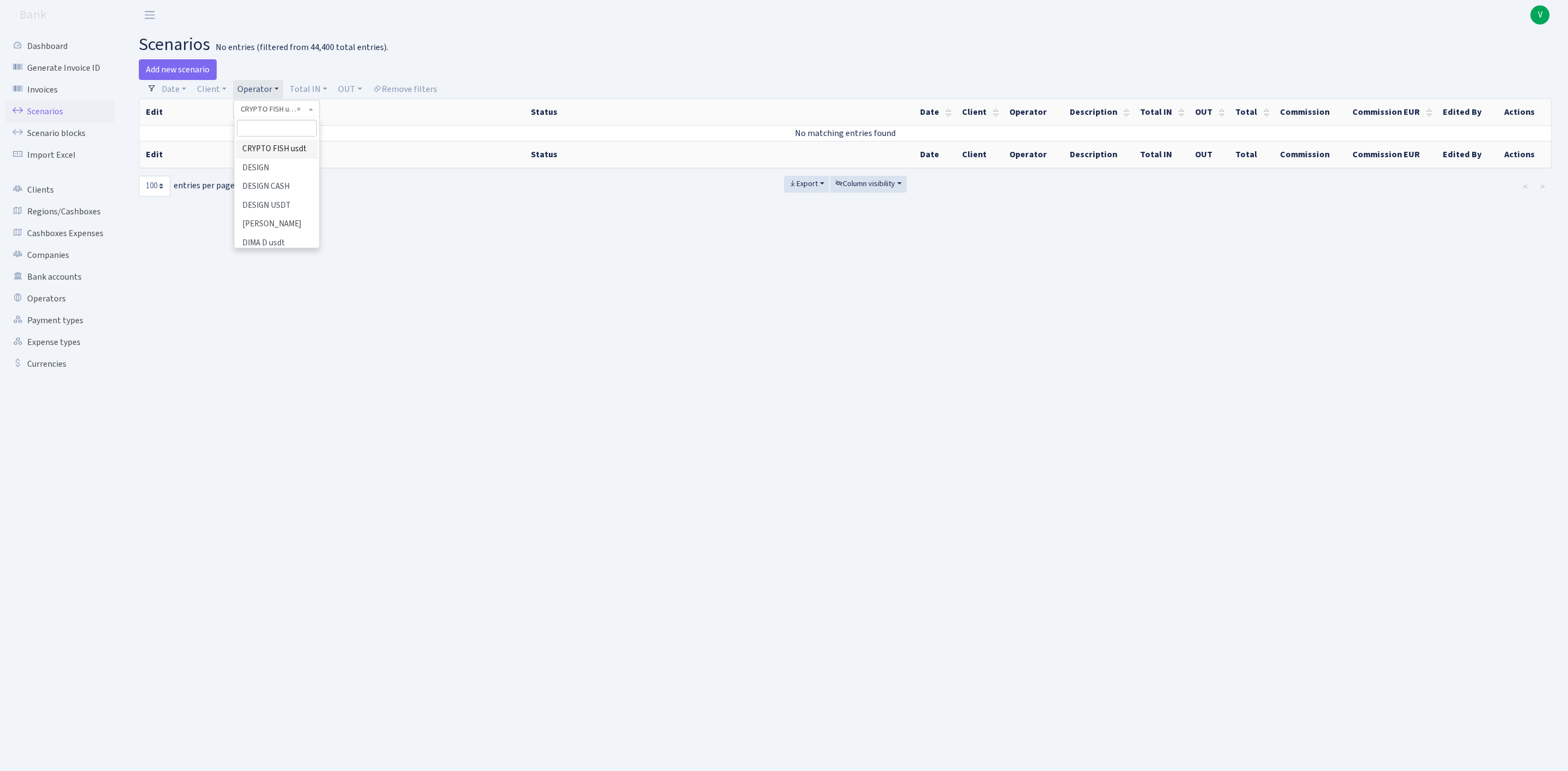
select select
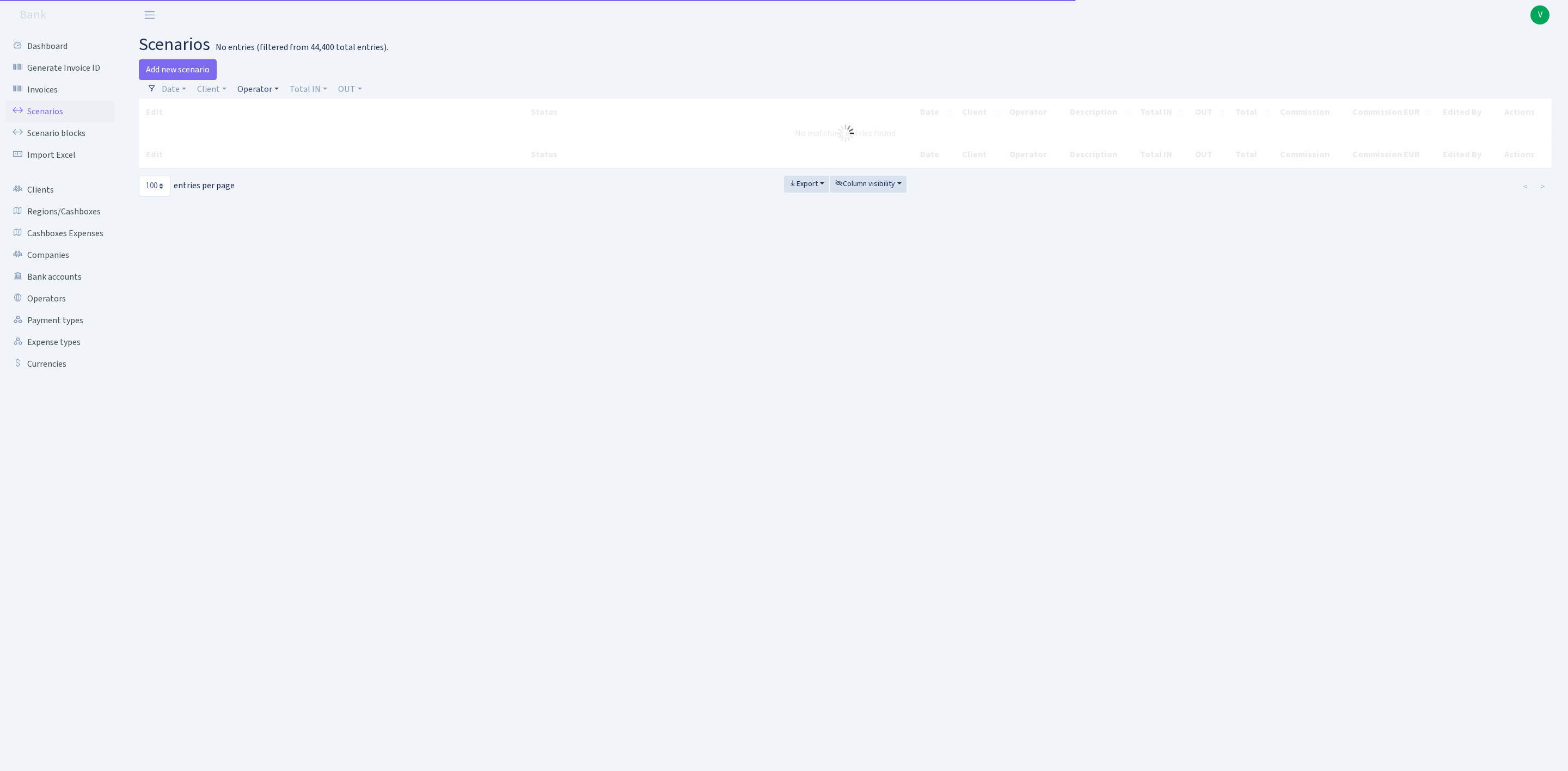
click at [272, 92] on link "Operator" at bounding box center [258, 90] width 50 height 19
click at [271, 130] on input "search" at bounding box center [277, 128] width 80 height 17
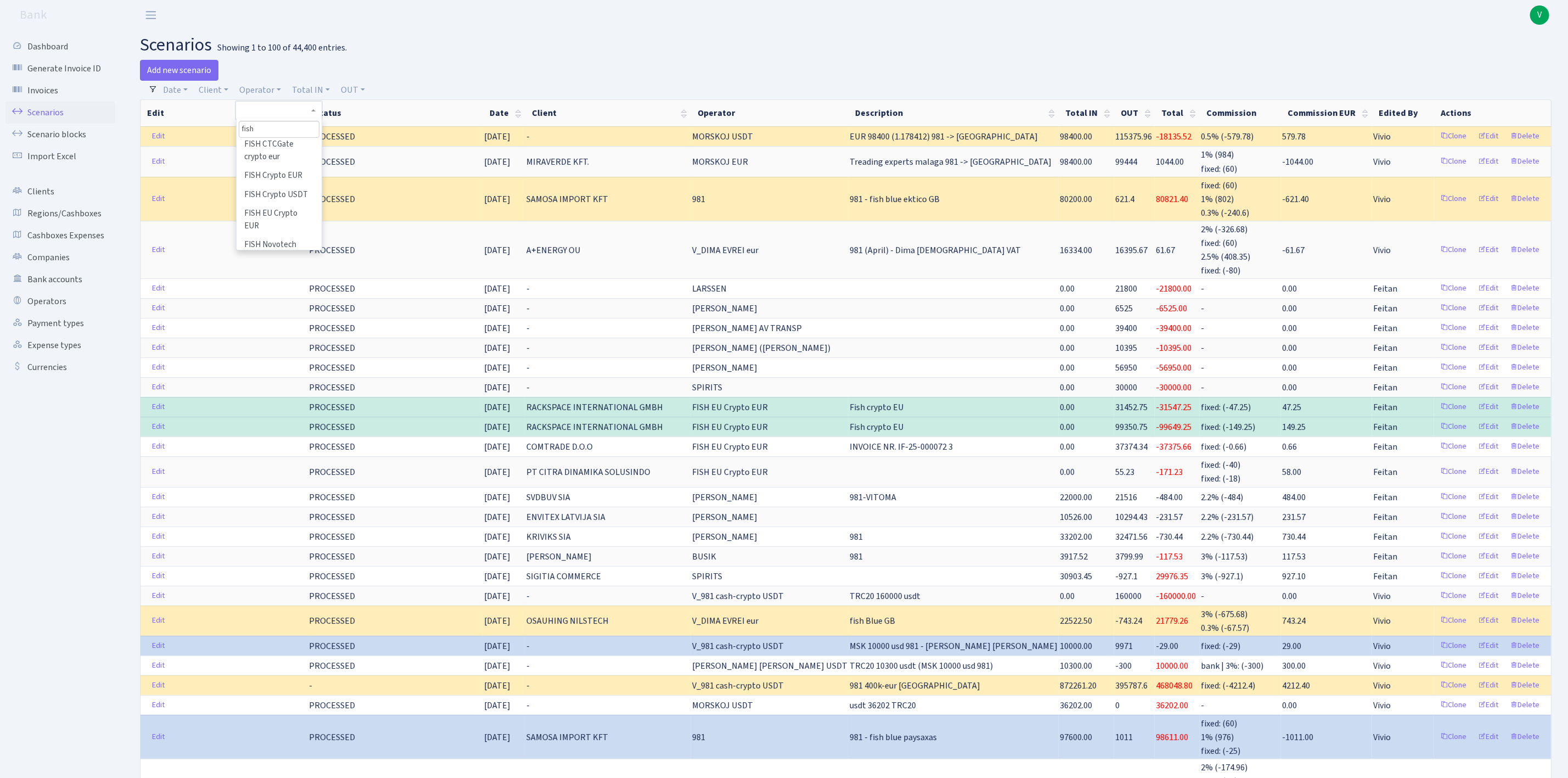
scroll to position [263, 0]
type input "fish"
click at [293, 172] on li "FISH Crypto USDT" at bounding box center [279, 162] width 83 height 20
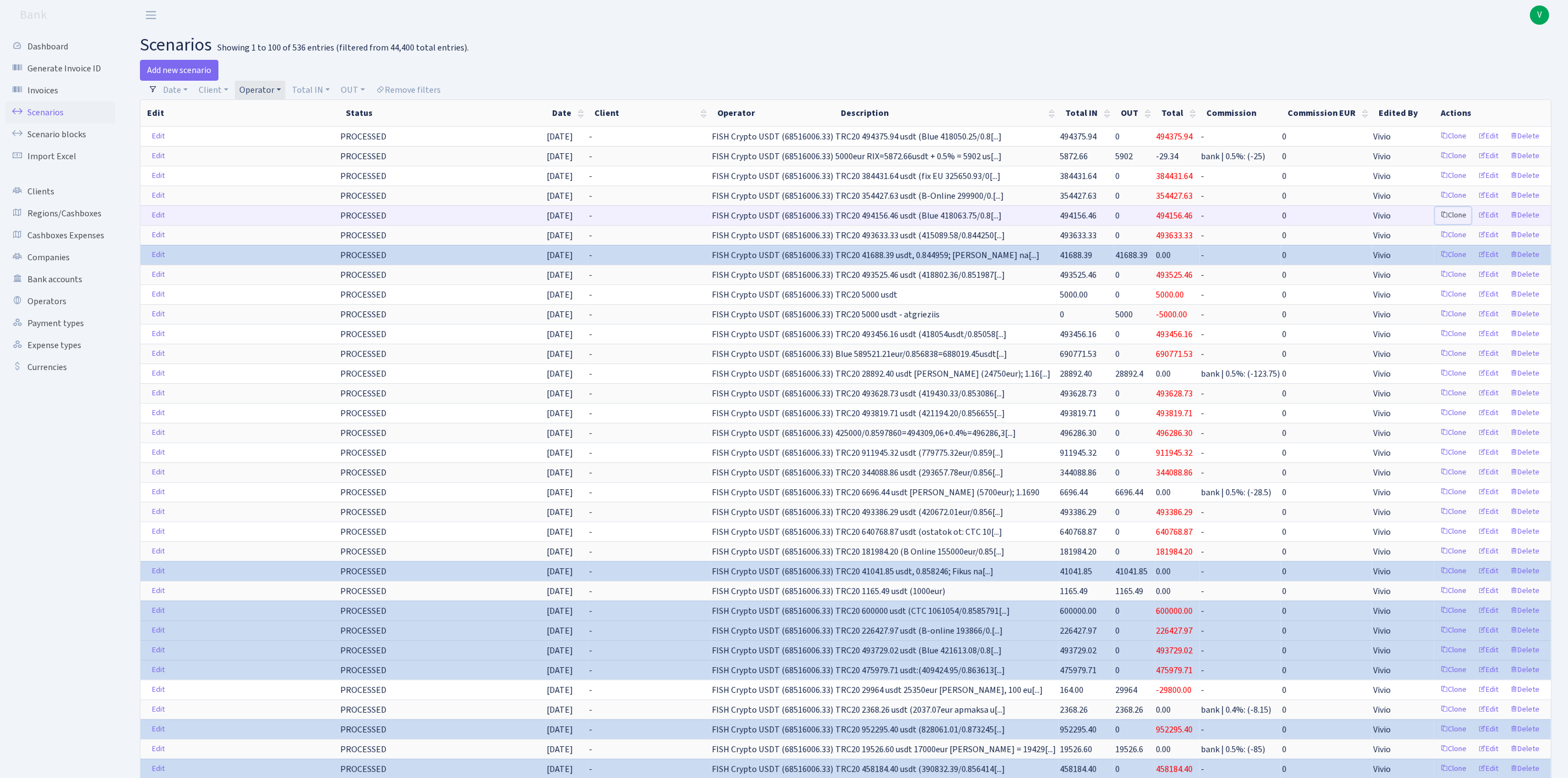
click at [1458, 219] on link "Clone" at bounding box center [1454, 216] width 36 height 17
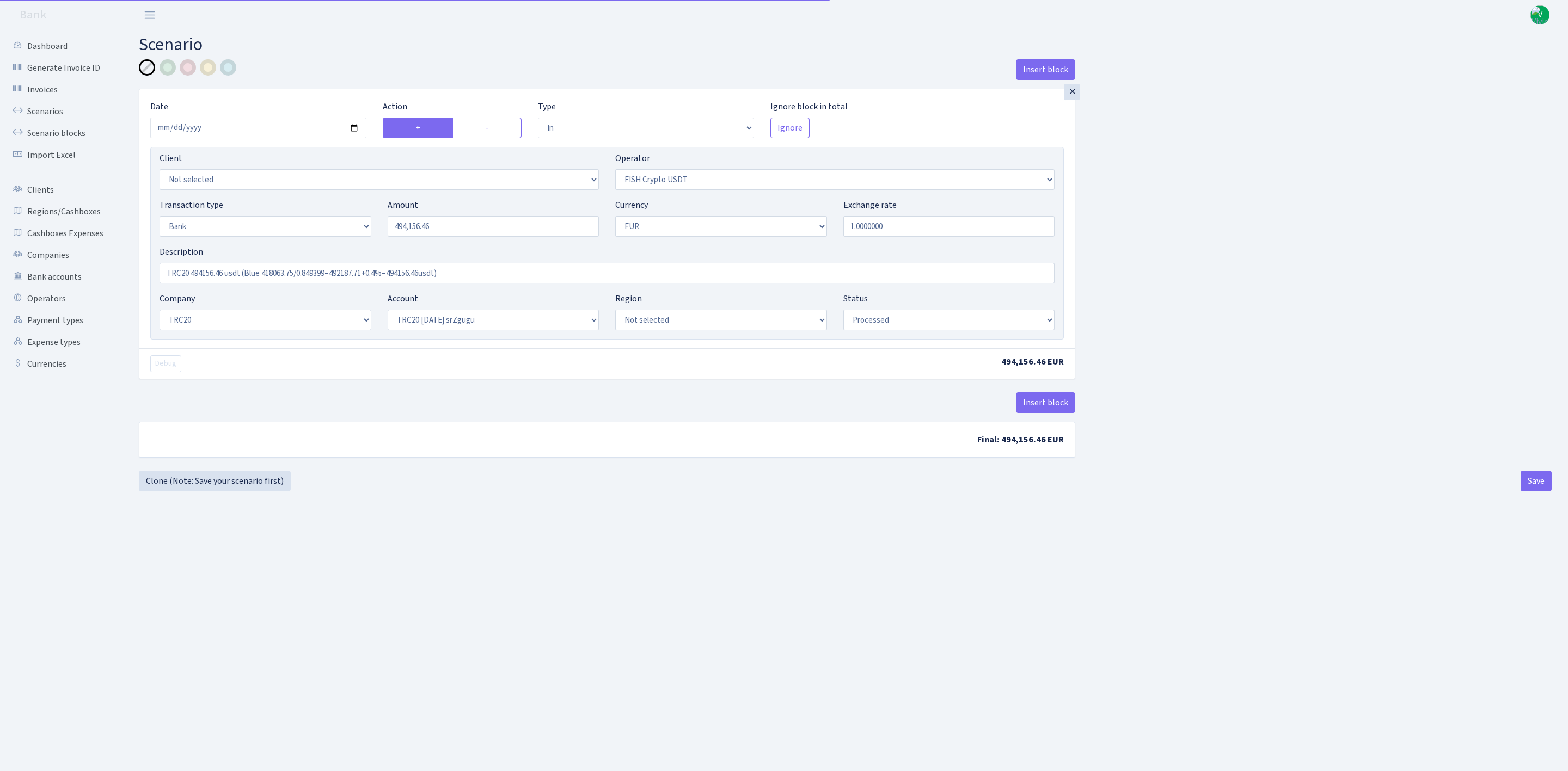
select select "in"
select select "242"
select select "2"
select select "1"
select select "20"
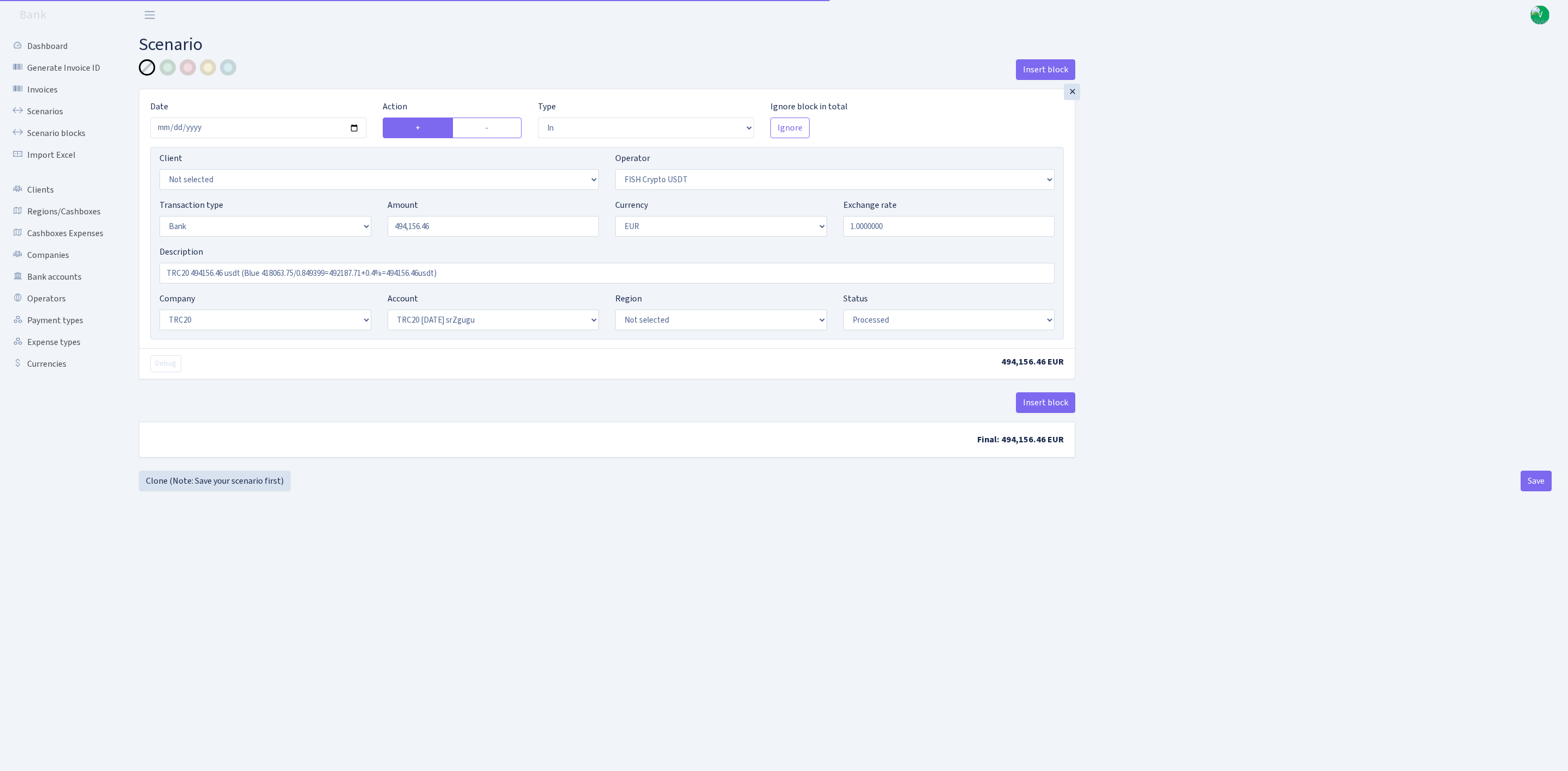
select select "61"
select select "processed"
click at [356, 129] on input "2025-09-19" at bounding box center [258, 128] width 216 height 21
type input "2025-09-24"
drag, startPoint x: 426, startPoint y: 235, endPoint x: 335, endPoint y: 209, distance: 94.6
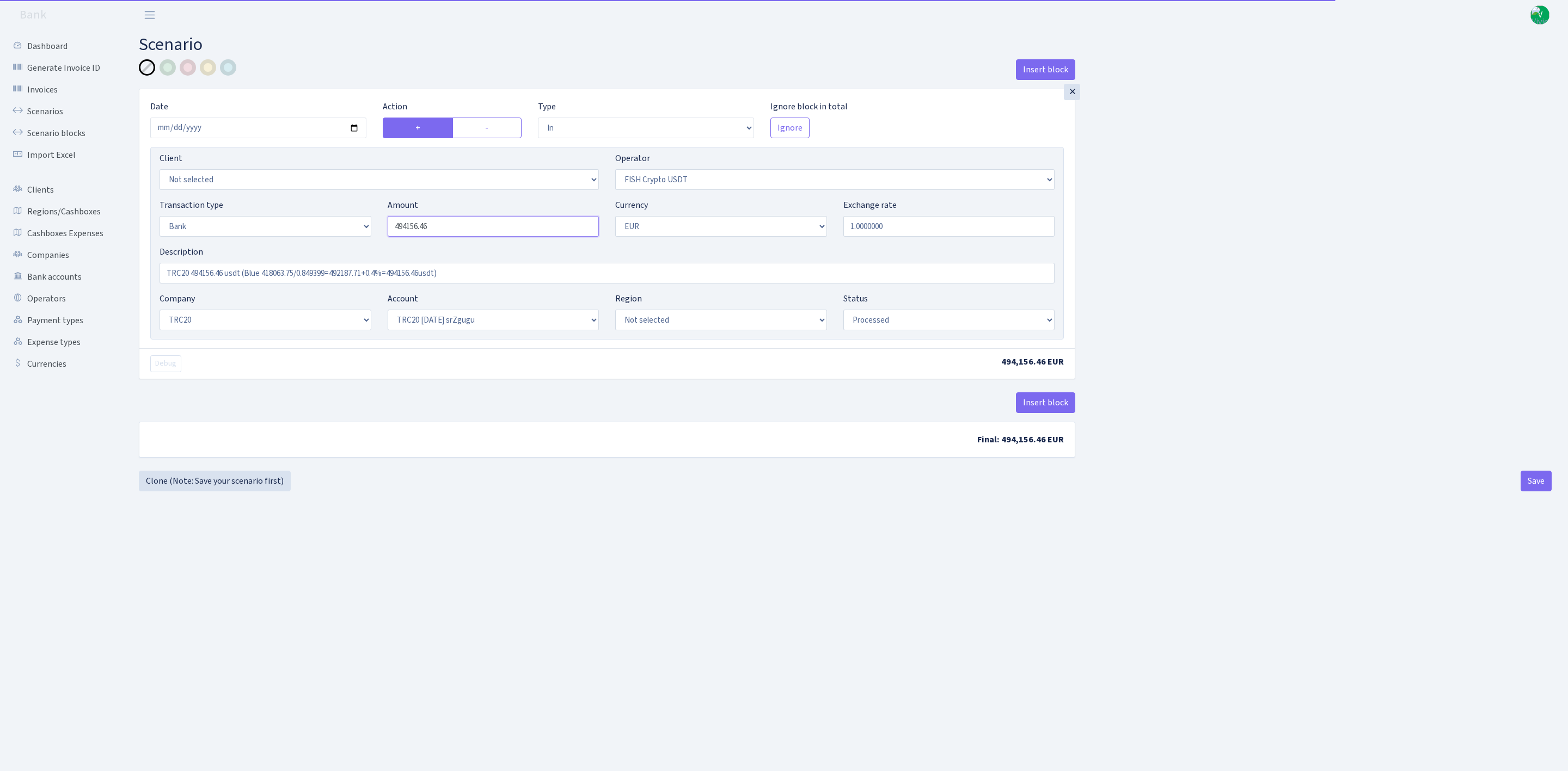
click at [342, 209] on div "Transaction type Not selected 981 ELF FISH crypto GIRT IVO dekl MM-BALTIC eur U…" at bounding box center [607, 222] width 911 height 47
type input "494,157.74"
click at [1216, 283] on div "Insert block × Date 2025-09-24 Action + - Type --- In Out Commission Field requ…" at bounding box center [845, 262] width 1429 height 407
drag, startPoint x: 307, startPoint y: 280, endPoint x: 314, endPoint y: 278, distance: 7.3
click at [307, 280] on input "TRC20 494156.46 usdt (Blue 418063.75/0.849399=492187.71+0.4%=494156.46usdt)" at bounding box center [606, 273] width 895 height 21
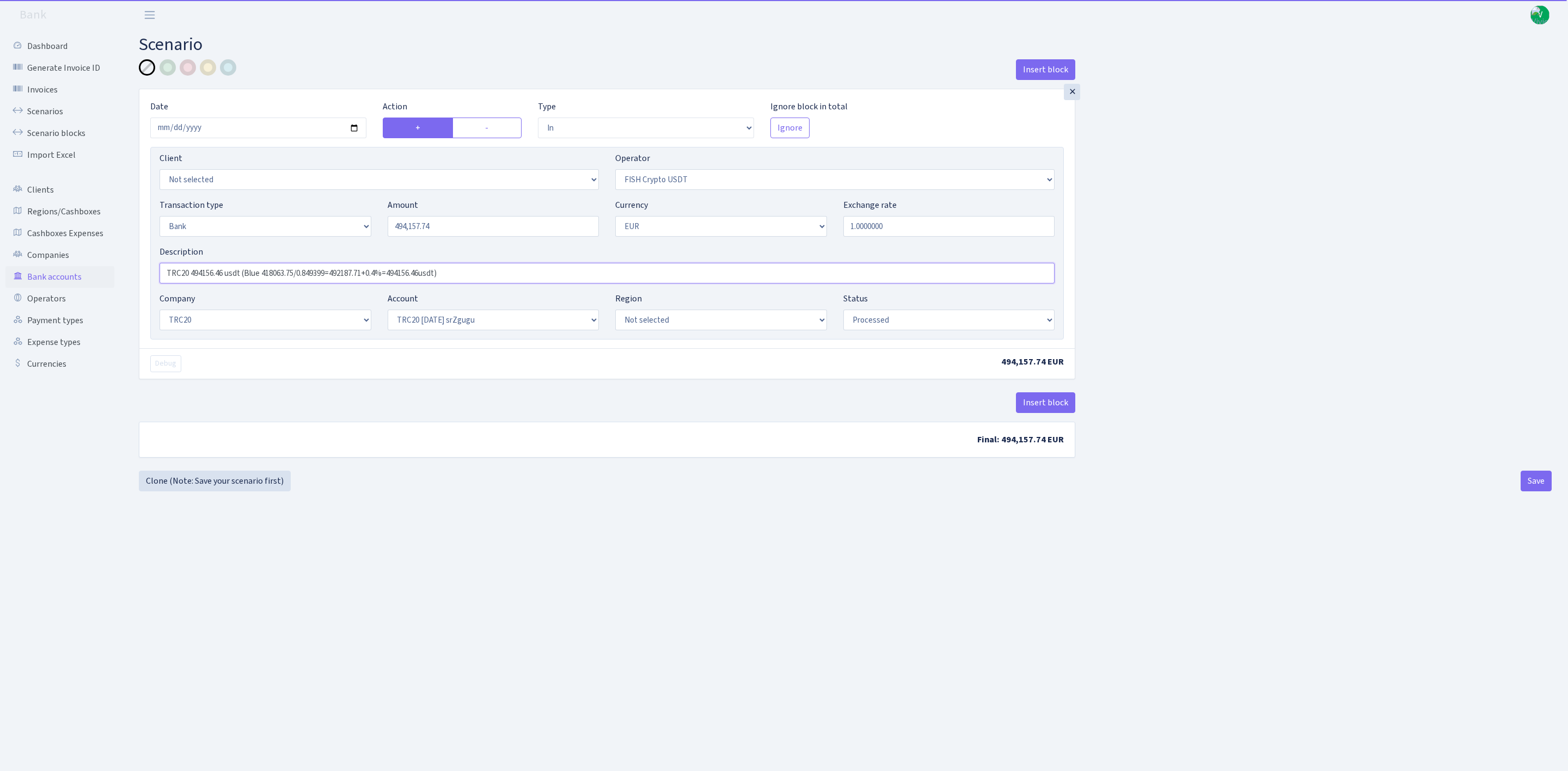
drag, startPoint x: 497, startPoint y: 278, endPoint x: 87, endPoint y: 276, distance: 410.0
click at [85, 276] on div "Dashboard Generate Invoice ID Invoices Scenarios Scenario blocks Import Excel C…" at bounding box center [784, 387] width 1568 height 714
paste input "7.74 usdt (418138.04/0.8495982=492159.76+0.4%=494128.40 + 29.34 = 494157.74"
click at [680, 539] on main "Scenario Insert block × Date 2025-09-24 Action + - Type --- In Out Commission F…" at bounding box center [845, 387] width 1445 height 714
click at [439, 269] on input "TRC20 494157.74 usdt (418138.04/0.8495982=492159.76+0.4%=494128.40 + 29.34 = 49…" at bounding box center [606, 273] width 895 height 21
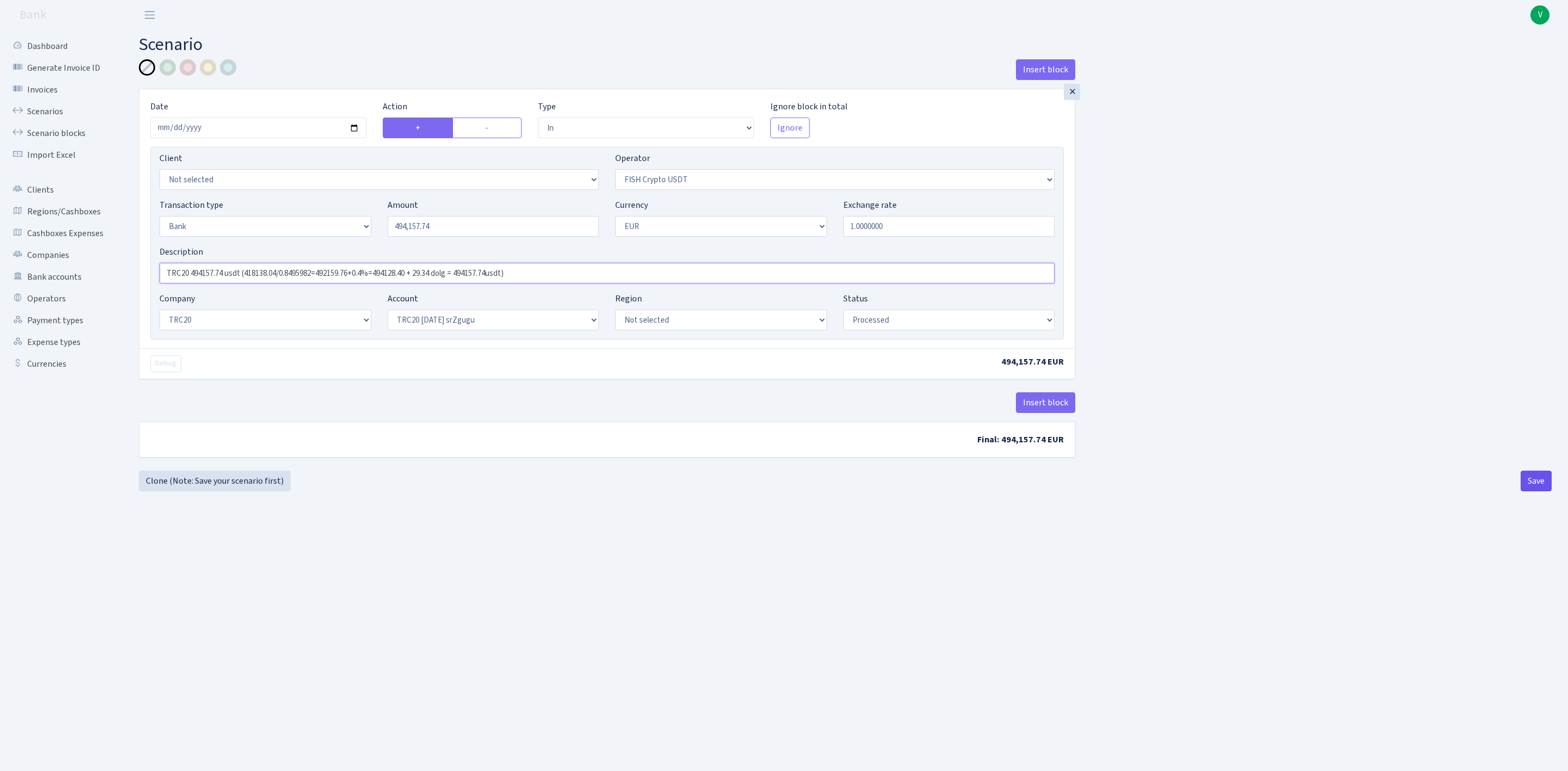
type input "TRC20 494157.74 usdt (418138.04/0.8495982=492159.76+0.4%=494128.40 + 29.34 dolg…"
click at [1526, 480] on button "Save" at bounding box center [1536, 481] width 31 height 21
select select "in"
select select "242"
select select "2"
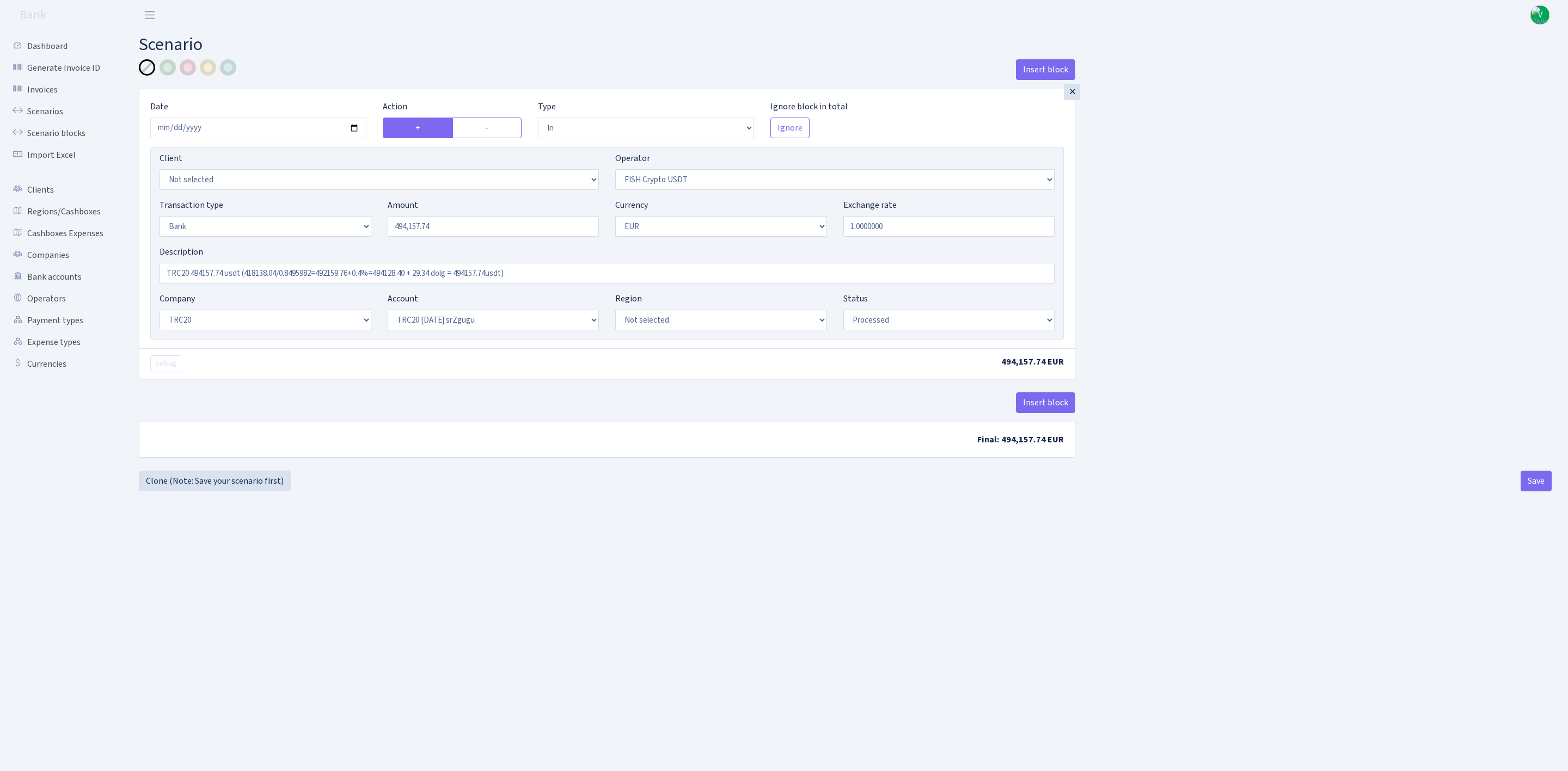
select select "1"
select select "20"
select select "61"
select select "processed"
click at [457, 275] on input "TRC20 494157.74 usdt (418138.04/0.8495982=492159.76+0.4%=494128.40 + 29.34 dolg…" at bounding box center [606, 273] width 895 height 21
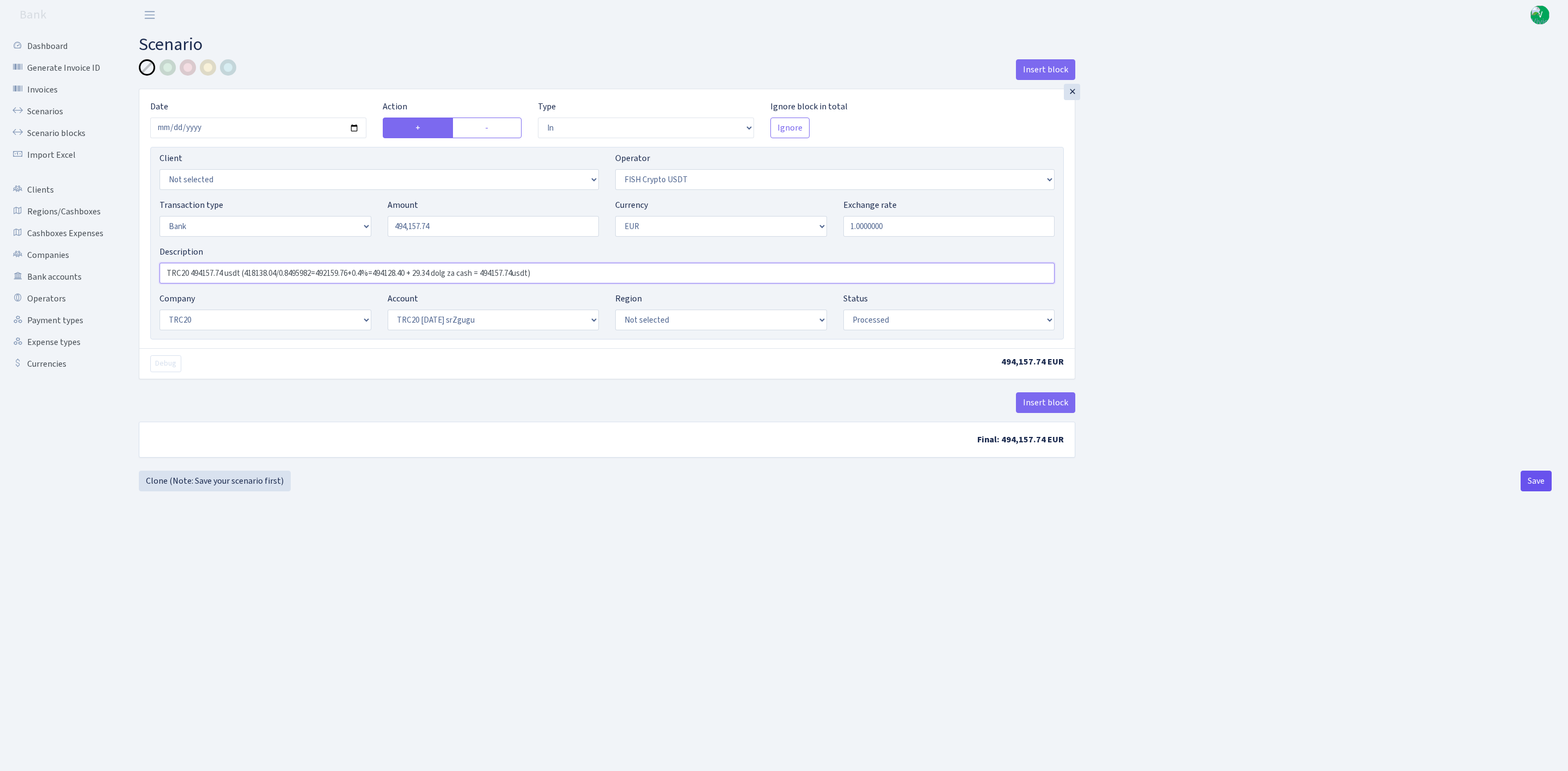
type input "TRC20 494157.74 usdt (418138.04/0.8495982=492159.76+0.4%=494128.40 + 29.34 dolg…"
click at [1536, 478] on button "Save" at bounding box center [1536, 481] width 31 height 21
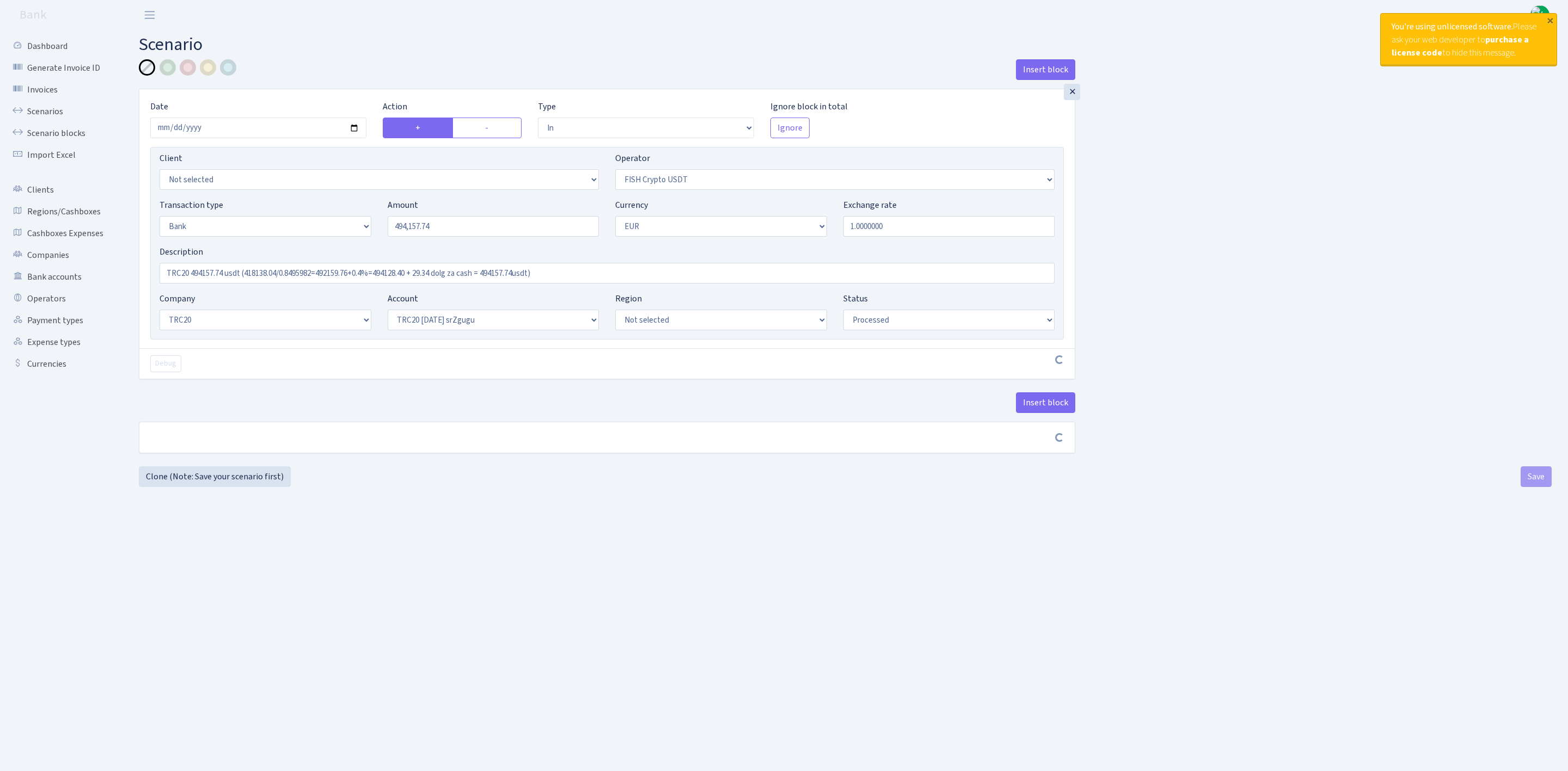
select select "in"
select select "242"
select select "2"
select select "1"
select select "20"
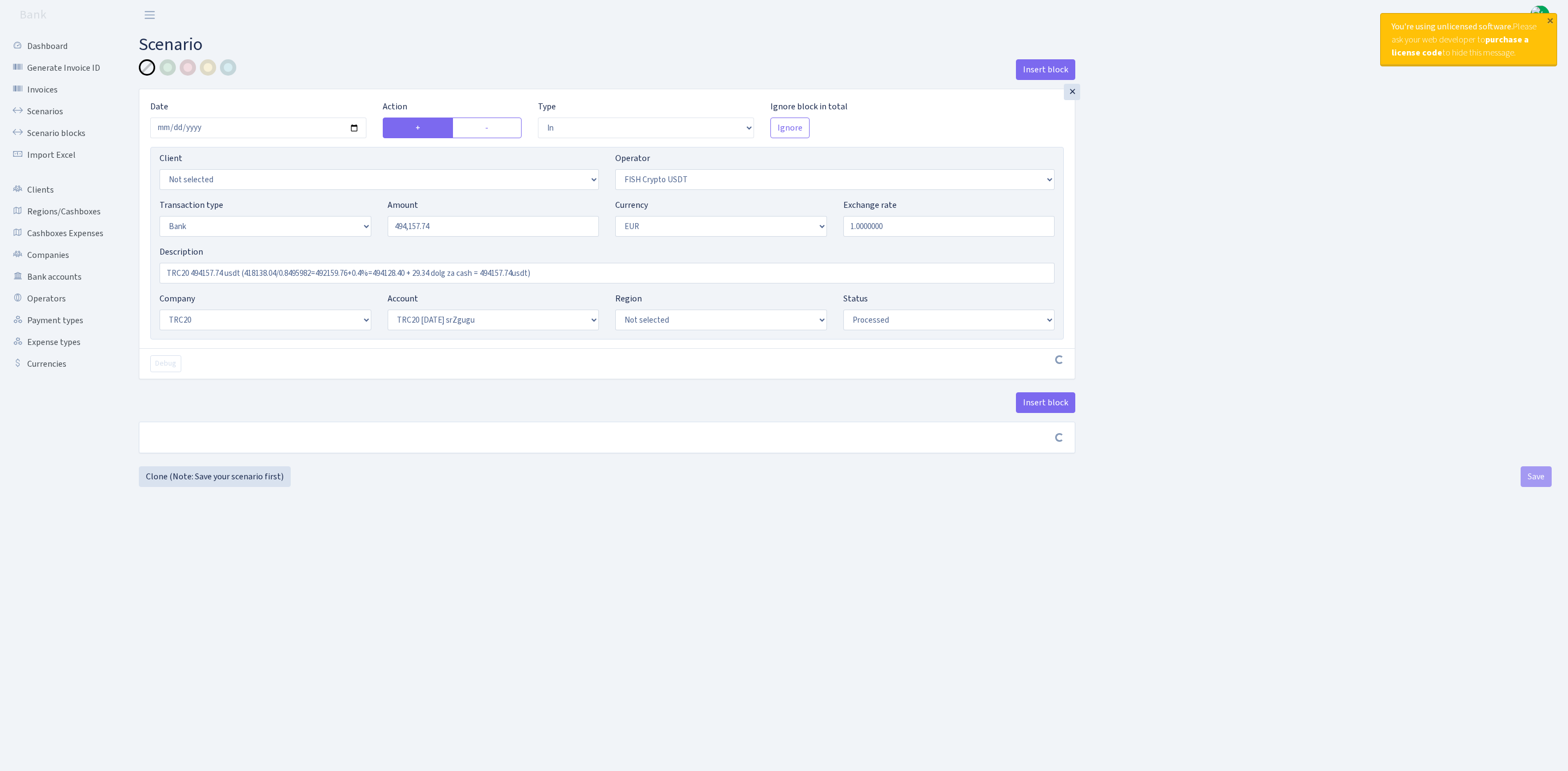
select select "61"
select select "processed"
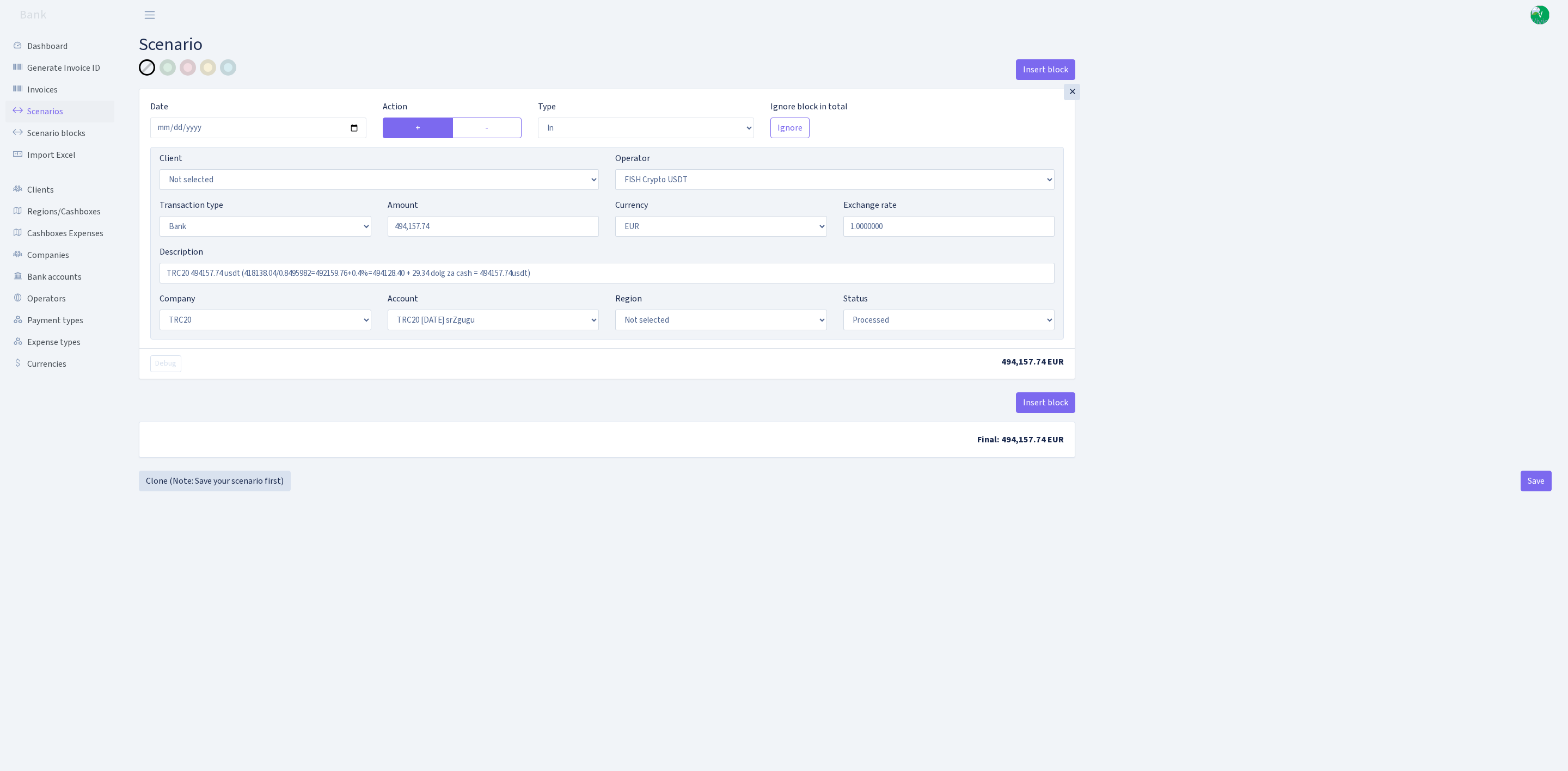
click at [44, 113] on link "Scenarios" at bounding box center [60, 111] width 109 height 22
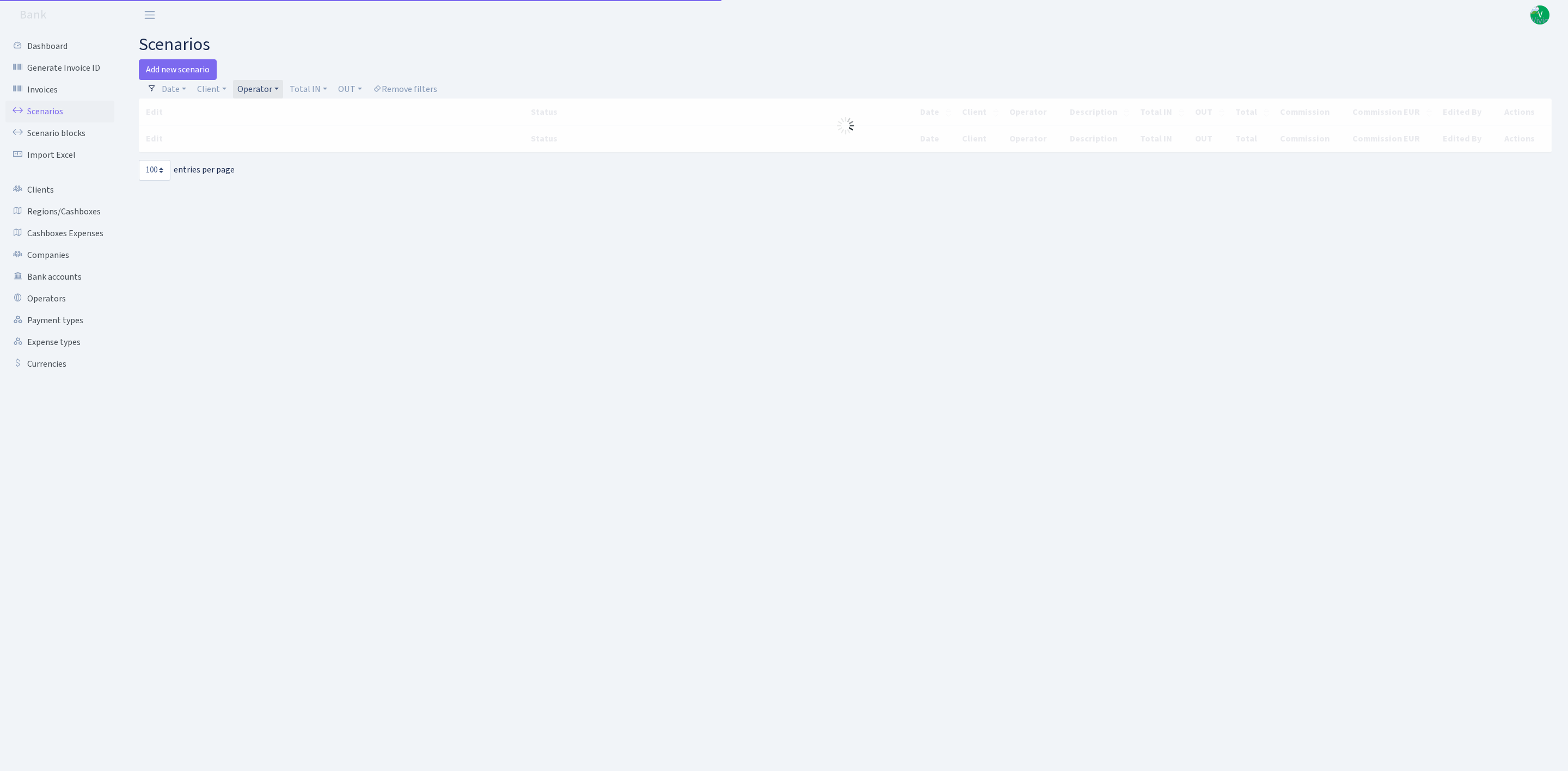
select select "100"
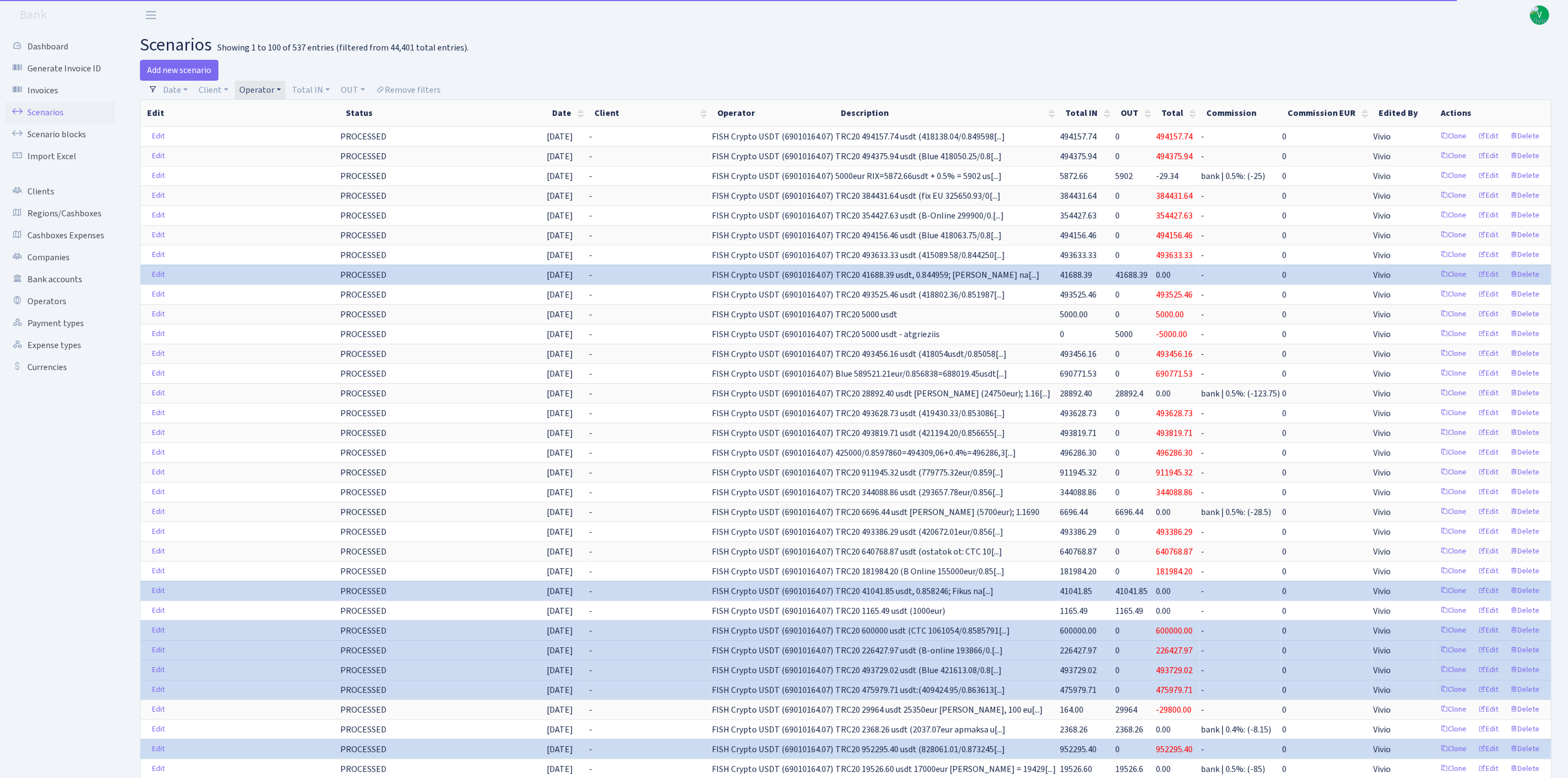
click at [254, 85] on link "Operator" at bounding box center [260, 90] width 51 height 19
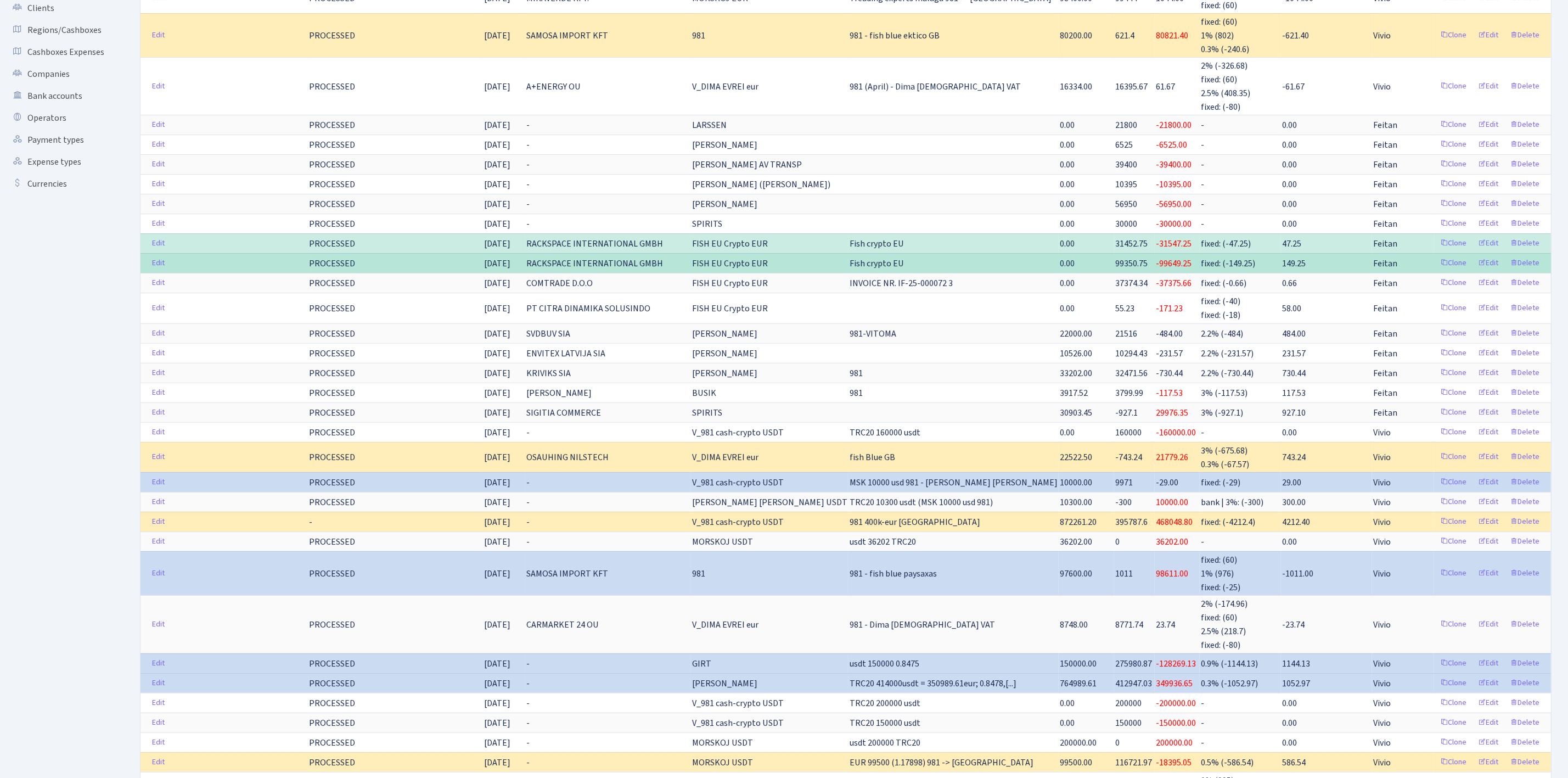
scroll to position [247, 0]
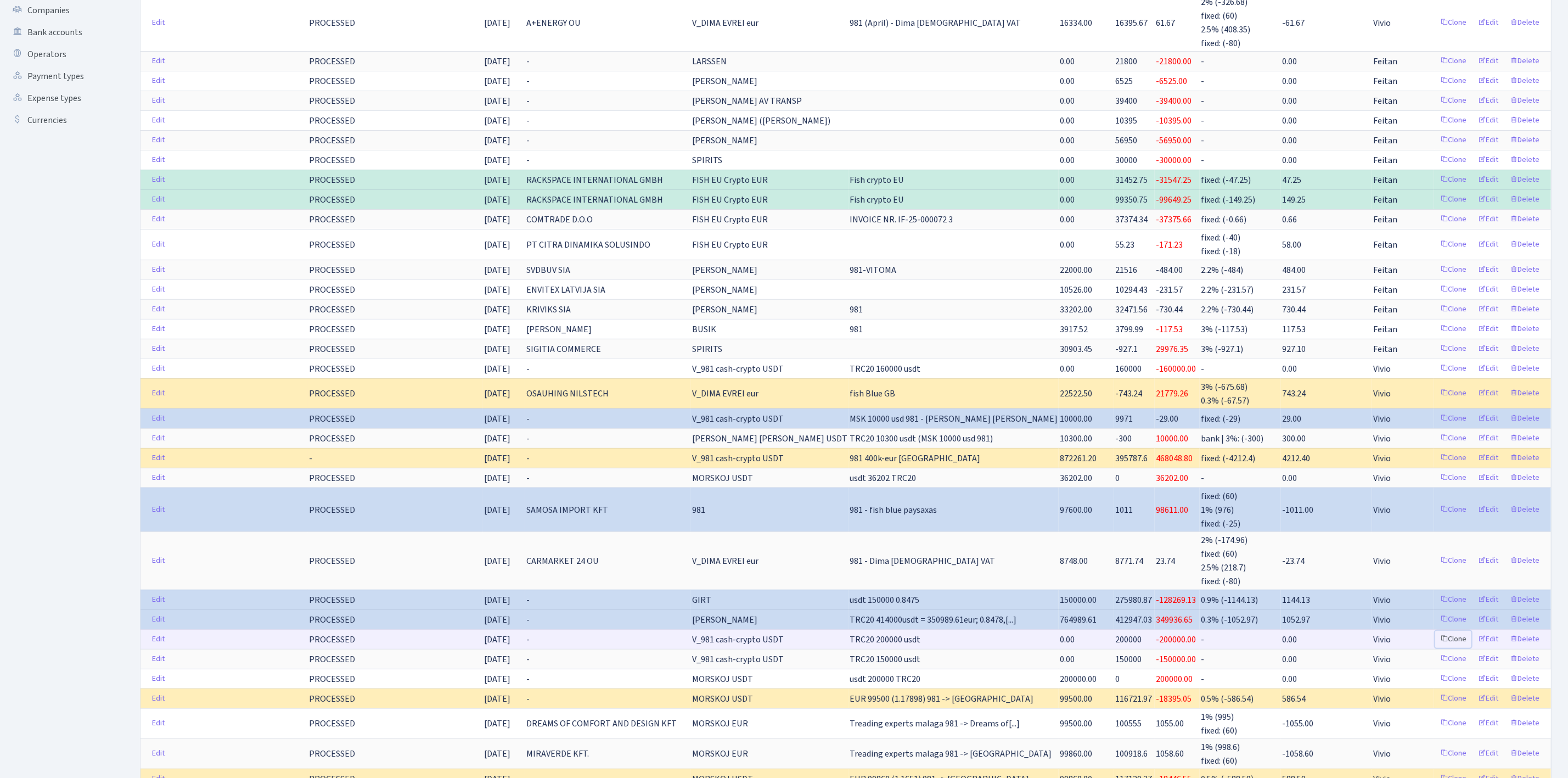
click at [1454, 648] on link "Clone" at bounding box center [1454, 640] width 36 height 17
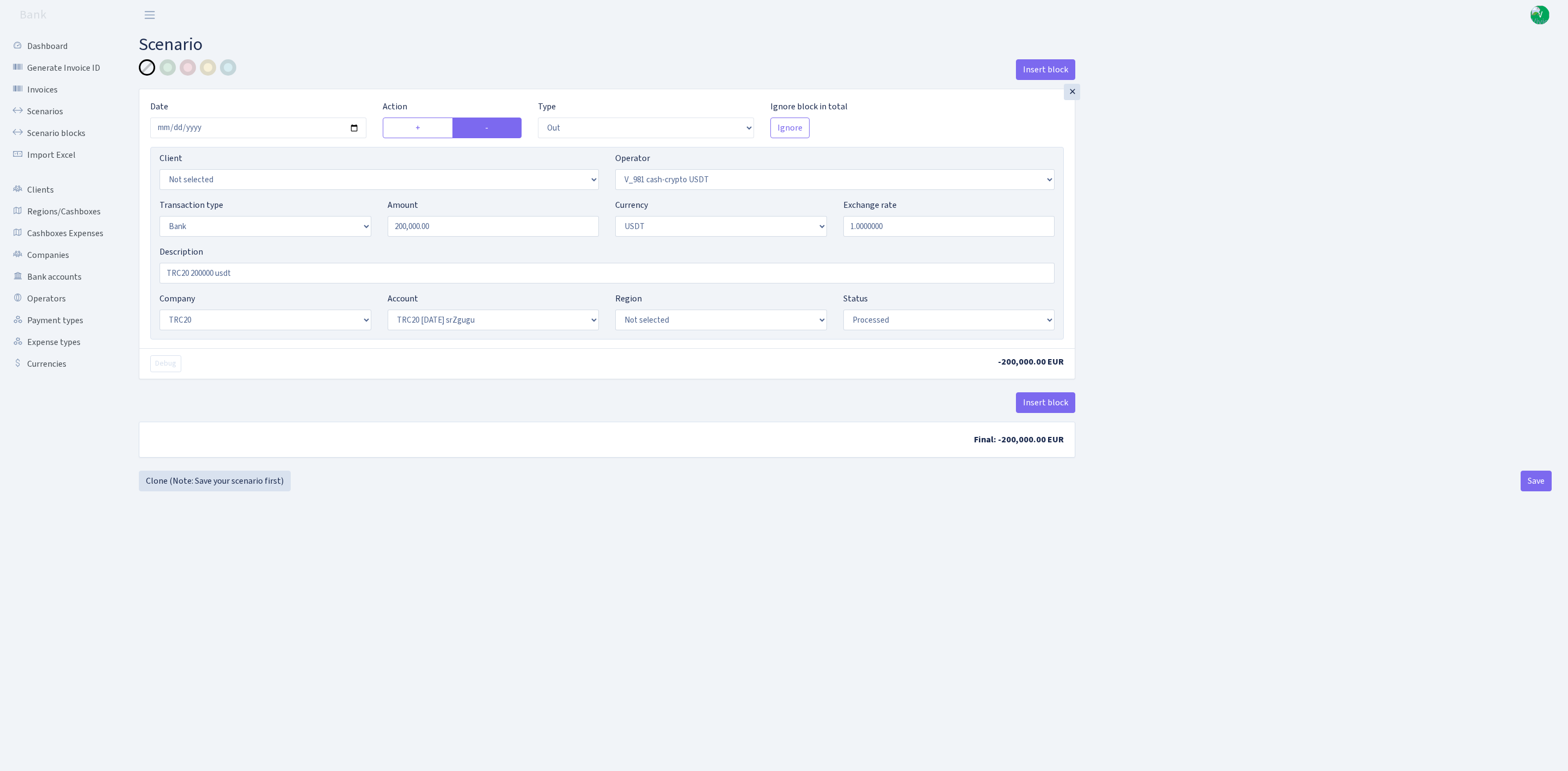
select select "out"
select select "435"
select select "2"
select select "6"
select select "20"
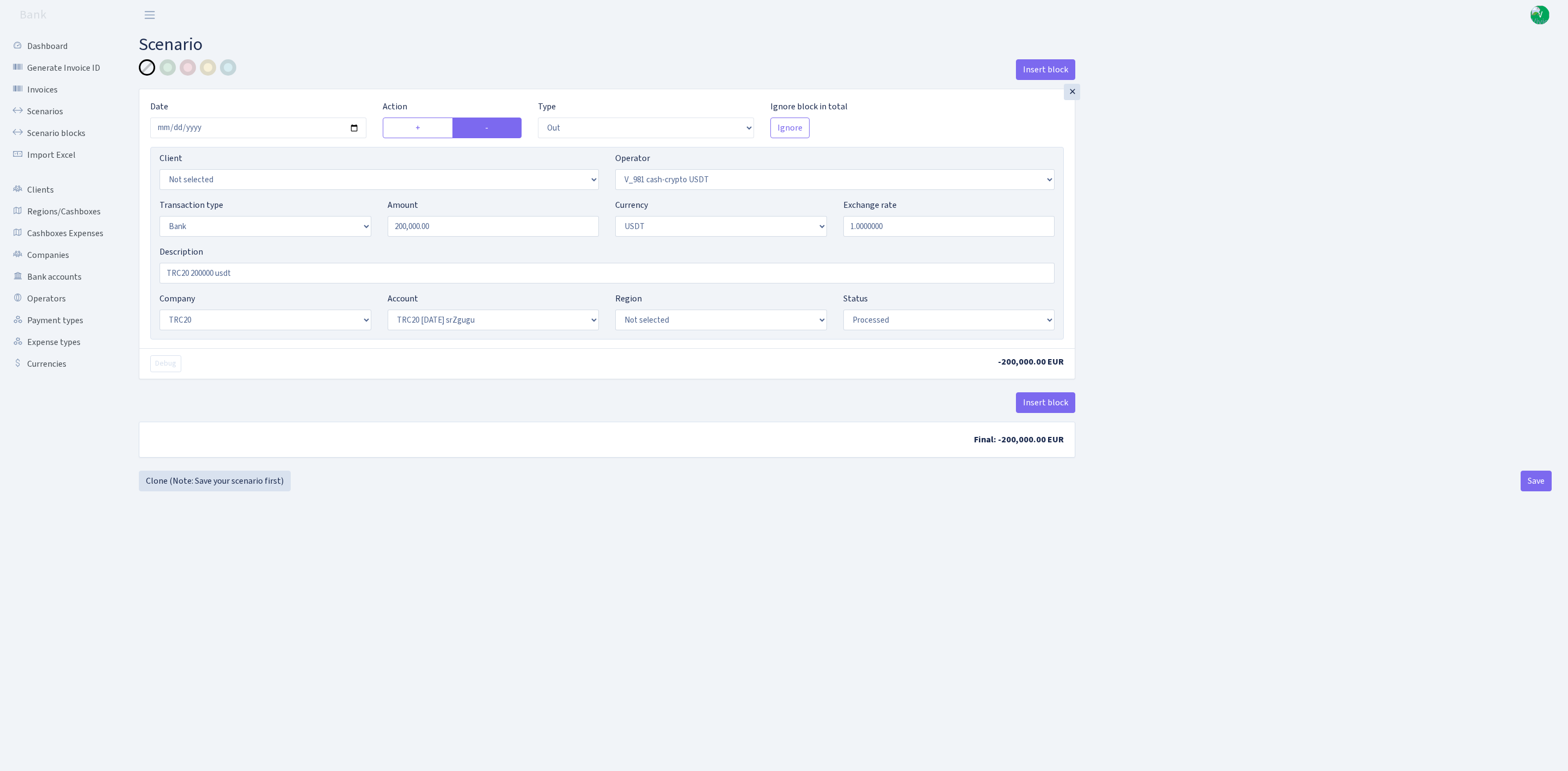
select select "61"
select select "processed"
click at [356, 131] on input "[DATE]" at bounding box center [258, 128] width 216 height 21
type input "[DATE]"
drag, startPoint x: 428, startPoint y: 225, endPoint x: 334, endPoint y: 211, distance: 95.0
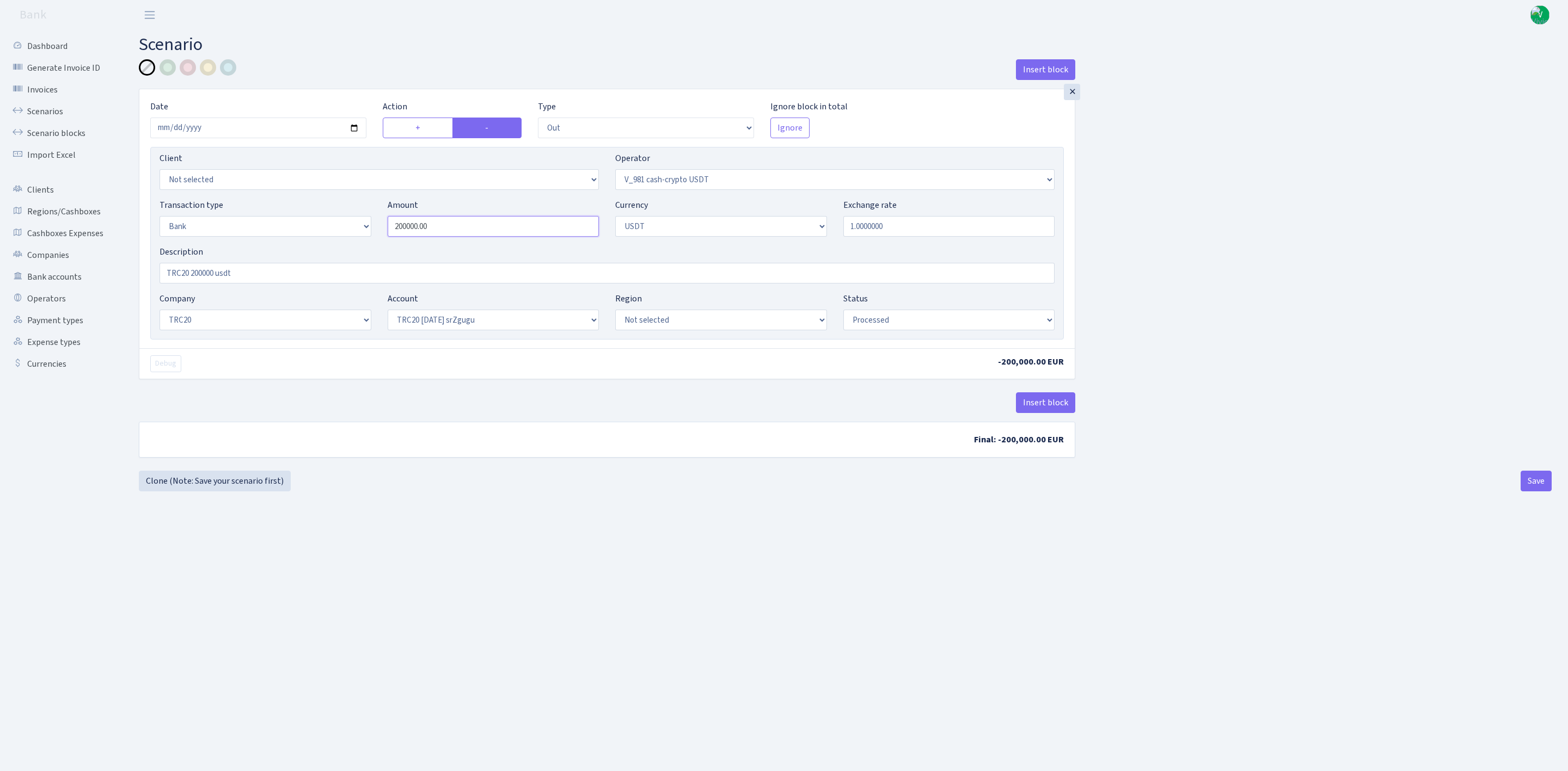
click at [334, 211] on div "Transaction type Not selected 981 ELF FISH crypto [PERSON_NAME] MM-BALTIC eur U…" at bounding box center [607, 222] width 911 height 47
type input "140,793.00"
click at [535, 523] on main "Scenario Insert block × Date [DATE] Action + - Type --- In Out Commission Field…" at bounding box center [845, 387] width 1445 height 714
drag, startPoint x: 192, startPoint y: 269, endPoint x: 214, endPoint y: 272, distance: 22.2
click at [214, 272] on input "TRC20 200000 usdt" at bounding box center [606, 273] width 895 height 21
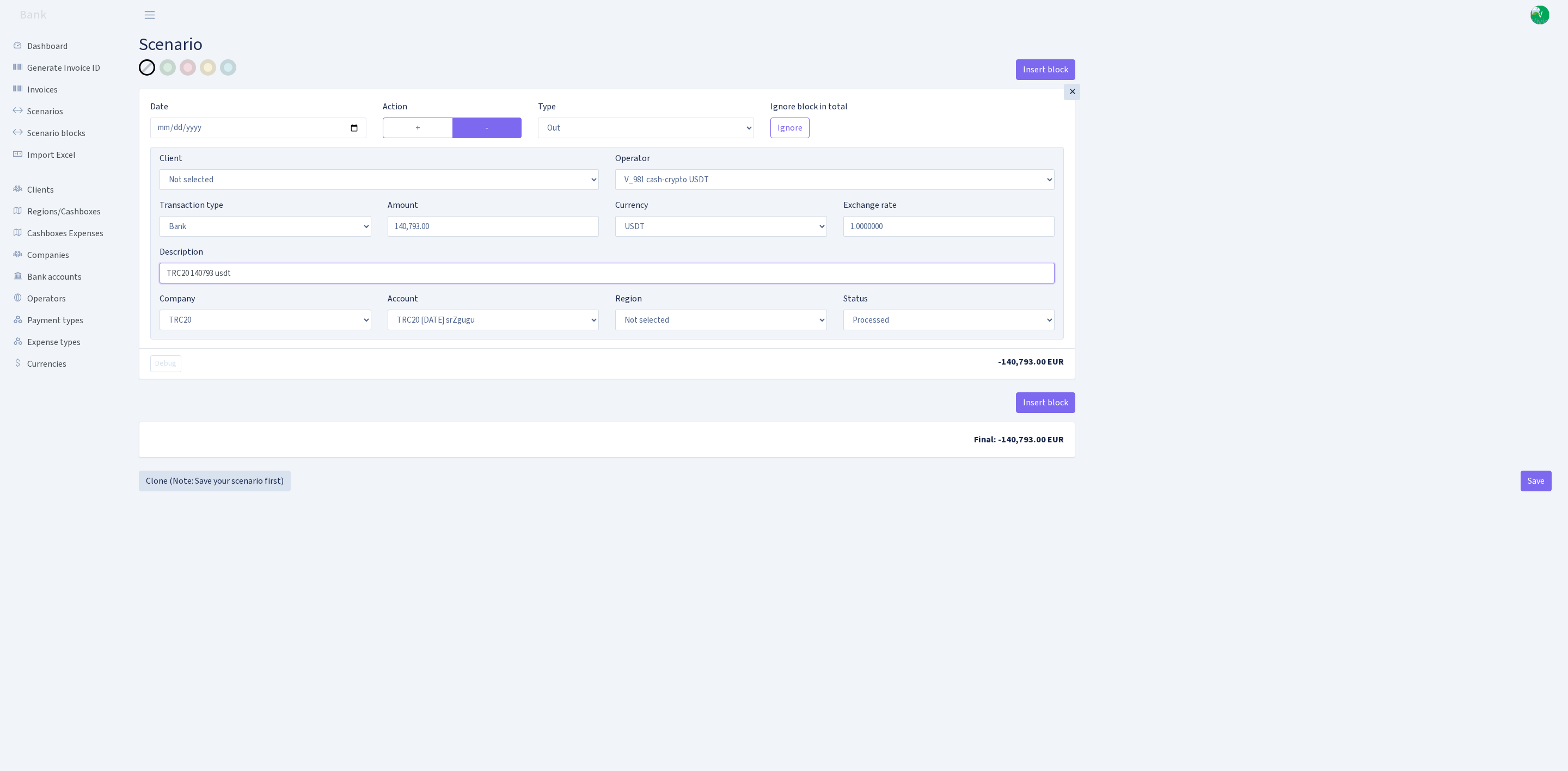
type input "TRC20 140793 usdt"
click at [636, 452] on b "Final: -140,793.00 EUR" at bounding box center [606, 440] width 935 height 35
click at [1544, 488] on button "Save" at bounding box center [1536, 481] width 31 height 21
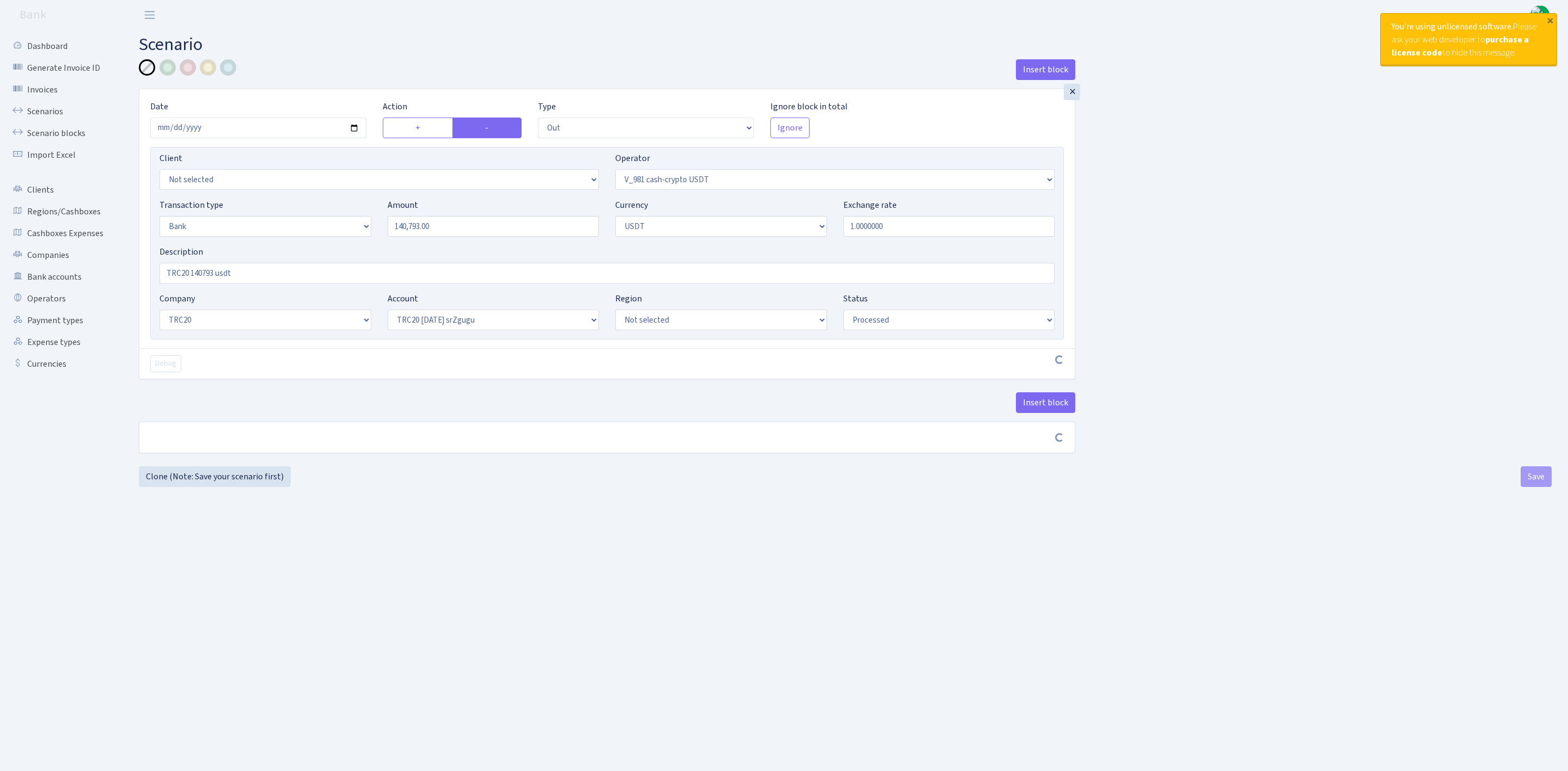
select select "out"
select select "435"
select select "2"
select select "6"
select select "20"
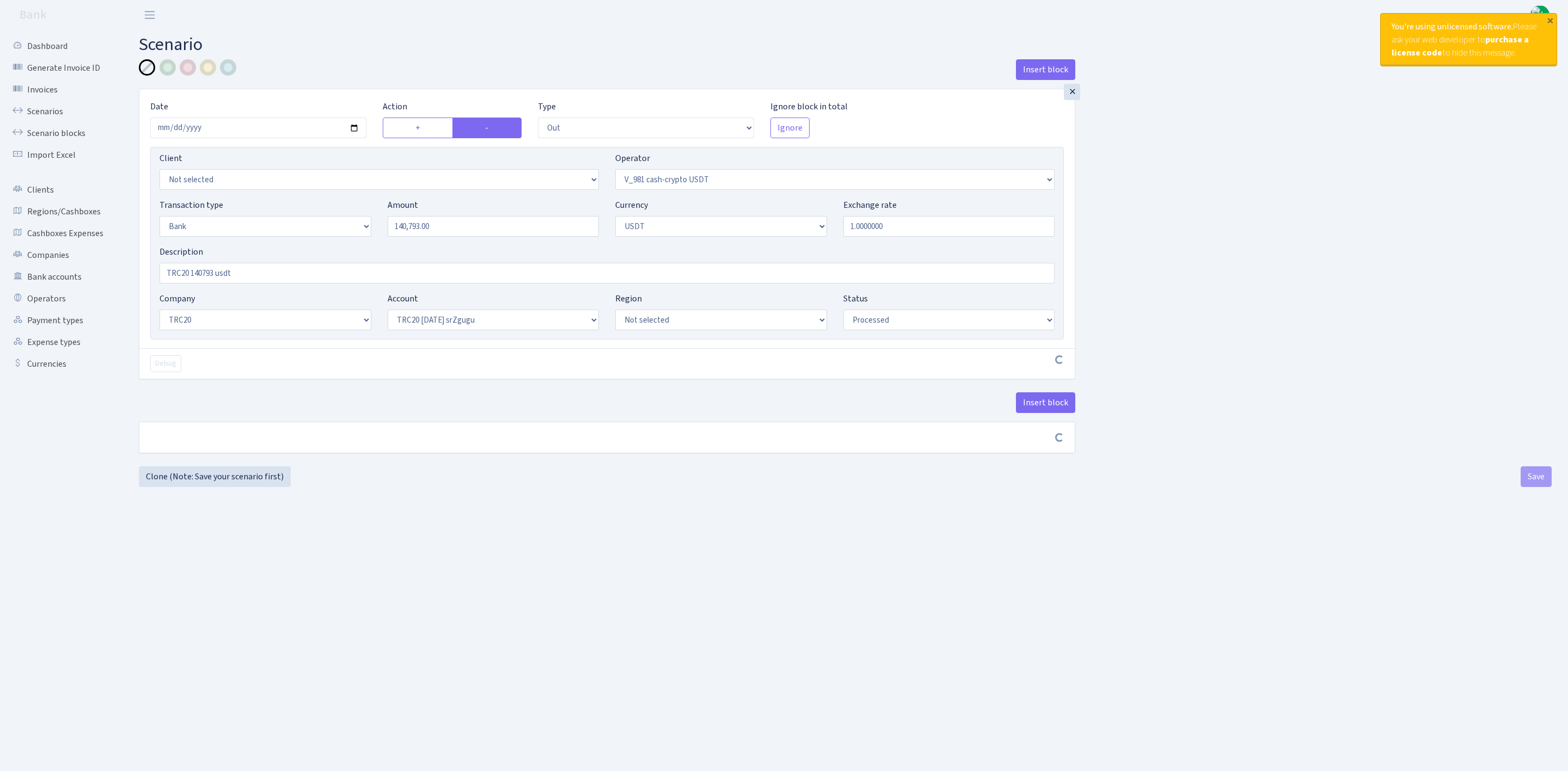
select select "61"
select select "processed"
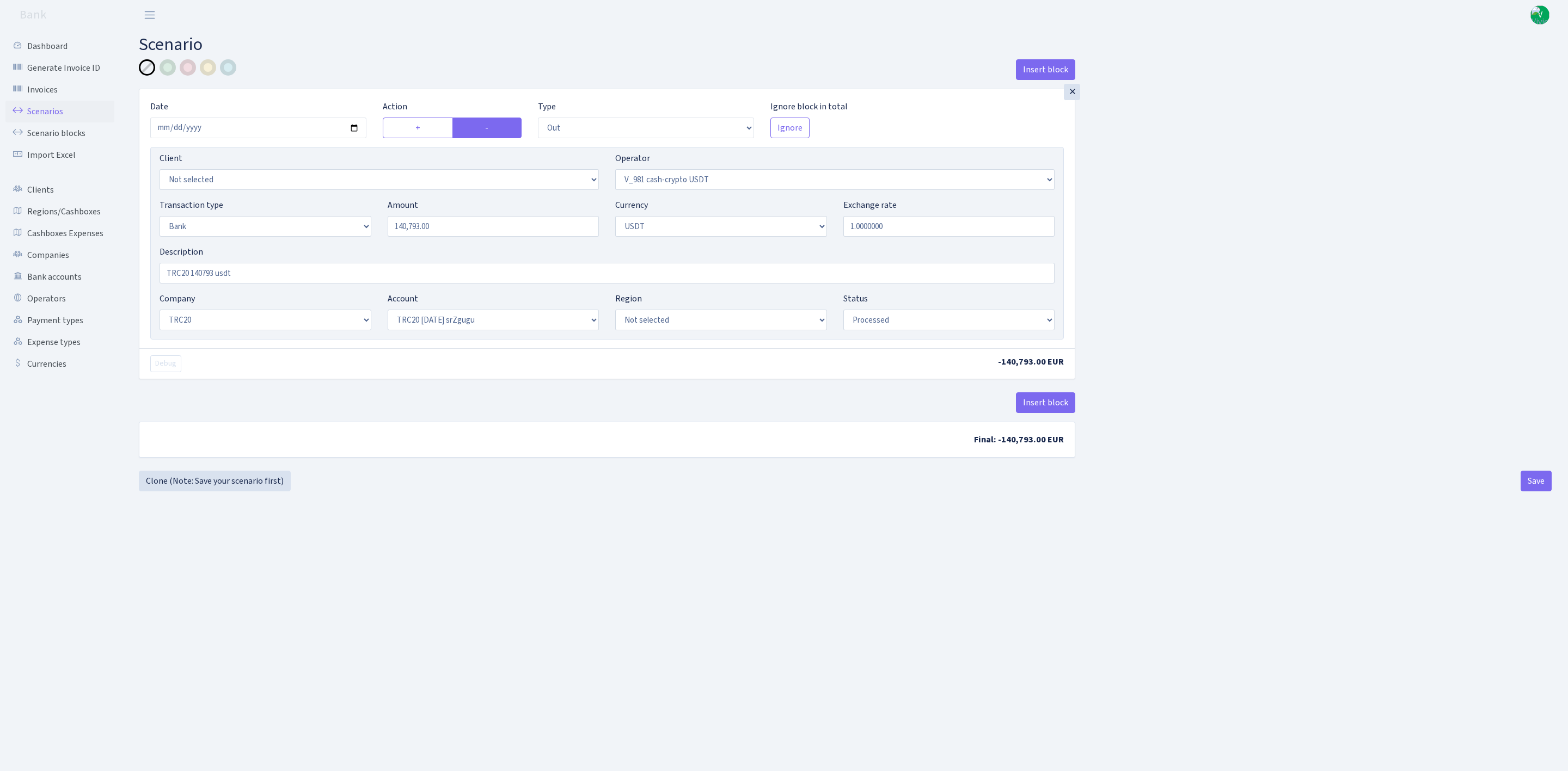
click at [53, 109] on link "Scenarios" at bounding box center [60, 111] width 109 height 22
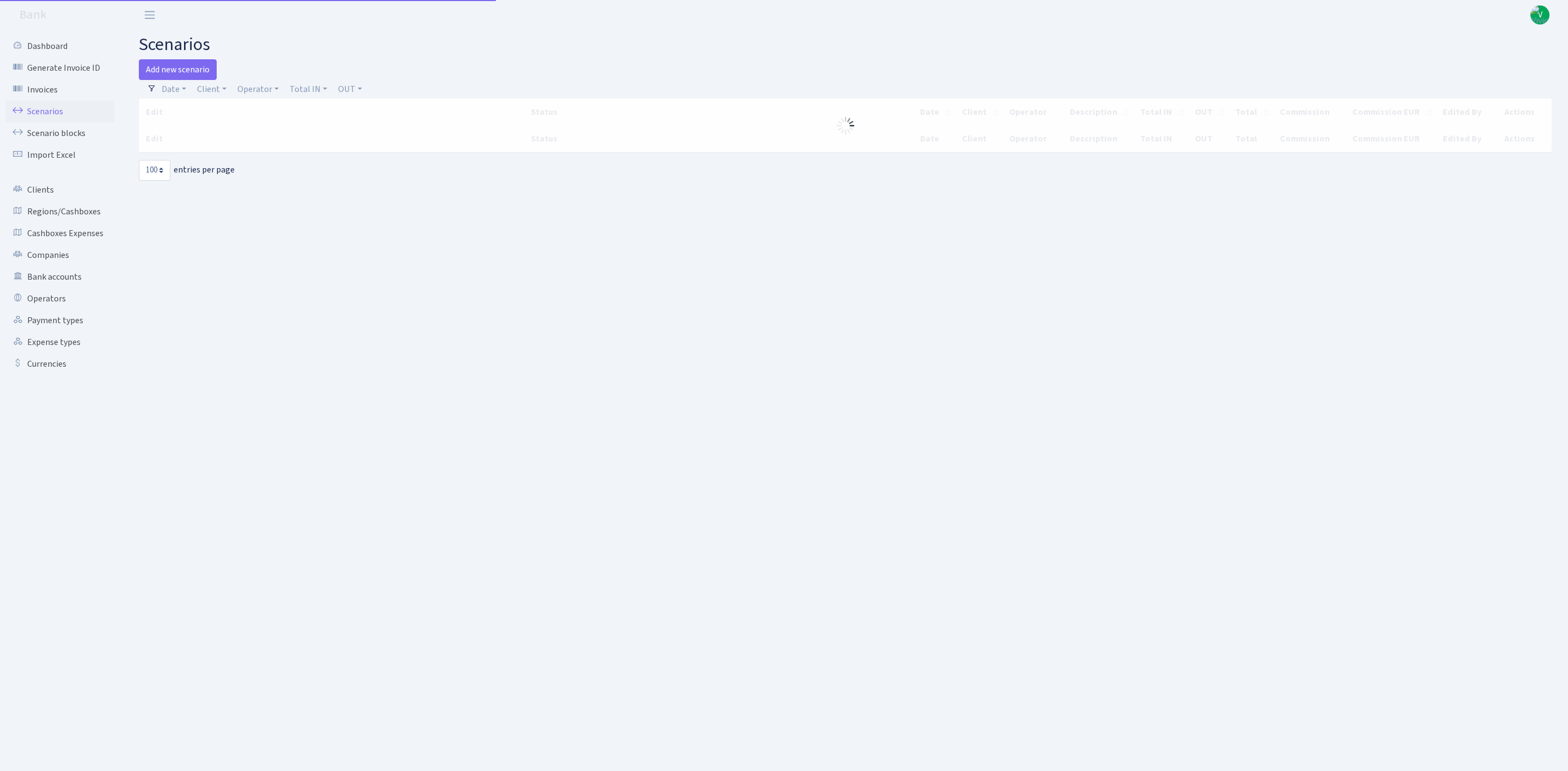
select select "100"
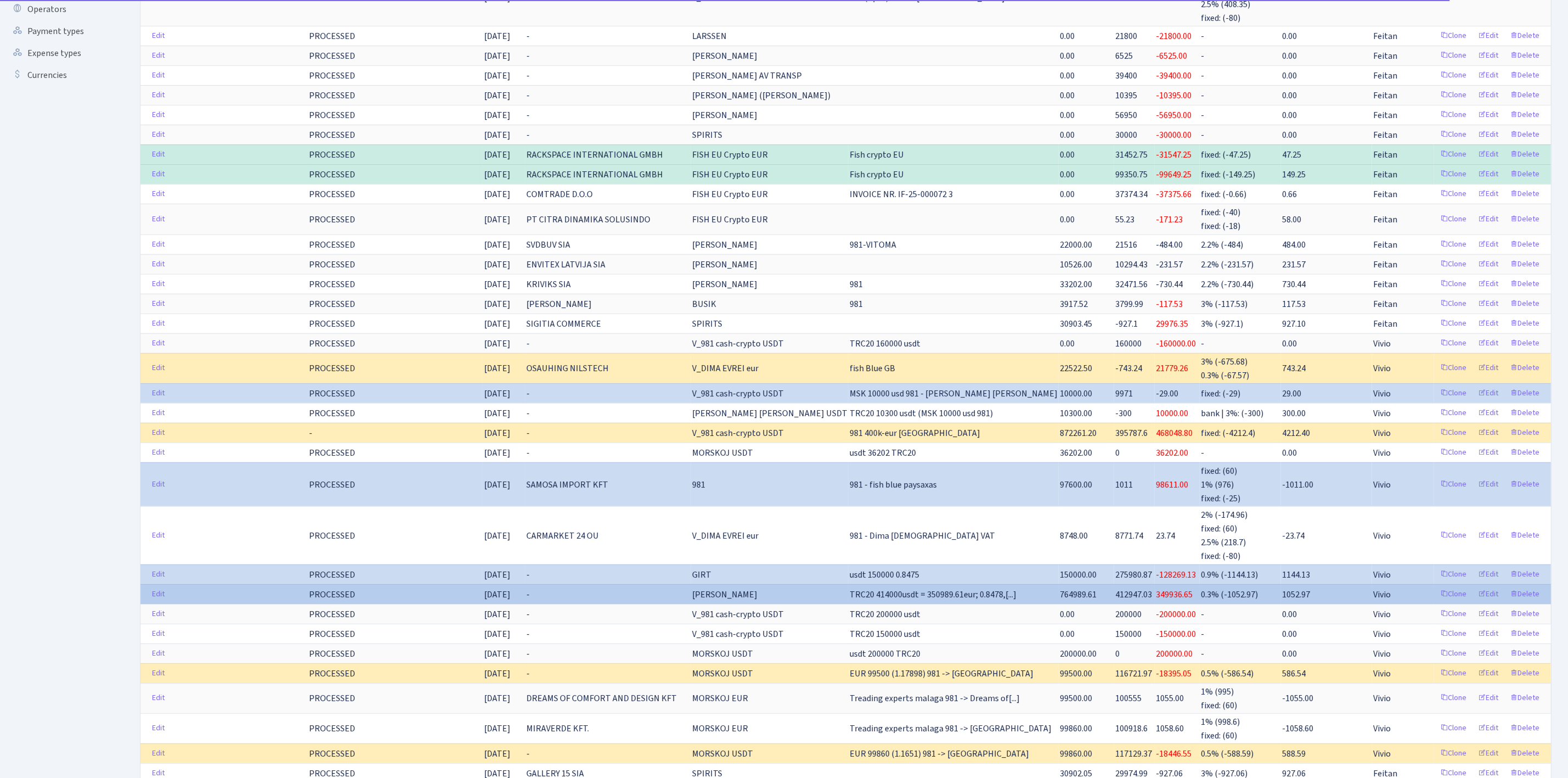
scroll to position [329, 0]
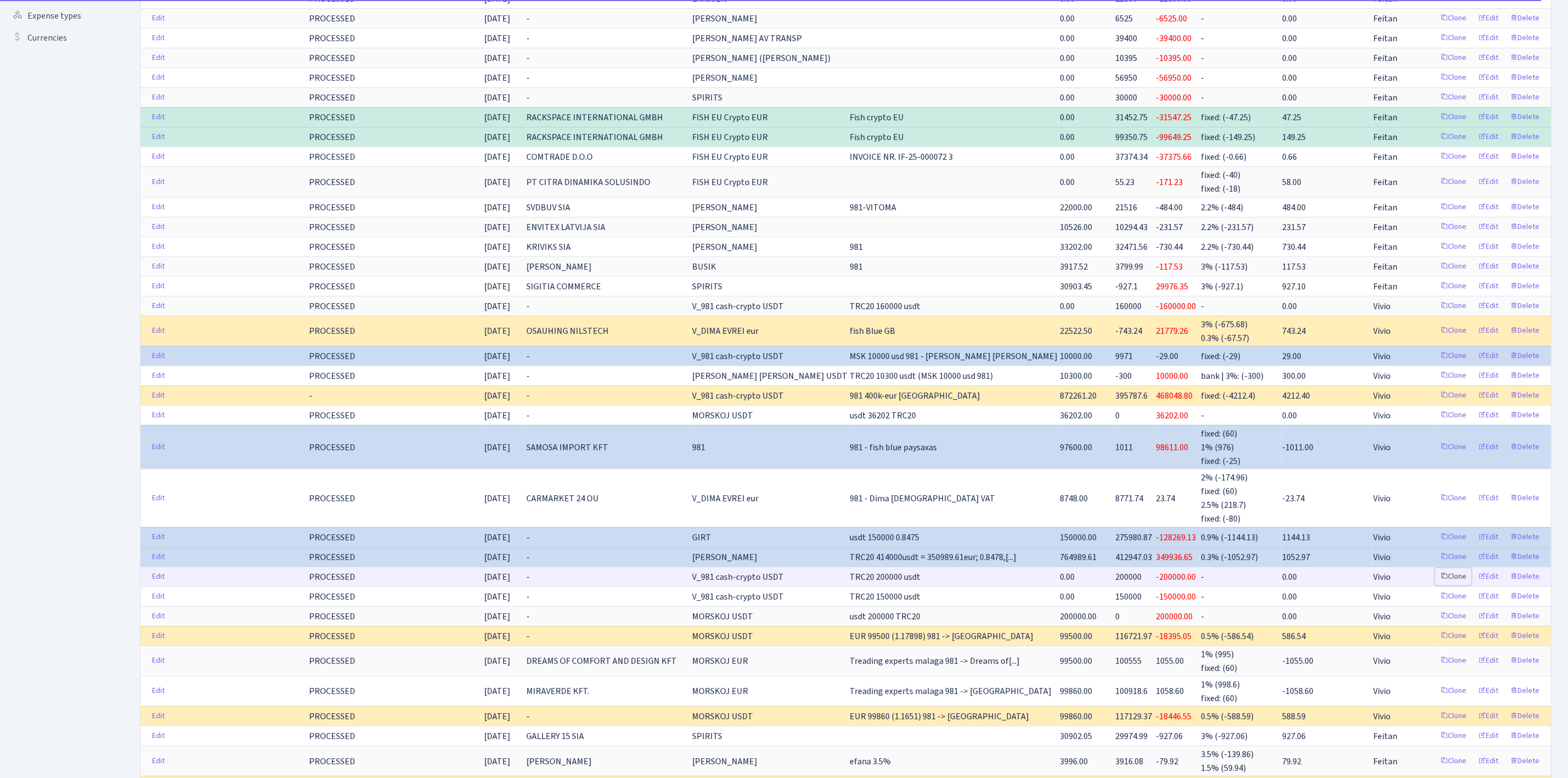
click at [1458, 585] on link "Clone" at bounding box center [1454, 577] width 36 height 17
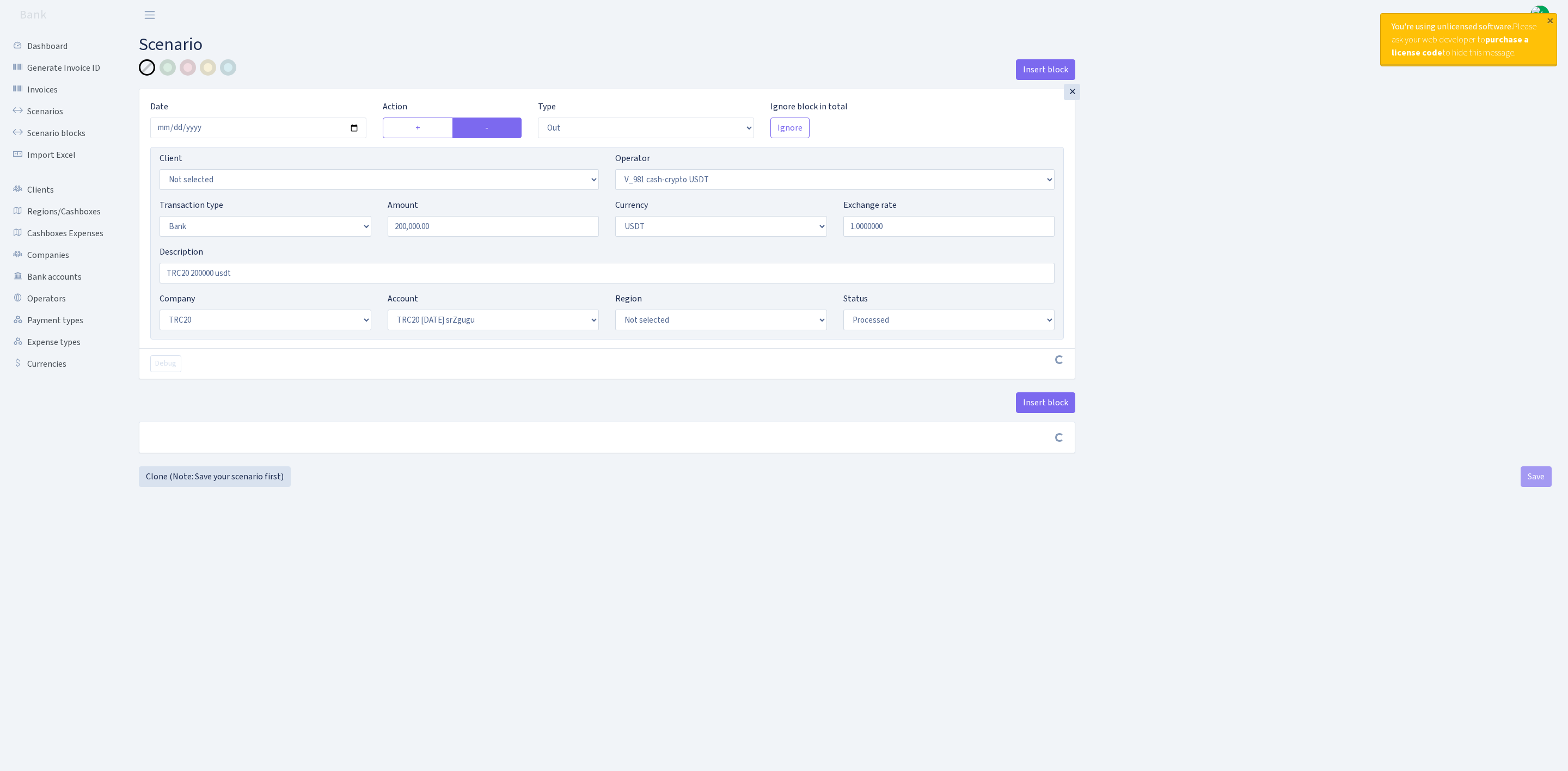
select select "out"
select select "435"
select select "2"
select select "6"
select select "20"
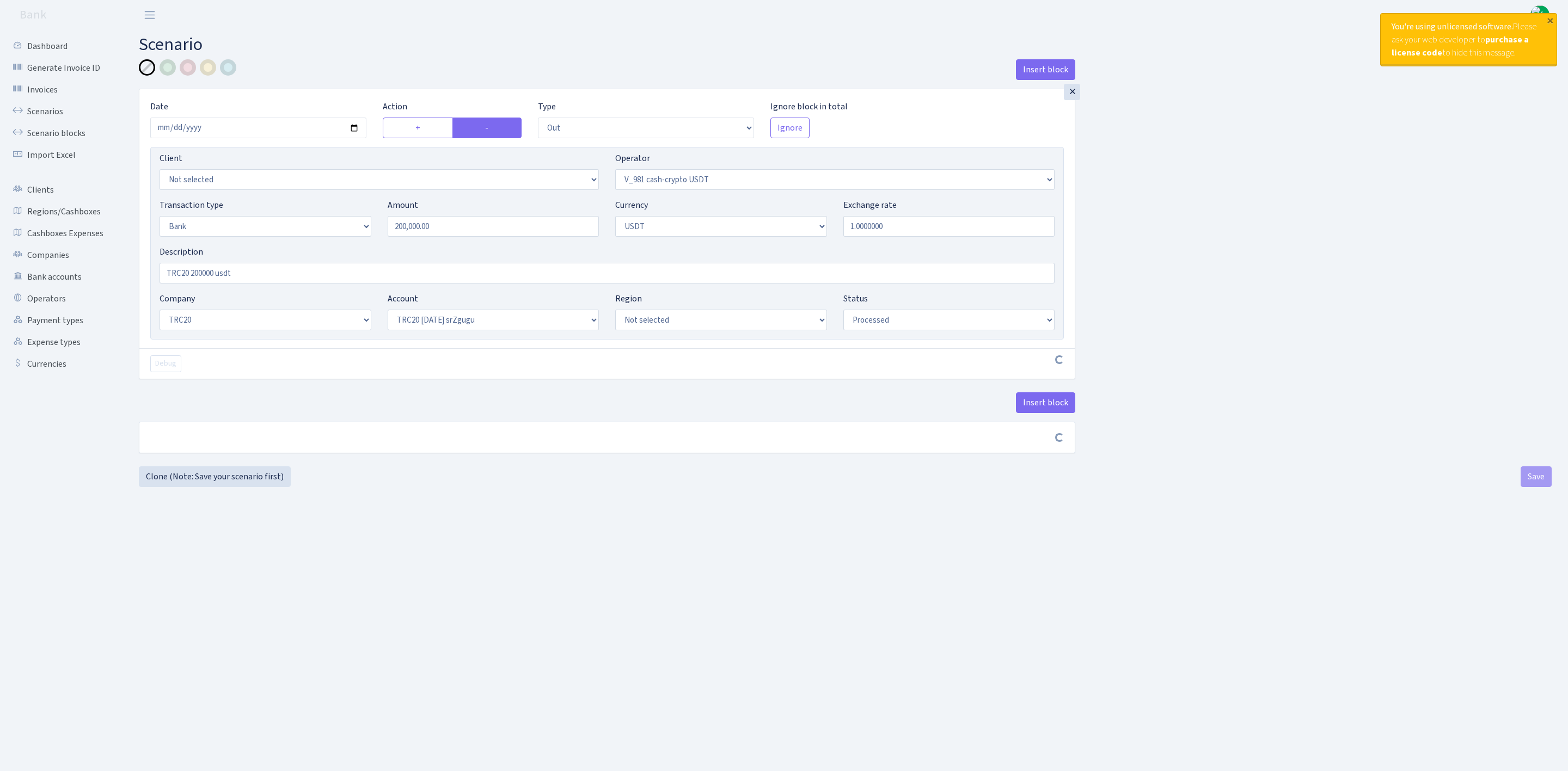
select select "61"
select select "processed"
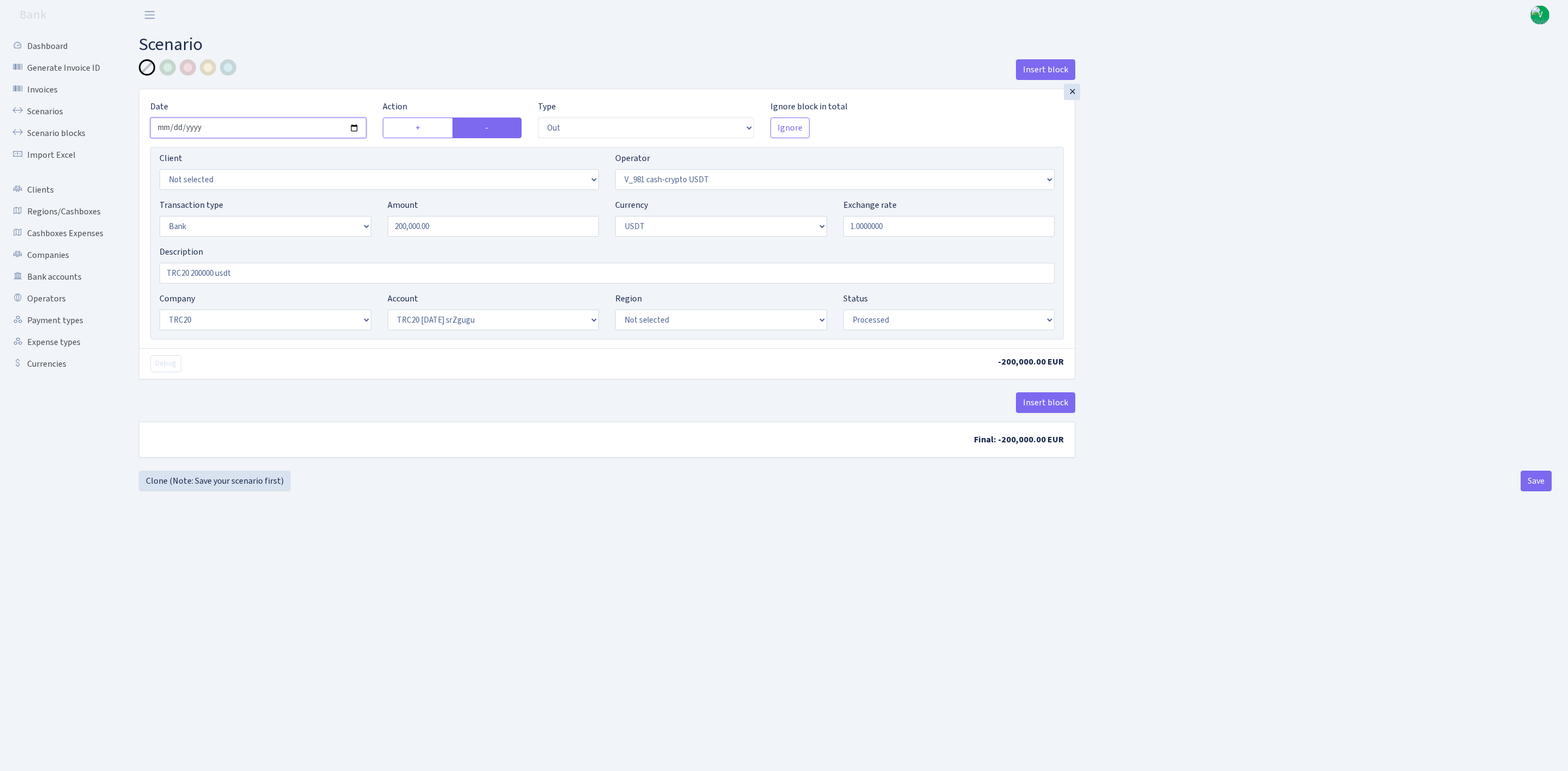
click at [356, 129] on input "2025-09-23" at bounding box center [258, 128] width 216 height 21
type input "[DATE]"
drag, startPoint x: 312, startPoint y: 204, endPoint x: 238, endPoint y: 194, distance: 74.7
click at [239, 194] on div "Client Not selected 1 KOC GEMICILIK VE TASIMACILIK 1/BALDERE-SILDEDZE SIGNE 1/S…" at bounding box center [606, 243] width 914 height 193
type input "300,000.00"
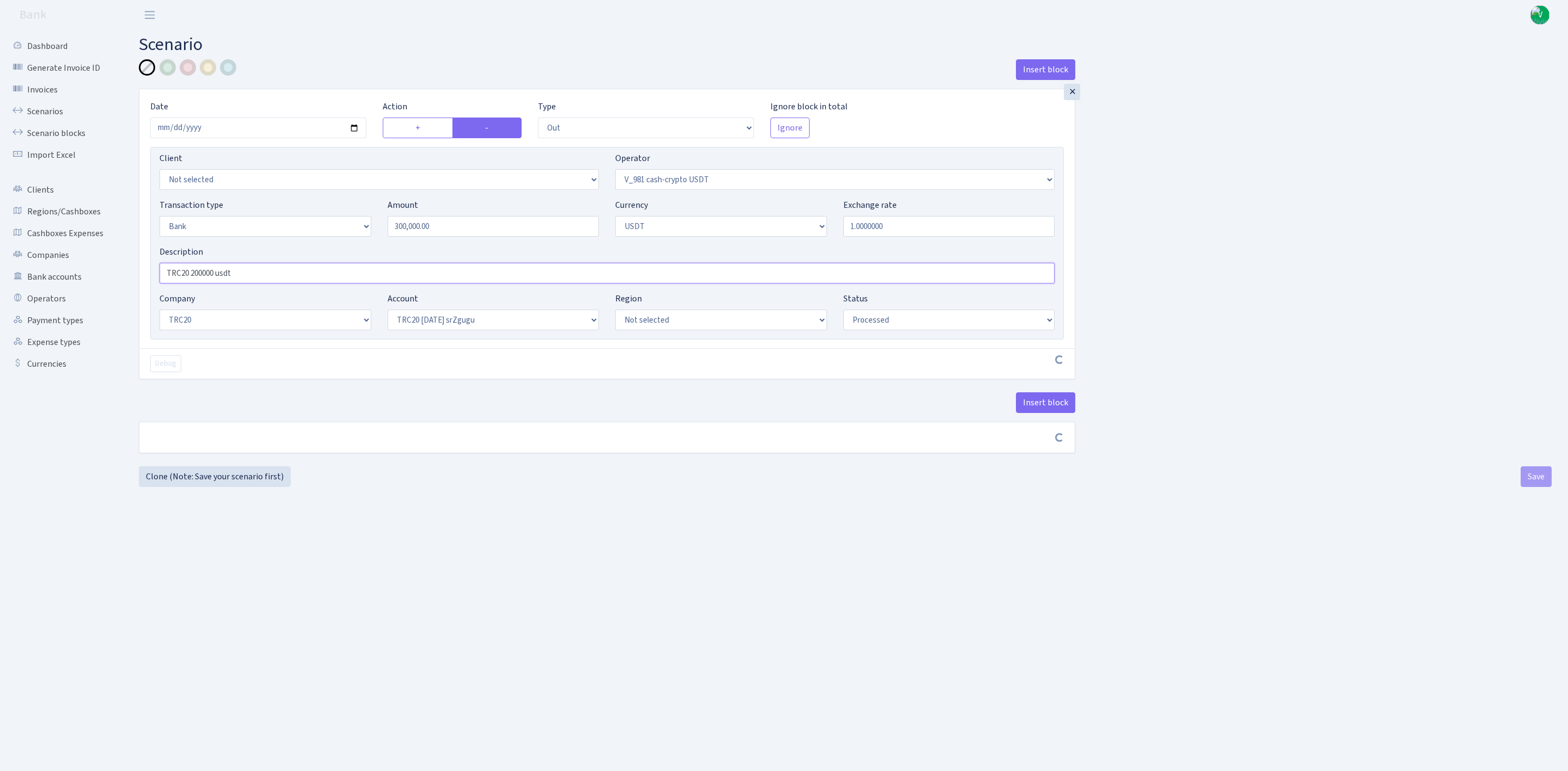
click at [193, 283] on input "TRC20 200000 usdt" at bounding box center [606, 273] width 895 height 21
type input "TRC20 300000 usdt"
click at [685, 670] on main "Scenario Insert block × Date 2025-09-24 Action + - Type --- In Out Commission F…" at bounding box center [845, 387] width 1445 height 714
click at [1539, 488] on button "Save" at bounding box center [1536, 481] width 31 height 21
select select "out"
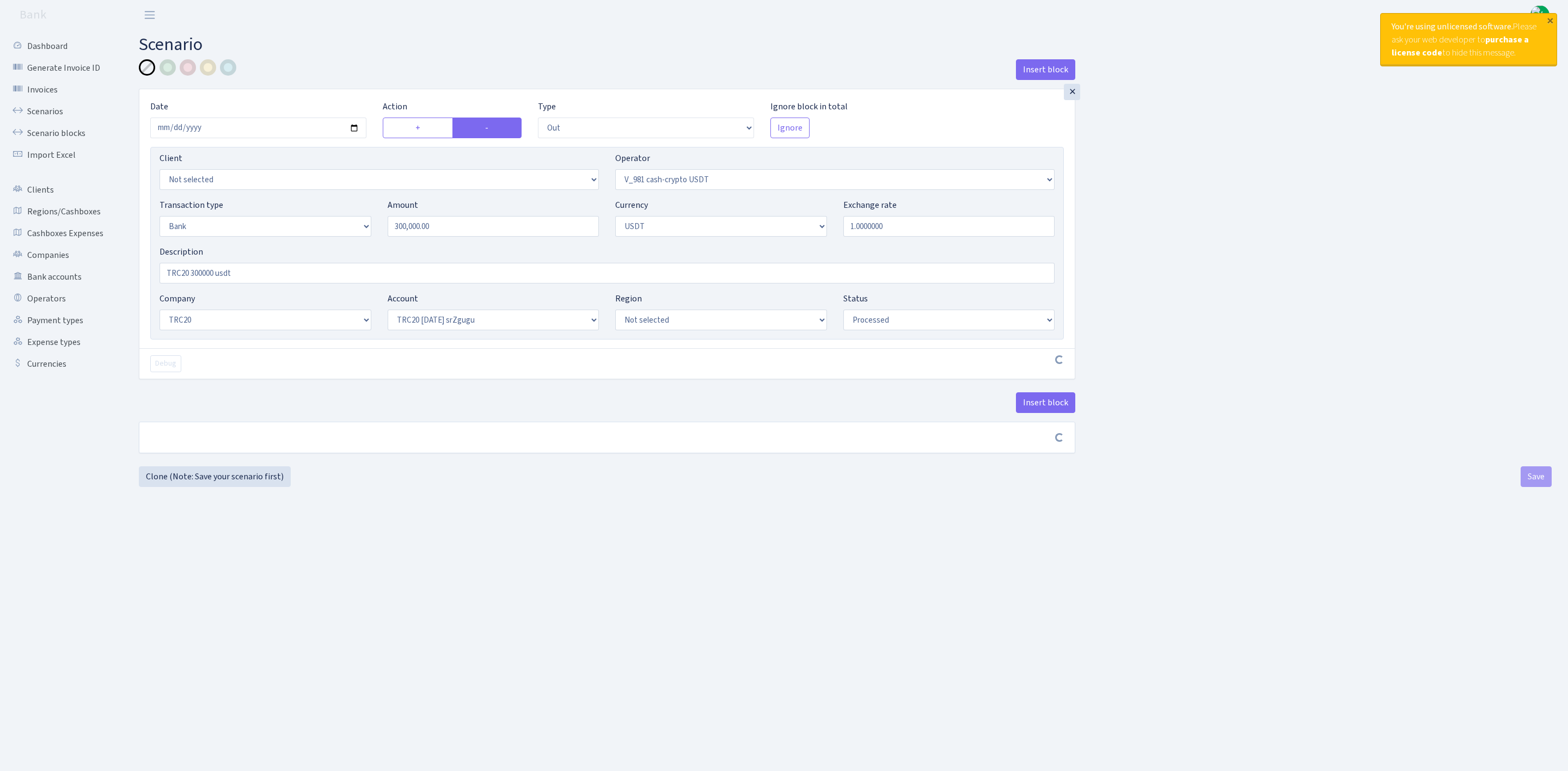
select select "435"
select select "2"
select select "6"
select select "20"
select select "61"
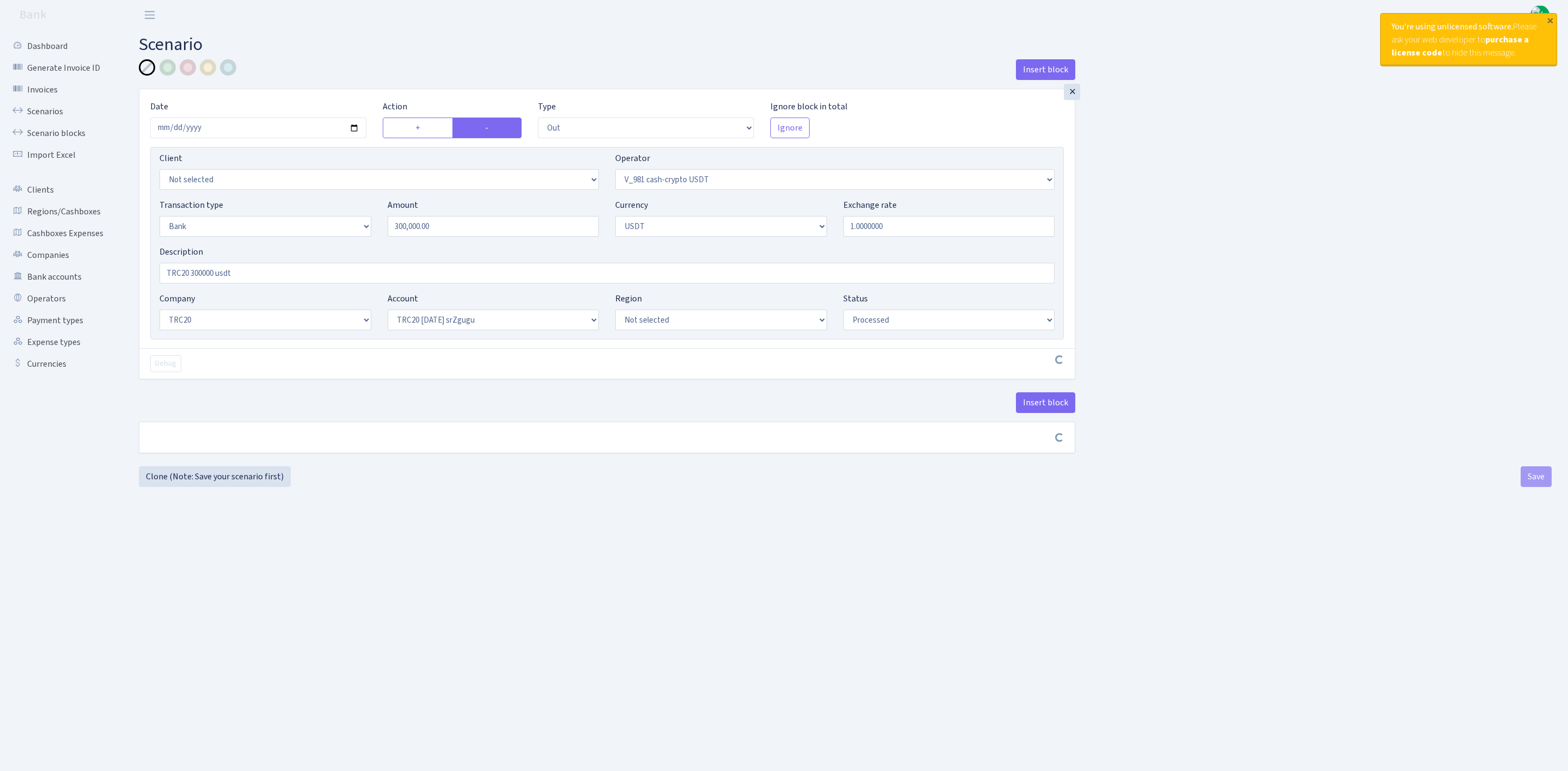
select select "processed"
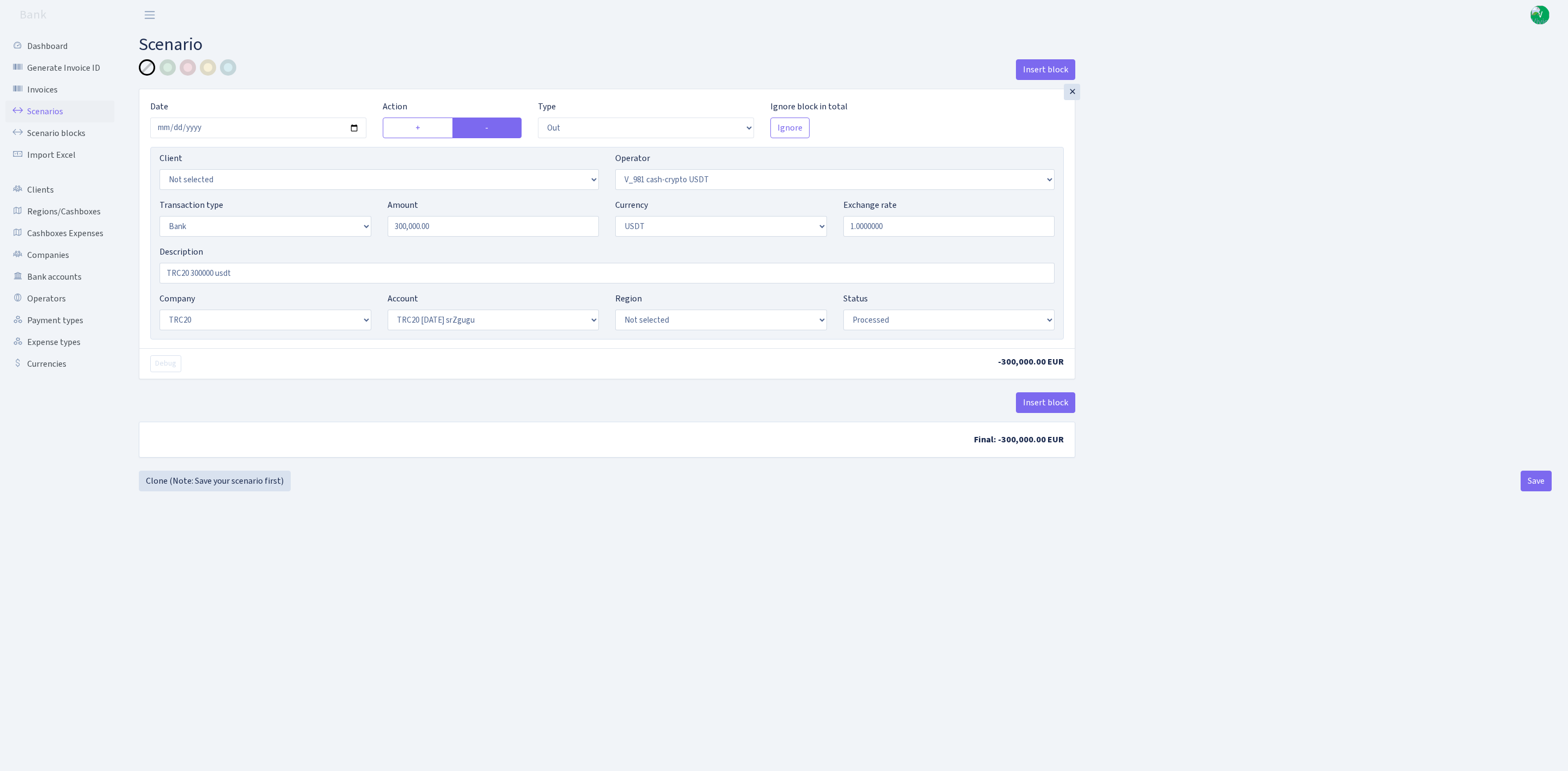
click at [56, 103] on link "Scenarios" at bounding box center [60, 111] width 109 height 22
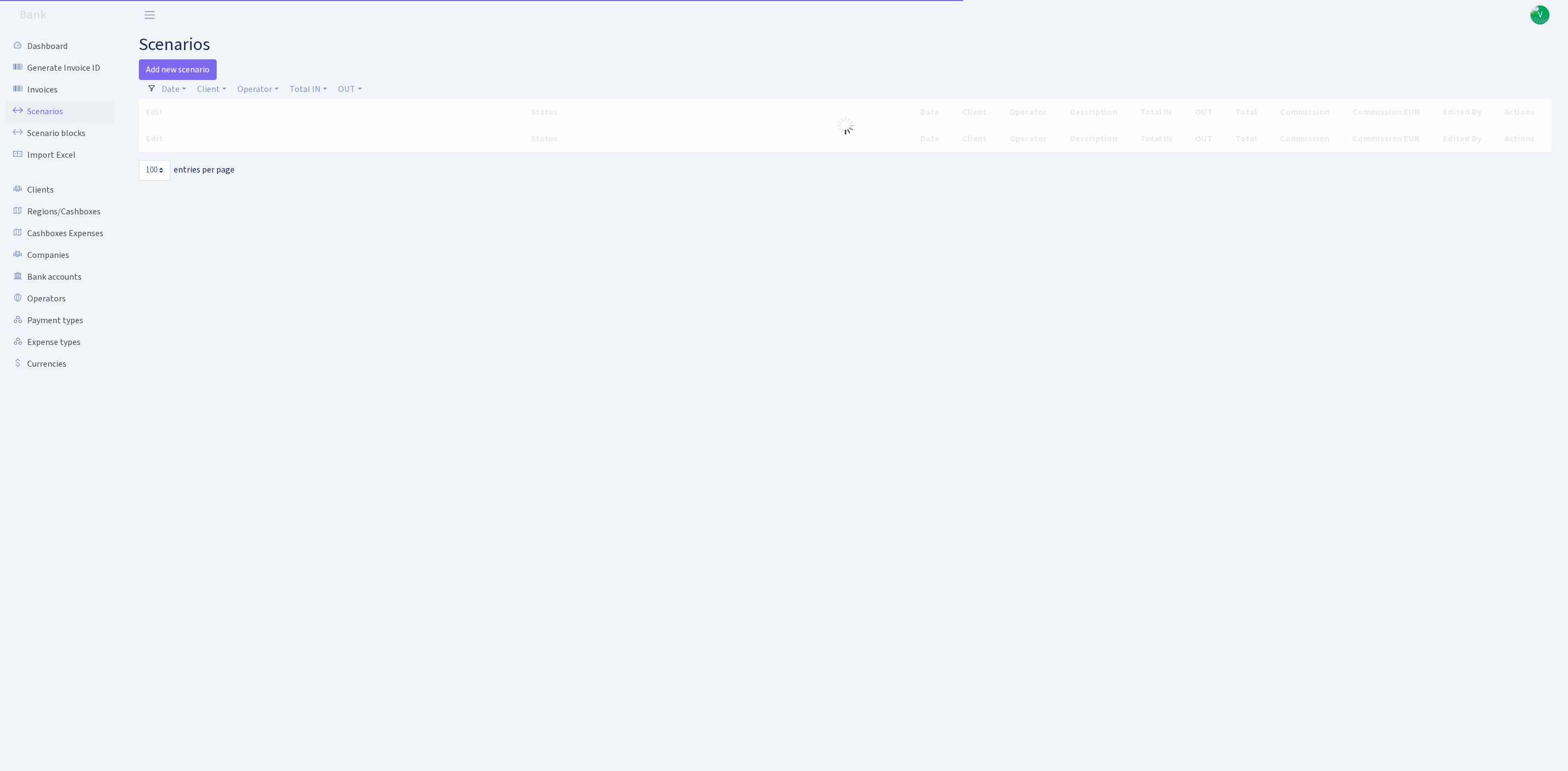
select select "100"
